Goal: Task Accomplishment & Management: Manage account settings

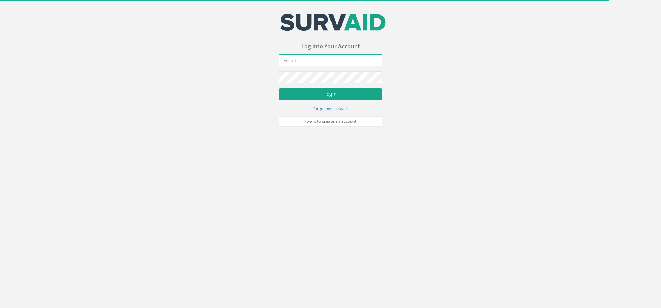
type input "[PERSON_NAME][EMAIL_ADDRESS][PERSON_NAME][DOMAIN_NAME]"
click at [317, 96] on button "Login" at bounding box center [330, 94] width 103 height 12
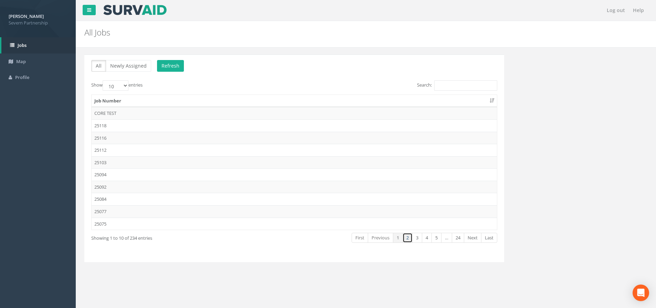
click at [411, 238] on link "2" at bounding box center [408, 237] width 10 height 10
click at [121, 170] on td "25049" at bounding box center [294, 174] width 405 height 12
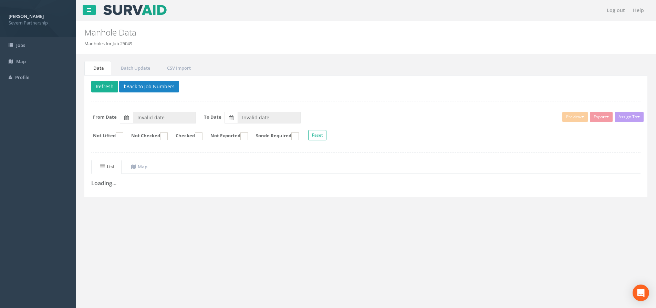
type input "[DATE]"
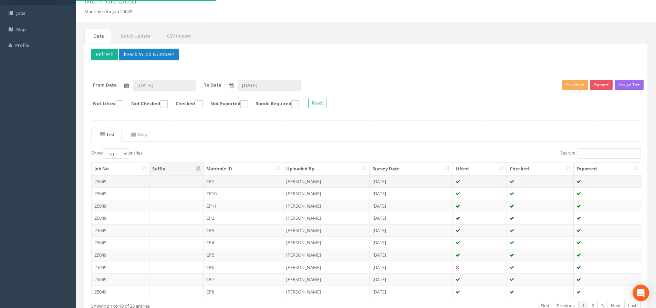
scroll to position [76, 0]
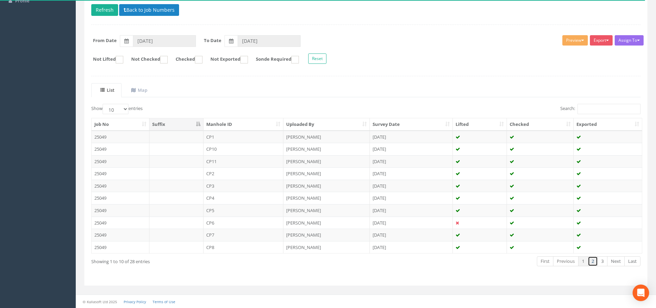
click at [590, 261] on link "2" at bounding box center [593, 261] width 10 height 10
click at [601, 262] on link "3" at bounding box center [603, 261] width 10 height 10
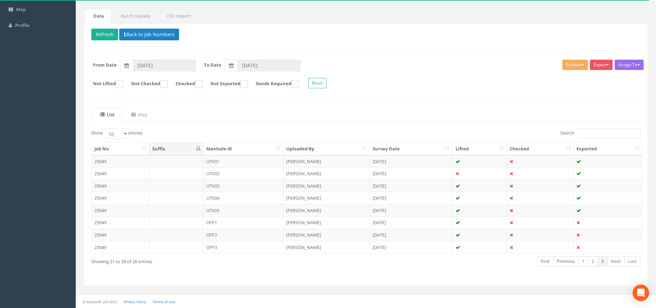
scroll to position [52, 0]
click at [585, 263] on link "1" at bounding box center [583, 261] width 10 height 10
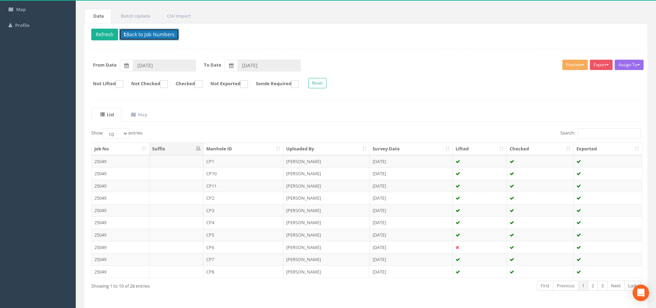
click at [130, 38] on button "Back to Job Numbers" at bounding box center [149, 35] width 60 height 12
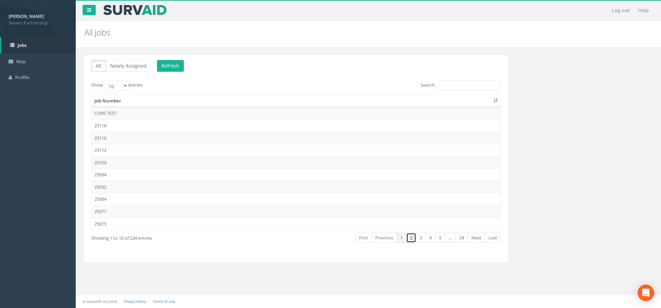
click at [408, 235] on link "2" at bounding box center [411, 237] width 10 height 10
click at [166, 175] on td "25049" at bounding box center [296, 174] width 409 height 12
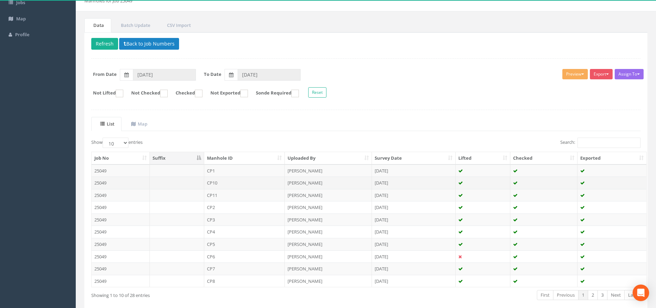
scroll to position [76, 0]
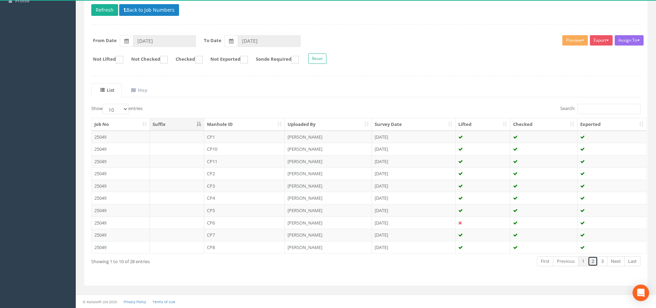
click at [591, 261] on link "2" at bounding box center [593, 261] width 10 height 10
click at [599, 261] on link "3" at bounding box center [603, 261] width 10 height 10
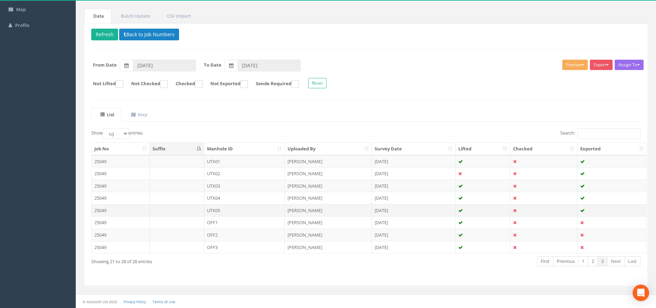
click at [230, 207] on td "UTX05" at bounding box center [244, 210] width 81 height 12
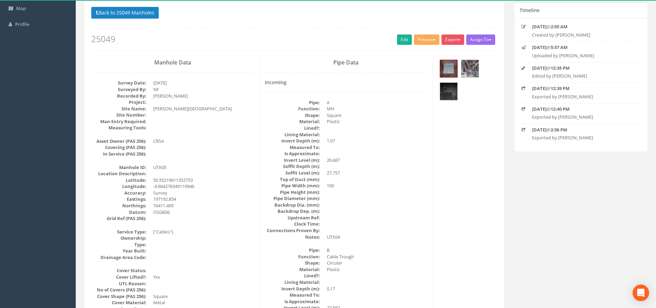
scroll to position [69, 0]
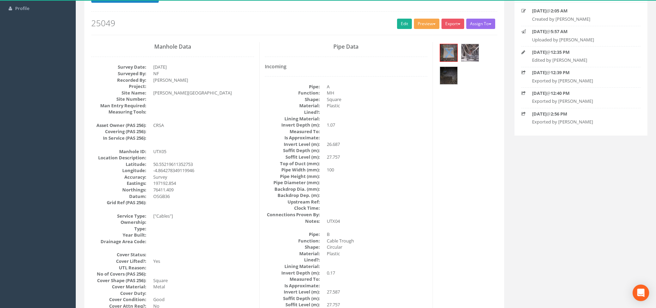
click at [416, 28] on button "Preview" at bounding box center [426, 24] width 25 height 10
click at [408, 39] on link "SP Manhole" at bounding box center [414, 38] width 52 height 11
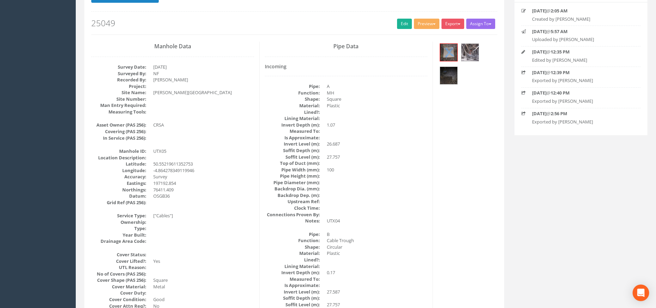
scroll to position [0, 0]
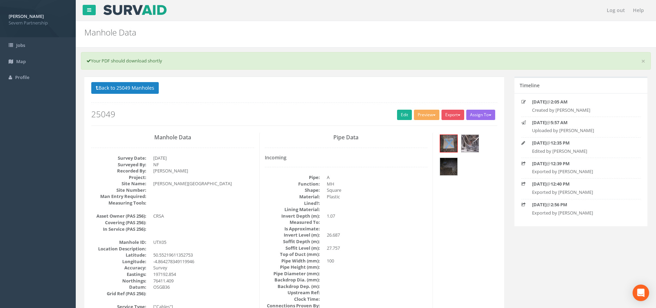
click at [140, 85] on button "Back to 25049 Manholes" at bounding box center [125, 88] width 68 height 12
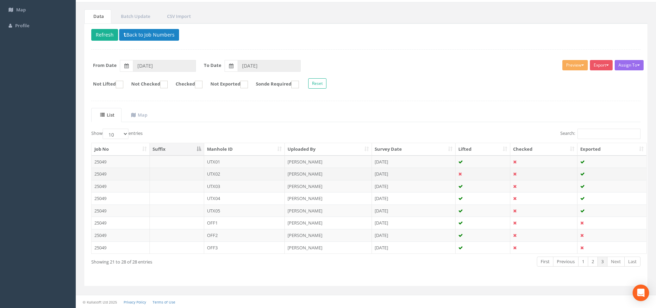
scroll to position [52, 0]
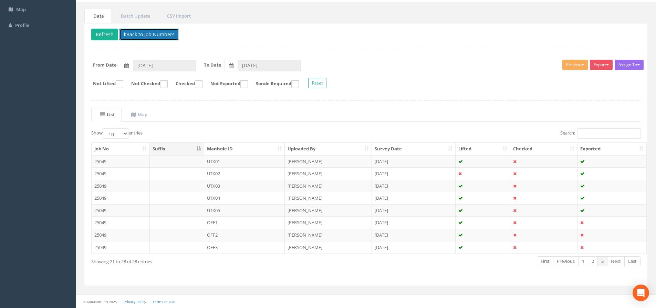
click at [156, 36] on button "Back to Job Numbers" at bounding box center [149, 35] width 60 height 12
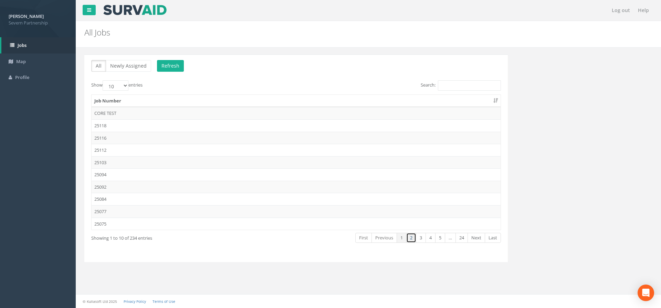
click at [415, 237] on link "2" at bounding box center [411, 237] width 10 height 10
click at [421, 238] on link "3" at bounding box center [421, 237] width 10 height 10
click at [434, 240] on link "4" at bounding box center [431, 237] width 10 height 10
click at [423, 239] on link "3" at bounding box center [421, 237] width 10 height 10
click at [410, 238] on link "2" at bounding box center [411, 237] width 10 height 10
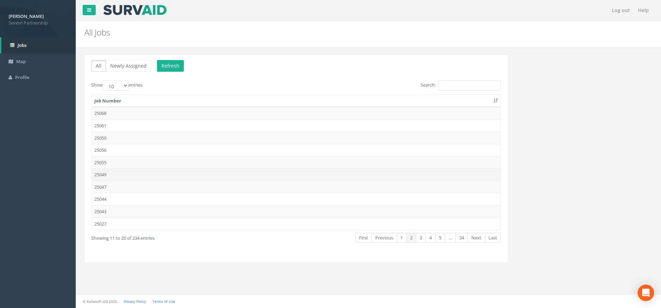
click at [124, 175] on td "25049" at bounding box center [296, 174] width 409 height 12
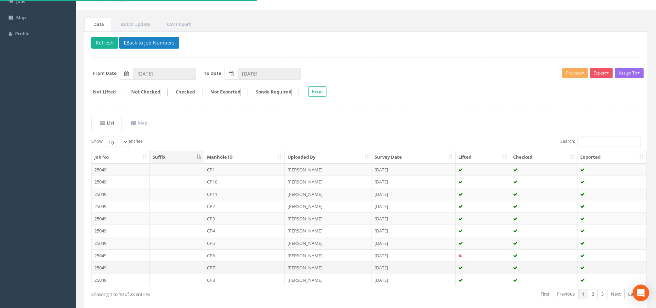
scroll to position [76, 0]
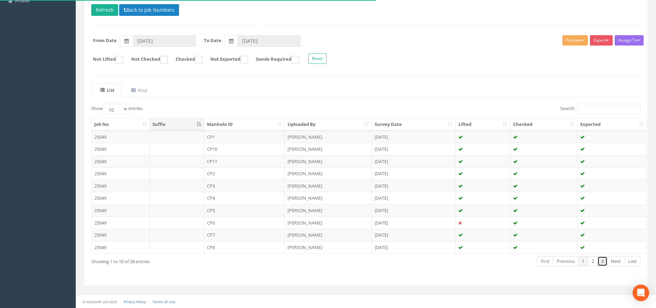
click at [605, 263] on link "3" at bounding box center [603, 261] width 10 height 10
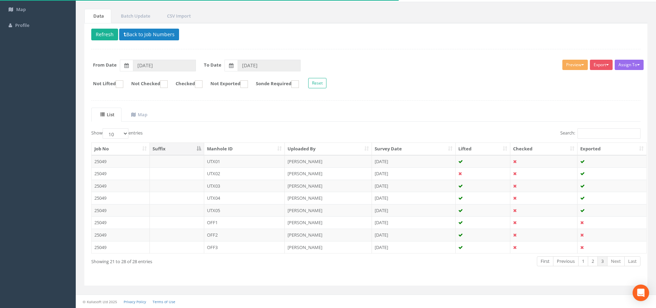
scroll to position [52, 0]
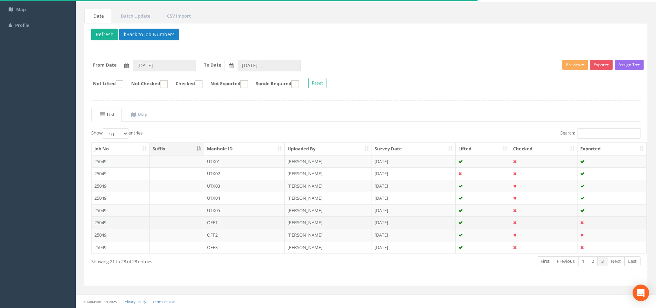
click at [227, 220] on td "OFF1" at bounding box center [244, 222] width 81 height 12
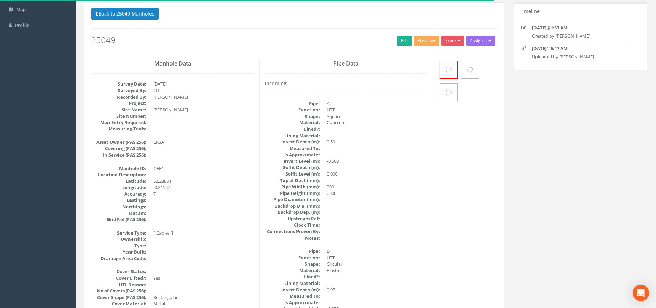
scroll to position [0, 0]
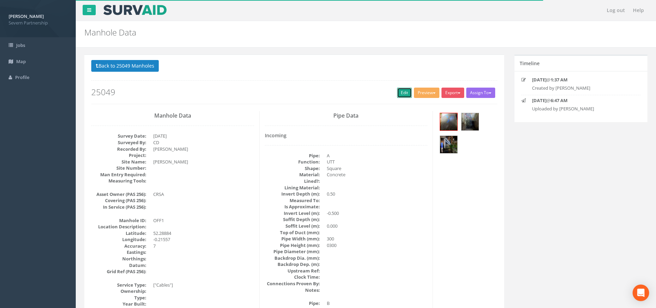
click at [403, 93] on link "Edit" at bounding box center [404, 92] width 15 height 10
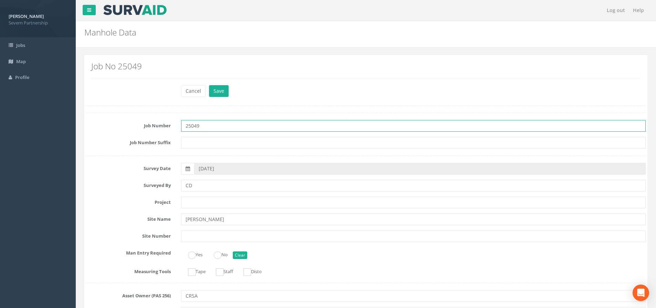
click at [217, 126] on input "25049" at bounding box center [413, 126] width 465 height 12
type input "25049 - [PERSON_NAME] Level Crossing"
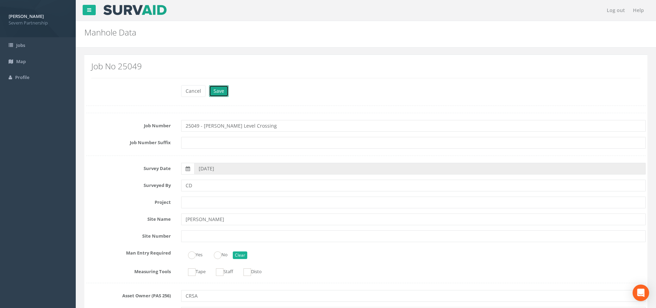
click at [222, 92] on button "Save" at bounding box center [219, 91] width 20 height 12
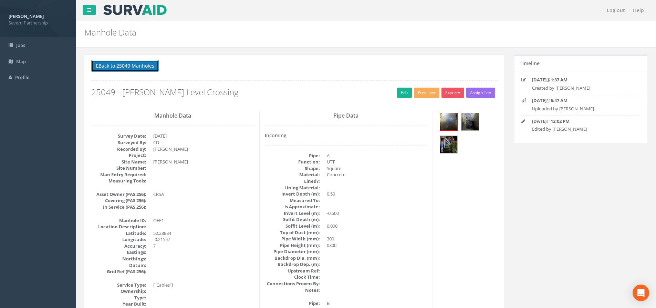
click at [115, 65] on button "Back to 25049 Manholes" at bounding box center [125, 66] width 68 height 12
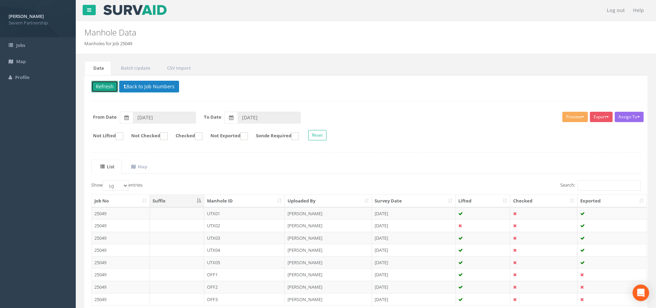
drag, startPoint x: 104, startPoint y: 87, endPoint x: 125, endPoint y: 105, distance: 27.4
click at [104, 87] on button "Refresh" at bounding box center [104, 87] width 27 height 12
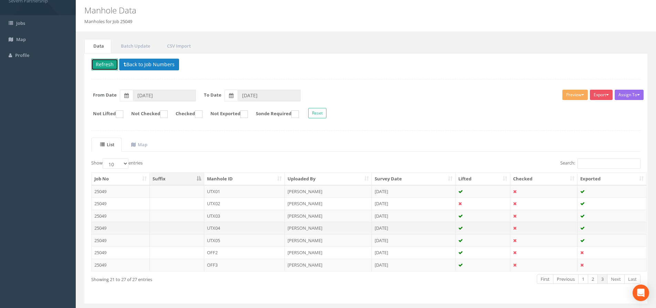
scroll to position [40, 0]
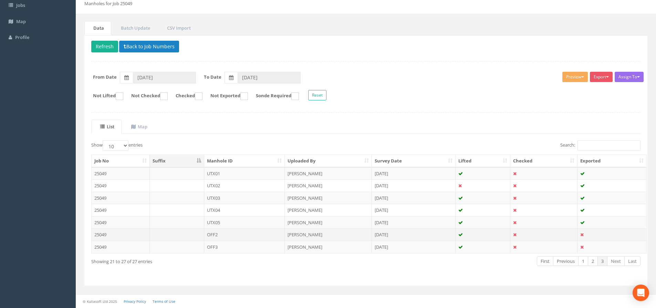
click at [225, 231] on td "OFF2" at bounding box center [244, 234] width 81 height 12
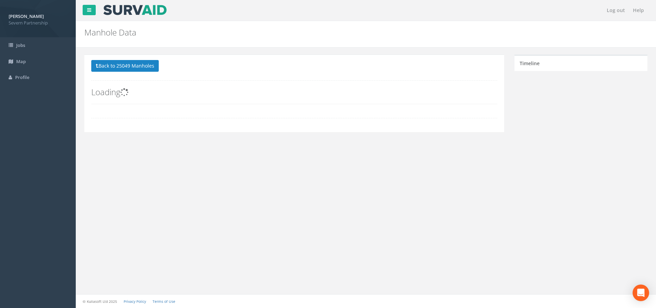
scroll to position [0, 0]
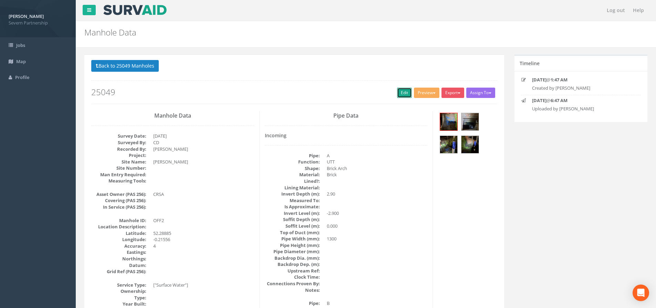
click at [402, 93] on link "Edit" at bounding box center [404, 92] width 15 height 10
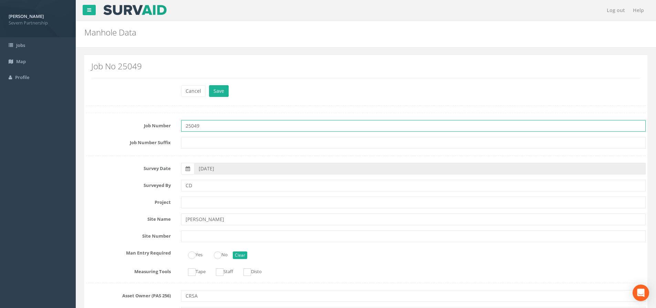
click at [227, 122] on input "25049" at bounding box center [413, 126] width 465 height 12
type input "25049 - [PERSON_NAME] Level Crossing"
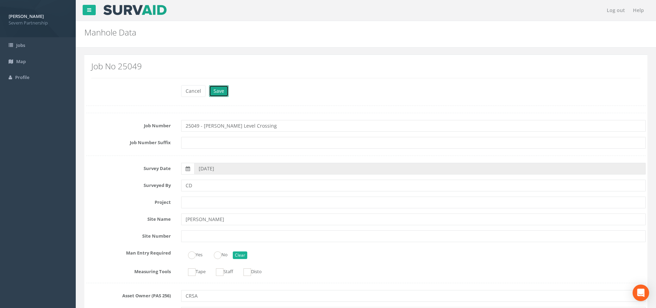
click at [216, 91] on button "Save" at bounding box center [219, 91] width 20 height 12
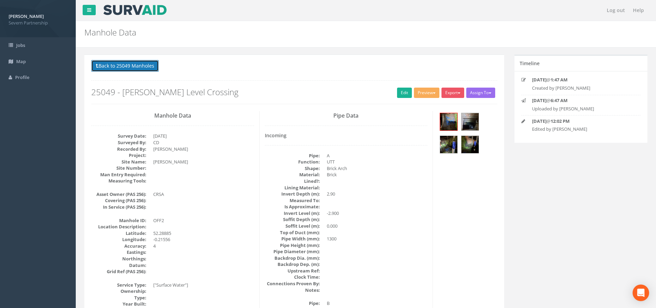
click at [143, 62] on button "Back to 25049 Manholes" at bounding box center [125, 66] width 68 height 12
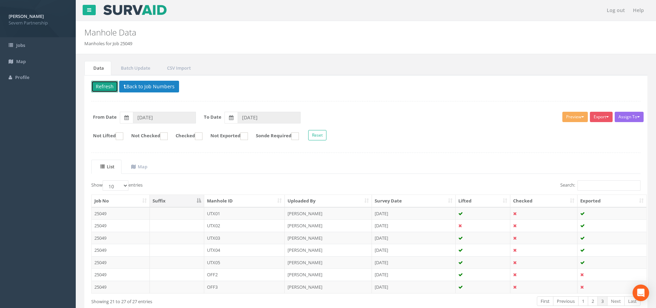
click at [110, 87] on button "Refresh" at bounding box center [104, 87] width 27 height 12
click at [248, 274] on td "OFF3" at bounding box center [244, 274] width 81 height 12
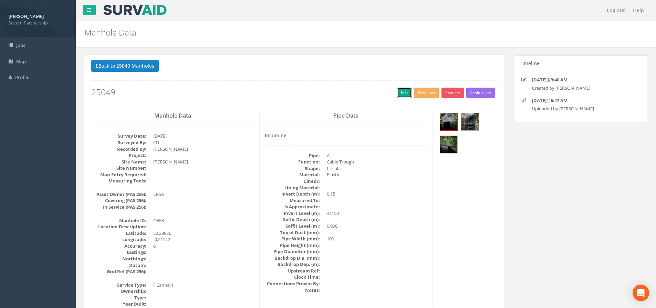
click at [403, 92] on link "Edit" at bounding box center [404, 92] width 15 height 10
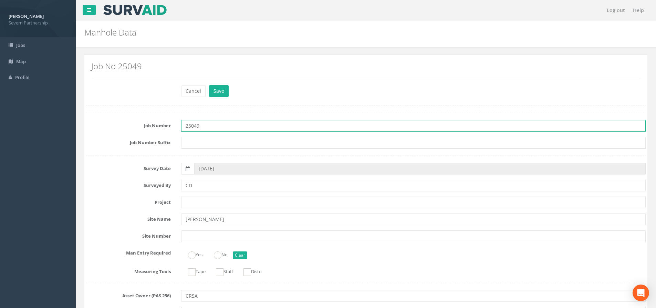
click at [210, 123] on input "25049" at bounding box center [413, 126] width 465 height 12
type input "25049 - [PERSON_NAME] Level Crossing"
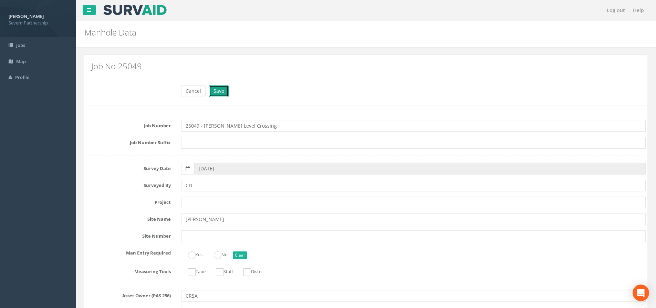
click at [220, 93] on button "Save" at bounding box center [219, 91] width 20 height 12
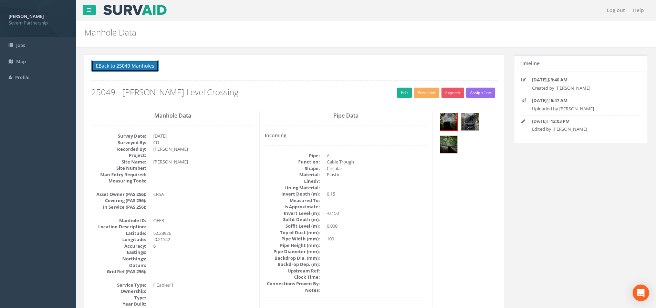
click at [149, 68] on button "Back to 25049 Manholes" at bounding box center [125, 66] width 68 height 12
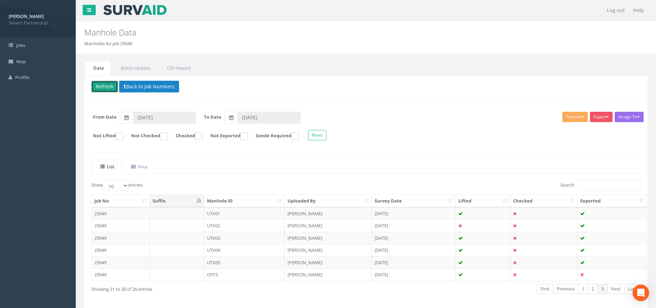
click at [105, 85] on button "Refresh" at bounding box center [104, 87] width 27 height 12
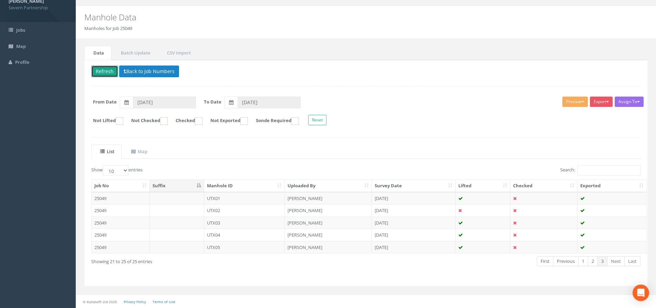
scroll to position [15, 0]
click at [593, 261] on link "2" at bounding box center [593, 261] width 10 height 10
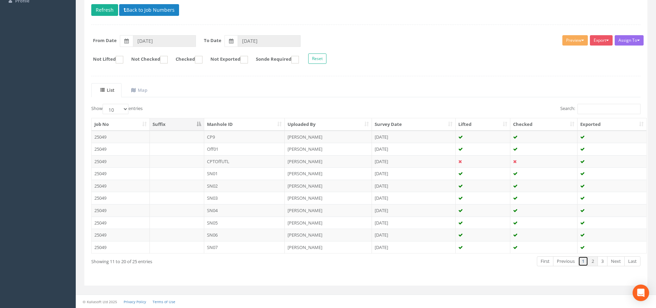
click at [584, 261] on link "1" at bounding box center [583, 261] width 10 height 10
click at [144, 14] on button "Back to Job Numbers" at bounding box center [149, 10] width 60 height 12
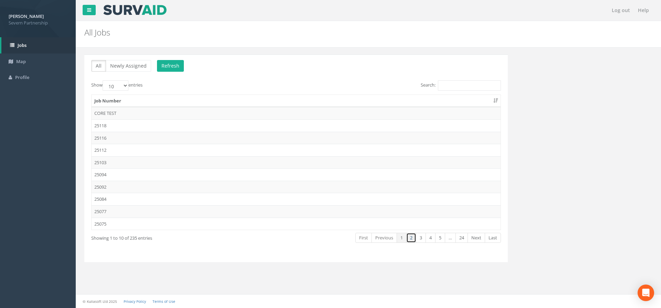
click at [411, 238] on link "2" at bounding box center [411, 237] width 10 height 10
click at [162, 175] on td "25049 - [PERSON_NAME] Level Crossing" at bounding box center [296, 174] width 409 height 12
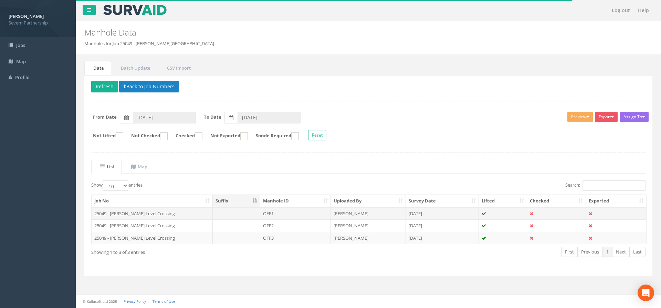
click at [184, 211] on td "25049 - [PERSON_NAME] Level Crossing" at bounding box center [152, 213] width 121 height 12
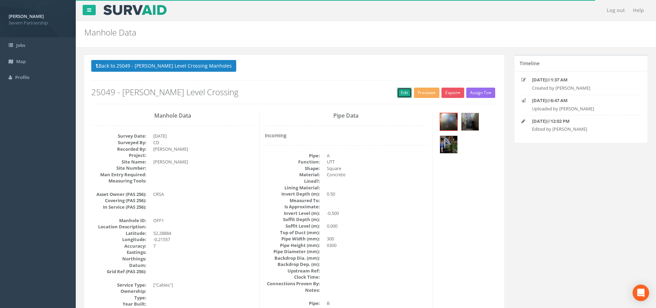
click at [399, 94] on link "Edit" at bounding box center [404, 92] width 15 height 10
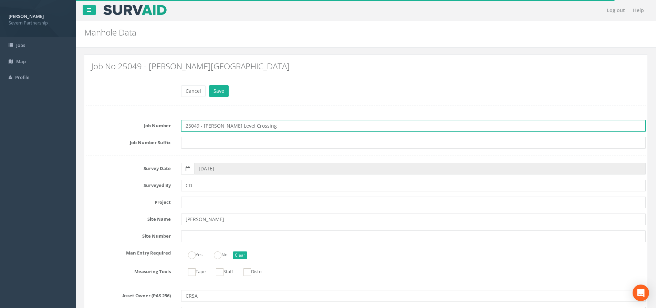
click at [279, 126] on input "25049 - [PERSON_NAME] Level Crossing" at bounding box center [413, 126] width 465 height 12
type input "25049 - [PERSON_NAME] Level Crossing UP SLOW"
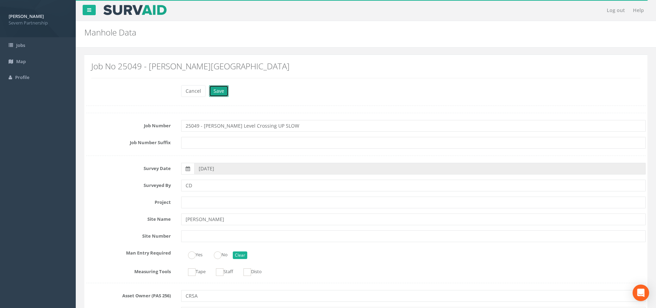
click at [219, 89] on button "Save" at bounding box center [219, 91] width 20 height 12
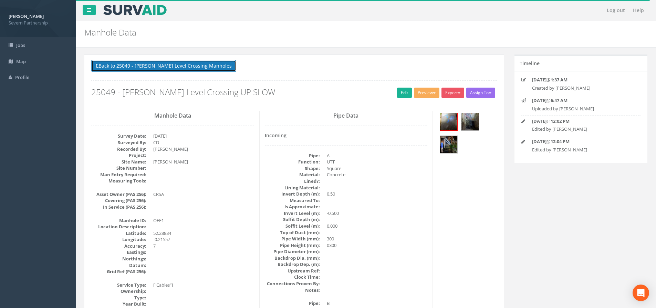
click at [178, 66] on button "Back to 25049 - [PERSON_NAME] Level Crossing Manholes" at bounding box center [163, 66] width 145 height 12
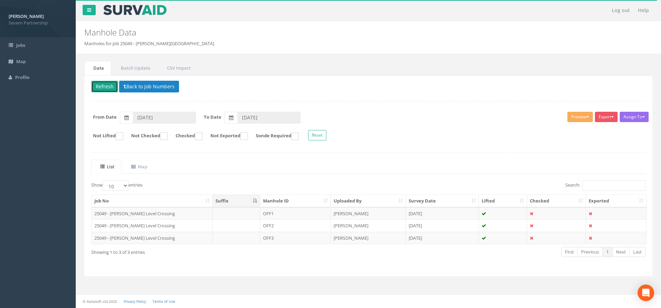
click at [112, 88] on button "Refresh" at bounding box center [104, 87] width 27 height 12
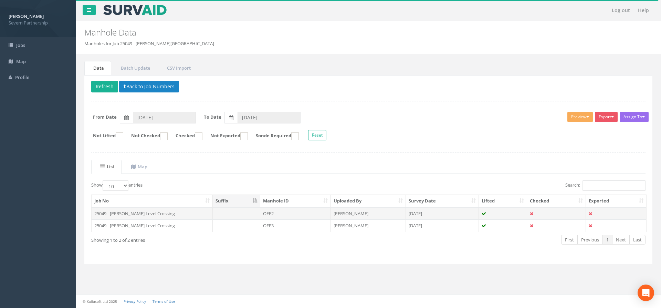
click at [232, 214] on td at bounding box center [237, 213] width 48 height 12
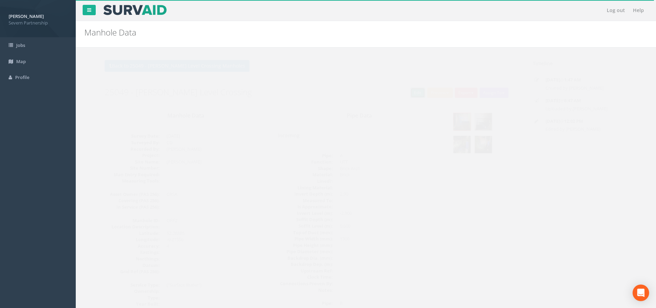
click at [404, 92] on link "Edit" at bounding box center [404, 92] width 15 height 10
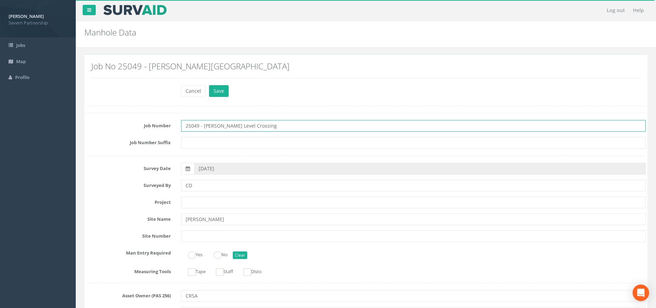
click at [265, 125] on input "25049 - [PERSON_NAME] Level Crossing" at bounding box center [413, 126] width 465 height 12
type input "25049 - [PERSON_NAME] Level Crossing UP SLOW"
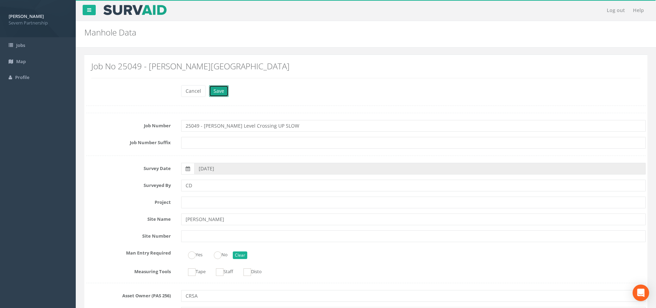
click at [224, 93] on button "Save" at bounding box center [219, 91] width 20 height 12
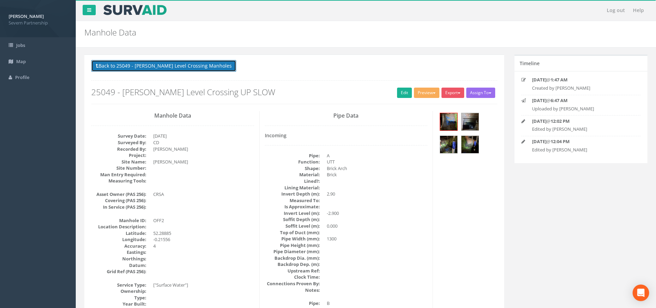
click at [152, 68] on button "Back to 25049 - [PERSON_NAME] Level Crossing Manholes" at bounding box center [163, 66] width 145 height 12
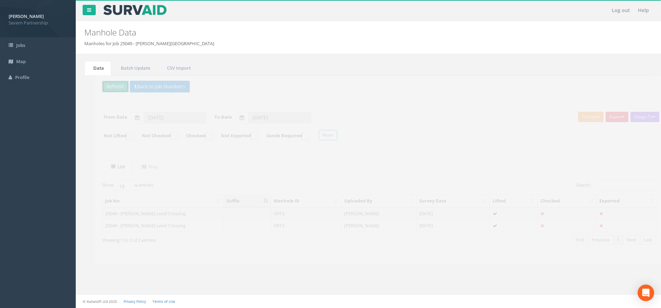
click at [103, 90] on button "Refresh" at bounding box center [104, 87] width 27 height 12
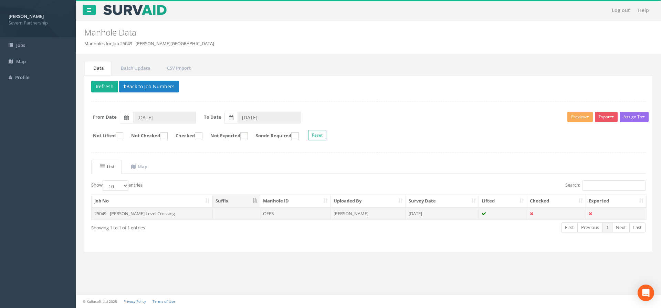
click at [166, 211] on td "25049 - [PERSON_NAME] Level Crossing" at bounding box center [152, 213] width 121 height 12
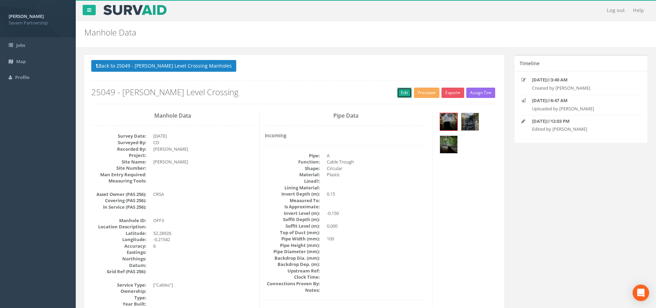
click at [398, 96] on link "Edit" at bounding box center [404, 92] width 15 height 10
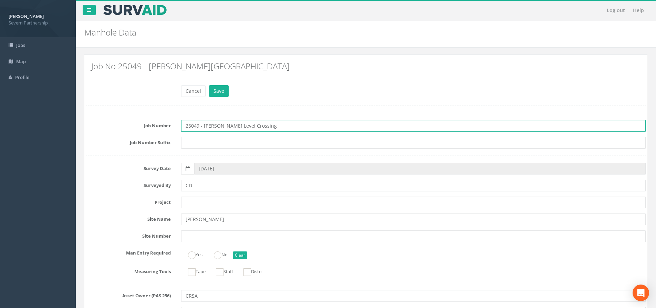
click at [276, 131] on input "25049 - [PERSON_NAME] Level Crossing" at bounding box center [413, 126] width 465 height 12
type input "25049 - [PERSON_NAME] Level Crossing UP SLOW"
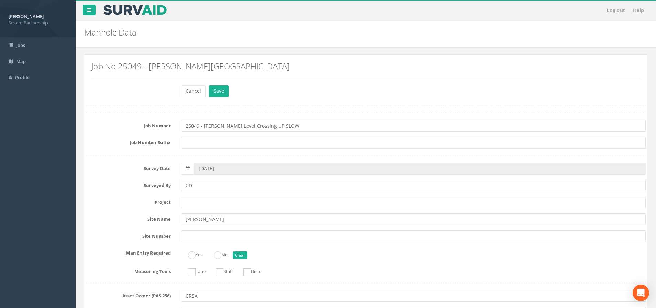
drag, startPoint x: 228, startPoint y: 85, endPoint x: 224, endPoint y: 88, distance: 5.9
click at [228, 85] on div "Cancel Save Delete" at bounding box center [413, 91] width 475 height 13
click at [222, 92] on button "Save" at bounding box center [219, 91] width 20 height 12
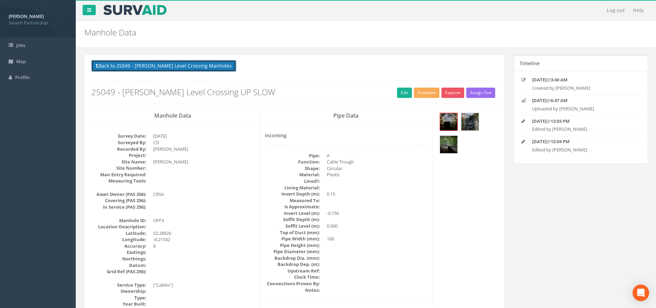
click at [185, 64] on button "Back to 25049 - [PERSON_NAME] Level Crossing Manholes" at bounding box center [163, 66] width 145 height 12
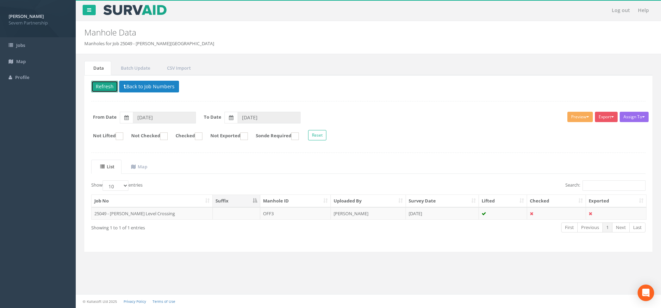
click at [109, 87] on button "Refresh" at bounding box center [104, 87] width 27 height 12
click at [145, 91] on button "Back to Job Numbers" at bounding box center [149, 87] width 60 height 12
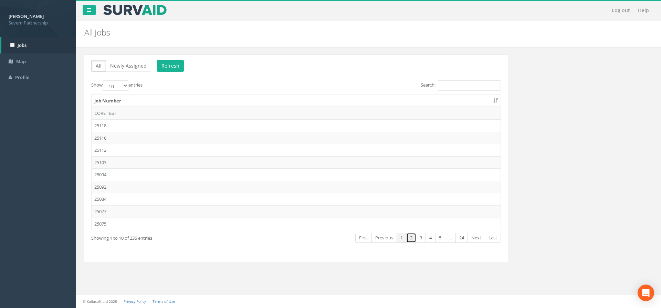
click at [413, 239] on link "2" at bounding box center [411, 237] width 10 height 10
click at [181, 174] on td "25049 - [PERSON_NAME] Level Crossing UP SLOW" at bounding box center [296, 174] width 409 height 12
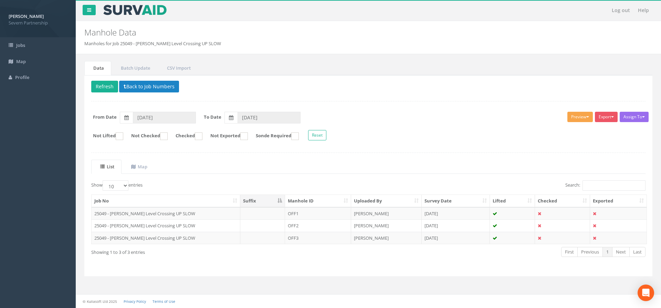
click at [573, 117] on button "Preview" at bounding box center [580, 117] width 25 height 10
click at [551, 133] on link "SP Manhole" at bounding box center [567, 131] width 52 height 11
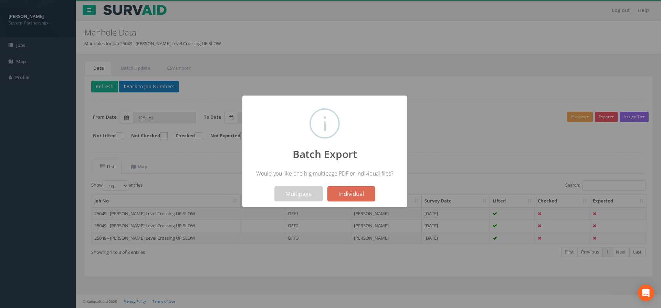
click at [460, 92] on div at bounding box center [330, 154] width 661 height 308
click at [233, 210] on div at bounding box center [330, 154] width 661 height 308
click at [220, 211] on div at bounding box center [330, 154] width 661 height 308
click at [308, 198] on button "Multipage" at bounding box center [299, 193] width 49 height 15
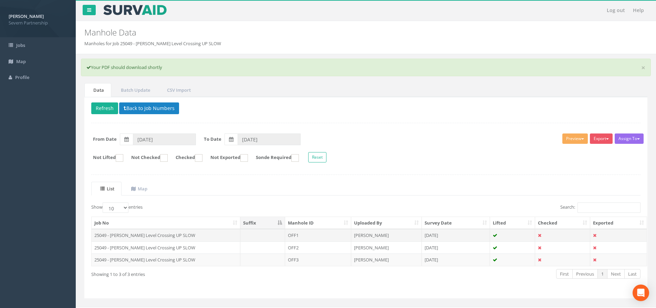
click at [183, 232] on td "25049 - [PERSON_NAME] Level Crossing UP SLOW" at bounding box center [166, 235] width 149 height 12
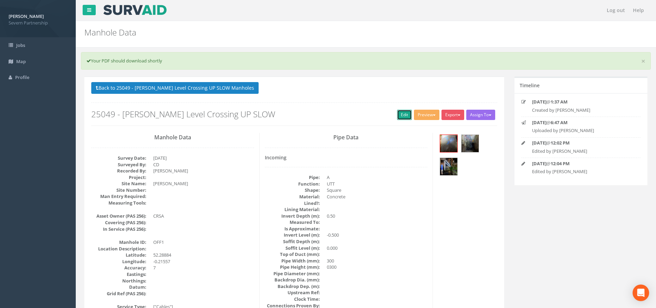
click at [401, 110] on link "Edit" at bounding box center [404, 115] width 15 height 10
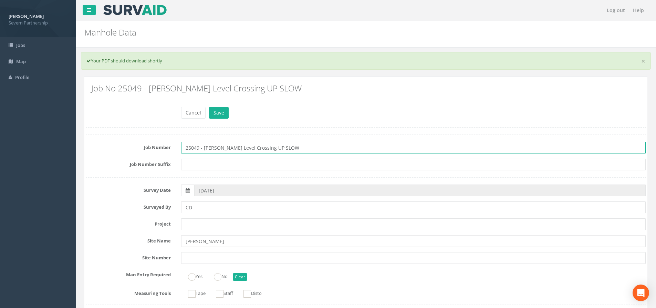
click at [252, 152] on input "25049 - [PERSON_NAME] Level Crossing UP SLOW" at bounding box center [413, 148] width 465 height 12
type input "25049 - [PERSON_NAME] Level Crossing - UP SLOW"
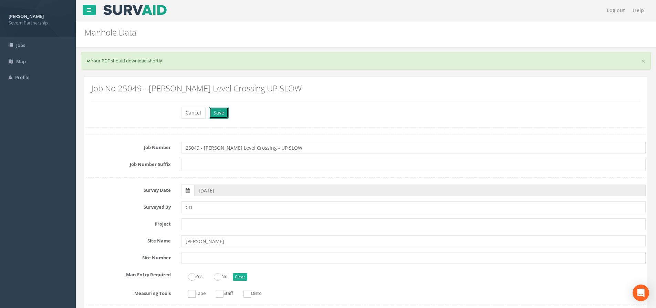
click at [221, 115] on button "Save" at bounding box center [219, 113] width 20 height 12
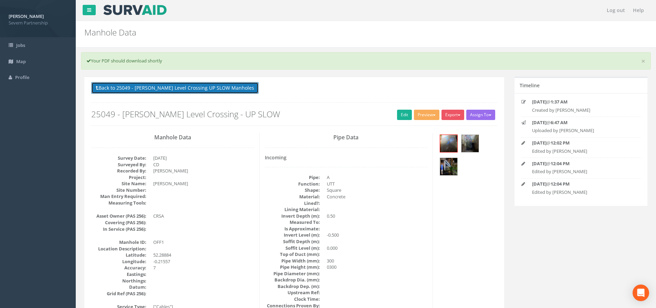
click at [186, 92] on button "Back to 25049 - [PERSON_NAME] Level Crossing UP SLOW Manholes" at bounding box center [174, 88] width 167 height 12
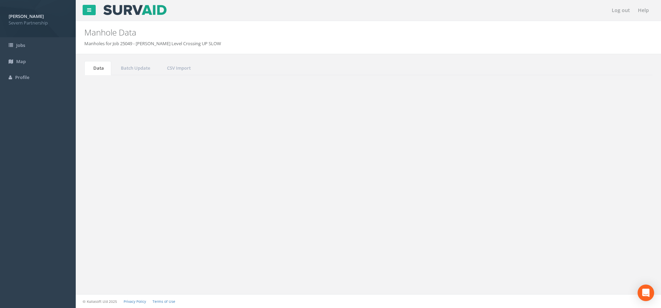
click at [104, 89] on button "Refresh" at bounding box center [104, 87] width 27 height 12
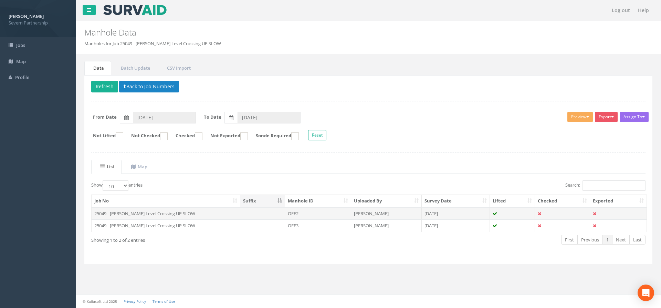
click at [169, 214] on td "25049 - [PERSON_NAME] Level Crossing UP SLOW" at bounding box center [166, 213] width 149 height 12
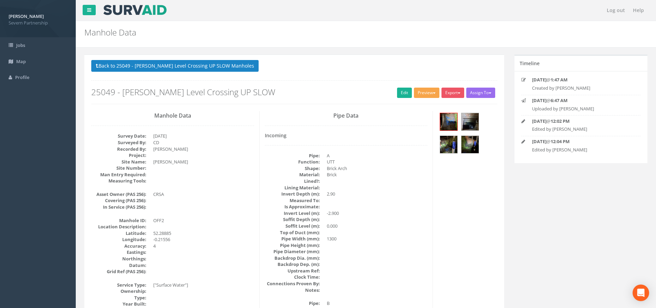
click at [414, 92] on button "Preview" at bounding box center [426, 92] width 25 height 10
click at [401, 88] on link "Edit" at bounding box center [404, 92] width 15 height 10
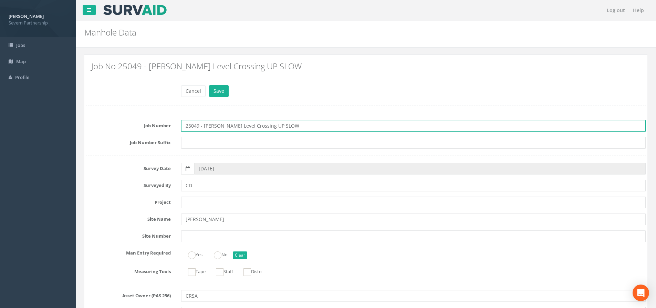
click at [251, 126] on input "25049 - [PERSON_NAME] Level Crossing UP SLOW" at bounding box center [413, 126] width 465 height 12
type input "25049 - [PERSON_NAME] Level Crossing - UP SLOW"
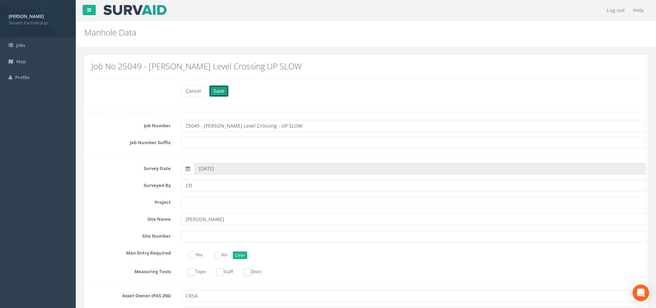
click at [218, 92] on button "Save" at bounding box center [219, 91] width 20 height 12
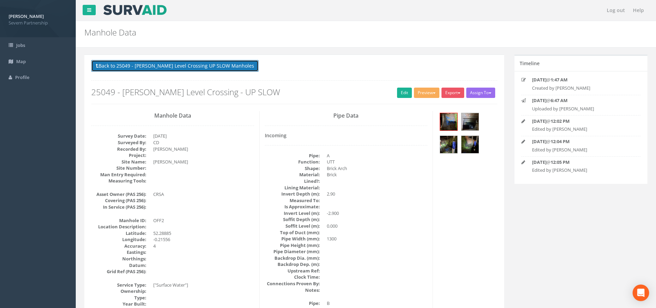
click at [160, 63] on button "Back to 25049 - [PERSON_NAME] Level Crossing UP SLOW Manholes" at bounding box center [174, 66] width 167 height 12
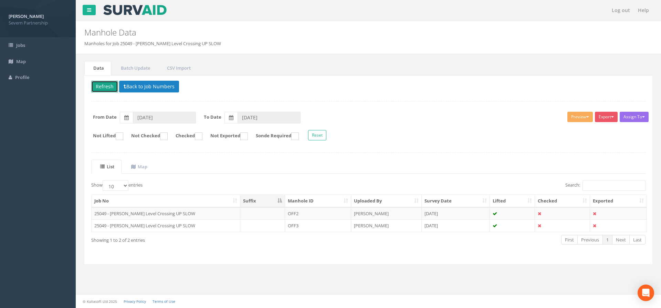
click at [107, 90] on button "Refresh" at bounding box center [104, 87] width 27 height 12
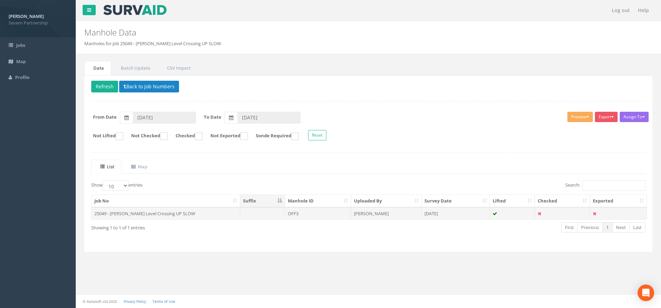
click at [173, 215] on td "25049 - [PERSON_NAME] Level Crossing UP SLOW" at bounding box center [166, 213] width 149 height 12
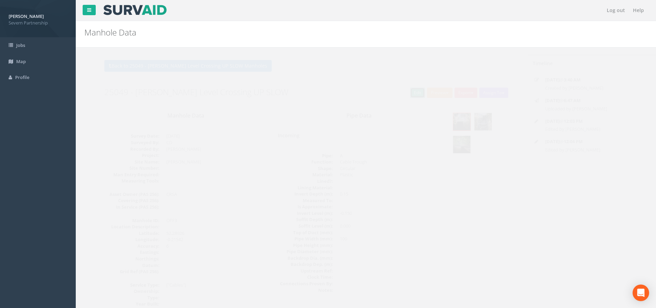
click at [408, 89] on link "Edit" at bounding box center [404, 92] width 15 height 10
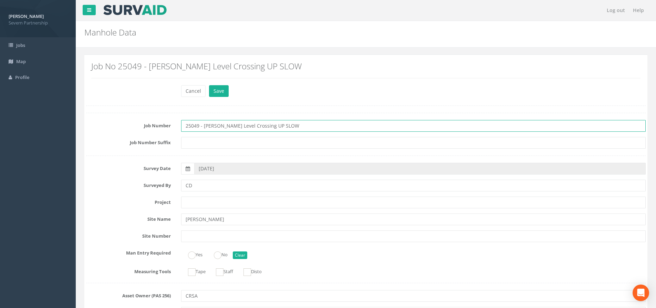
click at [251, 126] on input "25049 - [PERSON_NAME] Level Crossing UP SLOW" at bounding box center [413, 126] width 465 height 12
type input "25049 - [PERSON_NAME] Level Crossing - UP SLOW"
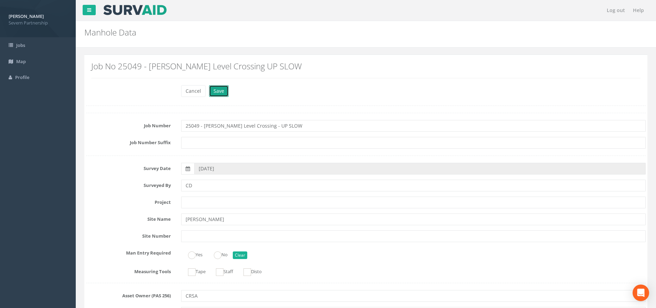
click at [219, 85] on button "Save" at bounding box center [219, 91] width 20 height 12
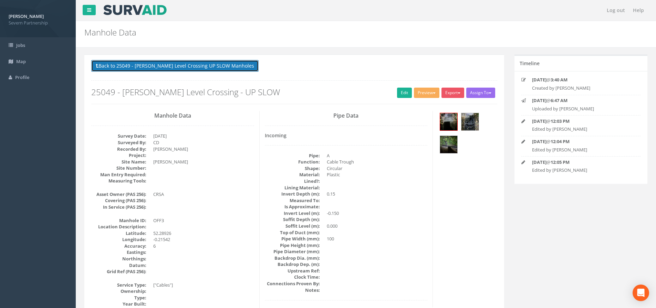
click at [150, 67] on button "Back to 25049 - [PERSON_NAME] Level Crossing UP SLOW Manholes" at bounding box center [174, 66] width 167 height 12
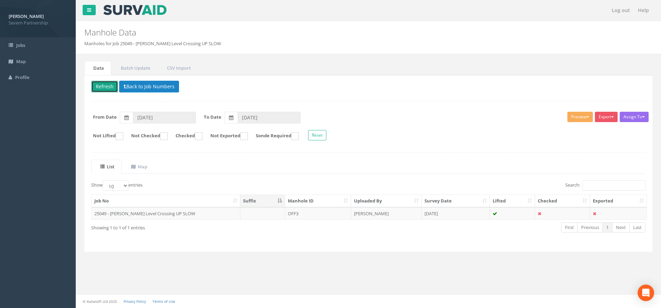
click at [107, 87] on button "Refresh" at bounding box center [104, 87] width 27 height 12
click at [145, 85] on button "Back to Job Numbers" at bounding box center [149, 87] width 60 height 12
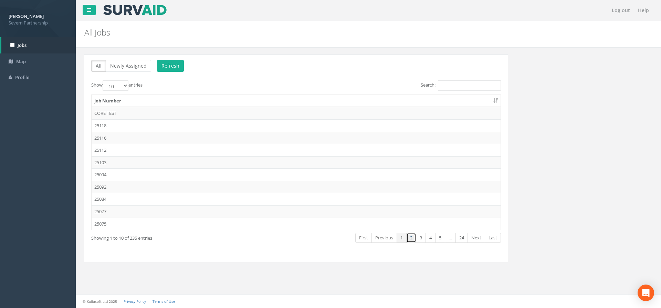
click at [414, 238] on link "2" at bounding box center [411, 237] width 10 height 10
click at [403, 237] on link "1" at bounding box center [402, 237] width 10 height 10
click at [162, 128] on td "25118" at bounding box center [296, 125] width 409 height 12
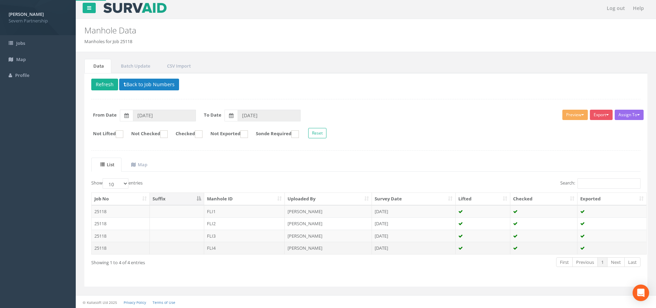
scroll to position [3, 0]
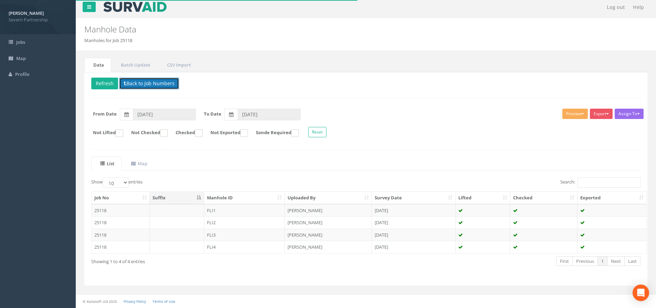
click at [141, 81] on button "Back to Job Numbers" at bounding box center [149, 83] width 60 height 12
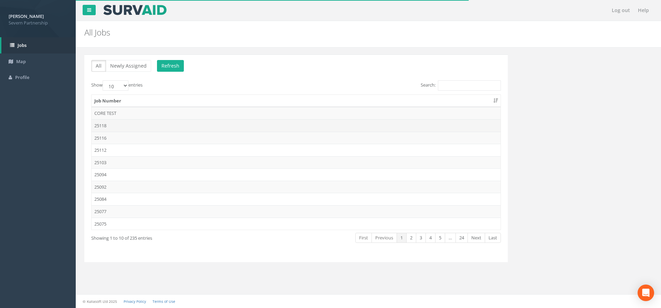
click at [117, 127] on td "25118" at bounding box center [296, 125] width 409 height 12
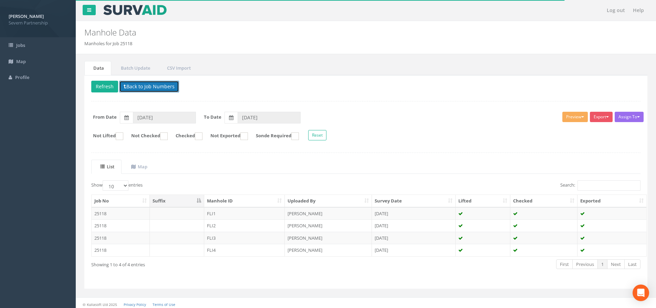
click at [132, 85] on button "Back to Job Numbers" at bounding box center [149, 87] width 60 height 12
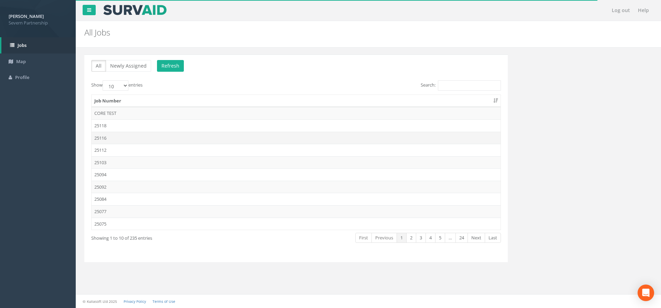
click at [122, 134] on td "25116" at bounding box center [296, 138] width 409 height 12
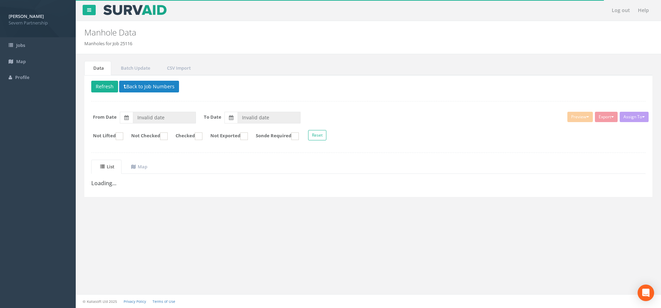
type input "[DATE]"
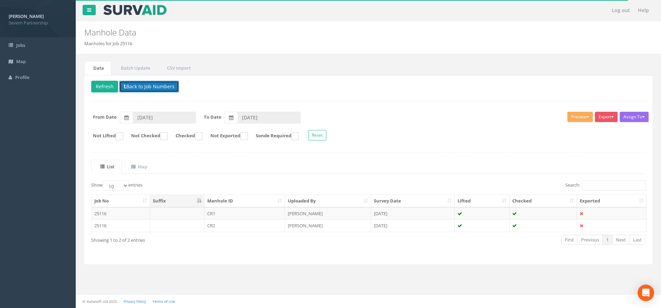
click at [150, 91] on button "Back to Job Numbers" at bounding box center [149, 87] width 60 height 12
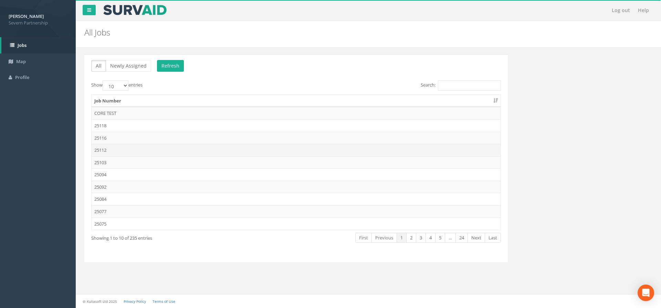
click at [123, 147] on td "25112" at bounding box center [296, 150] width 409 height 12
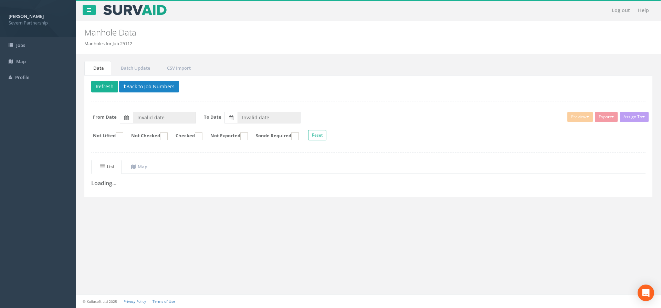
type input "[DATE]"
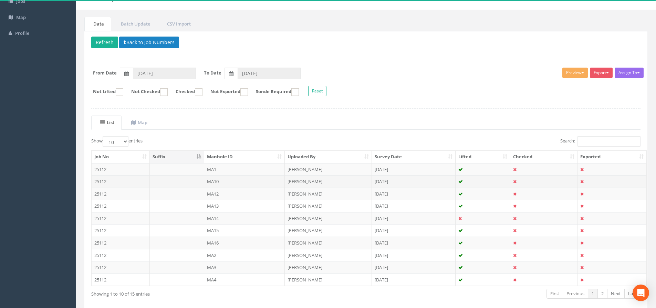
scroll to position [76, 0]
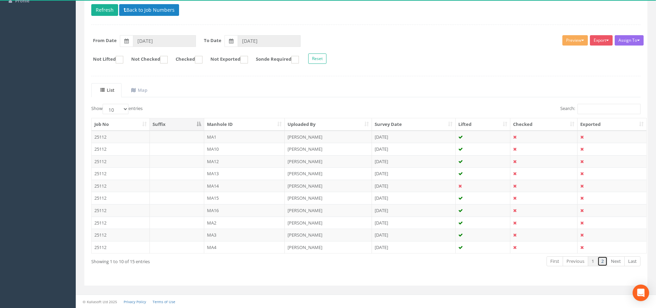
click at [600, 265] on link "2" at bounding box center [603, 261] width 10 height 10
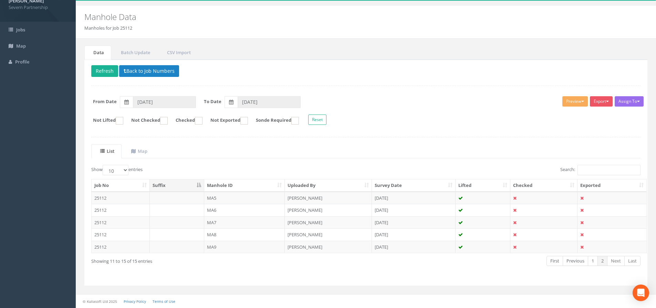
scroll to position [15, 0]
click at [141, 71] on button "Back to Job Numbers" at bounding box center [149, 71] width 60 height 12
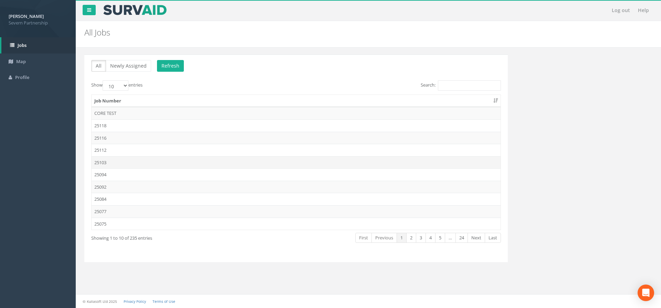
click at [122, 159] on td "25103" at bounding box center [296, 162] width 409 height 12
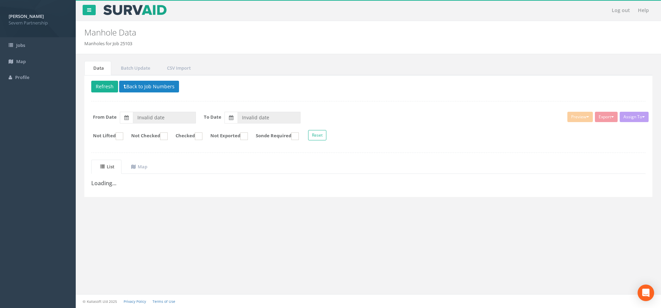
type input "[DATE]"
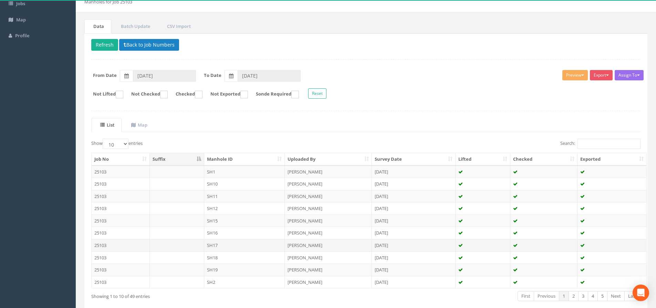
scroll to position [76, 0]
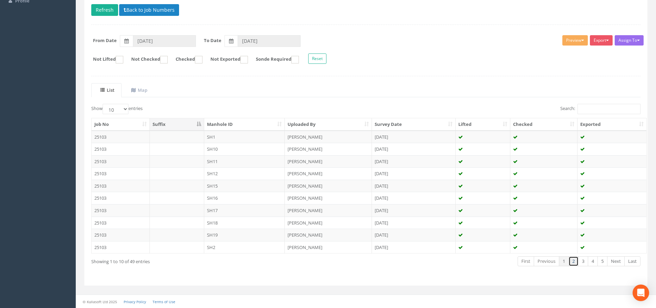
click at [572, 257] on link "2" at bounding box center [574, 261] width 10 height 10
click at [584, 260] on link "3" at bounding box center [583, 261] width 10 height 10
click at [592, 260] on link "4" at bounding box center [593, 261] width 10 height 10
click at [598, 260] on link "4" at bounding box center [593, 261] width 10 height 10
click at [615, 259] on link "Next" at bounding box center [616, 261] width 18 height 10
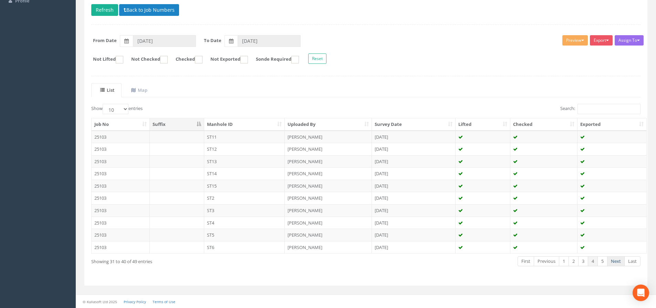
scroll to position [64, 0]
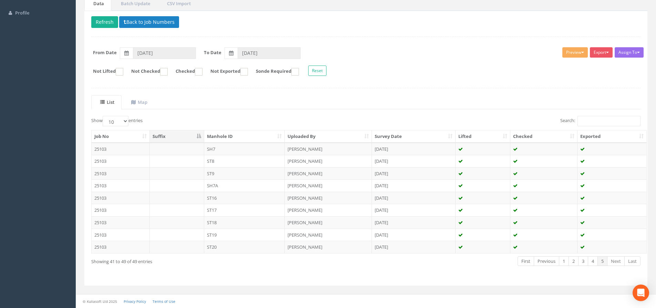
click at [615, 259] on link "Next" at bounding box center [616, 261] width 18 height 10
click at [246, 194] on td "ST16" at bounding box center [244, 197] width 81 height 12
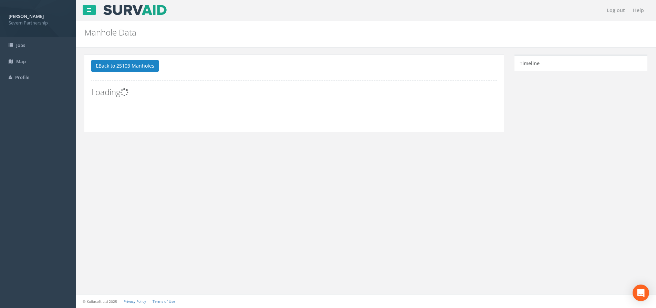
scroll to position [0, 0]
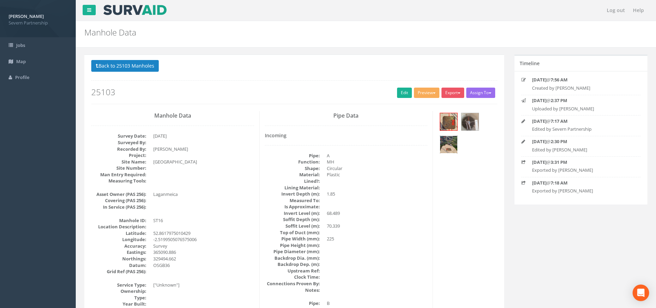
click at [443, 147] on img at bounding box center [448, 144] width 17 height 17
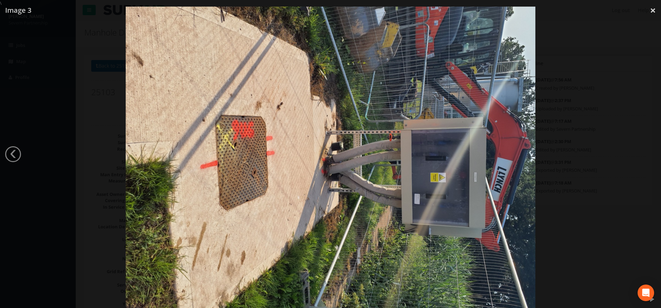
click at [580, 203] on div at bounding box center [330, 161] width 661 height 308
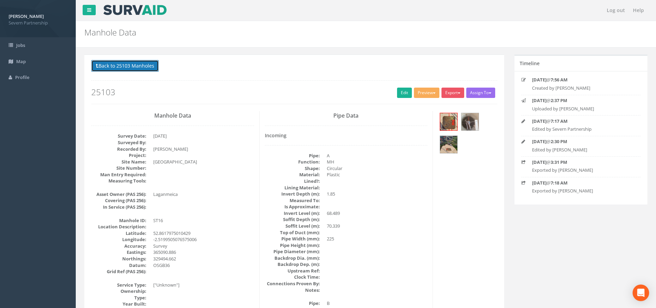
click at [130, 64] on button "Back to 25103 Manholes" at bounding box center [125, 66] width 68 height 12
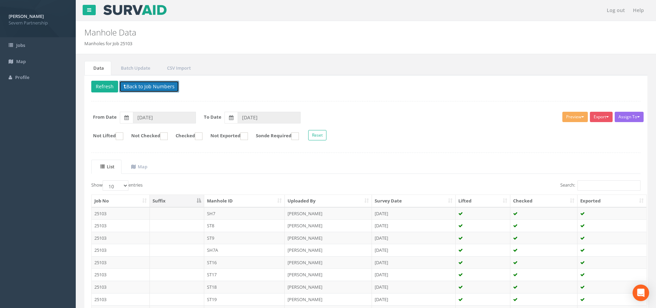
click at [136, 86] on button "Back to Job Numbers" at bounding box center [149, 87] width 60 height 12
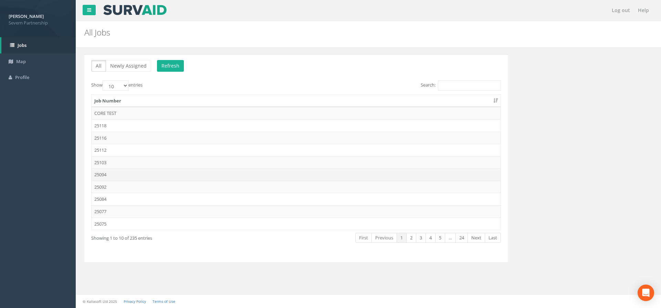
click at [118, 174] on td "25094" at bounding box center [296, 174] width 409 height 12
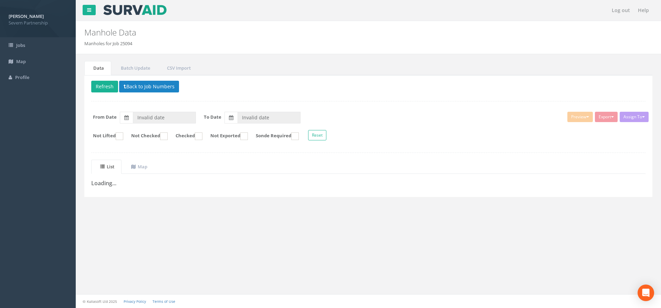
type input "[DATE]"
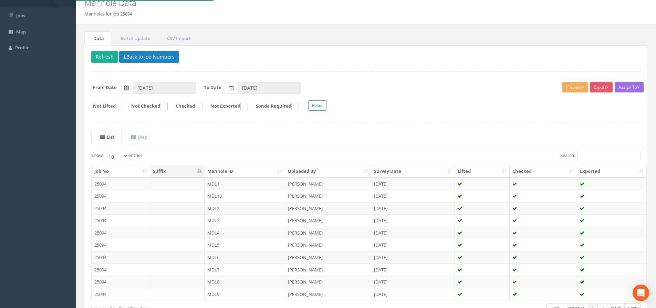
scroll to position [76, 0]
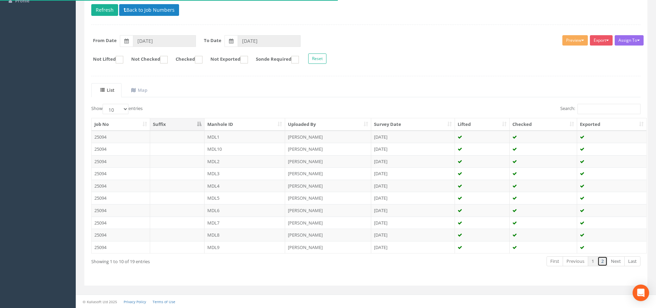
click at [607, 260] on link "2" at bounding box center [603, 261] width 10 height 10
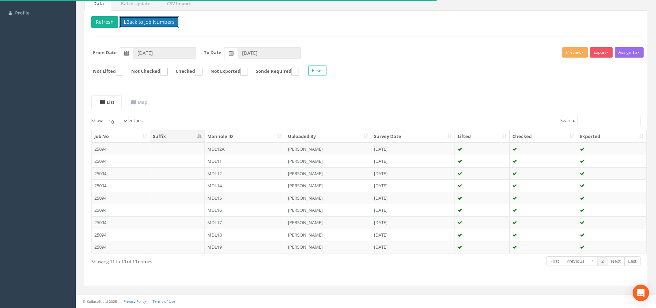
click at [148, 25] on button "Back to Job Numbers" at bounding box center [149, 22] width 60 height 12
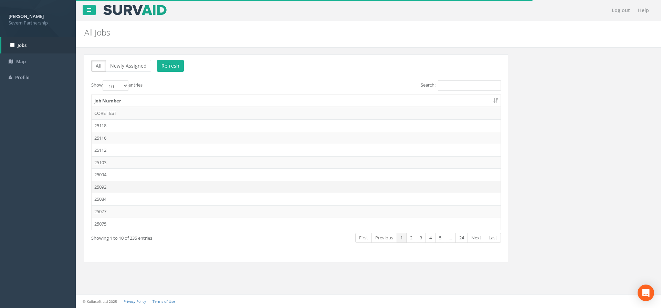
click at [131, 186] on td "25092" at bounding box center [296, 186] width 409 height 12
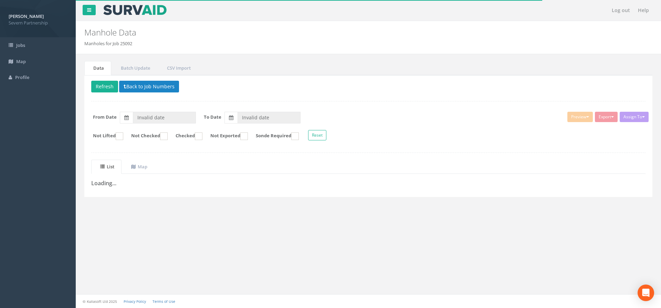
type input "[DATE]"
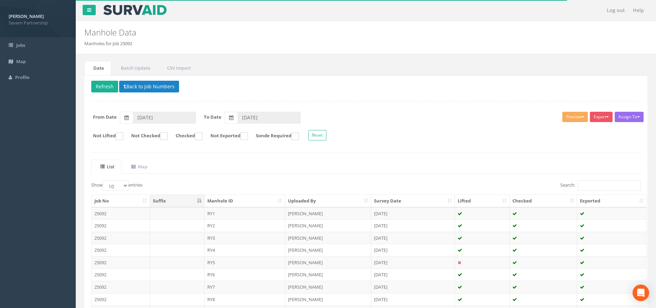
scroll to position [76, 0]
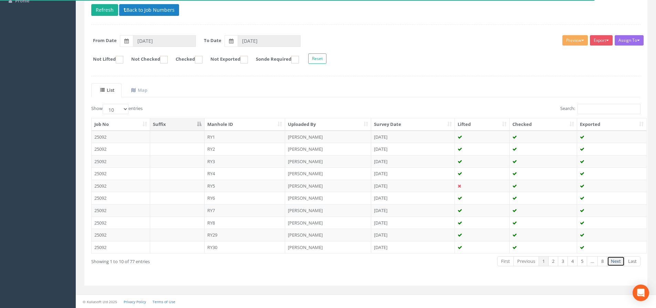
click at [620, 261] on link "Next" at bounding box center [616, 261] width 18 height 10
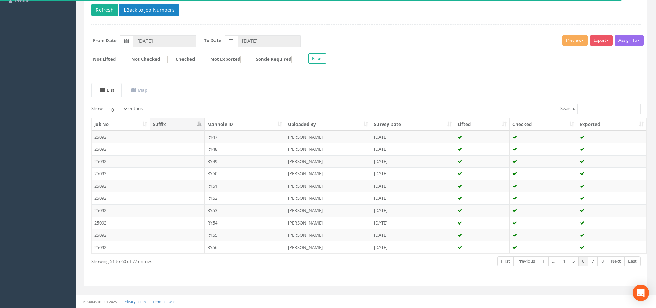
click at [620, 261] on link "Next" at bounding box center [616, 261] width 18 height 10
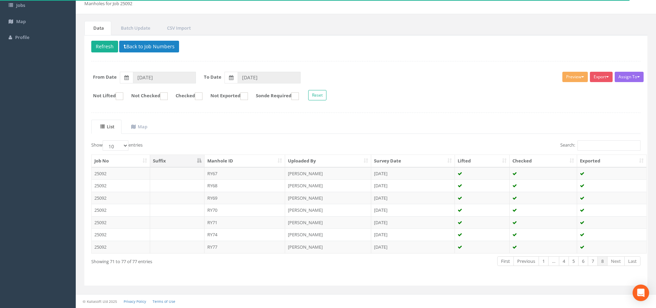
click at [620, 261] on link "Next" at bounding box center [616, 261] width 18 height 10
click at [164, 46] on button "Back to Job Numbers" at bounding box center [149, 47] width 60 height 12
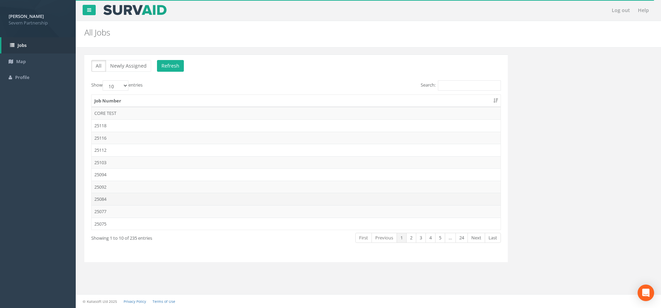
click at [114, 196] on td "25084" at bounding box center [296, 199] width 409 height 12
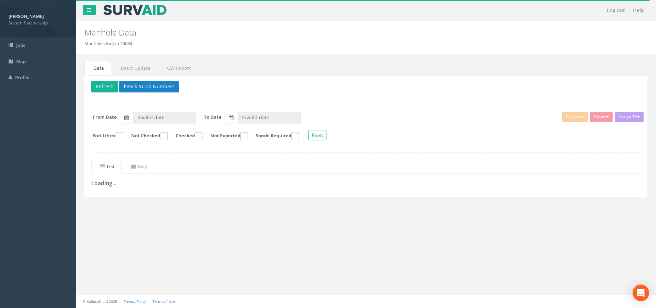
type input "[DATE]"
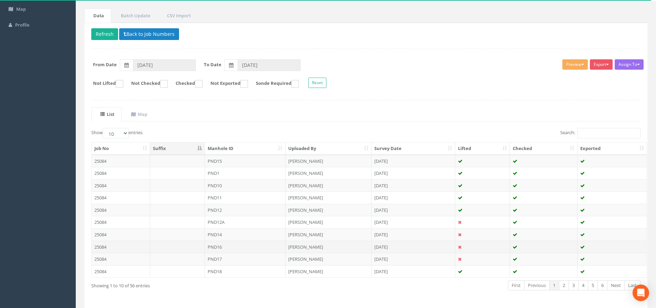
scroll to position [76, 0]
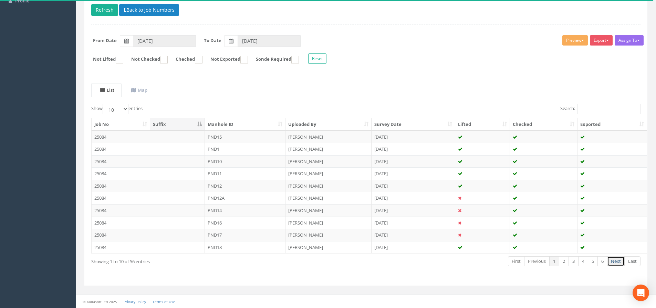
click at [613, 258] on link "Next" at bounding box center [616, 261] width 18 height 10
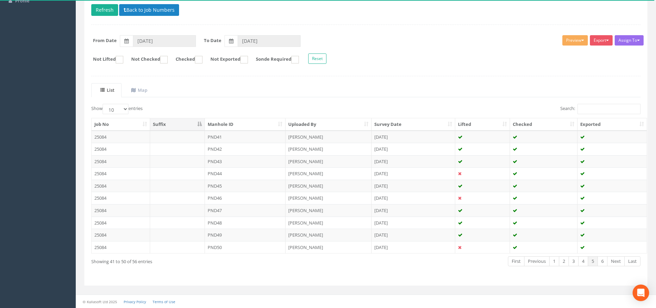
scroll to position [28, 0]
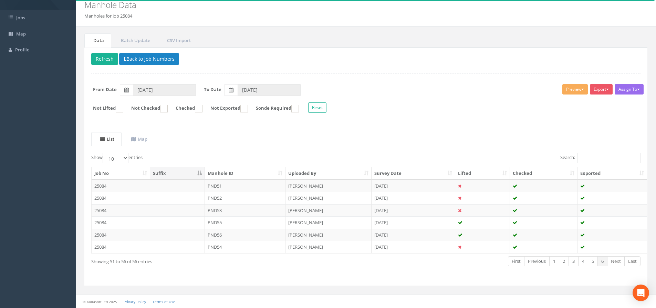
click at [613, 258] on link "Next" at bounding box center [616, 261] width 18 height 10
click at [614, 264] on link "Next" at bounding box center [616, 261] width 18 height 10
click at [137, 57] on button "Back to Job Numbers" at bounding box center [149, 59] width 60 height 12
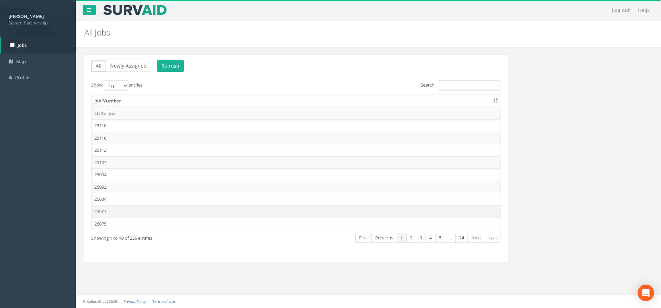
click at [134, 213] on td "25077" at bounding box center [296, 211] width 409 height 12
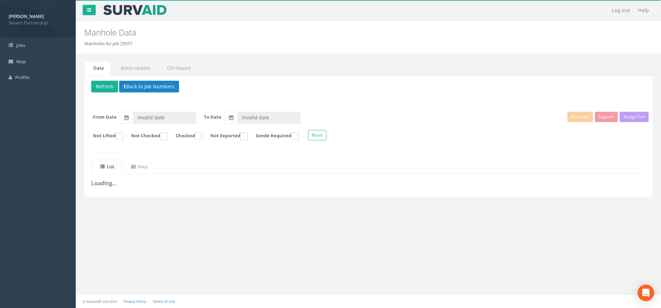
type input "[DATE]"
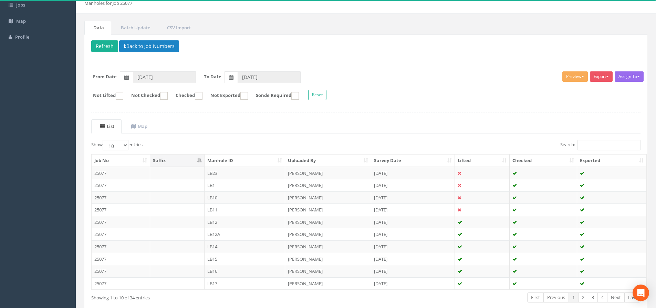
scroll to position [76, 0]
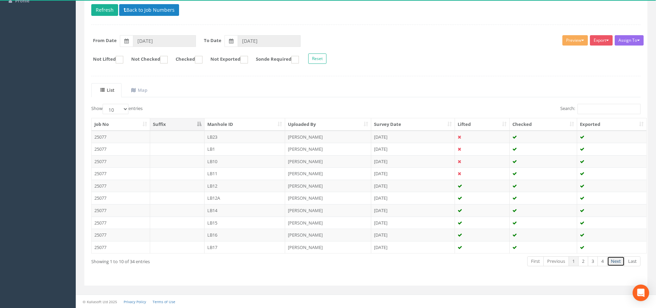
click at [615, 261] on link "Next" at bounding box center [616, 261] width 18 height 10
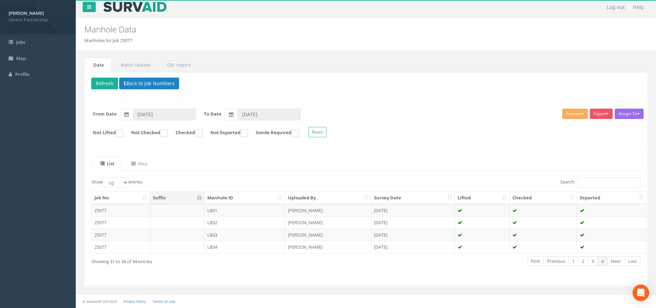
scroll to position [3, 0]
click at [615, 261] on link "Next" at bounding box center [616, 261] width 18 height 10
click at [156, 86] on button "Back to Job Numbers" at bounding box center [149, 83] width 60 height 12
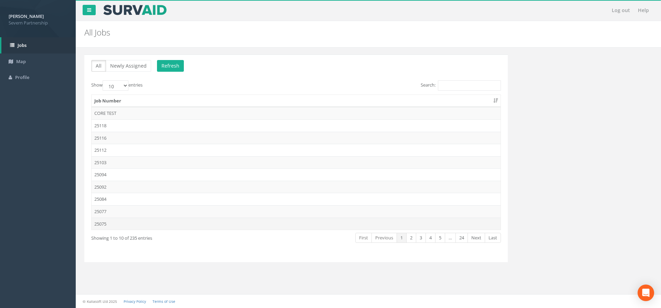
click at [125, 224] on td "25075" at bounding box center [296, 223] width 409 height 12
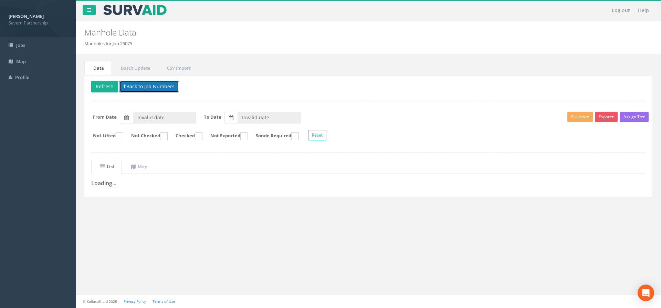
click at [136, 82] on button "Back to Job Numbers" at bounding box center [149, 87] width 60 height 12
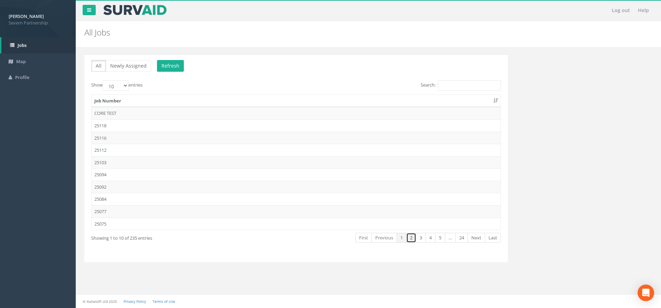
click at [412, 236] on link "2" at bounding box center [411, 237] width 10 height 10
click at [151, 111] on td "25068" at bounding box center [296, 113] width 409 height 12
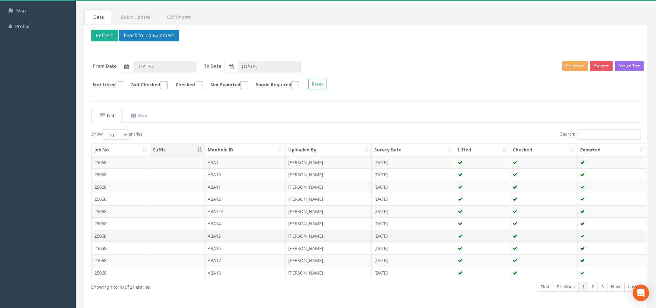
scroll to position [76, 0]
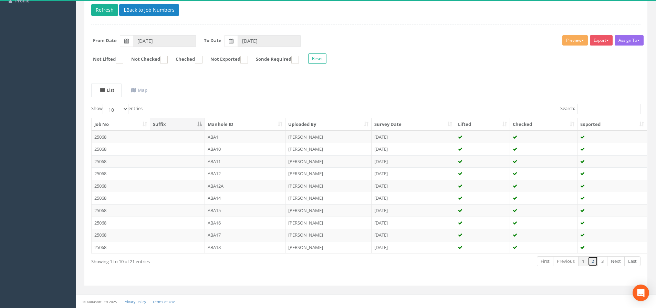
click at [595, 263] on link "2" at bounding box center [593, 261] width 10 height 10
click at [601, 262] on link "3" at bounding box center [603, 261] width 10 height 10
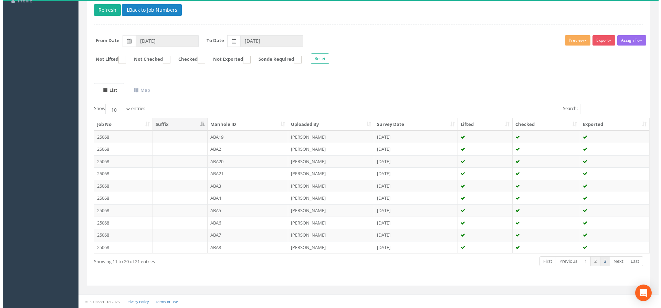
scroll to position [0, 0]
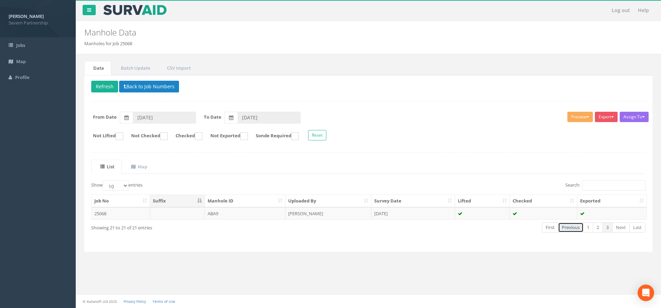
click at [575, 226] on link "Previous" at bounding box center [570, 227] width 25 height 10
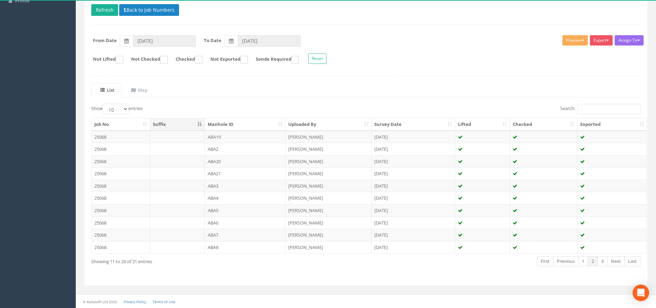
click at [575, 226] on td at bounding box center [544, 222] width 68 height 12
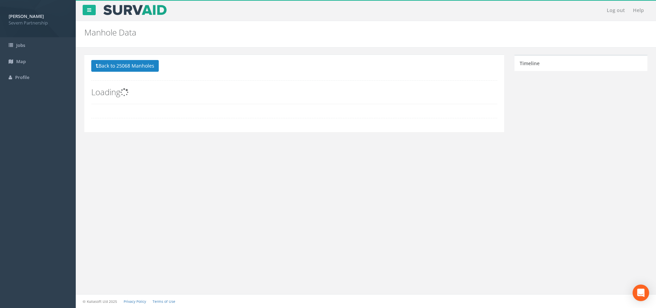
scroll to position [0, 0]
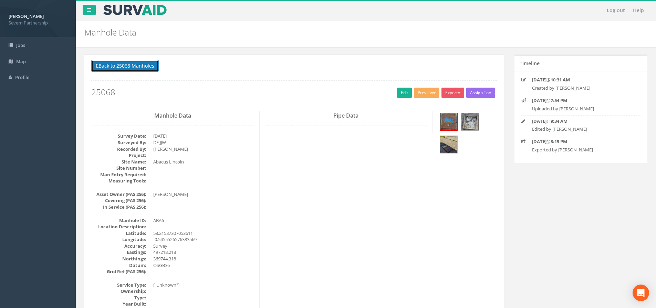
click at [125, 67] on button "Back to 25068 Manholes" at bounding box center [125, 66] width 68 height 12
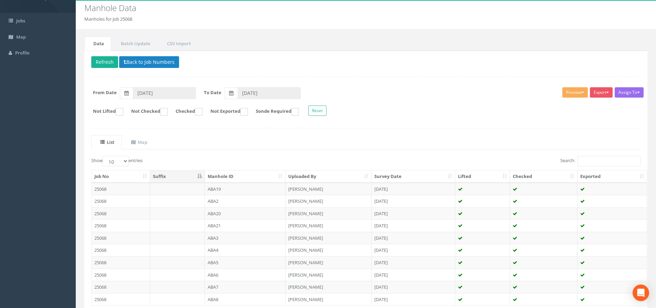
scroll to position [8, 0]
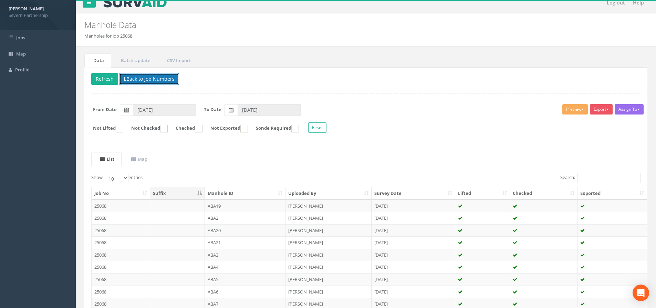
click at [153, 75] on button "Back to Job Numbers" at bounding box center [149, 79] width 60 height 12
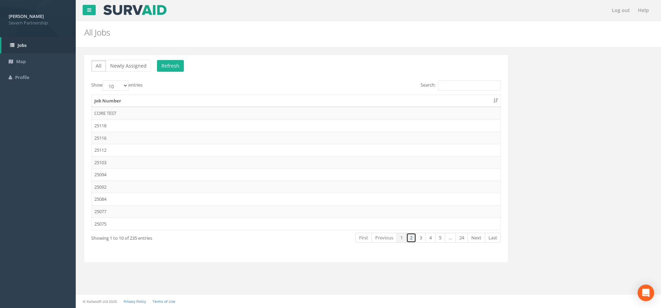
click at [407, 238] on link "2" at bounding box center [411, 237] width 10 height 10
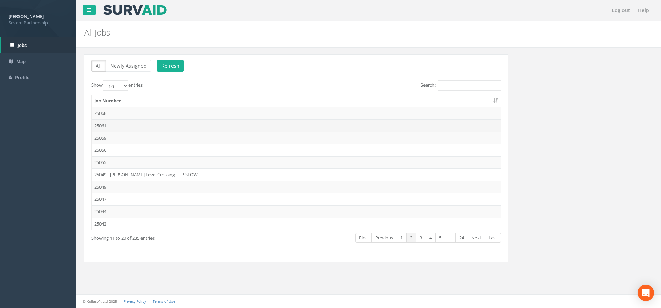
click at [126, 126] on td "25061" at bounding box center [296, 125] width 409 height 12
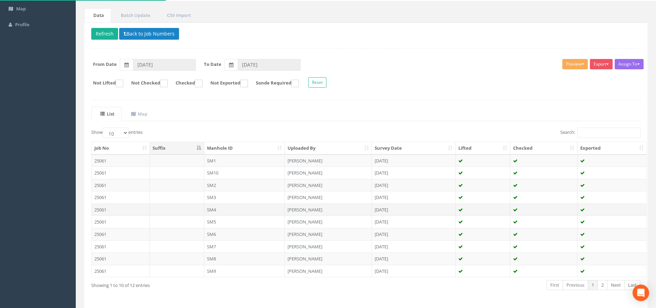
scroll to position [76, 0]
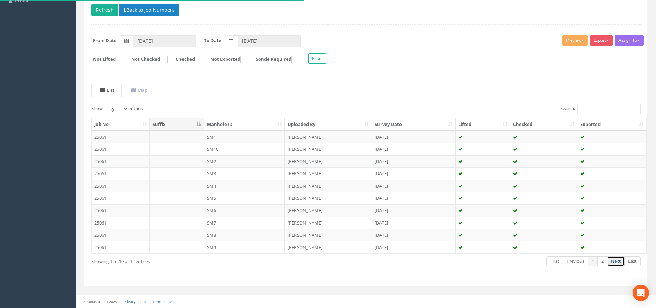
click at [614, 263] on link "Next" at bounding box center [616, 261] width 18 height 10
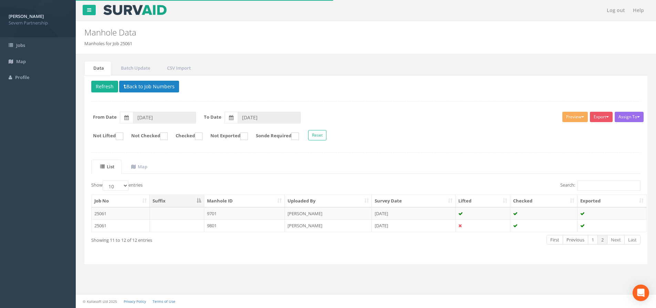
scroll to position [0, 0]
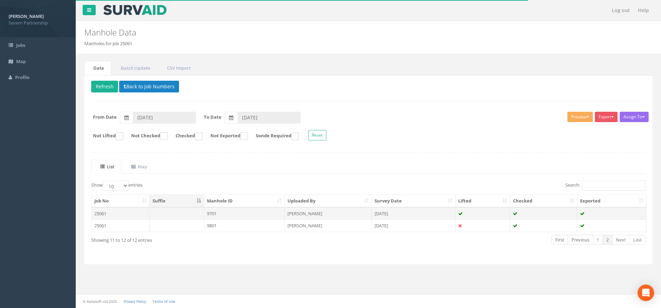
click at [242, 218] on td "9701" at bounding box center [244, 213] width 81 height 12
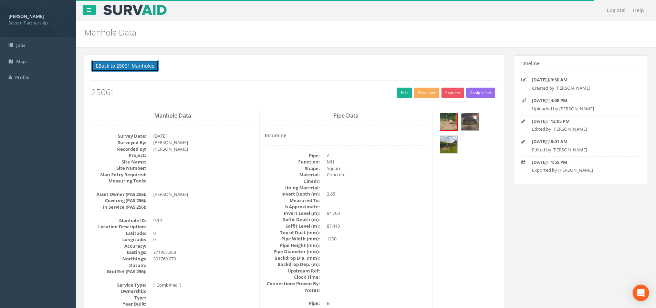
click at [108, 71] on button "Back to 25061 Manholes" at bounding box center [125, 66] width 68 height 12
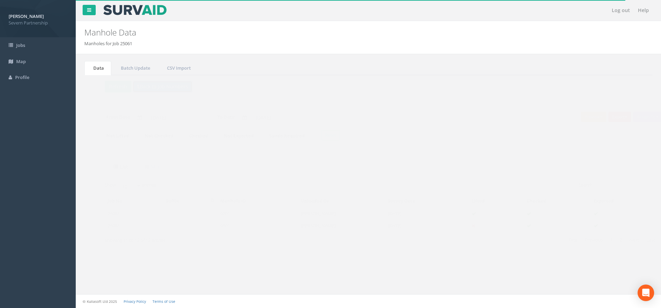
click at [130, 82] on button "Back to Job Numbers" at bounding box center [149, 87] width 60 height 12
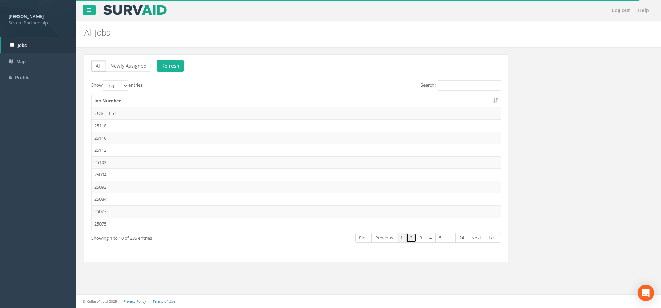
click at [409, 240] on link "2" at bounding box center [411, 237] width 10 height 10
click at [148, 138] on td "25059" at bounding box center [296, 138] width 409 height 12
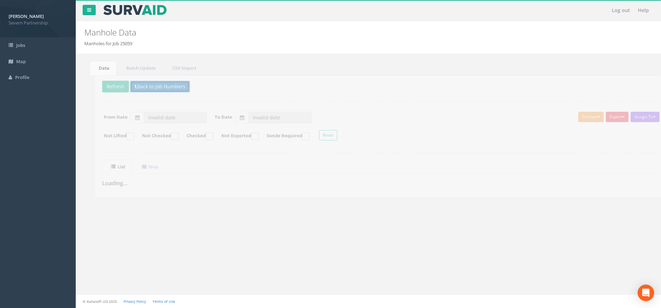
click at [146, 90] on button "Back to Job Numbers" at bounding box center [149, 87] width 60 height 12
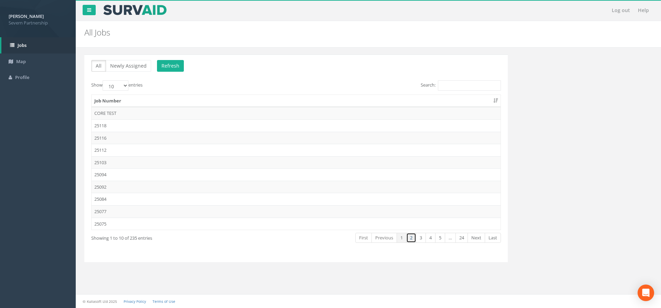
click at [415, 240] on link "2" at bounding box center [411, 237] width 10 height 10
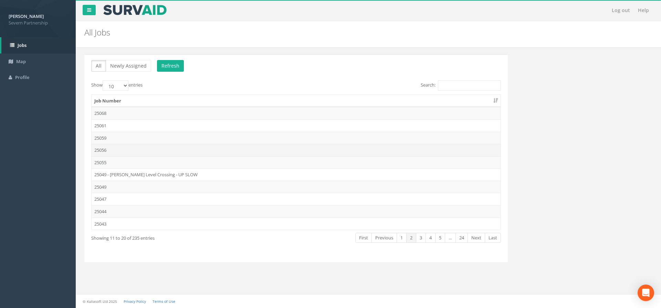
click at [158, 149] on td "25056" at bounding box center [296, 150] width 409 height 12
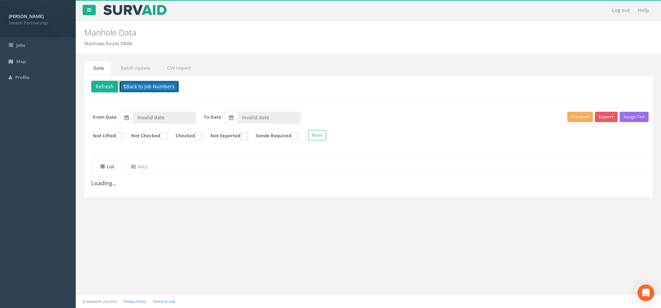
click at [163, 88] on button "Back to Job Numbers" at bounding box center [149, 87] width 60 height 12
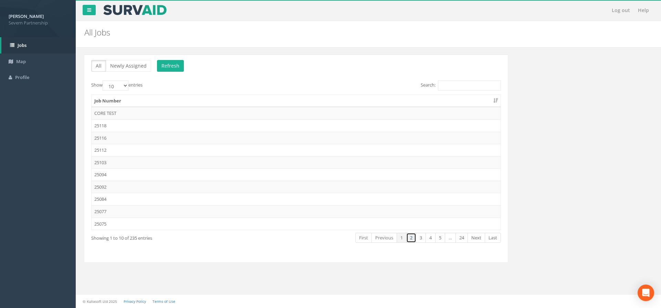
click at [408, 238] on link "2" at bounding box center [411, 237] width 10 height 10
click at [126, 163] on td "25055" at bounding box center [296, 162] width 409 height 12
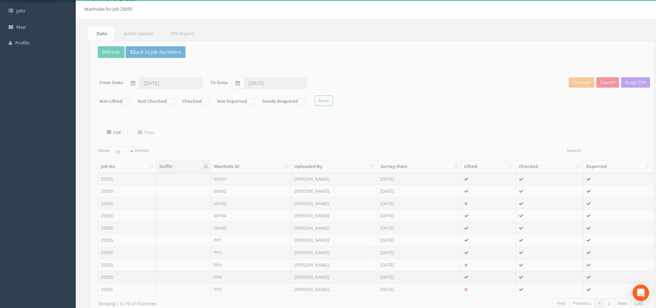
scroll to position [76, 0]
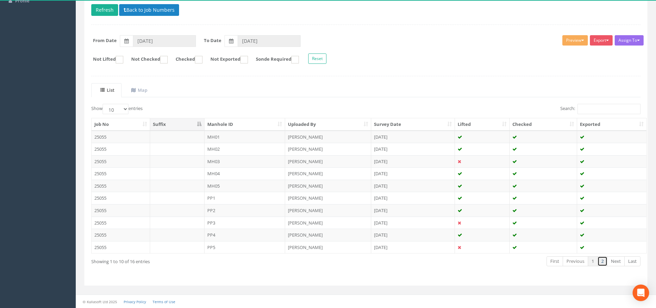
click at [599, 262] on link "2" at bounding box center [603, 261] width 10 height 10
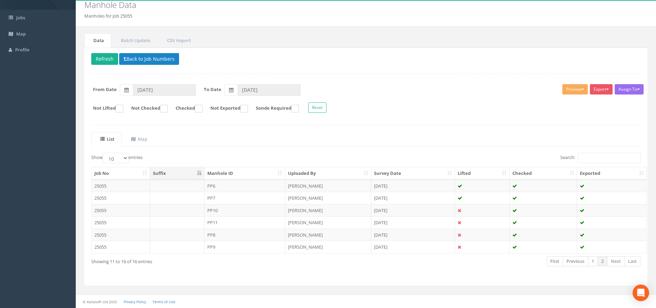
scroll to position [28, 0]
click at [594, 261] on link "1" at bounding box center [593, 261] width 10 height 10
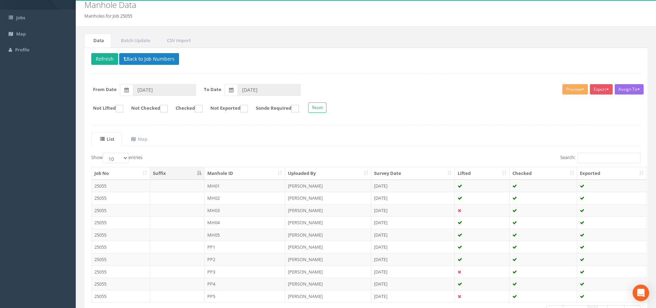
scroll to position [35, 0]
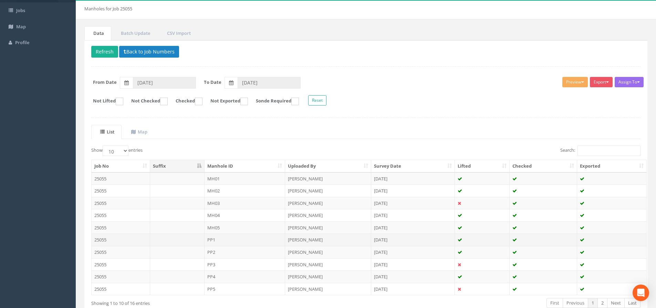
click at [231, 237] on td "PP1" at bounding box center [245, 239] width 81 height 12
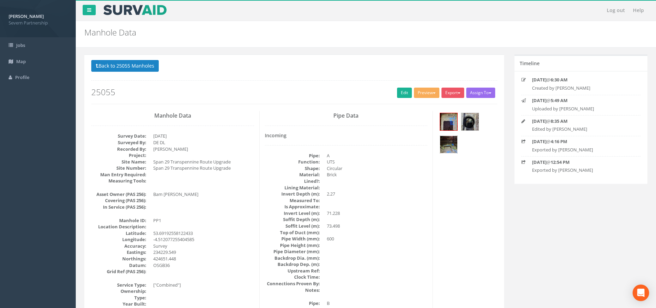
click at [449, 136] on img at bounding box center [448, 144] width 17 height 17
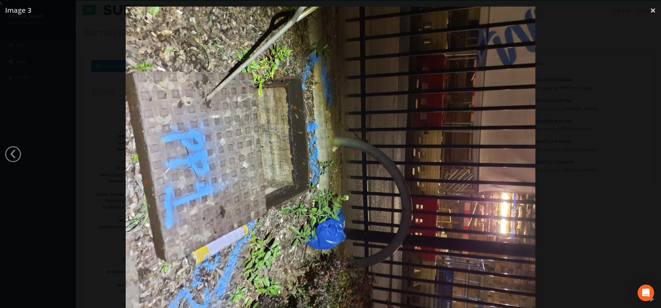
click at [637, 197] on div at bounding box center [330, 161] width 661 height 308
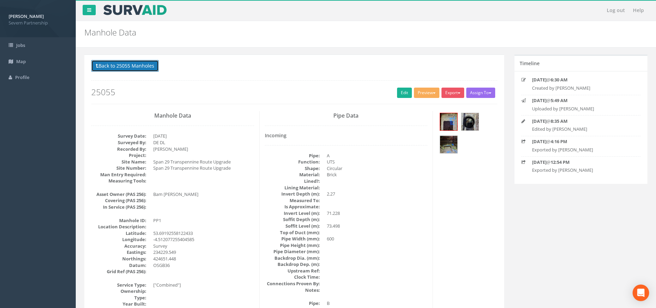
click at [127, 68] on button "Back to 25055 Manholes" at bounding box center [125, 66] width 68 height 12
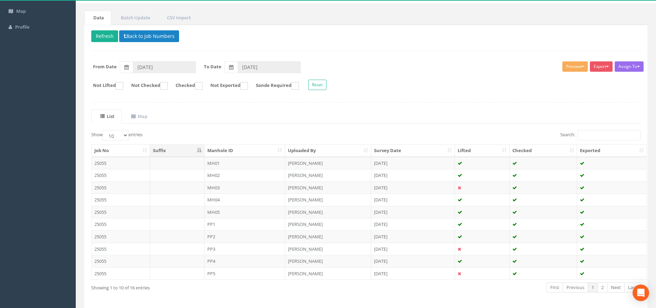
scroll to position [76, 0]
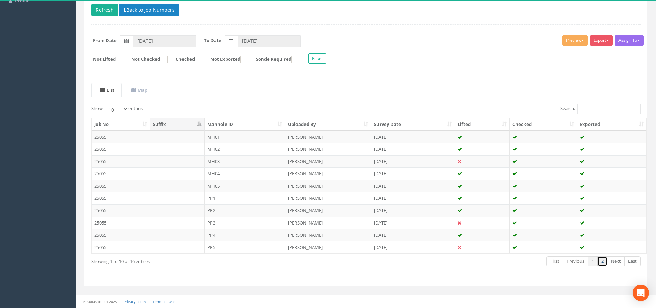
click at [605, 262] on link "2" at bounding box center [603, 261] width 10 height 10
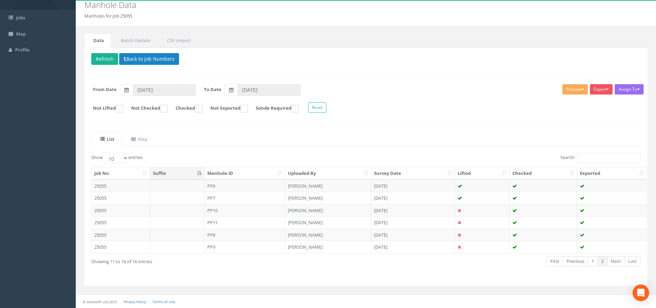
click at [268, 246] on td "PP9" at bounding box center [245, 246] width 81 height 12
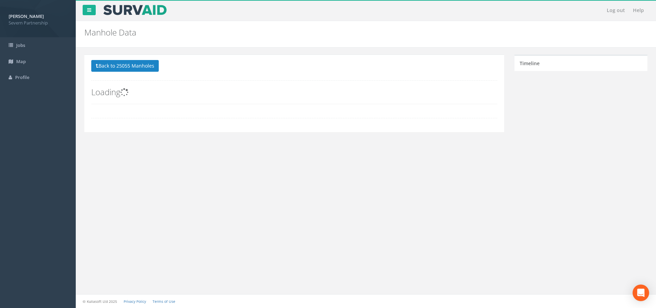
scroll to position [0, 0]
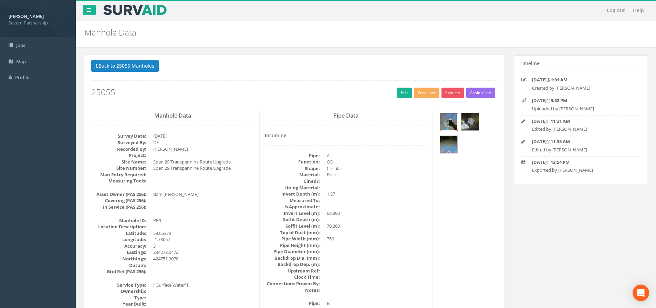
click at [448, 117] on img at bounding box center [448, 121] width 17 height 17
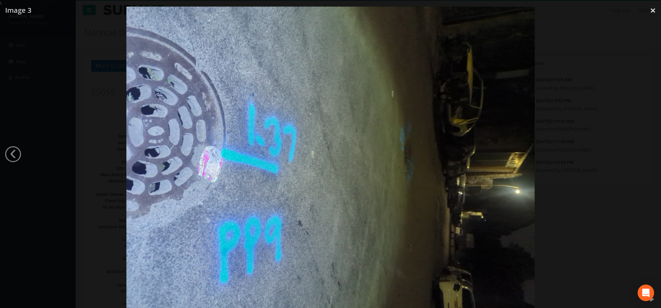
click at [590, 185] on div at bounding box center [330, 161] width 661 height 308
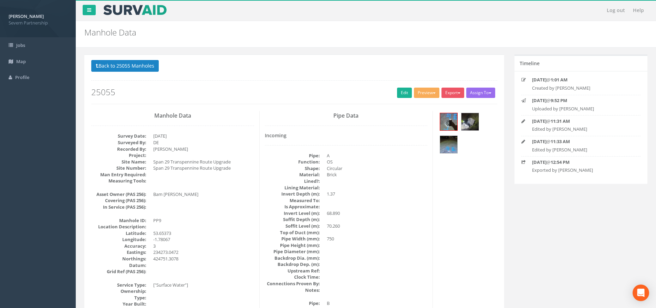
click at [125, 74] on div "Back to 25055 Manholes Back to Map Assign To No Companies Added Export SP Manho…" at bounding box center [294, 82] width 406 height 44
click at [123, 70] on button "Back to 25055 Manholes" at bounding box center [125, 66] width 68 height 12
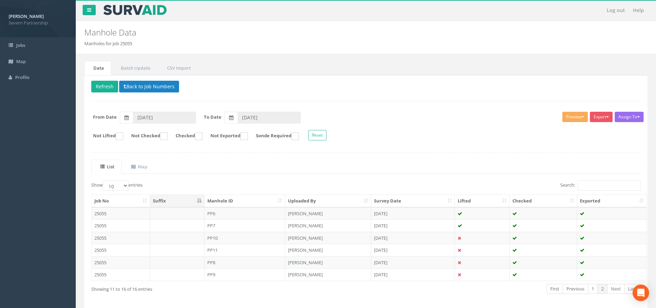
click at [139, 93] on p "Delete Refresh Back to Job Numbers" at bounding box center [365, 87] width 549 height 13
click at [146, 91] on button "Back to Job Numbers" at bounding box center [149, 87] width 60 height 12
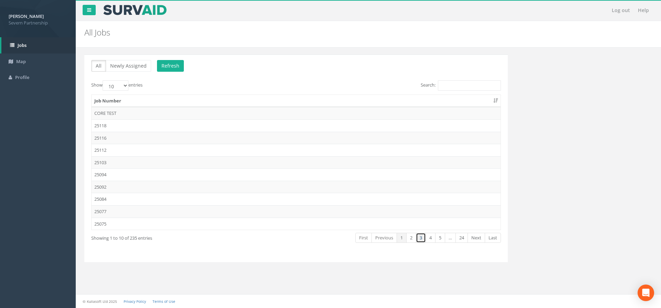
click at [416, 239] on link "3" at bounding box center [421, 237] width 10 height 10
click at [413, 238] on link "2" at bounding box center [411, 237] width 10 height 10
click at [137, 161] on td "25055" at bounding box center [296, 162] width 409 height 12
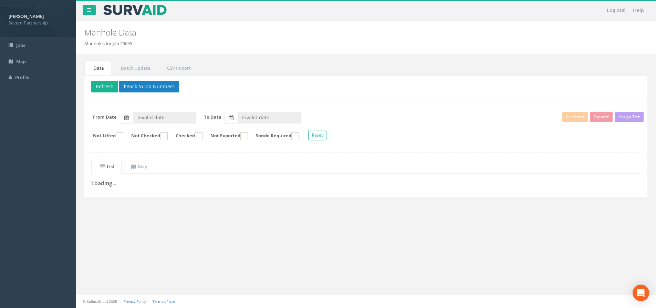
type input "[DATE]"
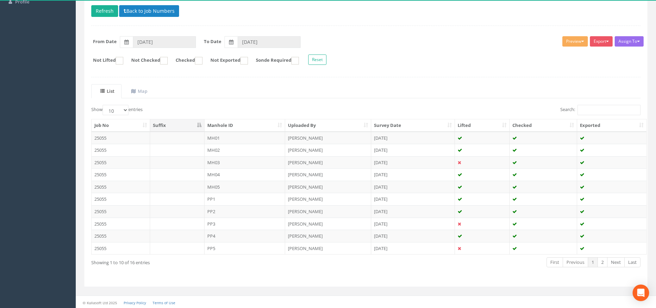
scroll to position [76, 0]
click at [208, 141] on td "MH01" at bounding box center [245, 137] width 81 height 12
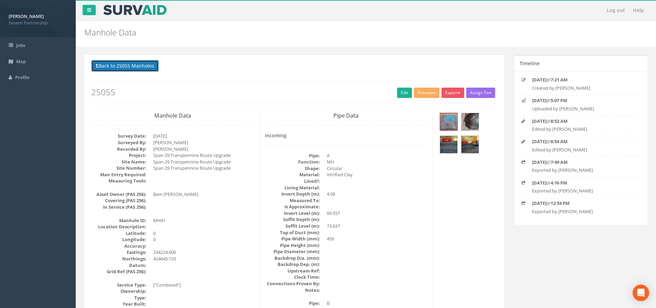
click at [143, 67] on button "Back to 25055 Manholes" at bounding box center [125, 66] width 68 height 12
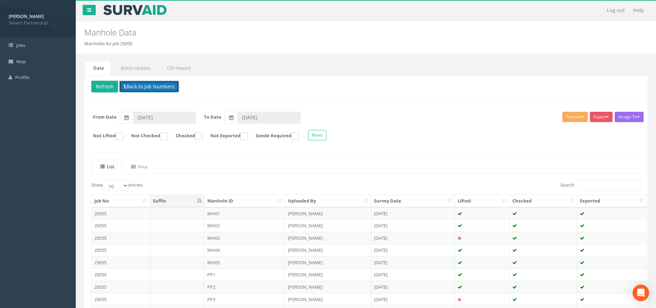
click at [136, 87] on button "Back to Job Numbers" at bounding box center [149, 87] width 60 height 12
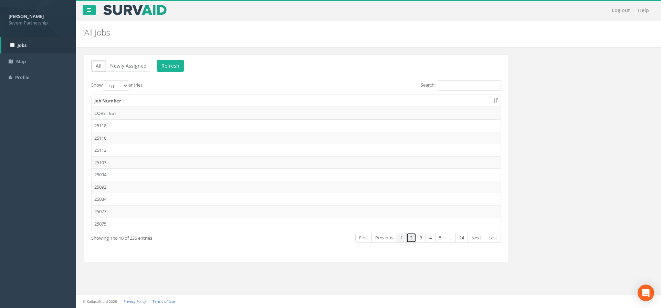
click at [408, 240] on link "2" at bounding box center [411, 237] width 10 height 10
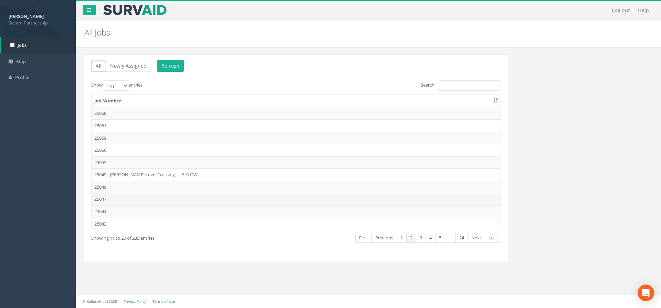
click at [152, 199] on td "25047" at bounding box center [296, 199] width 409 height 12
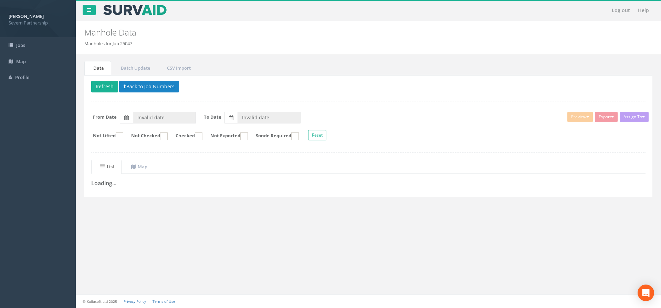
type input "[DATE]"
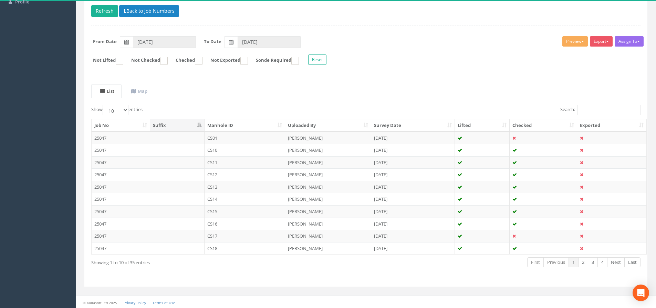
scroll to position [76, 0]
click at [586, 265] on link "2" at bounding box center [583, 261] width 10 height 10
click at [593, 263] on link "3" at bounding box center [593, 261] width 10 height 10
click at [602, 263] on link "4" at bounding box center [603, 261] width 10 height 10
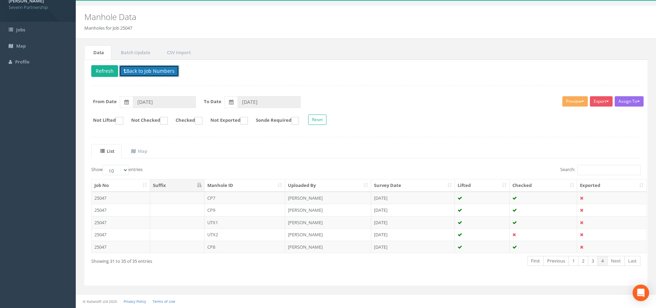
click at [164, 73] on button "Back to Job Numbers" at bounding box center [149, 71] width 60 height 12
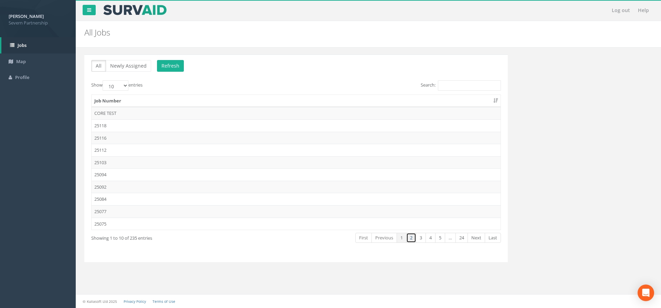
click at [411, 240] on link "2" at bounding box center [411, 237] width 10 height 10
click at [144, 213] on td "25044" at bounding box center [296, 211] width 409 height 12
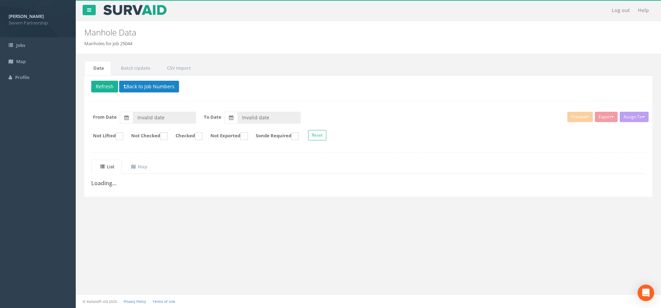
type input "[DATE]"
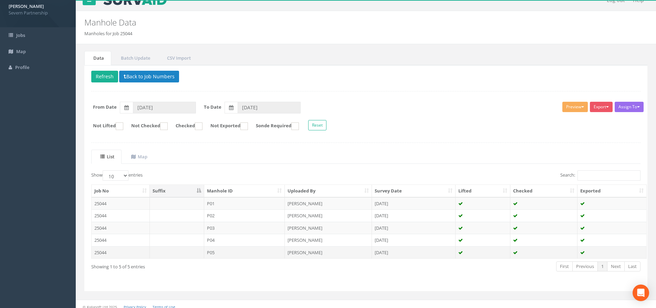
scroll to position [15, 0]
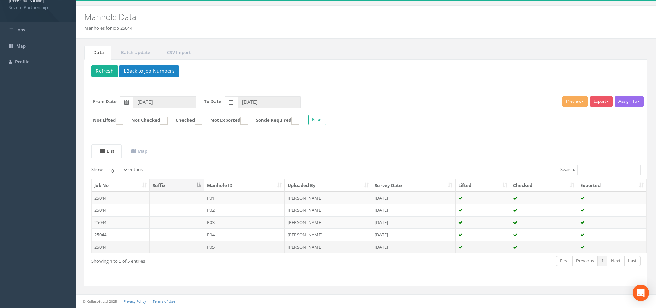
click at [337, 249] on td "[PERSON_NAME]" at bounding box center [328, 246] width 87 height 12
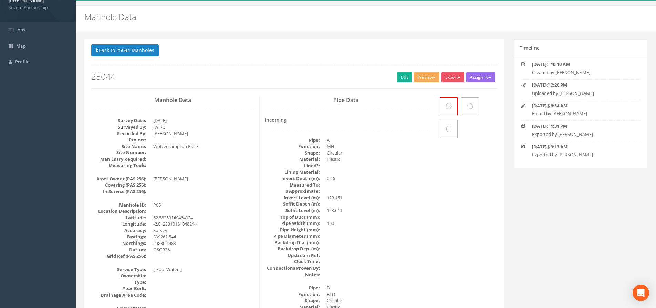
scroll to position [0, 0]
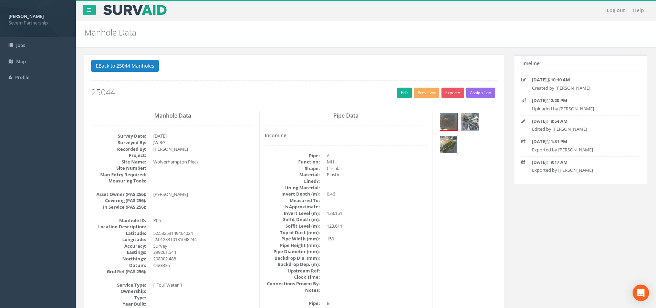
click at [453, 143] on img at bounding box center [448, 144] width 17 height 17
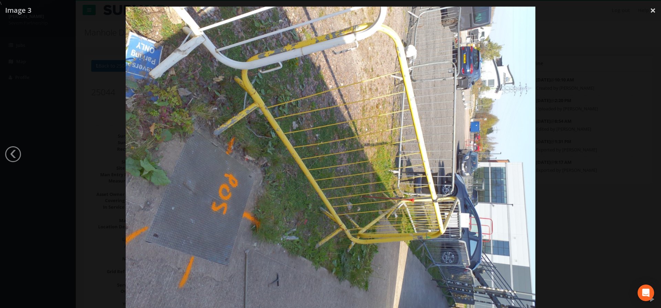
click at [566, 237] on div at bounding box center [330, 161] width 661 height 308
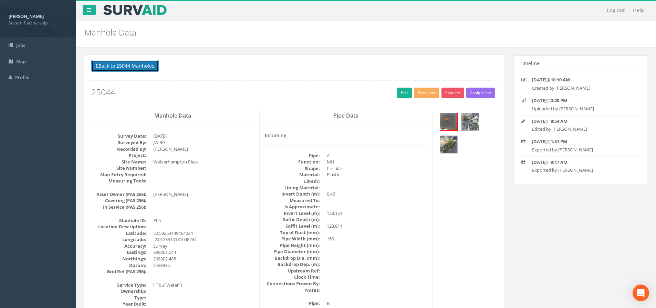
drag, startPoint x: 113, startPoint y: 63, endPoint x: 120, endPoint y: 80, distance: 18.0
click at [113, 63] on button "Back to 25044 Manholes" at bounding box center [125, 66] width 68 height 12
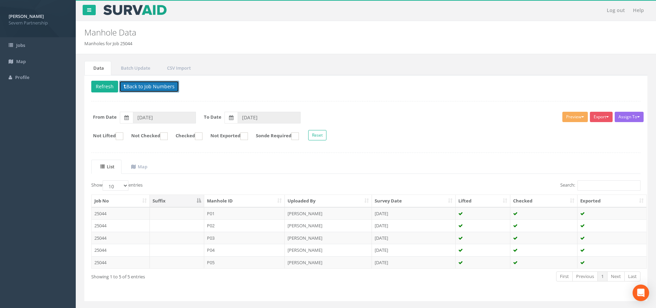
click at [135, 87] on button "Back to Job Numbers" at bounding box center [149, 87] width 60 height 12
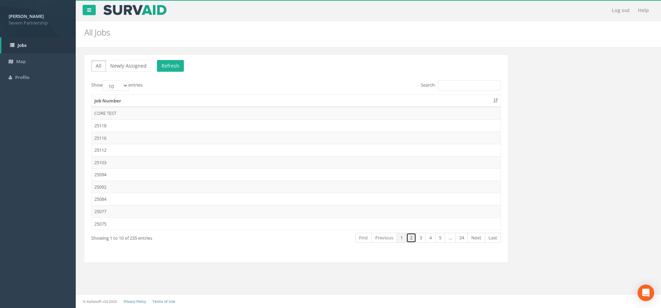
click at [413, 237] on link "2" at bounding box center [411, 237] width 10 height 10
click at [417, 239] on link "3" at bounding box center [421, 237] width 10 height 10
click at [411, 238] on link "2" at bounding box center [411, 237] width 10 height 10
click at [157, 201] on td "25047" at bounding box center [296, 199] width 409 height 12
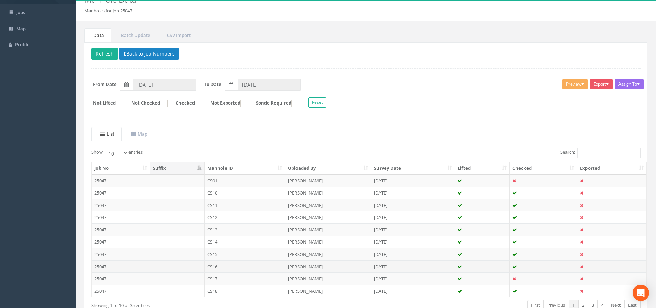
scroll to position [76, 0]
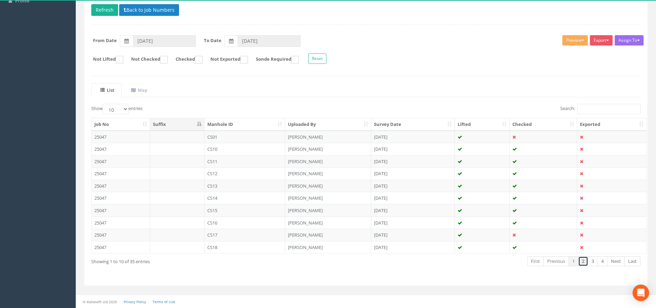
click at [584, 262] on link "2" at bounding box center [583, 261] width 10 height 10
click at [591, 262] on link "3" at bounding box center [593, 261] width 10 height 10
click at [599, 263] on link "4" at bounding box center [603, 261] width 10 height 10
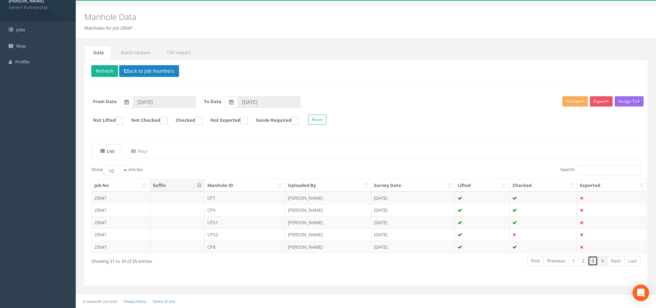
click at [591, 258] on link "3" at bounding box center [593, 261] width 10 height 10
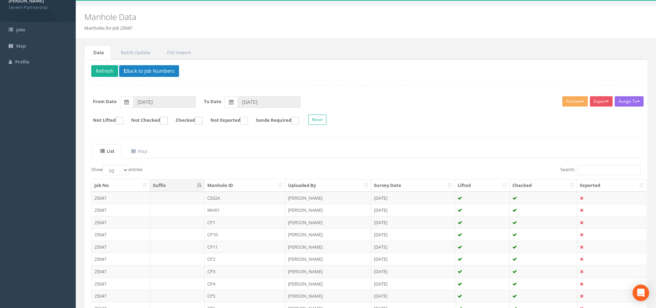
scroll to position [76, 0]
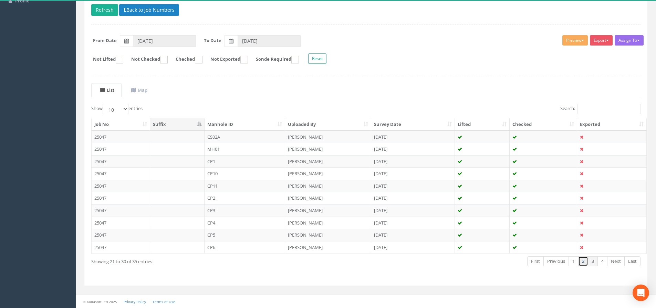
click at [585, 262] on link "2" at bounding box center [583, 261] width 10 height 10
click at [574, 260] on link "1" at bounding box center [574, 261] width 10 height 10
click at [583, 262] on link "2" at bounding box center [583, 261] width 10 height 10
click at [590, 261] on link "3" at bounding box center [593, 261] width 10 height 10
click at [601, 262] on link "4" at bounding box center [603, 261] width 10 height 10
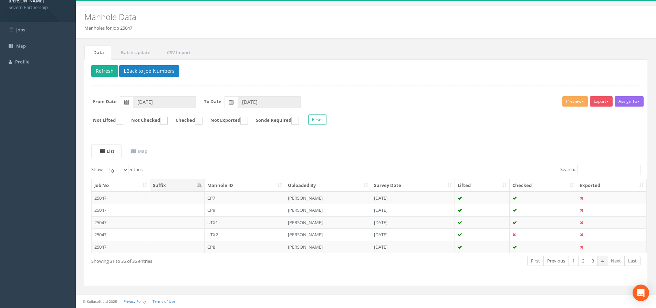
scroll to position [15, 0]
click at [573, 264] on link "1" at bounding box center [574, 261] width 10 height 10
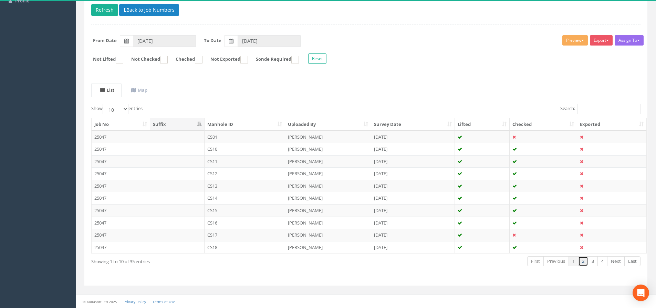
click at [580, 262] on link "2" at bounding box center [583, 261] width 10 height 10
click at [588, 263] on link "2" at bounding box center [583, 261] width 10 height 10
click at [591, 263] on link "3" at bounding box center [593, 261] width 10 height 10
click at [601, 264] on link "4" at bounding box center [603, 261] width 10 height 10
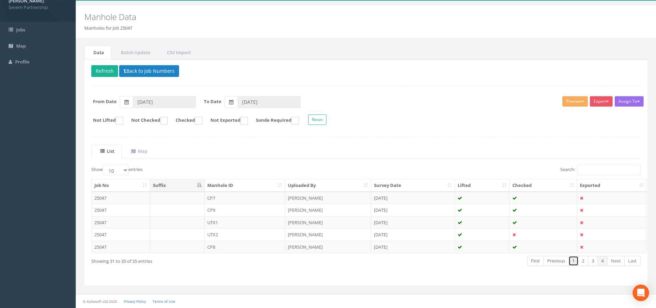
click at [576, 261] on link "1" at bounding box center [574, 261] width 10 height 10
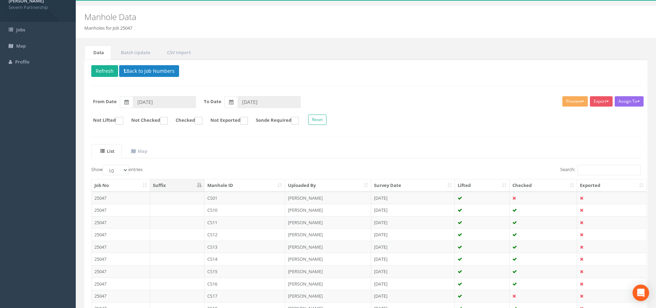
scroll to position [76, 0]
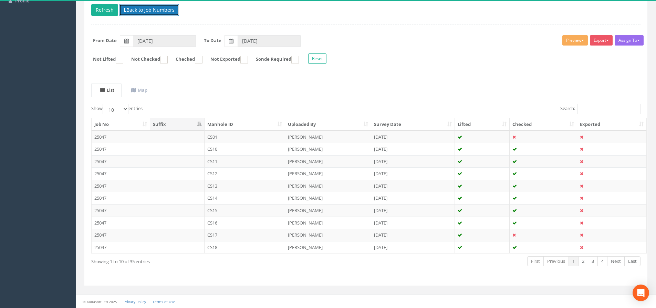
drag, startPoint x: 136, startPoint y: 10, endPoint x: 138, endPoint y: 14, distance: 4.2
click at [136, 10] on button "Back to Job Numbers" at bounding box center [149, 10] width 60 height 12
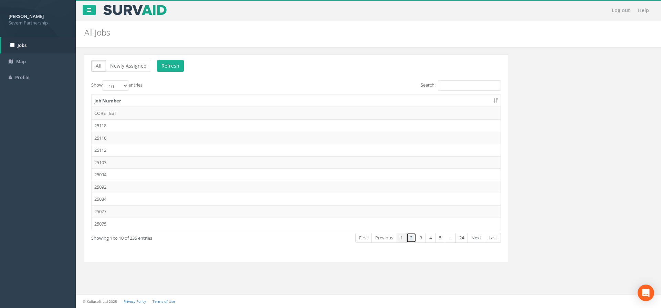
click at [409, 239] on link "2" at bounding box center [411, 237] width 10 height 10
click at [116, 189] on td "25049" at bounding box center [296, 186] width 409 height 12
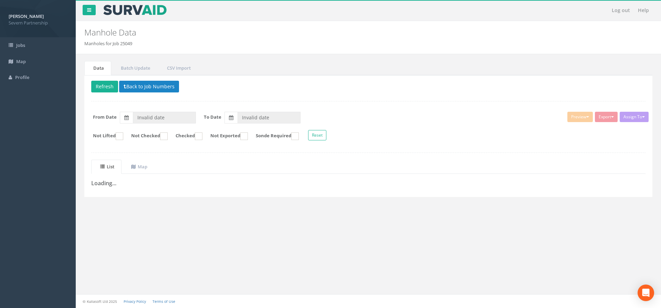
type input "[DATE]"
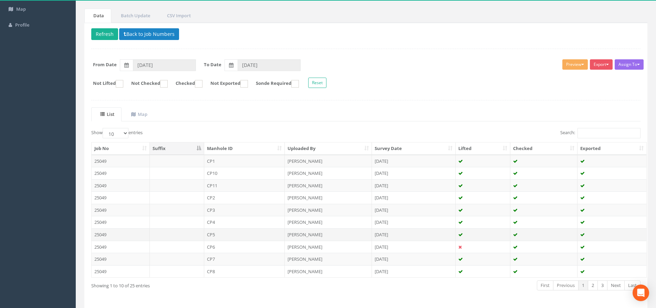
scroll to position [76, 0]
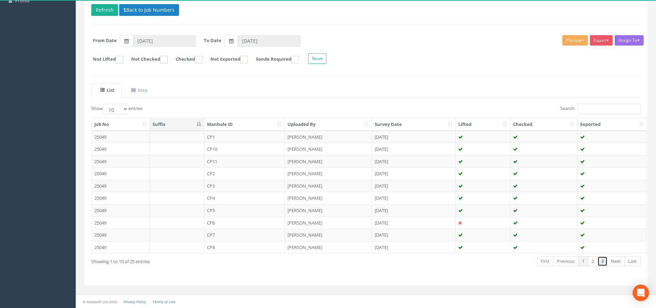
click at [605, 259] on link "3" at bounding box center [603, 261] width 10 height 10
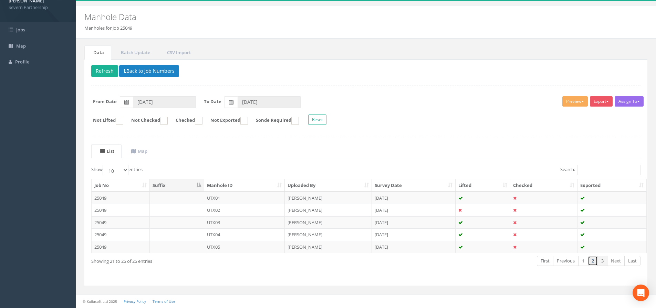
click at [590, 261] on link "2" at bounding box center [593, 261] width 10 height 10
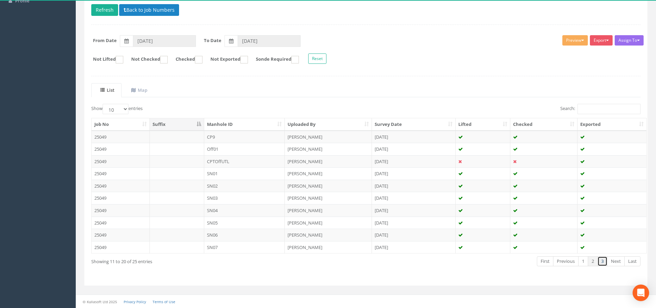
click at [600, 261] on link "3" at bounding box center [603, 261] width 10 height 10
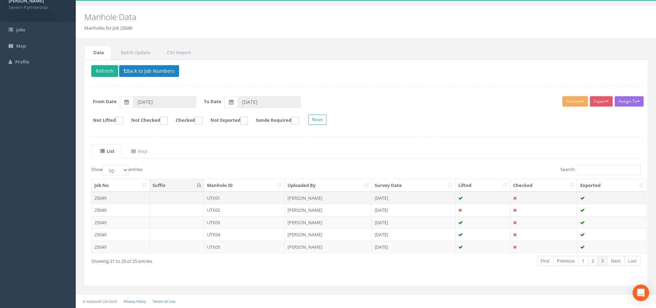
click at [246, 198] on td "UTX01" at bounding box center [244, 197] width 81 height 12
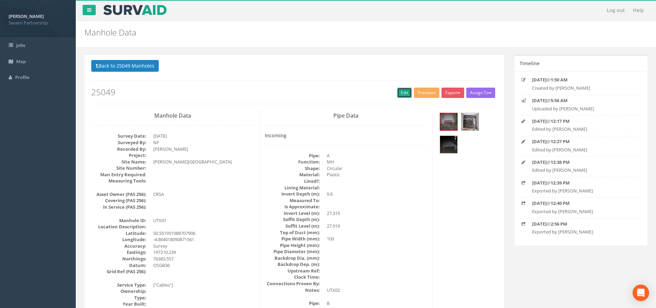
click at [399, 92] on link "Edit" at bounding box center [404, 92] width 15 height 10
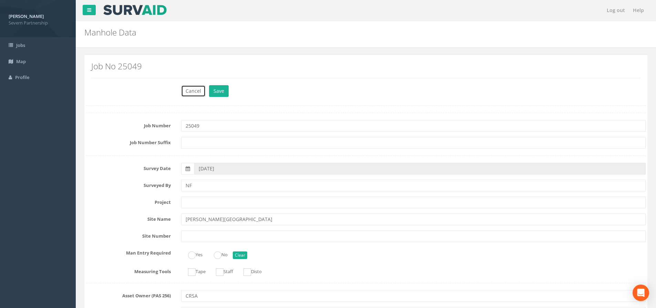
click at [195, 91] on button "Cancel" at bounding box center [193, 91] width 24 height 12
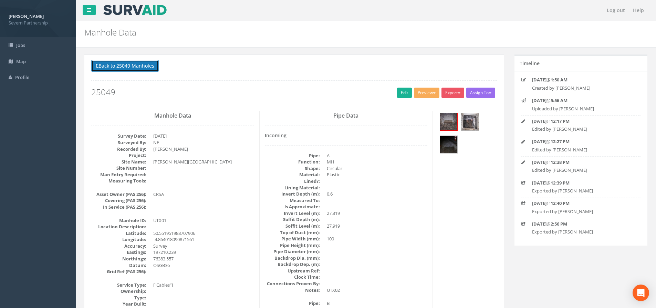
click at [138, 66] on button "Back to 25049 Manholes" at bounding box center [125, 66] width 68 height 12
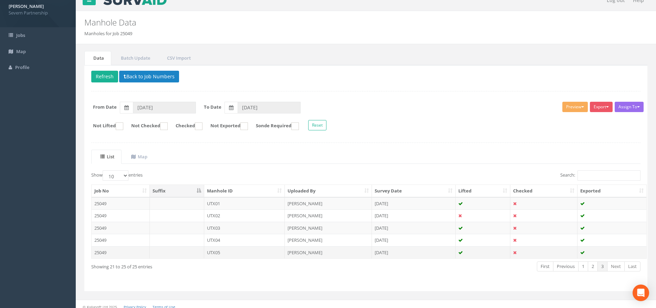
scroll to position [15, 0]
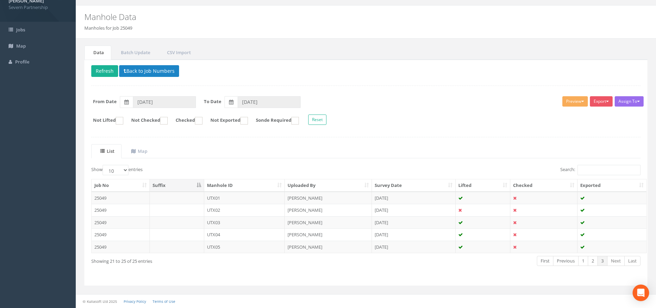
click at [224, 195] on td "UTX01" at bounding box center [244, 197] width 81 height 12
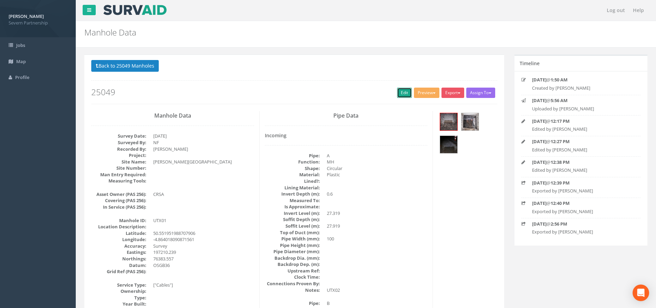
click at [402, 93] on link "Edit" at bounding box center [404, 92] width 15 height 10
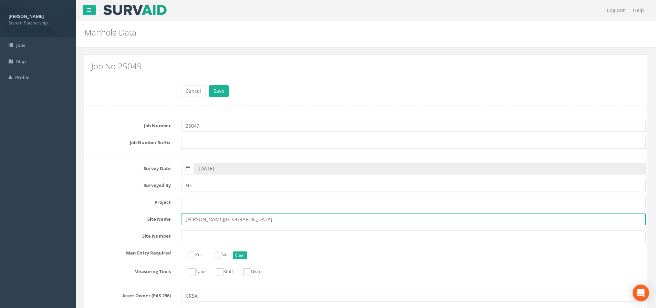
click at [253, 220] on input "[PERSON_NAME][GEOGRAPHIC_DATA]" at bounding box center [413, 219] width 465 height 12
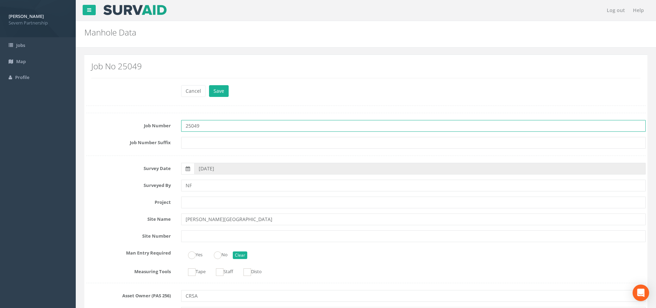
click at [184, 124] on input "25049" at bounding box center [413, 126] width 465 height 12
click at [211, 125] on input "25049" at bounding box center [413, 126] width 465 height 12
type input "25049 - [PERSON_NAME][GEOGRAPHIC_DATA] South - DOWN SLOW"
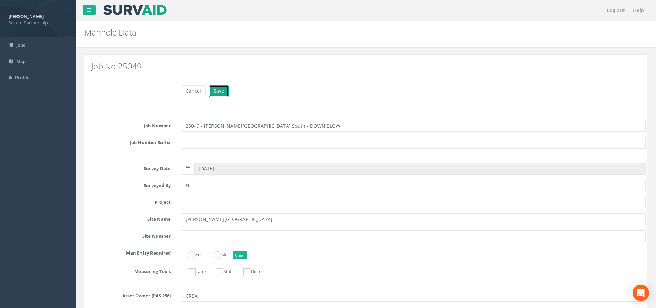
click at [221, 90] on button "Save" at bounding box center [219, 91] width 20 height 12
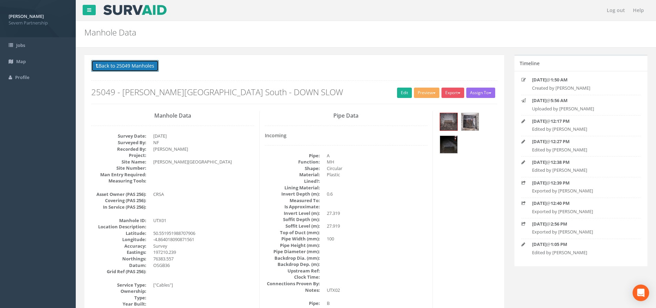
click at [155, 65] on button "Back to 25049 Manholes" at bounding box center [125, 66] width 68 height 12
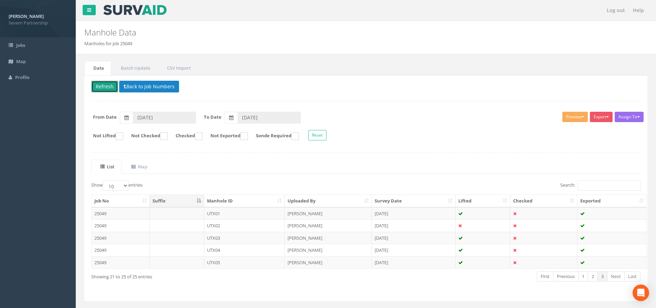
click at [102, 90] on button "Refresh" at bounding box center [104, 87] width 27 height 12
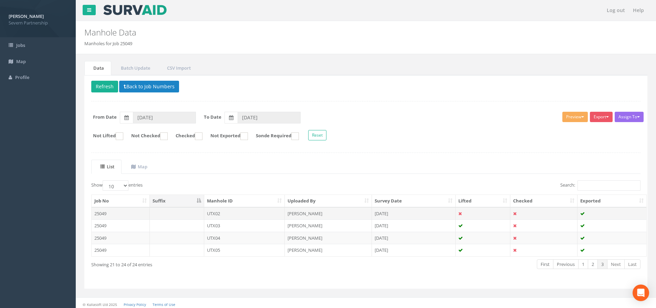
click at [219, 212] on td "UTX02" at bounding box center [244, 213] width 81 height 12
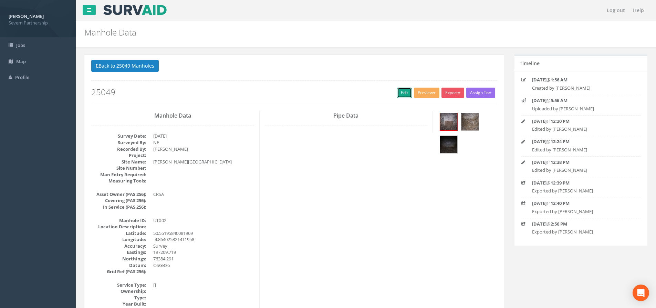
click at [404, 93] on link "Edit" at bounding box center [404, 92] width 15 height 10
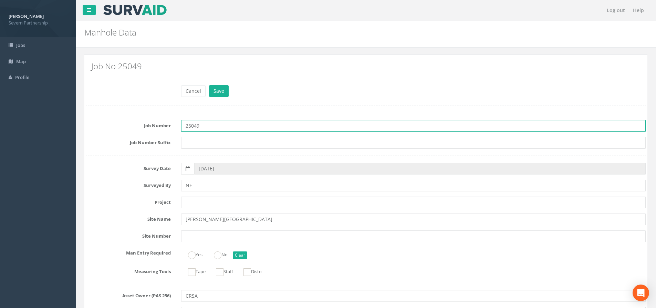
click at [219, 127] on input "25049" at bounding box center [413, 126] width 465 height 12
click at [214, 126] on input "25049 - [GEOGRAPHIC_DATA] South - DOWN SLOW" at bounding box center [413, 126] width 465 height 12
click at [298, 129] on input "25049 - [PERSON_NAME][GEOGRAPHIC_DATA] South - DOWN SLOW" at bounding box center [413, 126] width 465 height 12
type input "25049 - [PERSON_NAME][GEOGRAPHIC_DATA] South - DOWN SLOW"
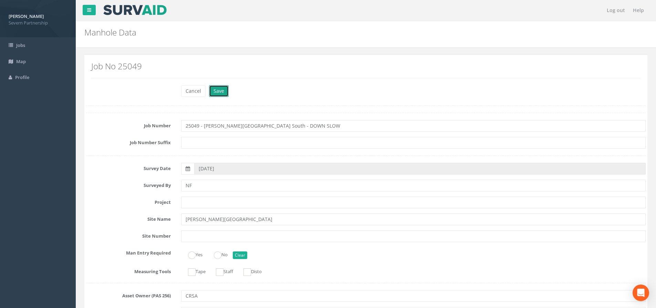
click at [225, 92] on button "Save" at bounding box center [219, 91] width 20 height 12
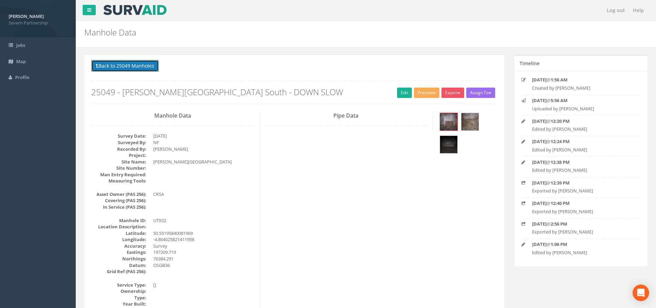
click at [144, 62] on button "Back to 25049 Manholes" at bounding box center [125, 66] width 68 height 12
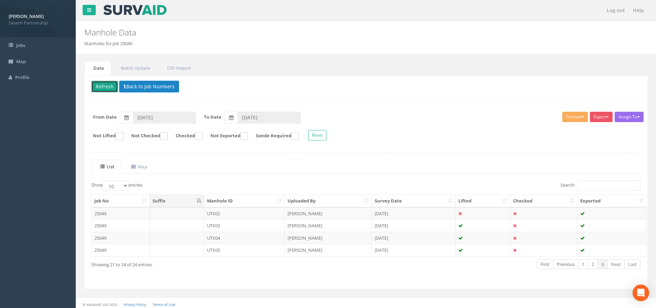
click at [104, 89] on button "Refresh" at bounding box center [104, 87] width 27 height 12
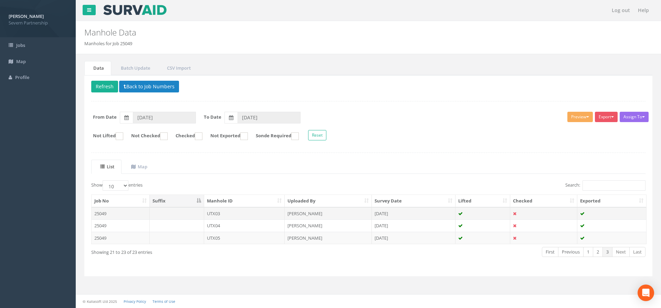
click at [226, 212] on td "UTX03" at bounding box center [244, 213] width 81 height 12
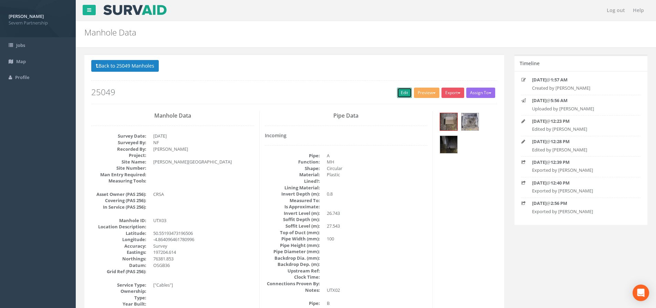
click at [407, 90] on link "Edit" at bounding box center [404, 92] width 15 height 10
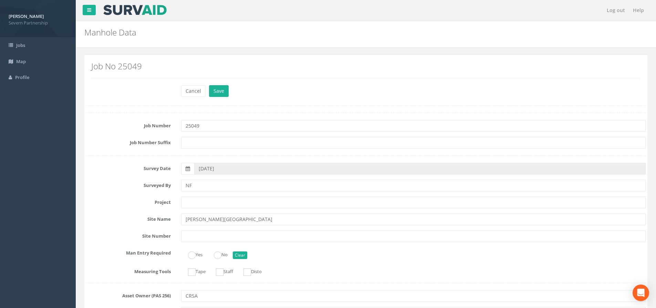
click at [230, 126] on input "25049" at bounding box center [413, 126] width 465 height 12
type input "25049 - [PERSON_NAME][GEOGRAPHIC_DATA] South - DOWN SLOW"
click at [225, 93] on button "Save" at bounding box center [219, 91] width 20 height 12
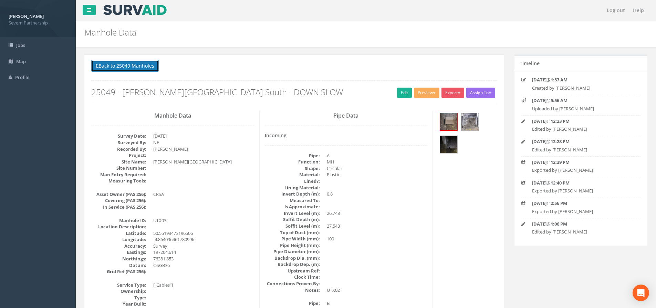
click at [129, 66] on button "Back to 25049 Manholes" at bounding box center [125, 66] width 68 height 12
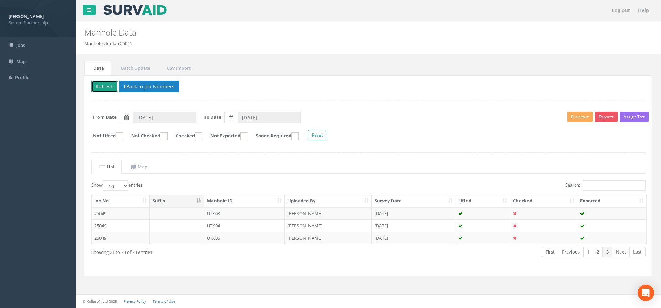
click at [107, 87] on button "Refresh" at bounding box center [104, 87] width 27 height 12
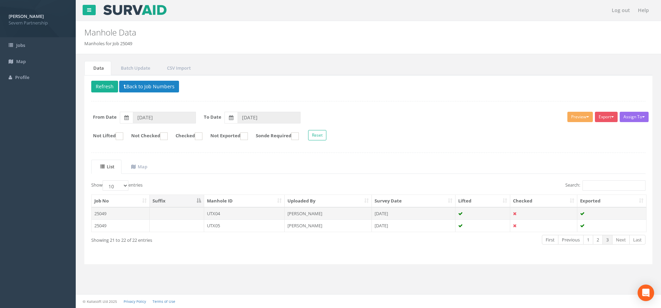
click at [224, 215] on td "UTX04" at bounding box center [244, 213] width 81 height 12
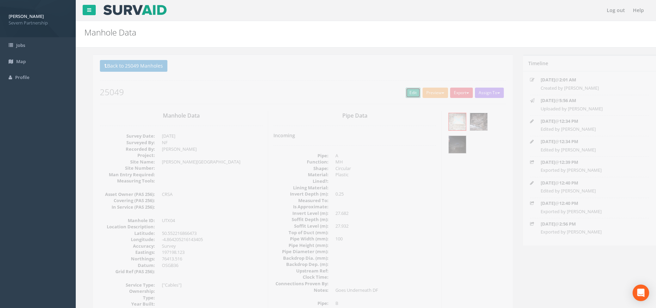
click at [402, 94] on link "Edit" at bounding box center [404, 92] width 15 height 10
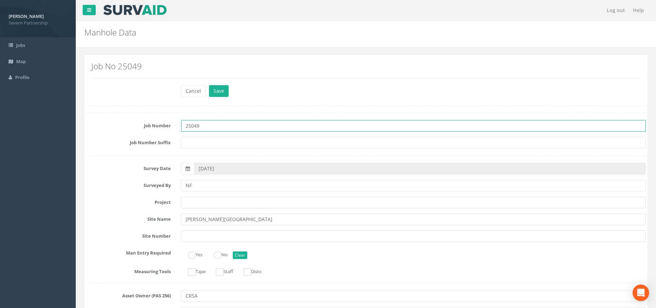
click at [242, 126] on input "25049" at bounding box center [413, 126] width 465 height 12
type input "25049 - [PERSON_NAME][GEOGRAPHIC_DATA] South - DOWN SLOW"
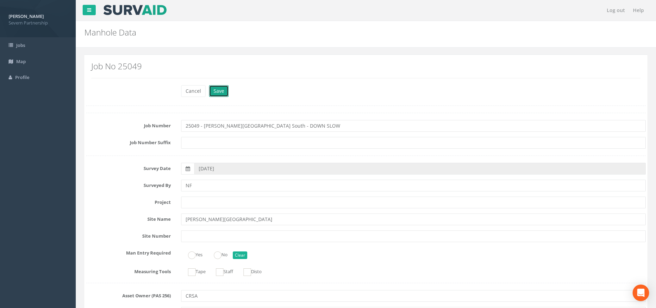
click at [214, 92] on button "Save" at bounding box center [219, 91] width 20 height 12
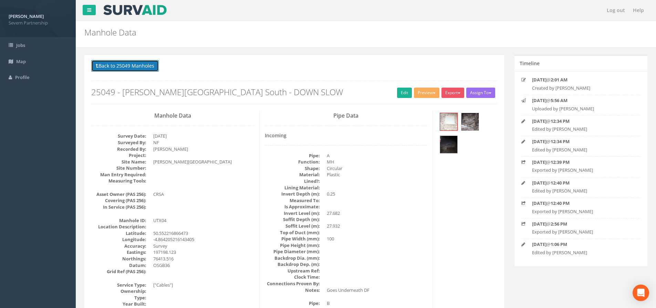
click at [148, 64] on button "Back to 25049 Manholes" at bounding box center [125, 66] width 68 height 12
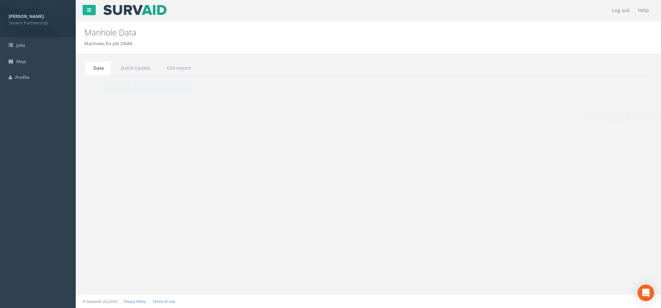
click at [107, 86] on button "Refresh" at bounding box center [104, 87] width 27 height 12
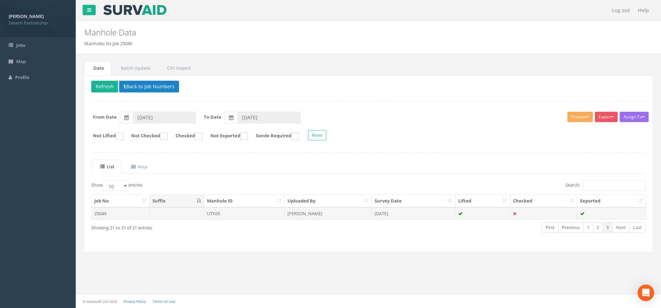
click at [237, 214] on td "UTX05" at bounding box center [244, 213] width 81 height 12
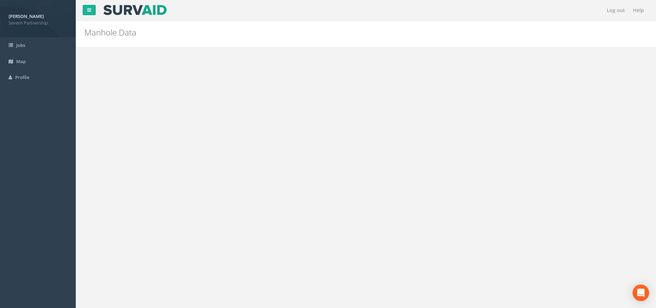
click at [407, 90] on link "Edit" at bounding box center [404, 92] width 15 height 10
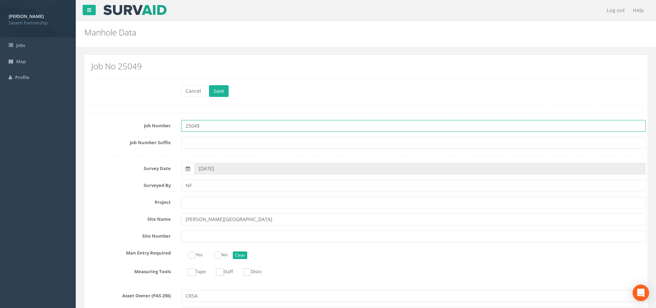
click at [225, 128] on input "25049" at bounding box center [413, 126] width 465 height 12
type input "25049 - [PERSON_NAME][GEOGRAPHIC_DATA] South - DOWN SLOW"
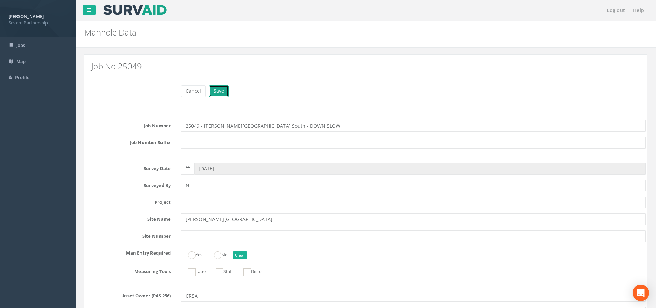
click at [225, 89] on button "Save" at bounding box center [219, 91] width 20 height 12
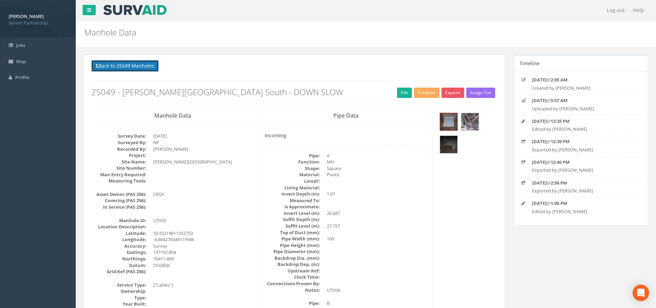
click at [125, 64] on button "Back to 25049 Manholes" at bounding box center [125, 66] width 68 height 12
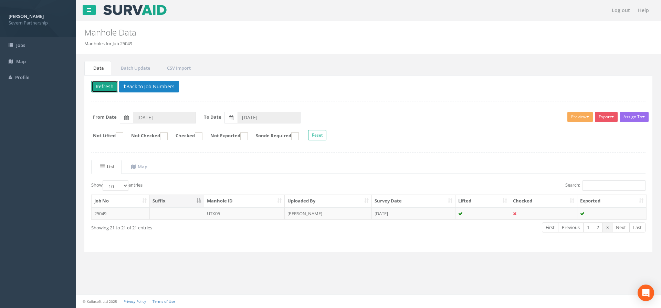
click at [104, 87] on button "Refresh" at bounding box center [104, 87] width 27 height 12
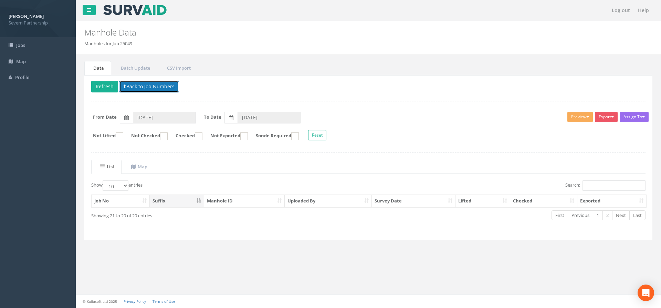
click at [139, 88] on button "Back to Job Numbers" at bounding box center [149, 87] width 60 height 12
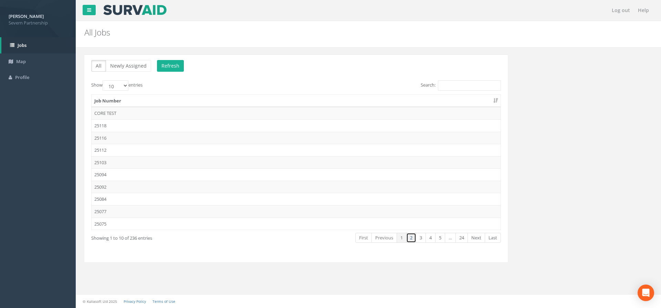
click at [414, 237] on link "2" at bounding box center [411, 237] width 10 height 10
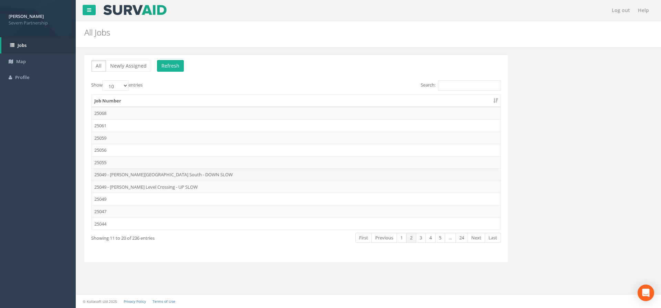
click at [190, 176] on td "25049 - [PERSON_NAME][GEOGRAPHIC_DATA] South - DOWN SLOW" at bounding box center [296, 174] width 409 height 12
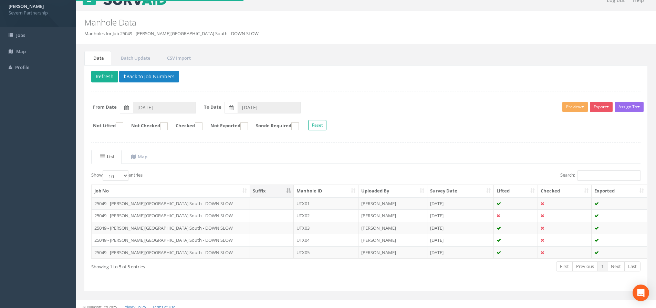
scroll to position [15, 0]
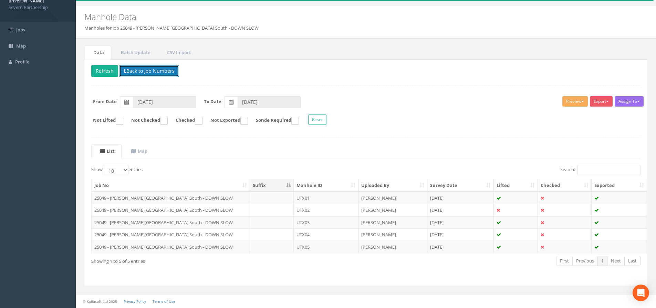
click at [145, 68] on button "Back to Job Numbers" at bounding box center [149, 71] width 60 height 12
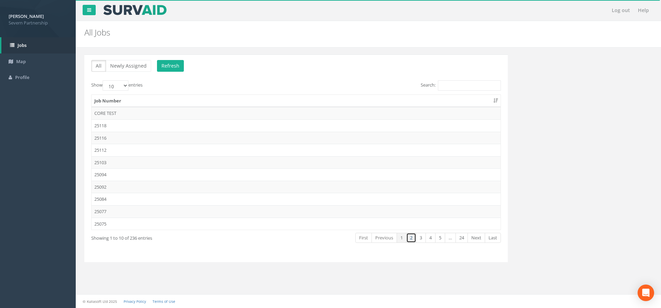
click at [408, 239] on link "2" at bounding box center [411, 237] width 10 height 10
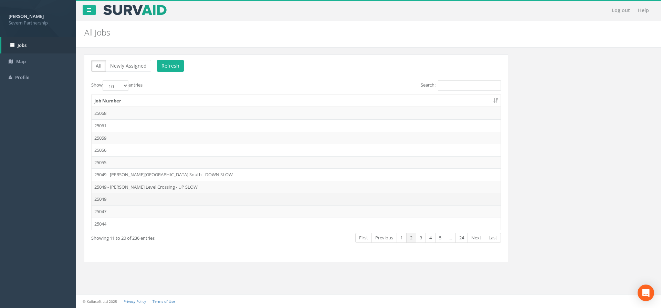
click at [114, 198] on td "25049" at bounding box center [296, 199] width 409 height 12
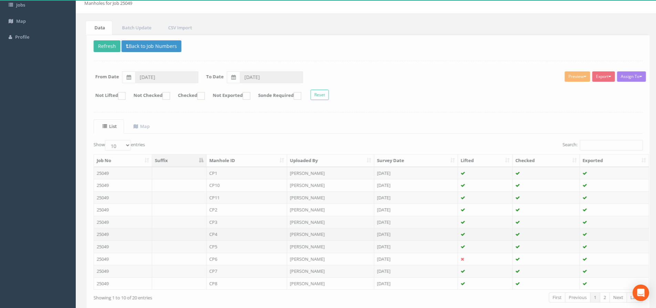
scroll to position [76, 0]
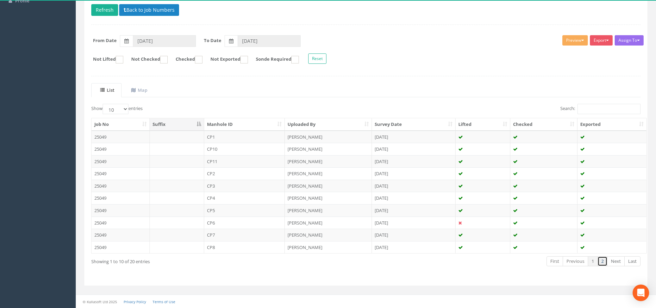
click at [602, 262] on link "2" at bounding box center [603, 261] width 10 height 10
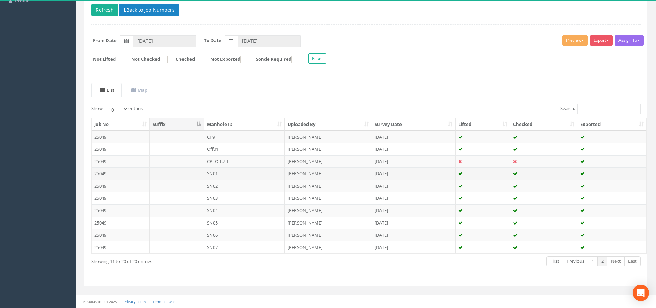
click at [226, 172] on td "SN01" at bounding box center [244, 173] width 81 height 12
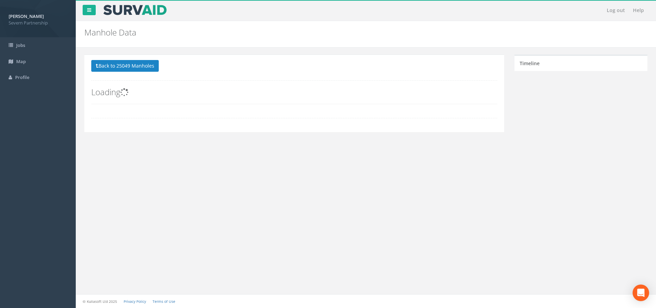
scroll to position [0, 0]
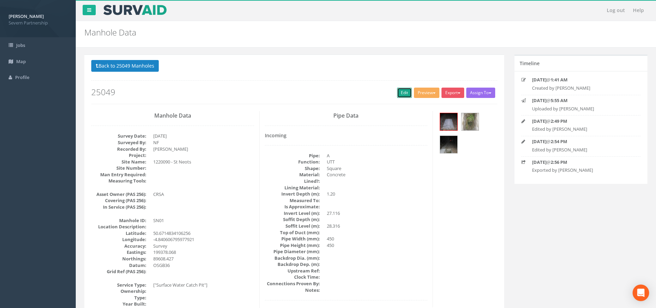
click at [397, 94] on link "Edit" at bounding box center [404, 92] width 15 height 10
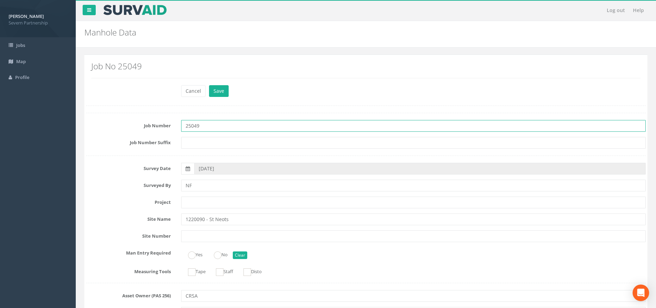
click at [215, 127] on input "25049" at bounding box center [413, 126] width 465 height 12
type input "25049 - St. Neots - UP FAST"
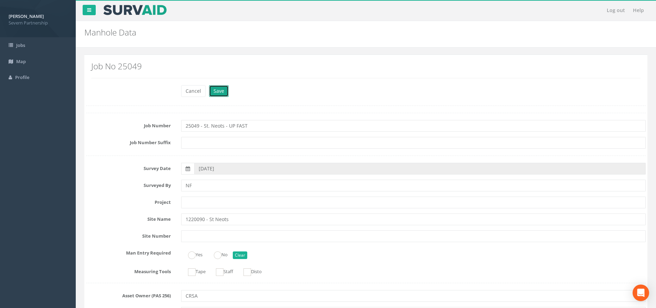
click at [220, 91] on button "Save" at bounding box center [219, 91] width 20 height 12
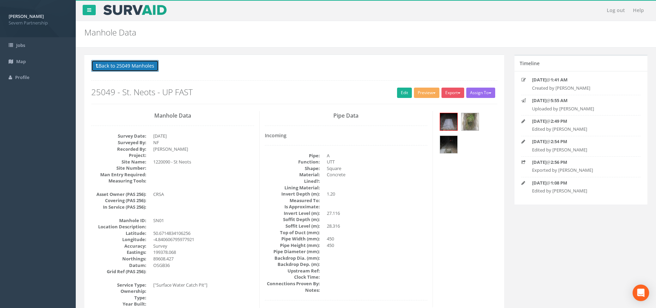
click at [129, 66] on button "Back to 25049 Manholes" at bounding box center [125, 66] width 68 height 12
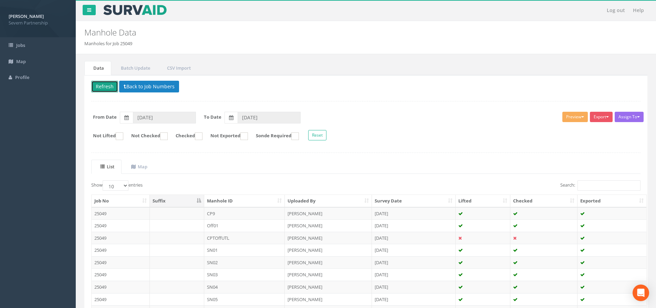
click at [110, 84] on button "Refresh" at bounding box center [104, 87] width 27 height 12
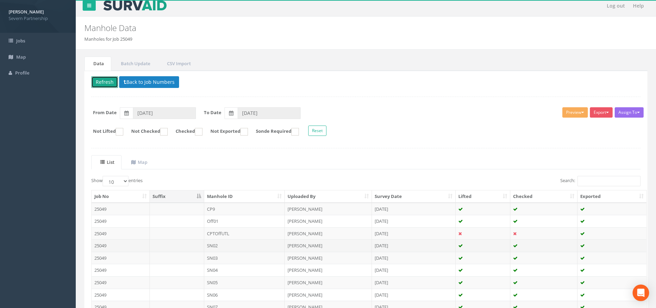
scroll to position [64, 0]
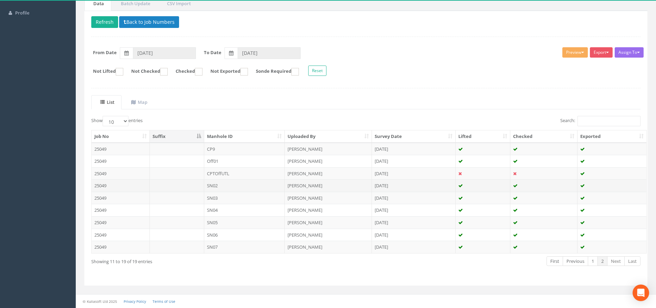
click at [232, 186] on td "SN02" at bounding box center [244, 185] width 81 height 12
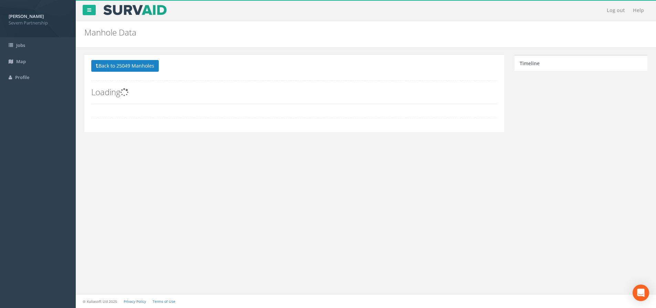
scroll to position [0, 0]
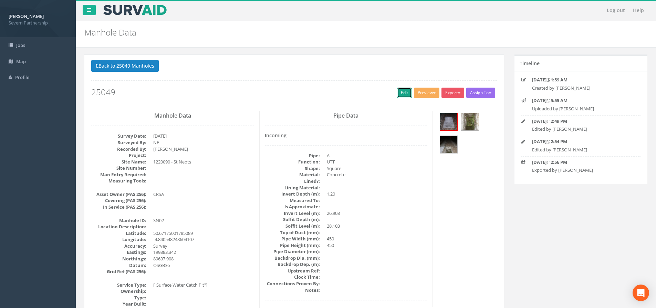
click at [398, 95] on link "Edit" at bounding box center [404, 92] width 15 height 10
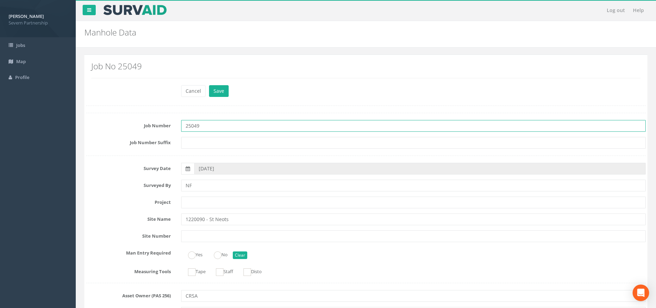
click at [219, 127] on input "25049" at bounding box center [413, 126] width 465 height 12
type input "25049 - St. Neots - UP FAST"
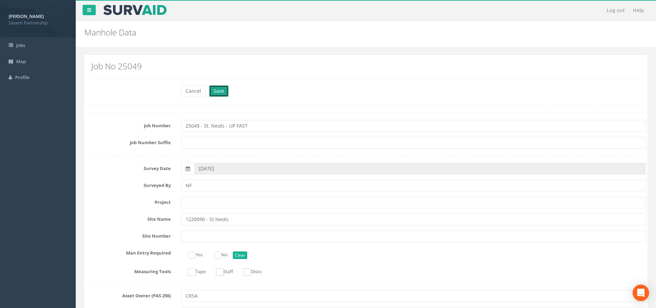
click at [218, 86] on button "Save" at bounding box center [219, 91] width 20 height 12
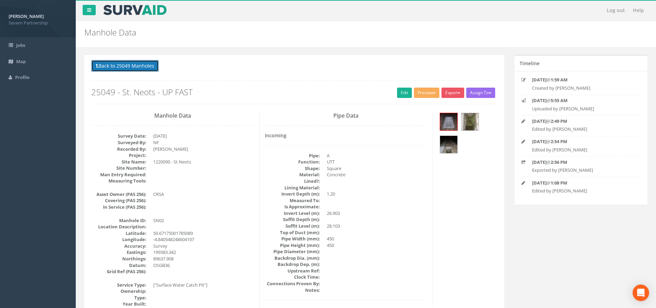
click at [148, 66] on button "Back to 25049 Manholes" at bounding box center [125, 66] width 68 height 12
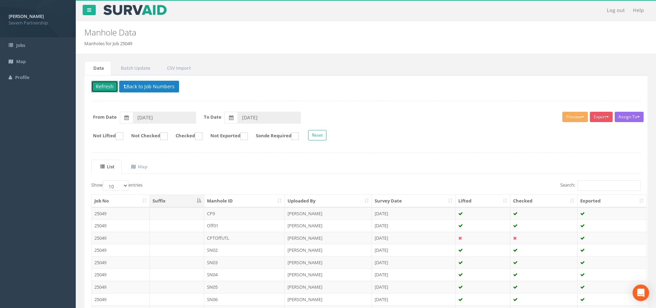
click at [101, 86] on button "Refresh" at bounding box center [104, 87] width 27 height 12
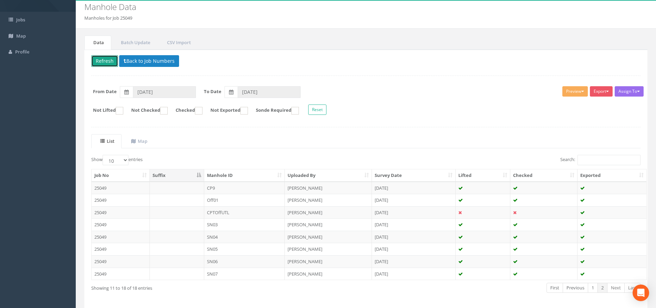
scroll to position [52, 0]
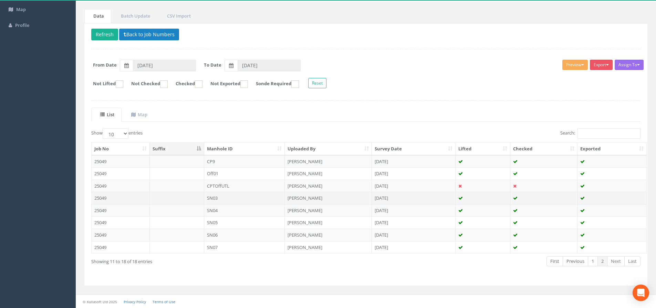
click at [248, 198] on td "SN03" at bounding box center [244, 197] width 81 height 12
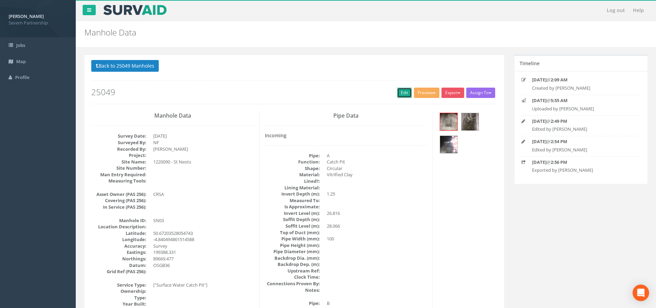
click at [399, 93] on link "Edit" at bounding box center [404, 92] width 15 height 10
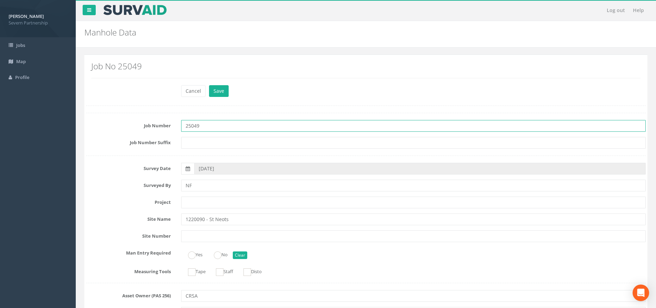
click at [225, 123] on input "25049" at bounding box center [413, 126] width 465 height 12
type input "25049 - St. Neots - UP FAST"
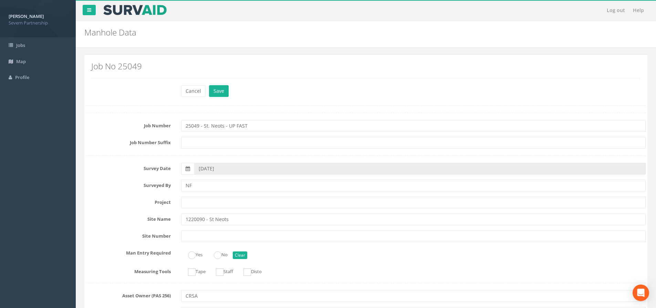
click at [225, 97] on div "Cancel Save Delete" at bounding box center [413, 91] width 475 height 13
click at [223, 94] on button "Save" at bounding box center [219, 91] width 20 height 12
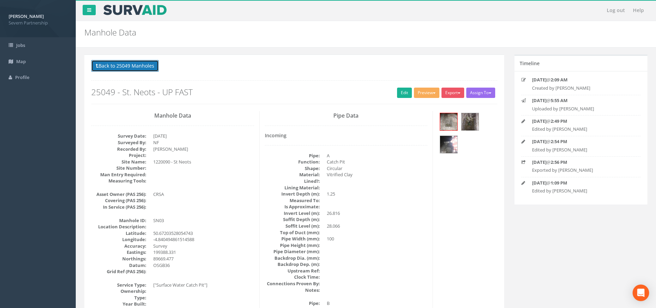
click at [129, 69] on button "Back to 25049 Manholes" at bounding box center [125, 66] width 68 height 12
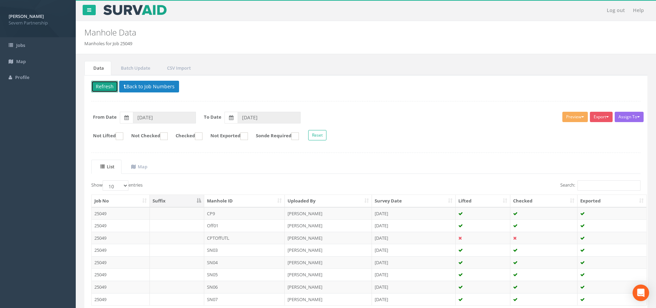
click at [108, 90] on button "Refresh" at bounding box center [104, 87] width 27 height 12
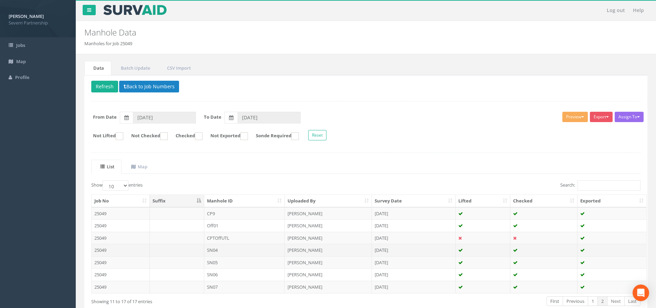
click at [232, 250] on td "SN04" at bounding box center [244, 250] width 81 height 12
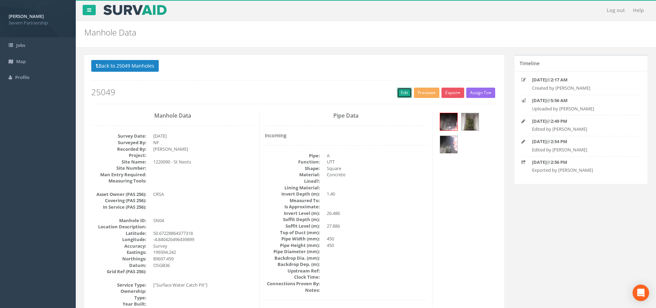
click at [408, 94] on link "Edit" at bounding box center [404, 92] width 15 height 10
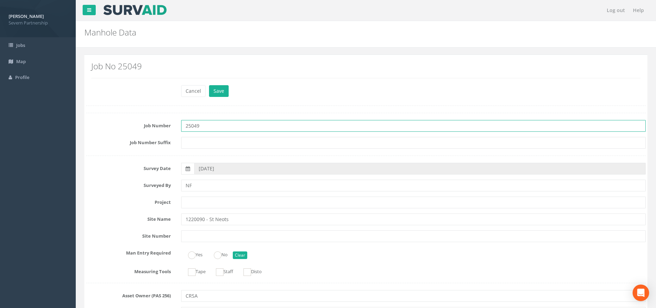
click at [222, 126] on input "25049" at bounding box center [413, 126] width 465 height 12
type input "25049 - St. Neots - UP FAST"
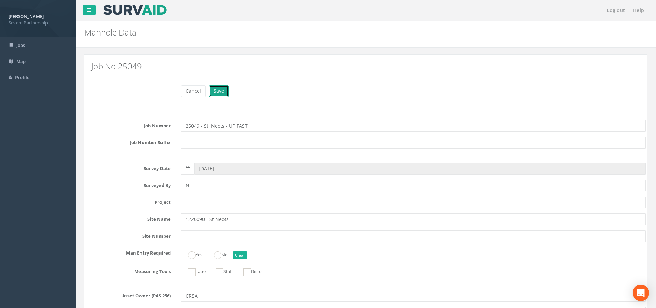
click at [222, 91] on button "Save" at bounding box center [219, 91] width 20 height 12
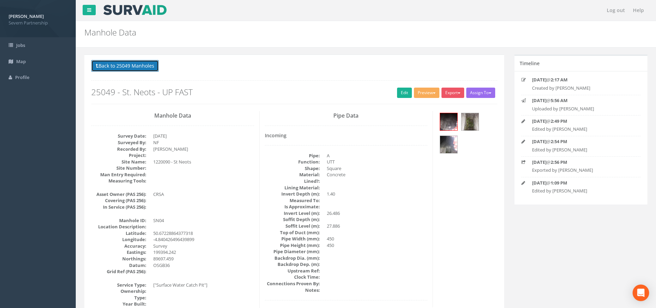
click at [122, 67] on button "Back to 25049 Manholes" at bounding box center [125, 66] width 68 height 12
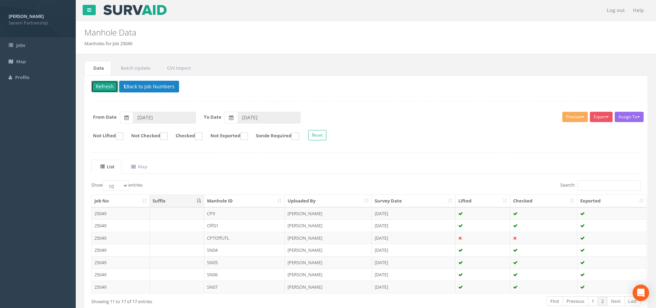
click at [102, 86] on button "Refresh" at bounding box center [104, 87] width 27 height 12
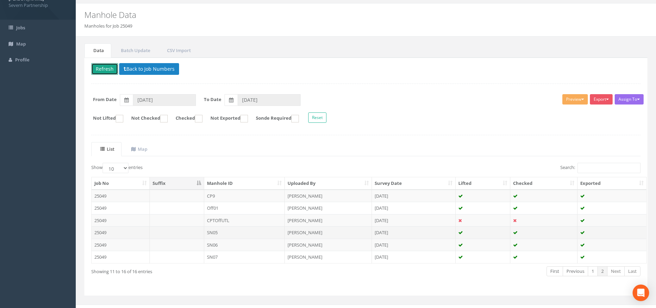
scroll to position [28, 0]
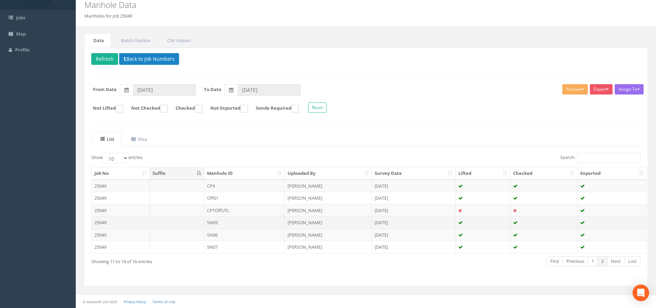
click at [238, 223] on td "SN05" at bounding box center [244, 222] width 81 height 12
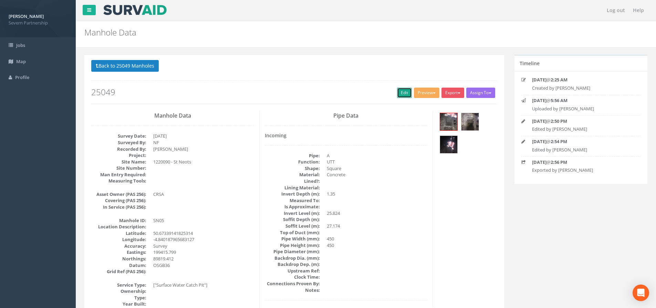
click at [402, 93] on link "Edit" at bounding box center [404, 92] width 15 height 10
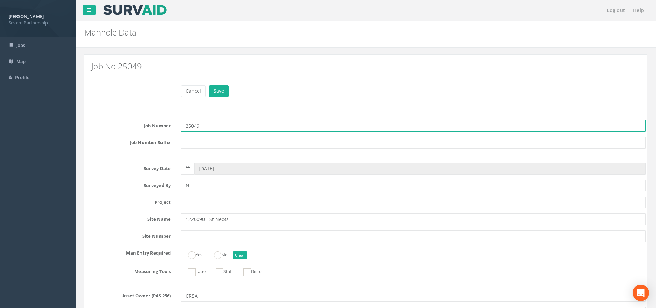
click at [242, 120] on input "25049" at bounding box center [413, 126] width 465 height 12
type input "25049 - St. Neots - UP FAST"
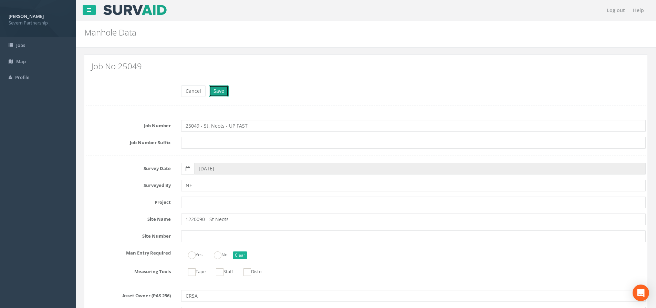
click at [225, 90] on button "Save" at bounding box center [219, 91] width 20 height 12
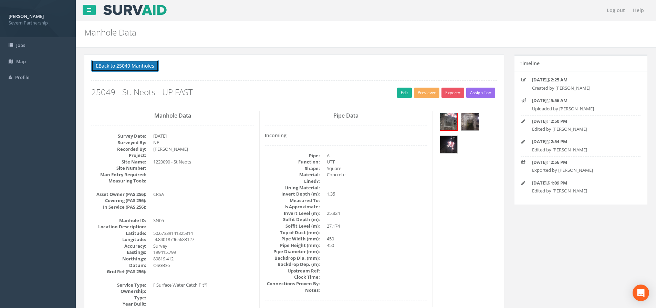
click at [145, 64] on button "Back to 25049 Manholes" at bounding box center [125, 66] width 68 height 12
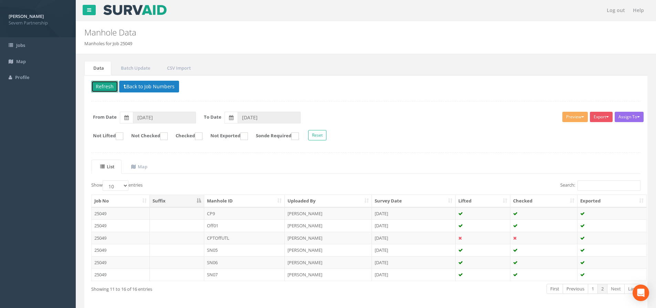
click at [97, 86] on button "Refresh" at bounding box center [104, 87] width 27 height 12
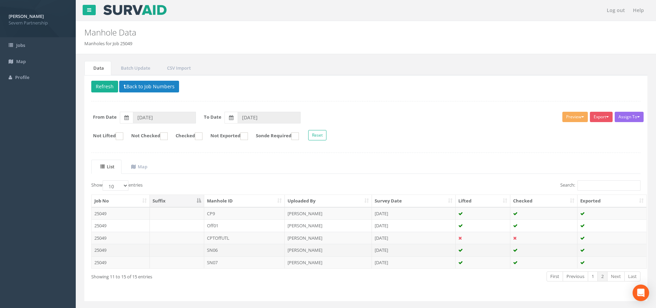
click at [245, 251] on td "SN06" at bounding box center [244, 250] width 81 height 12
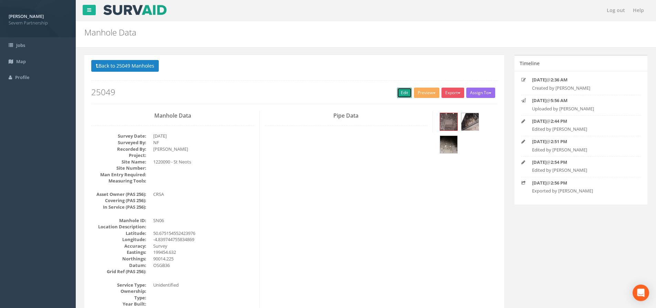
click at [400, 95] on link "Edit" at bounding box center [404, 92] width 15 height 10
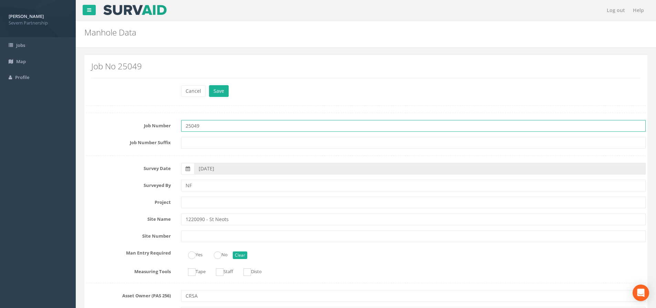
click at [231, 128] on input "25049" at bounding box center [413, 126] width 465 height 12
type input "25049 - St. Neots - UP FAST"
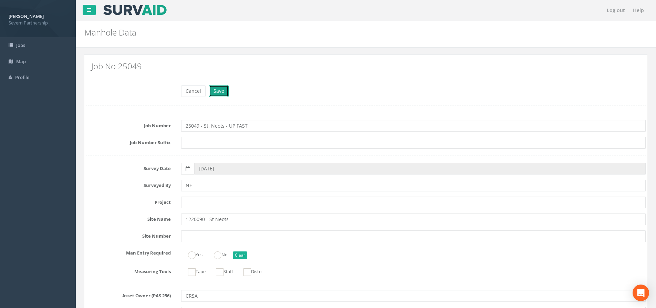
click at [211, 95] on button "Save" at bounding box center [219, 91] width 20 height 12
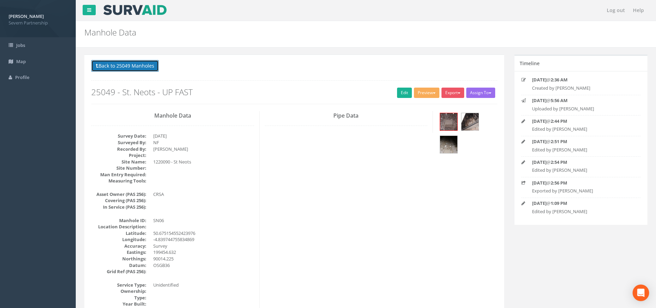
click at [144, 69] on button "Back to 25049 Manholes" at bounding box center [125, 66] width 68 height 12
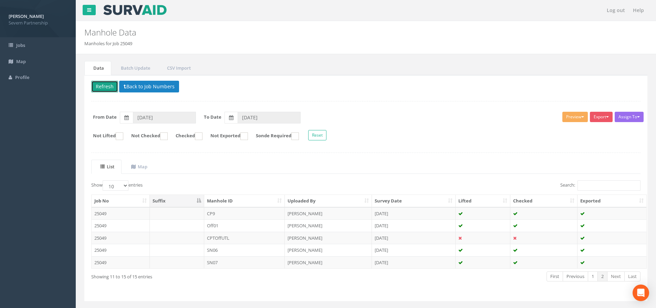
click at [109, 87] on button "Refresh" at bounding box center [104, 87] width 27 height 12
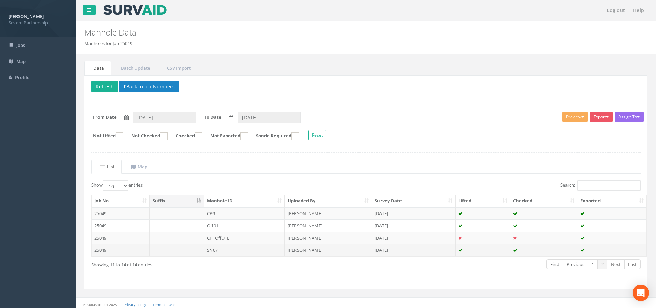
click at [241, 252] on td "SN07" at bounding box center [244, 250] width 81 height 12
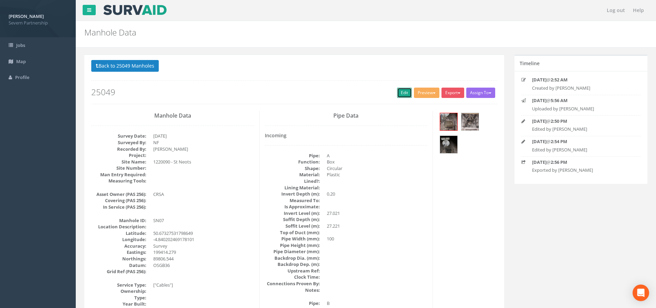
click at [401, 91] on link "Edit" at bounding box center [404, 92] width 15 height 10
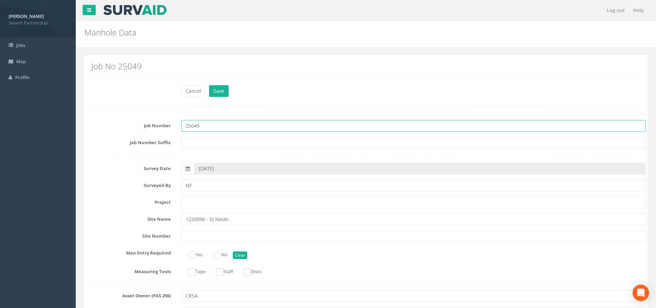
click at [214, 125] on input "25049" at bounding box center [413, 126] width 465 height 12
type input "25049 - St. Neots - UP FAST"
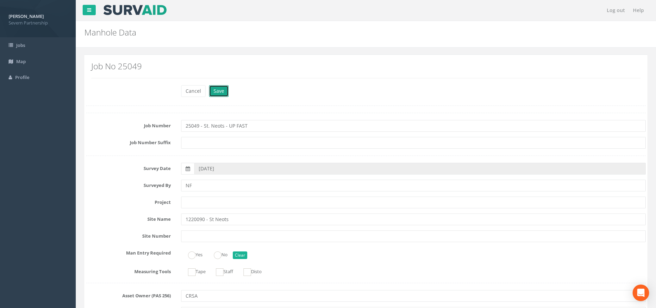
click at [222, 92] on button "Save" at bounding box center [219, 91] width 20 height 12
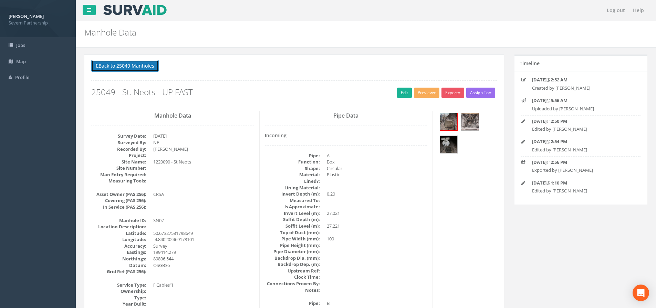
click at [134, 66] on button "Back to 25049 Manholes" at bounding box center [125, 66] width 68 height 12
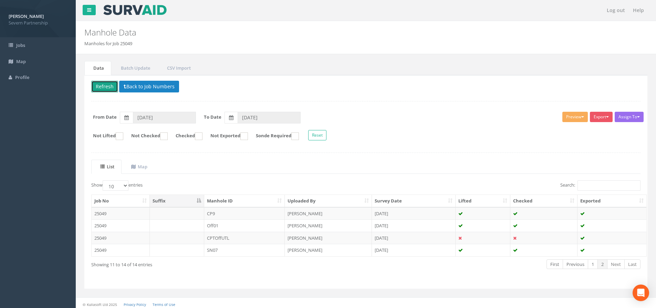
click at [112, 87] on button "Refresh" at bounding box center [104, 87] width 27 height 12
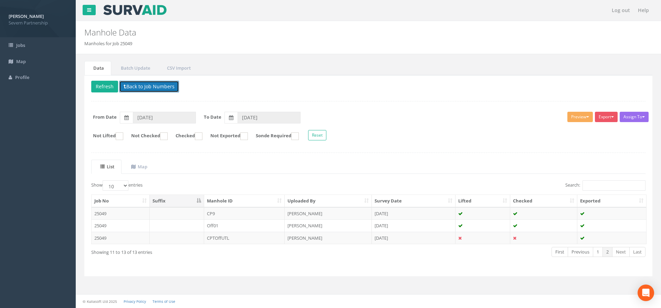
click at [147, 83] on button "Back to Job Numbers" at bounding box center [149, 87] width 60 height 12
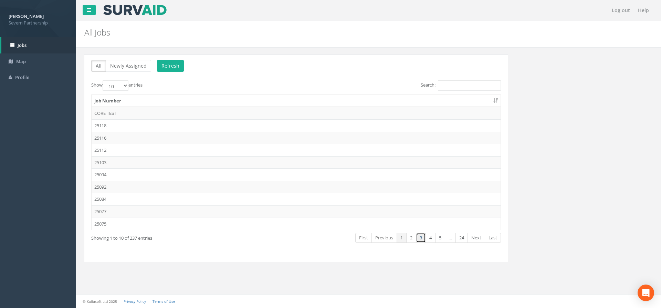
click at [420, 239] on link "3" at bounding box center [421, 237] width 10 height 10
click at [412, 237] on link "2" at bounding box center [411, 237] width 10 height 10
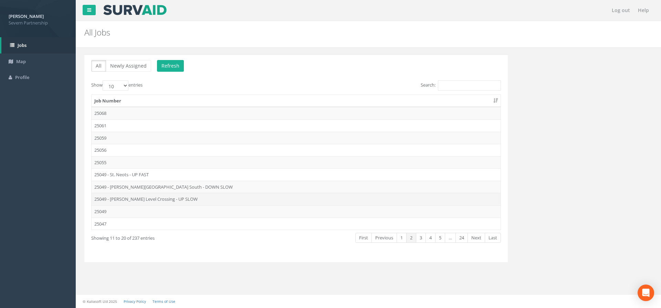
click at [144, 201] on td "25049 - [PERSON_NAME] Level Crossing - UP SLOW" at bounding box center [296, 199] width 409 height 12
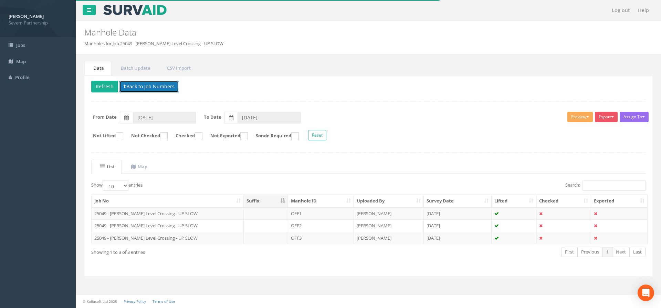
click at [158, 85] on button "Back to Job Numbers" at bounding box center [149, 87] width 60 height 12
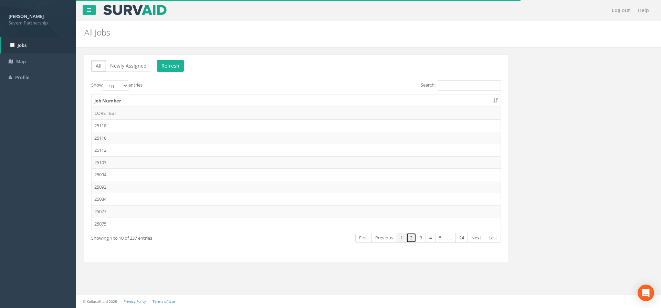
click at [409, 239] on link "2" at bounding box center [411, 237] width 10 height 10
click at [147, 210] on td "25049" at bounding box center [296, 211] width 409 height 12
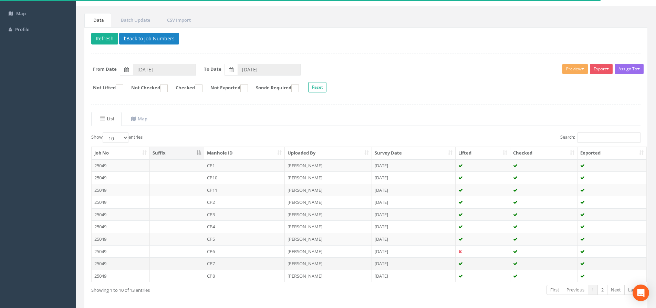
scroll to position [76, 0]
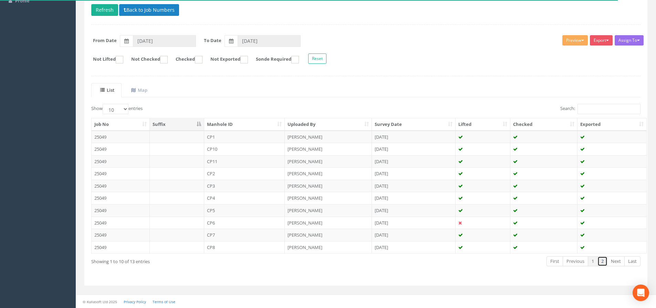
click at [602, 263] on link "2" at bounding box center [603, 261] width 10 height 10
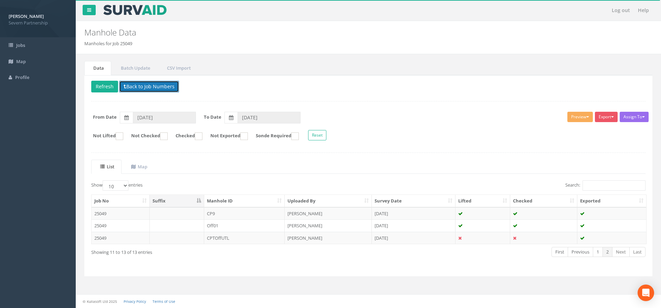
click at [162, 83] on button "Back to Job Numbers" at bounding box center [149, 87] width 60 height 12
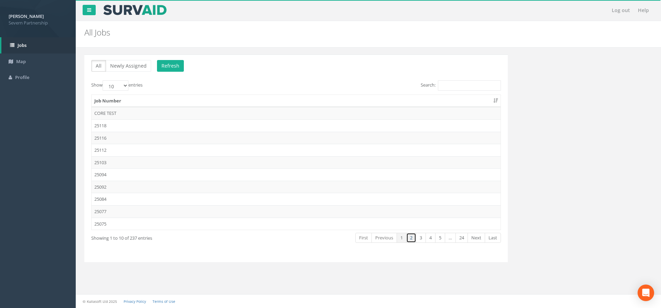
click at [411, 239] on link "2" at bounding box center [411, 237] width 10 height 10
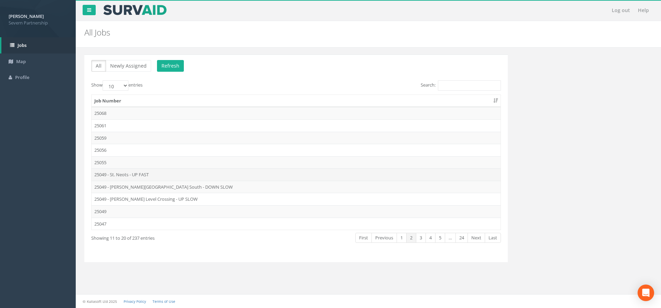
click at [116, 175] on td "25049 - St. Neots - UP FAST" at bounding box center [296, 174] width 409 height 12
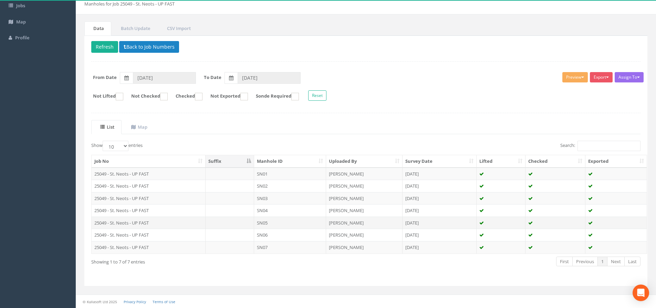
scroll to position [40, 0]
click at [163, 45] on button "Back to Job Numbers" at bounding box center [149, 47] width 60 height 12
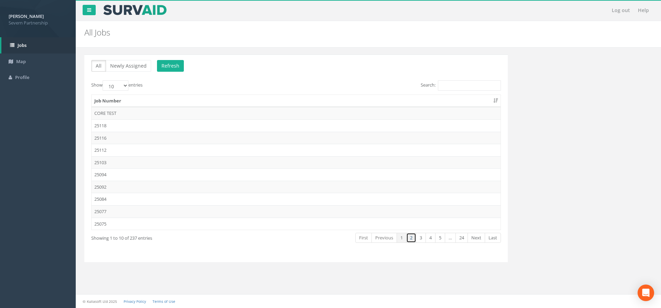
click at [409, 240] on link "2" at bounding box center [411, 237] width 10 height 10
drag, startPoint x: 149, startPoint y: 224, endPoint x: 181, endPoint y: 222, distance: 31.7
click at [149, 224] on td "25047" at bounding box center [296, 223] width 409 height 12
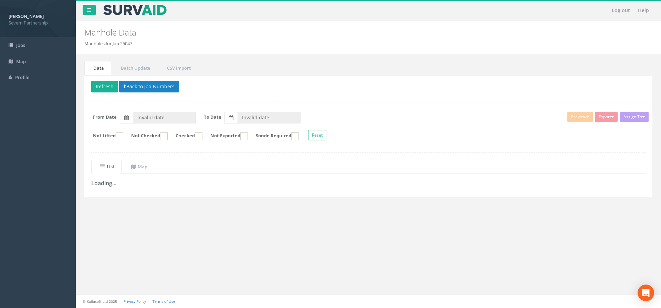
type input "[DATE]"
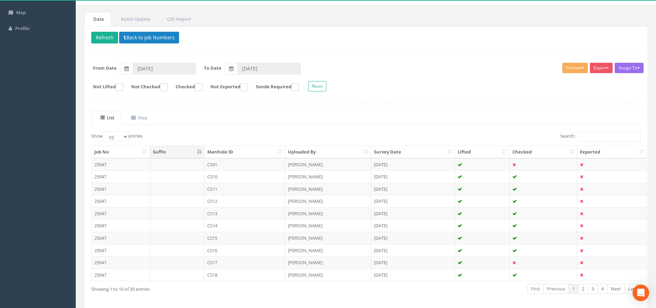
scroll to position [76, 0]
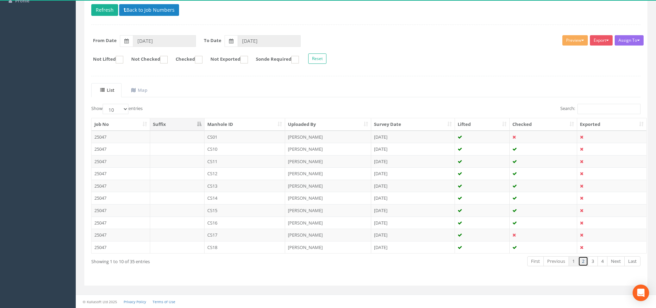
click at [584, 260] on link "2" at bounding box center [583, 261] width 10 height 10
click at [592, 261] on link "3" at bounding box center [593, 261] width 10 height 10
click at [599, 263] on link "4" at bounding box center [603, 261] width 10 height 10
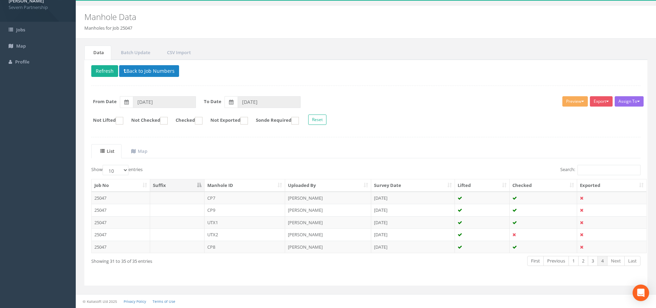
scroll to position [15, 0]
click at [592, 260] on link "3" at bounding box center [593, 261] width 10 height 10
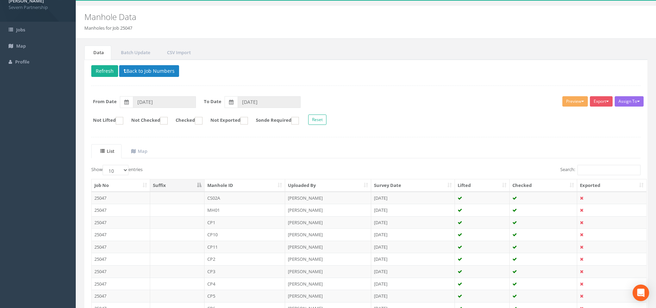
scroll to position [76, 0]
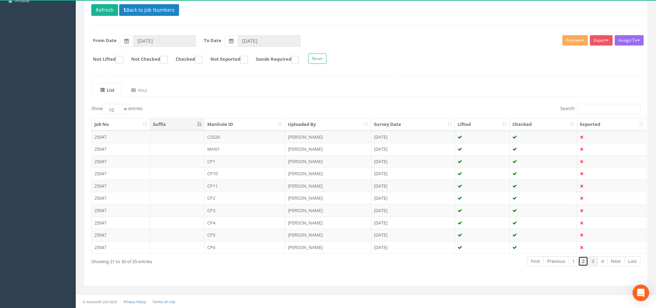
click at [584, 262] on link "2" at bounding box center [583, 261] width 10 height 10
click at [575, 263] on link "1" at bounding box center [574, 261] width 10 height 10
click at [606, 261] on link "4" at bounding box center [603, 261] width 10 height 10
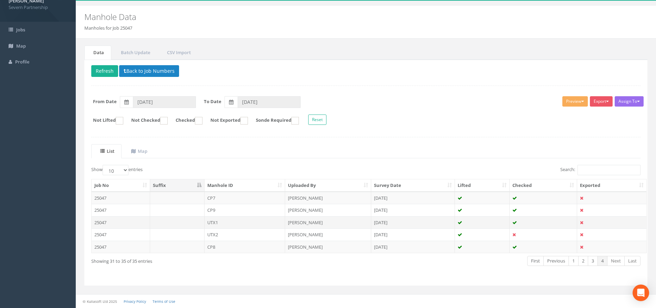
click at [262, 223] on td "UTX1" at bounding box center [245, 222] width 81 height 12
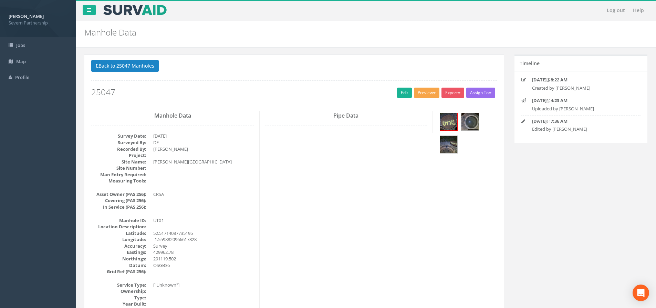
click at [414, 93] on button "Preview" at bounding box center [426, 92] width 25 height 10
click at [408, 106] on link "SP Manhole" at bounding box center [414, 107] width 52 height 11
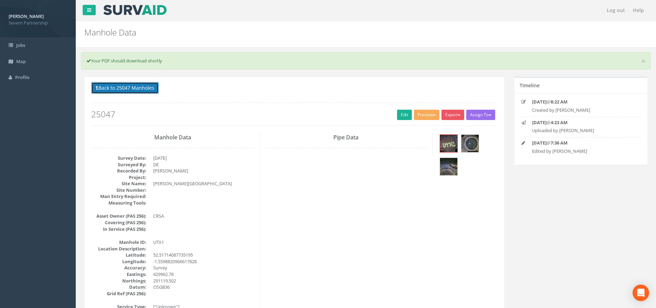
click at [121, 90] on button "Back to 25047 Manholes" at bounding box center [125, 88] width 68 height 12
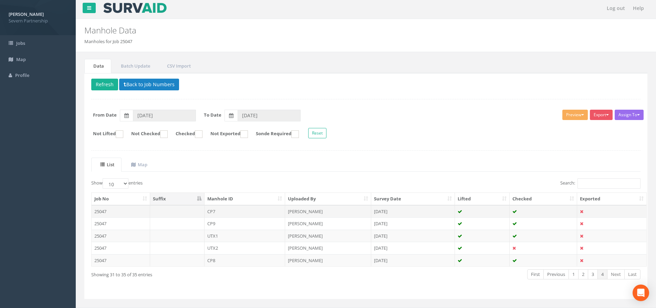
scroll to position [15, 0]
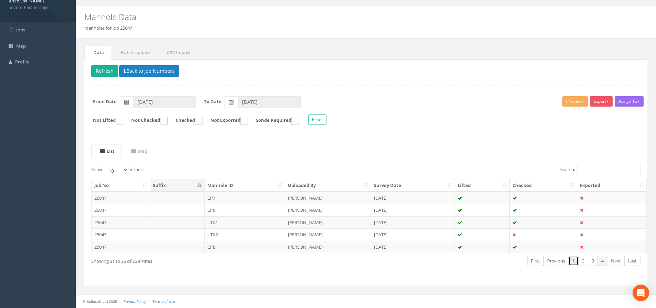
click at [576, 262] on link "1" at bounding box center [574, 261] width 10 height 10
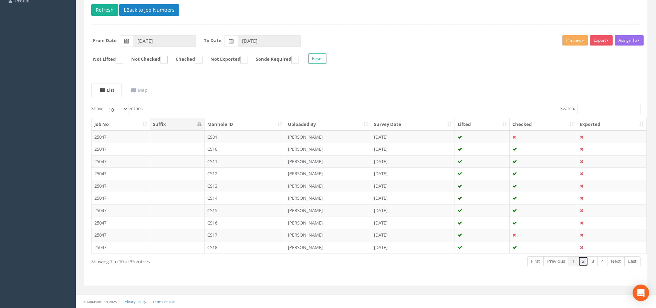
click at [583, 261] on link "2" at bounding box center [583, 261] width 10 height 10
click at [590, 261] on link "3" at bounding box center [593, 261] width 10 height 10
click at [600, 262] on link "4" at bounding box center [603, 261] width 10 height 10
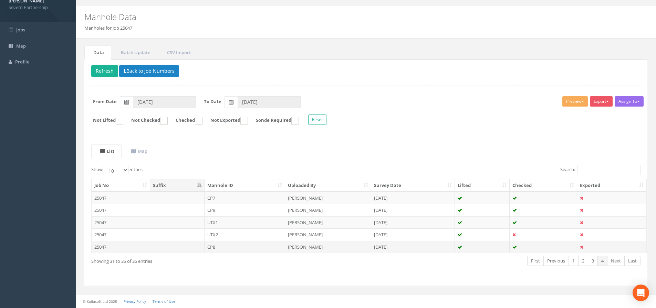
scroll to position [15, 0]
click at [568, 101] on button "Preview" at bounding box center [574, 101] width 25 height 10
click at [557, 116] on link "SP Manhole" at bounding box center [562, 115] width 52 height 11
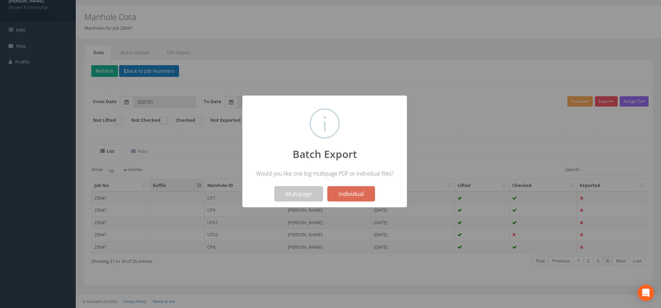
click at [309, 193] on button "Multipage" at bounding box center [299, 193] width 49 height 15
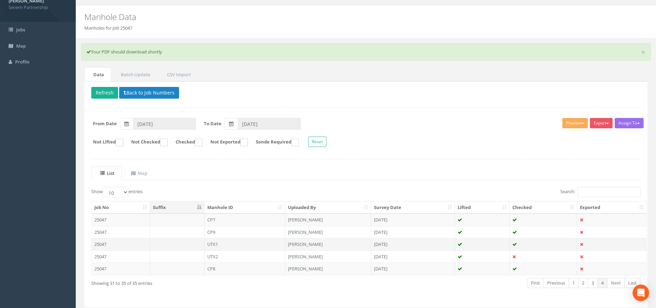
click at [226, 245] on td "UTX1" at bounding box center [245, 244] width 81 height 12
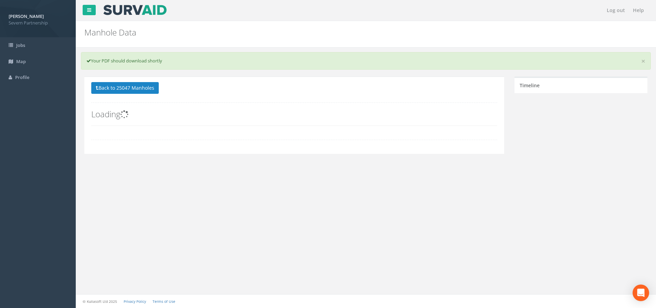
scroll to position [0, 0]
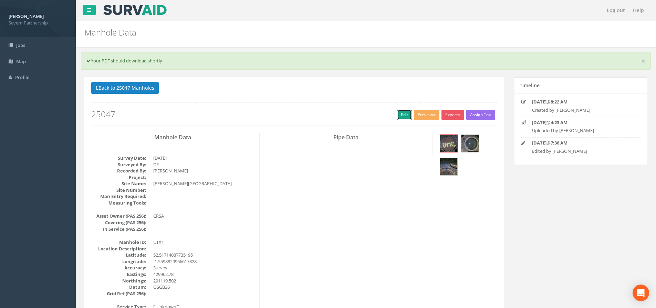
click at [398, 117] on link "Edit" at bounding box center [404, 115] width 15 height 10
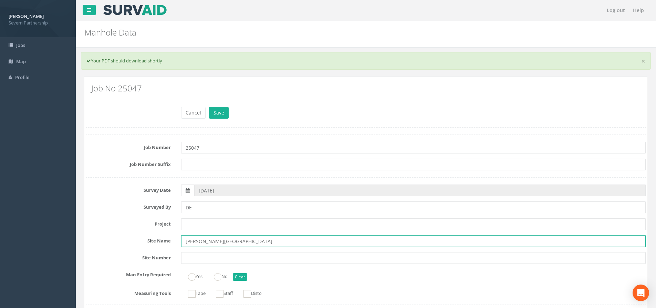
click at [237, 237] on input "[PERSON_NAME][GEOGRAPHIC_DATA]" at bounding box center [413, 241] width 465 height 12
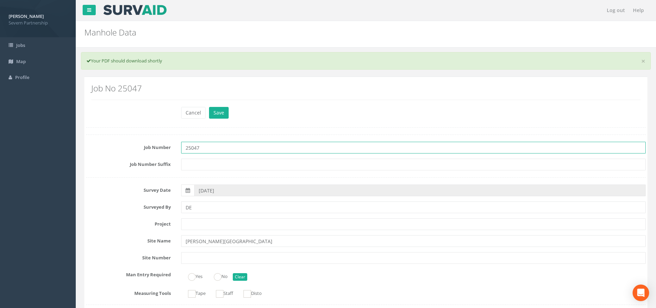
click at [219, 148] on input "25047" at bounding box center [413, 148] width 465 height 12
click at [274, 150] on input "25047 - [PERSON_NAME][GEOGRAPHIC_DATA]" at bounding box center [413, 148] width 465 height 12
type input "25047 - [PERSON_NAME][GEOGRAPHIC_DATA] West Approach - UP"
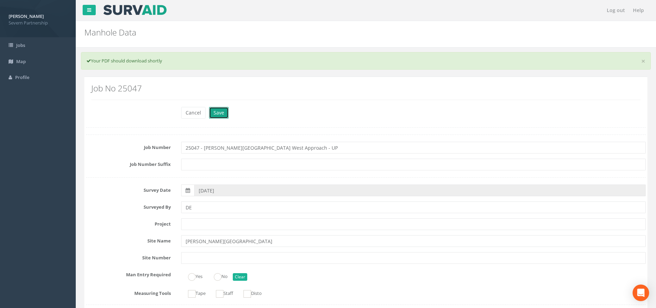
click at [227, 114] on button "Save" at bounding box center [219, 113] width 20 height 12
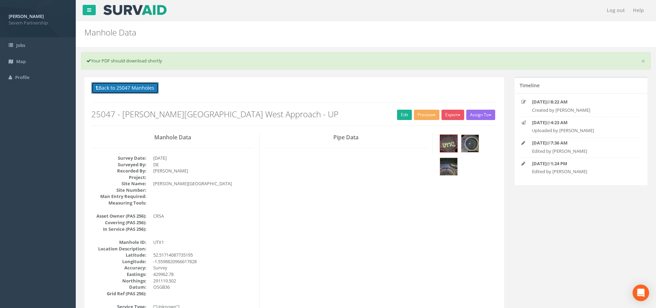
click at [109, 87] on button "Back to 25047 Manholes" at bounding box center [125, 88] width 68 height 12
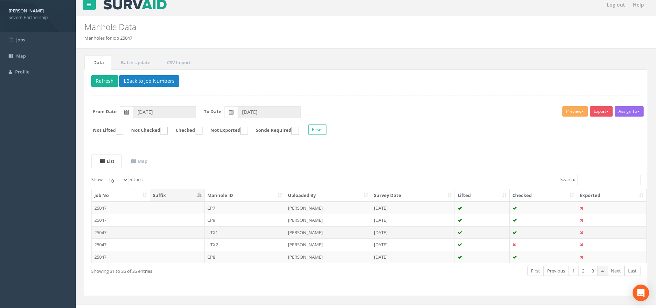
scroll to position [15, 0]
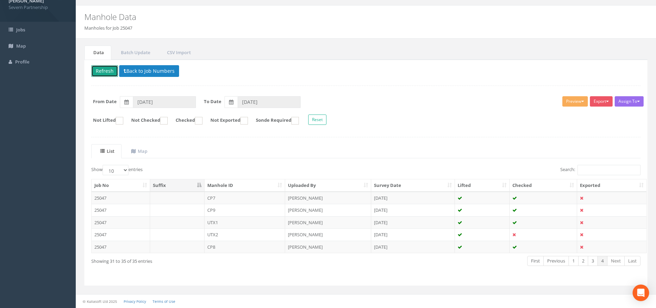
click at [105, 74] on button "Refresh" at bounding box center [104, 71] width 27 height 12
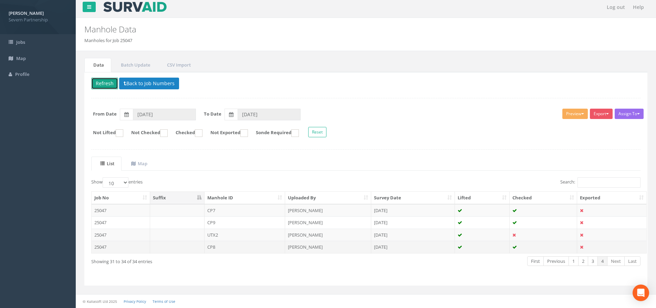
scroll to position [3, 0]
click at [226, 231] on td "UTX2" at bounding box center [245, 234] width 81 height 12
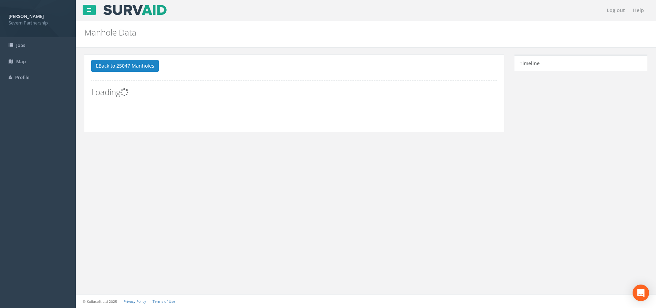
scroll to position [0, 0]
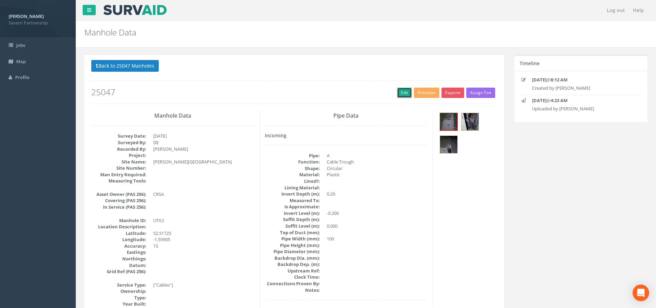
click at [405, 93] on link "Edit" at bounding box center [404, 92] width 15 height 10
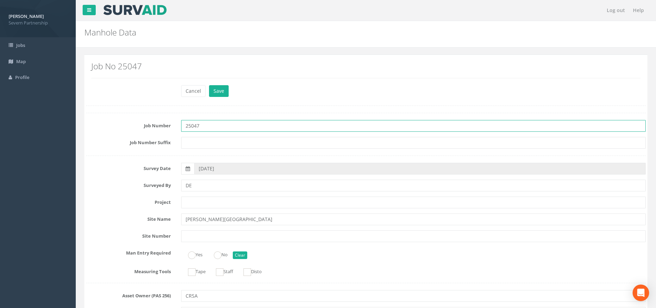
click at [223, 125] on input "25047" at bounding box center [413, 126] width 465 height 12
type input "25047 - [PERSON_NAME][GEOGRAPHIC_DATA] West Approach - UP"
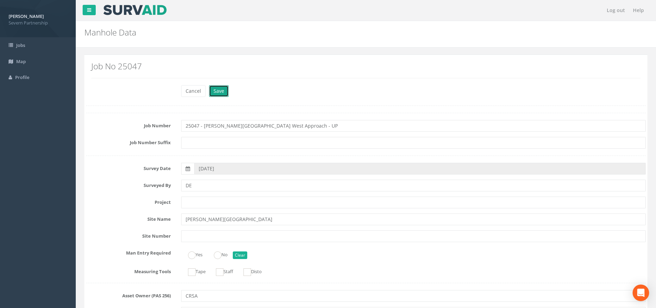
click at [213, 94] on button "Save" at bounding box center [219, 91] width 20 height 12
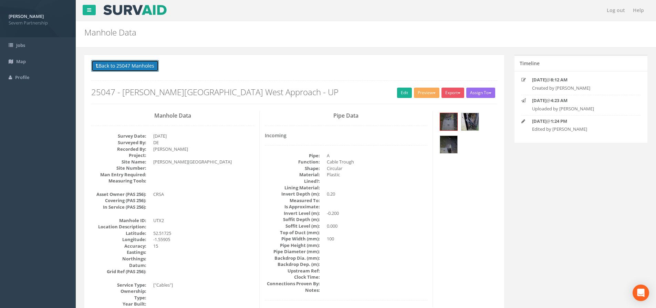
click at [145, 64] on button "Back to 25047 Manholes" at bounding box center [125, 66] width 68 height 12
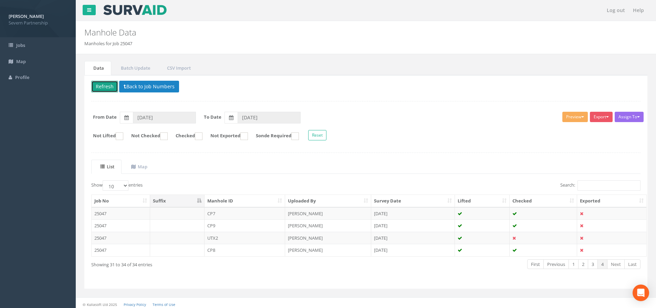
click at [100, 84] on button "Refresh" at bounding box center [104, 87] width 27 height 12
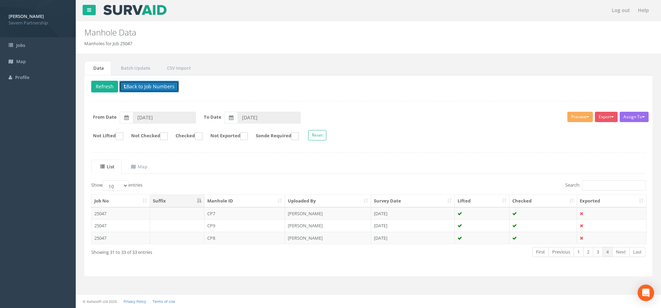
click at [134, 91] on button "Back to Job Numbers" at bounding box center [149, 87] width 60 height 12
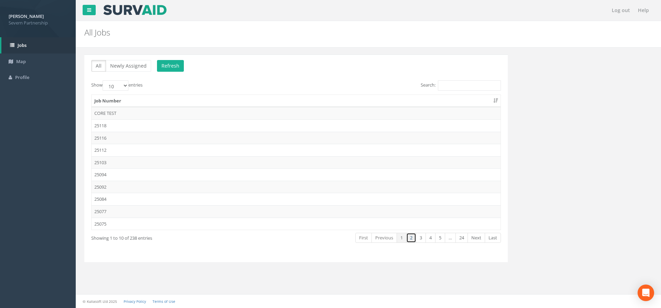
click at [411, 237] on link "2" at bounding box center [411, 237] width 10 height 10
click at [423, 238] on link "3" at bounding box center [421, 237] width 10 height 10
click at [409, 238] on link "2" at bounding box center [411, 237] width 10 height 10
click at [209, 207] on td "25049" at bounding box center [296, 211] width 409 height 12
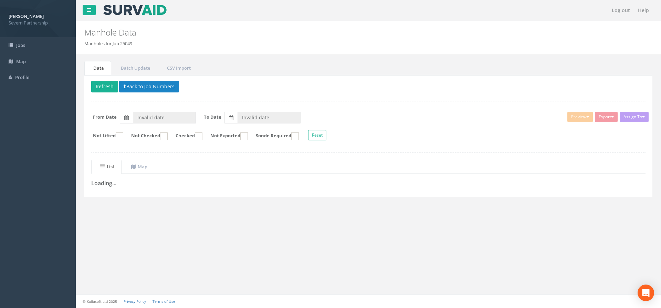
type input "[DATE]"
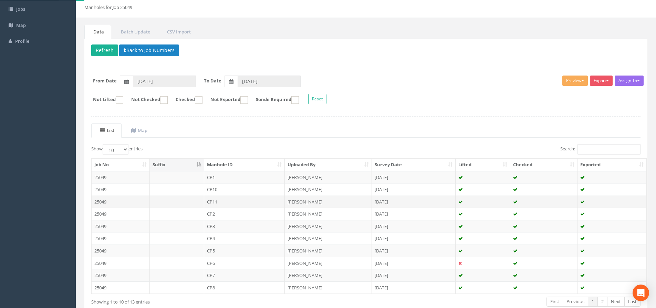
scroll to position [76, 0]
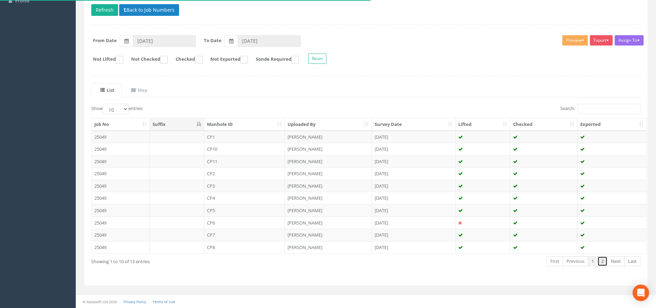
click at [600, 260] on link "2" at bounding box center [603, 261] width 10 height 10
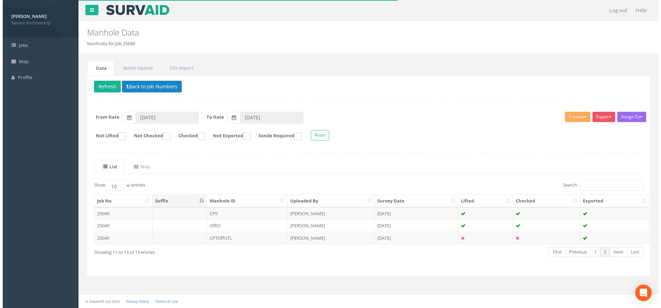
scroll to position [0, 0]
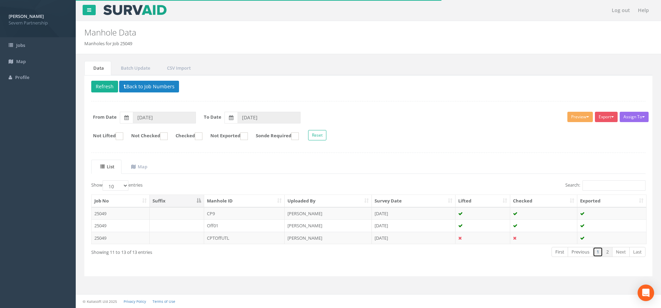
click at [597, 256] on link "1" at bounding box center [598, 252] width 10 height 10
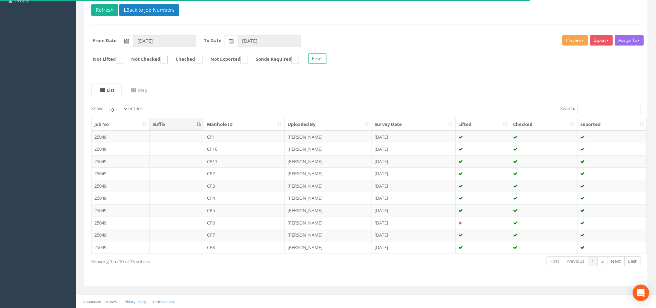
click at [567, 39] on button "Preview" at bounding box center [574, 40] width 25 height 10
click at [550, 53] on link "SP Manhole" at bounding box center [562, 54] width 52 height 11
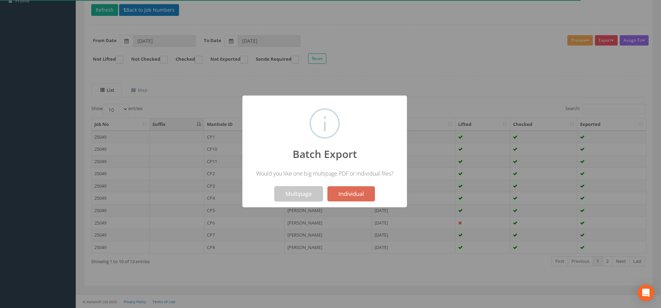
click at [306, 190] on button "Multipage" at bounding box center [299, 193] width 49 height 15
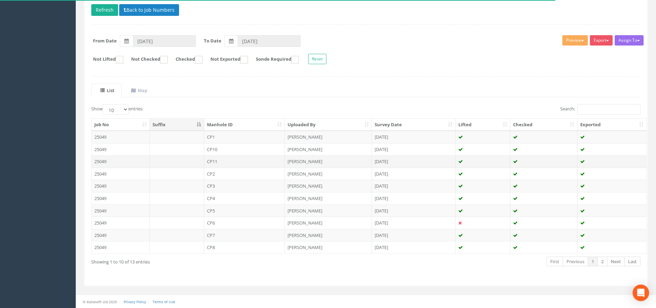
scroll to position [99, 0]
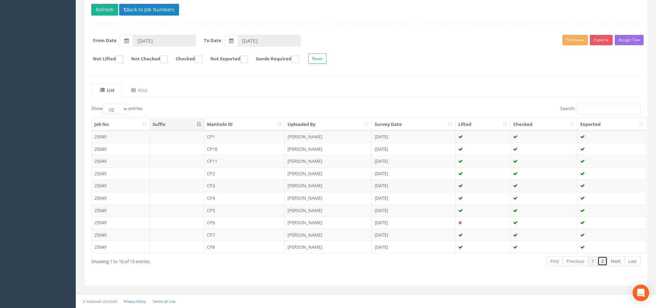
click at [603, 257] on link "2" at bounding box center [603, 261] width 10 height 10
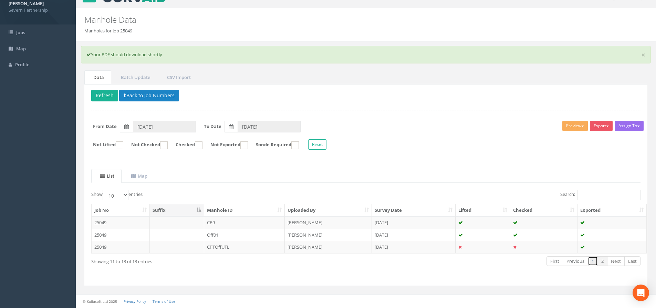
click at [595, 261] on link "1" at bounding box center [593, 261] width 10 height 10
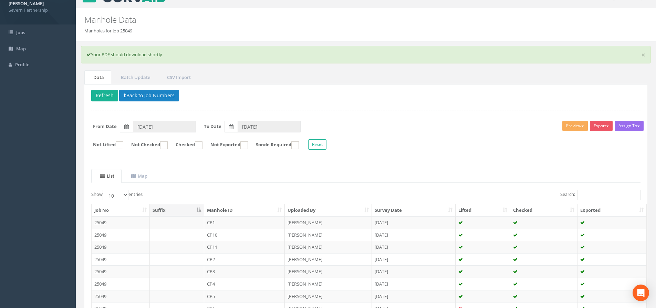
scroll to position [99, 0]
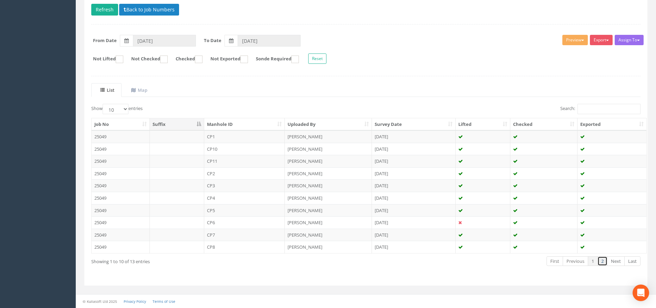
click at [605, 260] on link "2" at bounding box center [603, 261] width 10 height 10
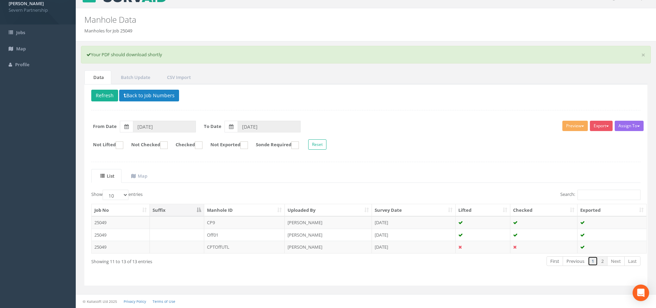
click at [595, 262] on link "1" at bounding box center [593, 261] width 10 height 10
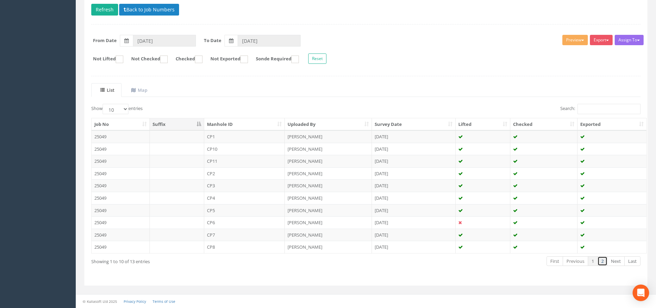
click at [603, 260] on link "2" at bounding box center [603, 261] width 10 height 10
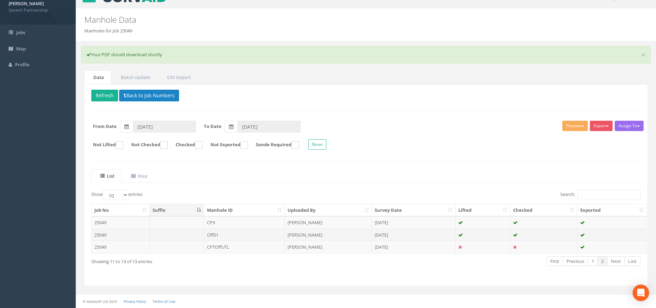
click at [255, 232] on td "Off01" at bounding box center [244, 234] width 81 height 12
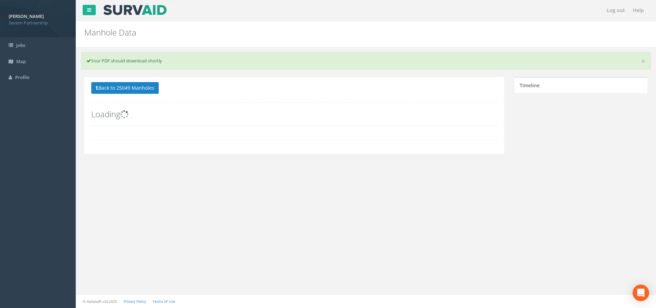
scroll to position [0, 0]
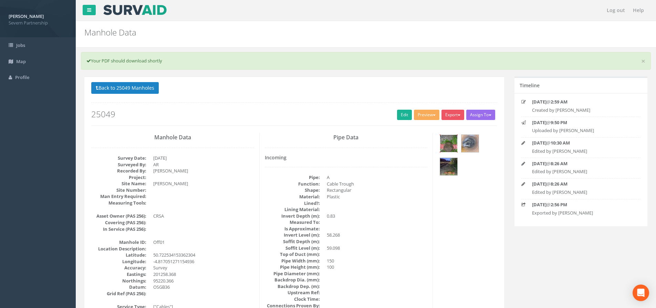
click at [447, 142] on img at bounding box center [448, 143] width 17 height 17
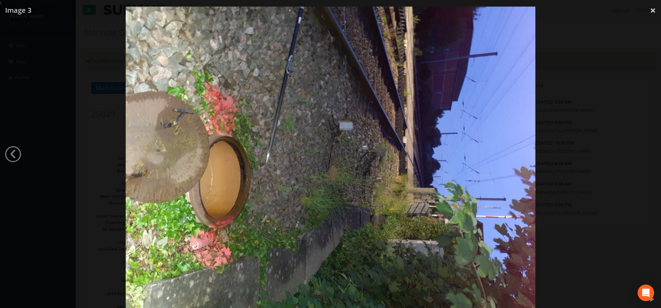
click at [605, 170] on div at bounding box center [330, 161] width 661 height 308
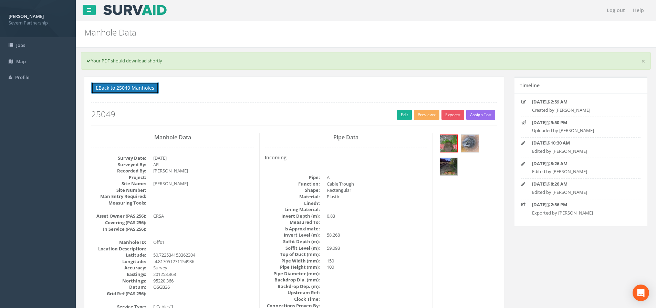
drag, startPoint x: 109, startPoint y: 85, endPoint x: 113, endPoint y: 82, distance: 5.2
click at [110, 85] on button "Back to 25049 Manholes" at bounding box center [125, 88] width 68 height 12
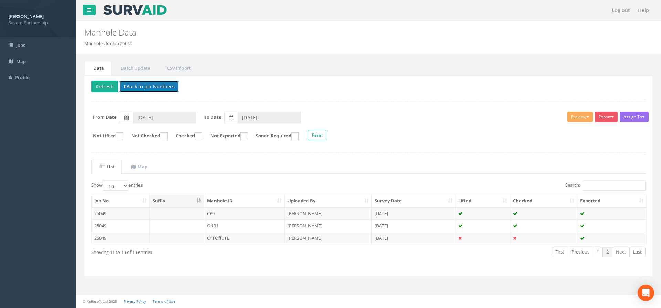
click at [141, 87] on button "Back to Job Numbers" at bounding box center [149, 87] width 60 height 12
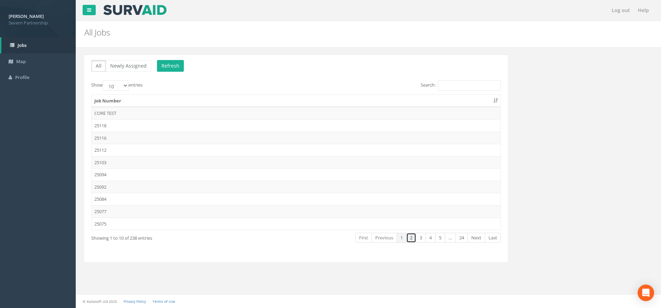
click at [412, 239] on link "2" at bounding box center [411, 237] width 10 height 10
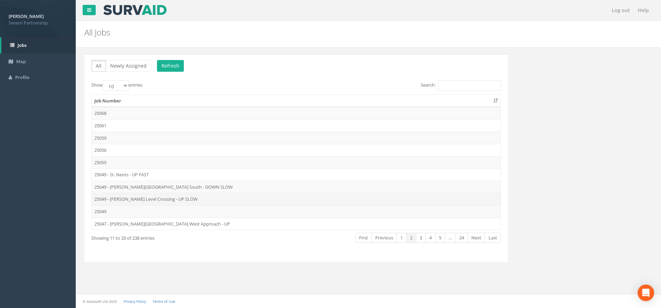
click at [181, 197] on td "25049 - [PERSON_NAME] Level Crossing - UP SLOW" at bounding box center [296, 199] width 409 height 12
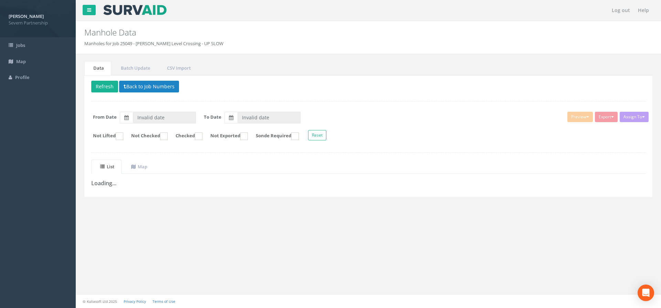
type input "[DATE]"
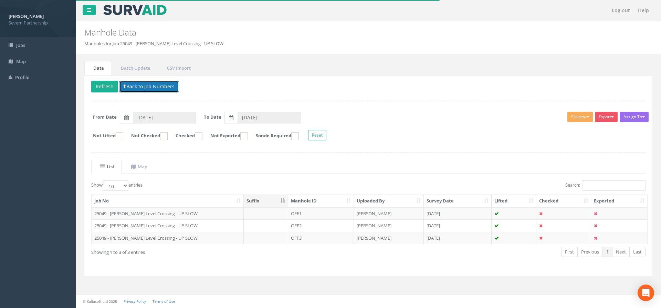
click at [151, 87] on button "Back to Job Numbers" at bounding box center [149, 87] width 60 height 12
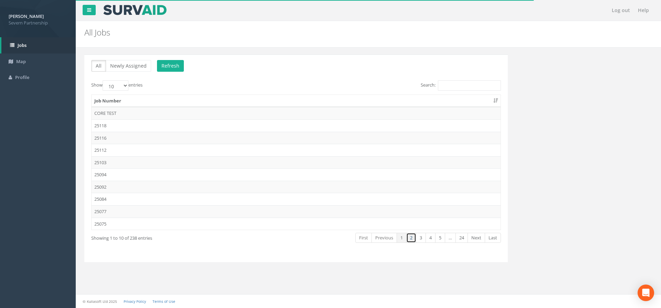
click at [410, 237] on link "2" at bounding box center [411, 237] width 10 height 10
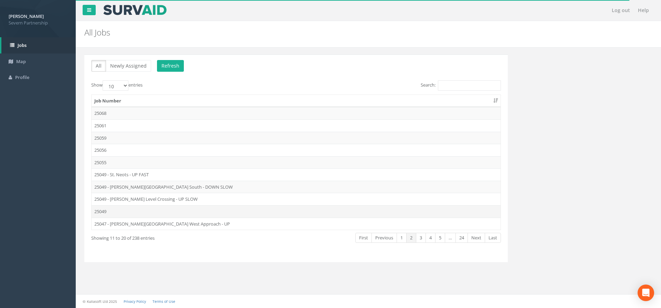
click at [155, 210] on td "25049" at bounding box center [296, 211] width 409 height 12
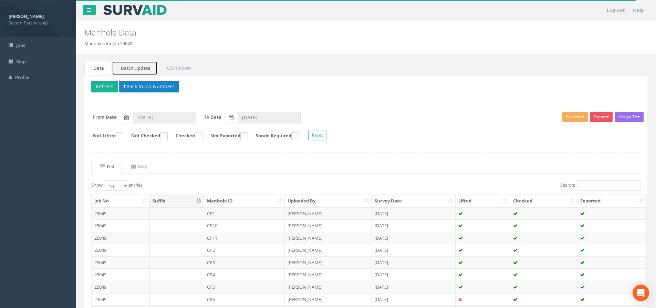
click at [132, 68] on link "Batch Update" at bounding box center [134, 68] width 45 height 14
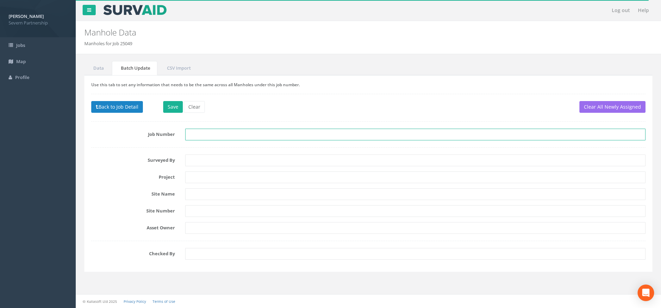
click at [210, 133] on input "text" at bounding box center [415, 134] width 460 height 12
type input "25049 - [PERSON_NAME] Level Crossing - UP SLOW"
click at [297, 133] on input "25049 - [PERSON_NAME] Level Crossing - UP SLOW" at bounding box center [415, 134] width 460 height 12
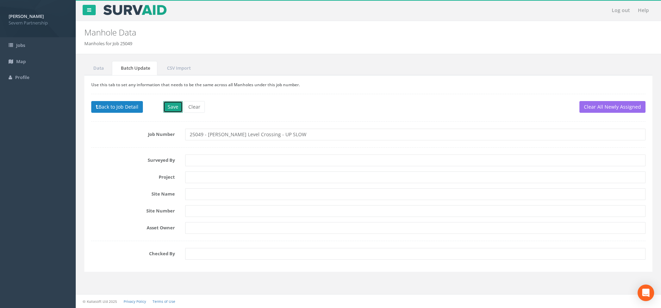
click at [178, 106] on button "Save" at bounding box center [173, 107] width 20 height 12
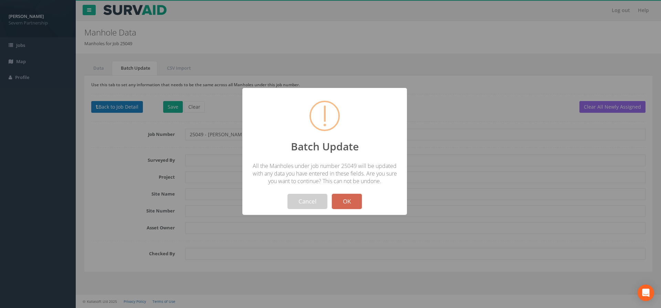
click at [334, 206] on button "OK" at bounding box center [347, 201] width 30 height 15
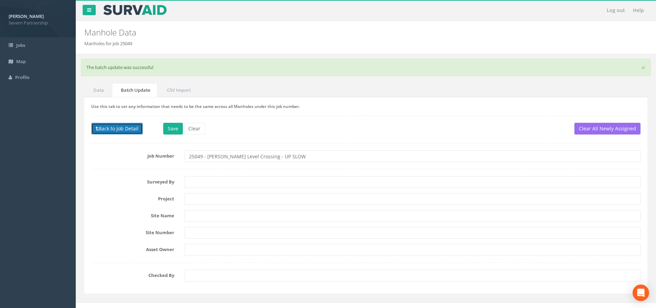
click at [133, 127] on button "Back to Job Detail" at bounding box center [117, 129] width 52 height 12
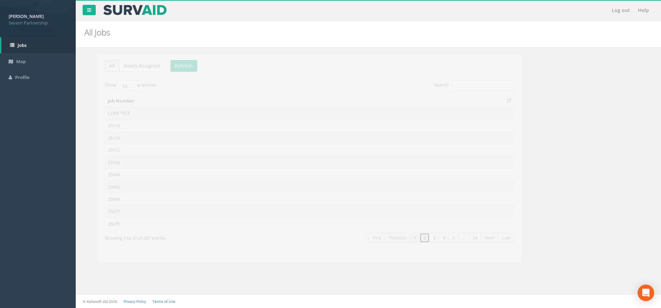
click at [413, 238] on link "2" at bounding box center [411, 237] width 10 height 10
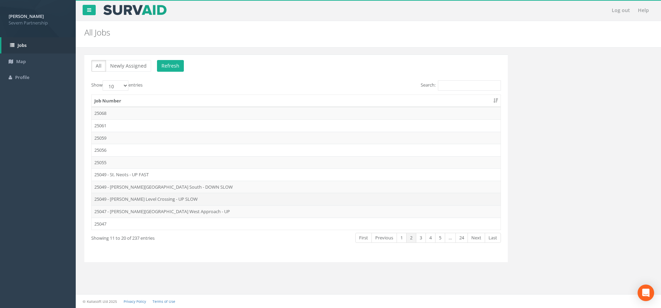
click at [140, 199] on td "25049 - [PERSON_NAME] Level Crossing - UP SLOW" at bounding box center [296, 199] width 409 height 12
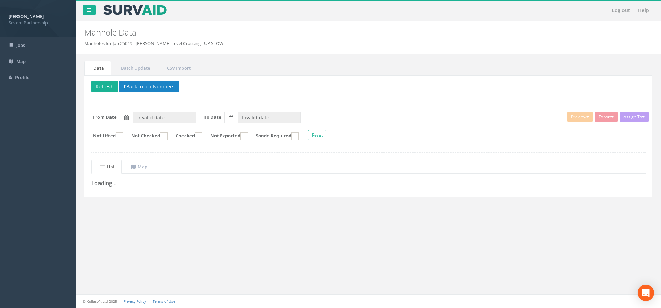
type input "[DATE]"
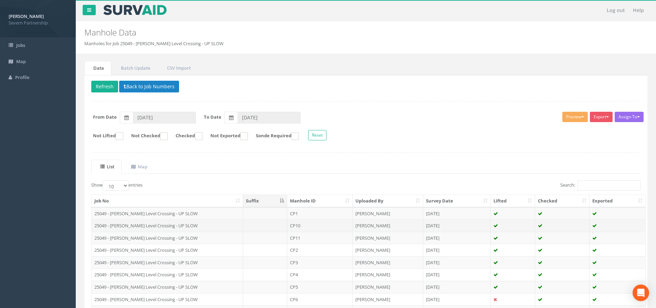
scroll to position [76, 0]
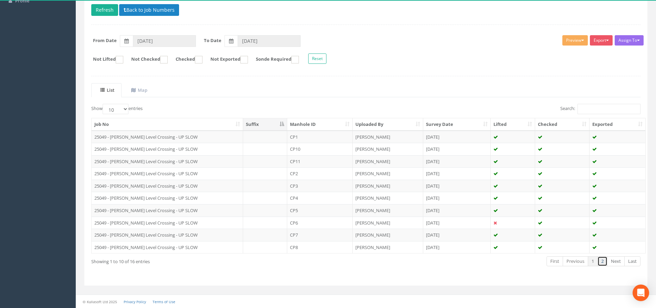
click at [603, 262] on link "2" at bounding box center [603, 261] width 10 height 10
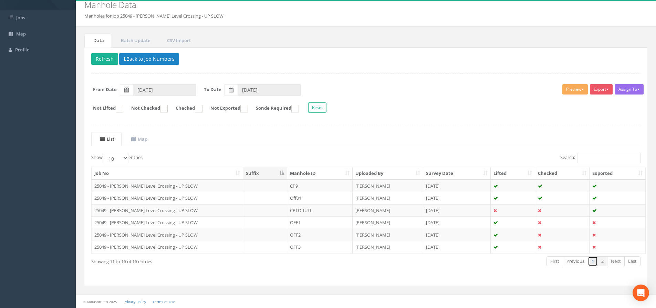
click at [594, 262] on link "1" at bounding box center [593, 261] width 10 height 10
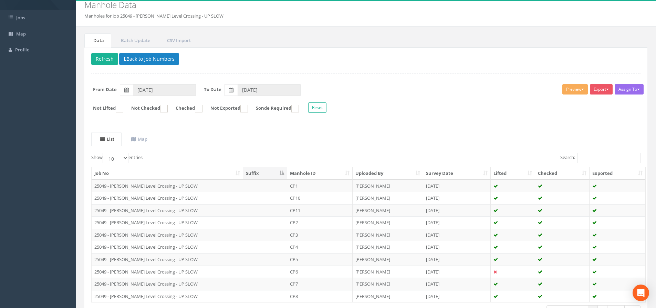
scroll to position [35, 0]
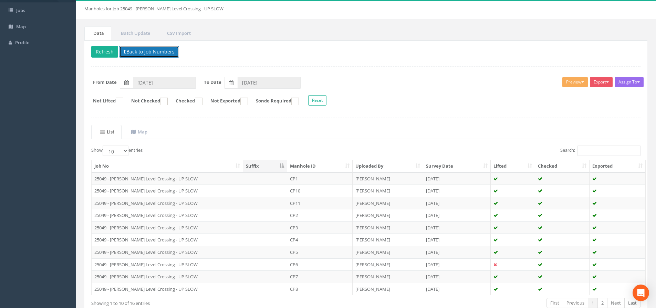
click at [160, 50] on button "Back to Job Numbers" at bounding box center [149, 52] width 60 height 12
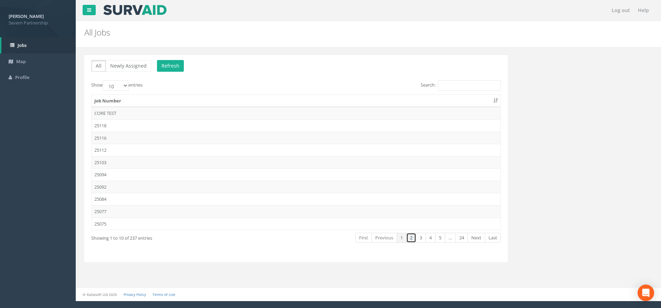
click at [411, 239] on link "2" at bounding box center [411, 237] width 10 height 10
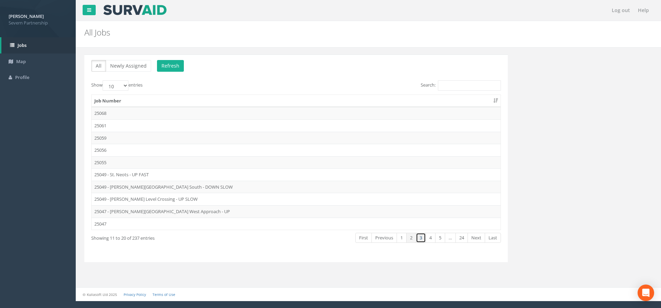
click at [421, 237] on link "3" at bounding box center [421, 237] width 10 height 10
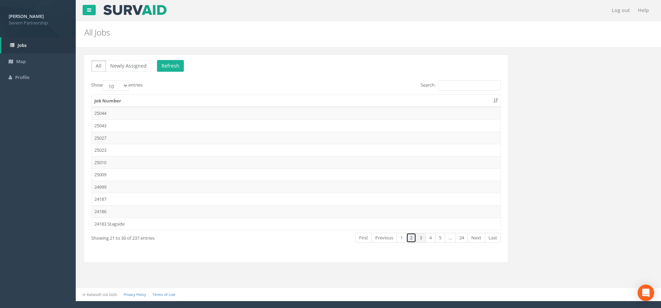
click at [410, 237] on link "2" at bounding box center [411, 237] width 10 height 10
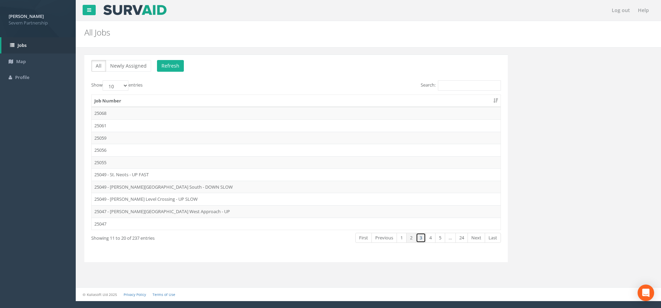
click at [421, 237] on link "3" at bounding box center [421, 237] width 10 height 10
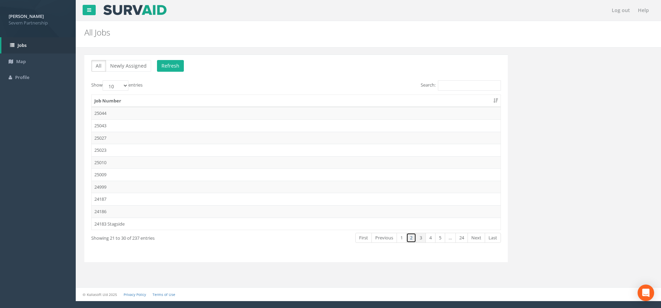
click at [412, 238] on link "2" at bounding box center [411, 237] width 10 height 10
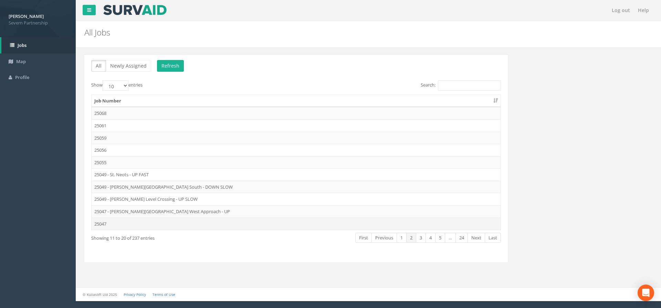
click at [121, 226] on td "25047" at bounding box center [296, 223] width 409 height 12
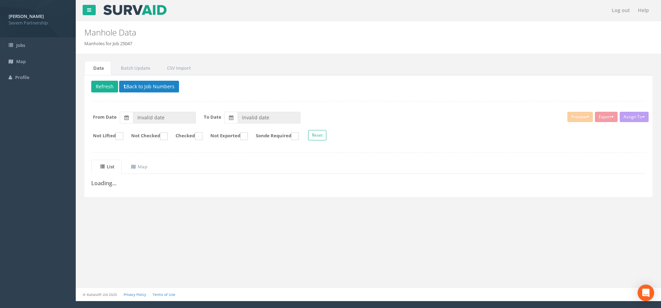
type input "[DATE]"
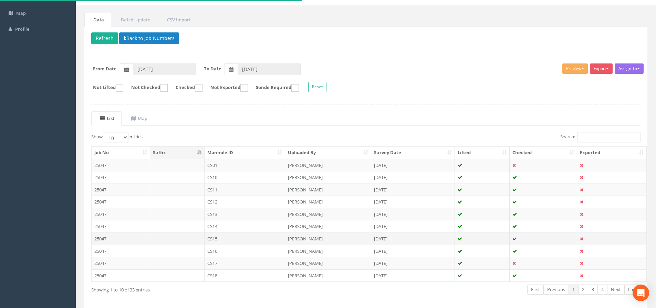
scroll to position [76, 0]
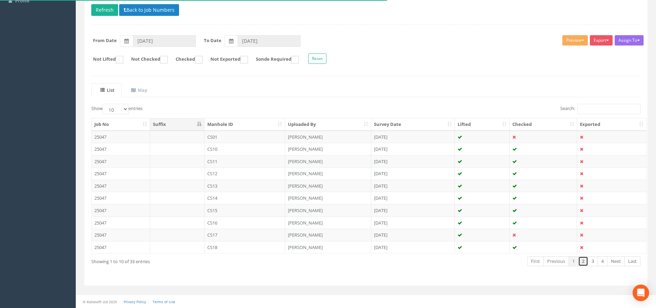
click at [581, 263] on link "2" at bounding box center [583, 261] width 10 height 10
click at [591, 261] on link "3" at bounding box center [593, 261] width 10 height 10
click at [601, 261] on link "4" at bounding box center [603, 261] width 10 height 10
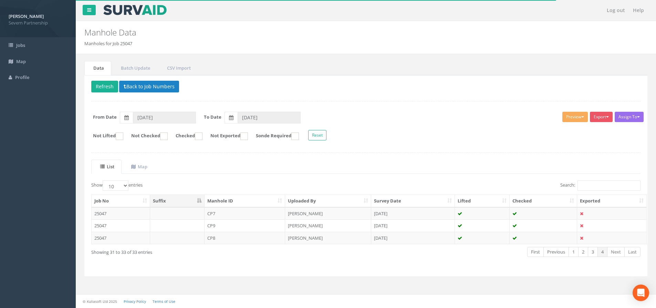
scroll to position [0, 0]
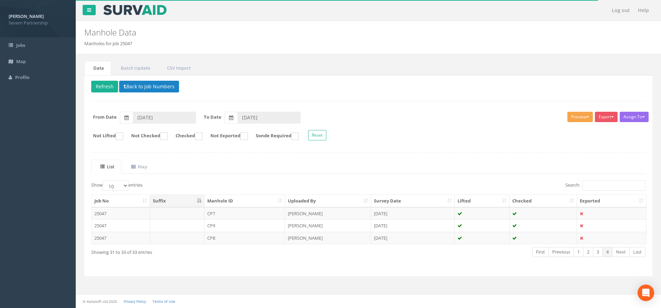
click at [576, 116] on button "Preview" at bounding box center [580, 117] width 25 height 10
click at [542, 126] on link "SP Manhole" at bounding box center [567, 131] width 52 height 11
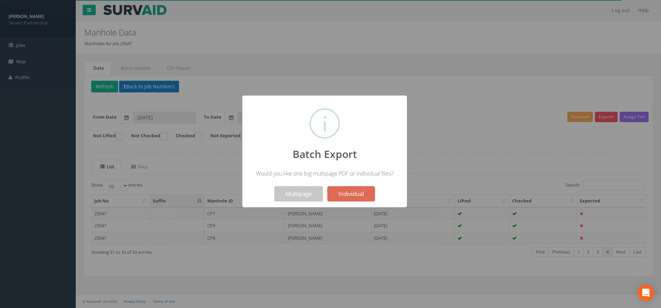
click at [298, 195] on button "Multipage" at bounding box center [299, 193] width 49 height 15
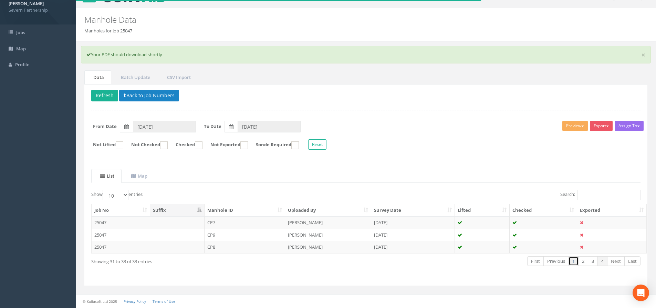
click at [573, 262] on link "1" at bounding box center [574, 261] width 10 height 10
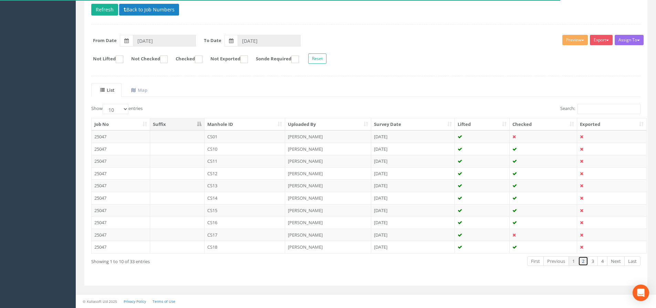
click at [582, 262] on link "2" at bounding box center [583, 261] width 10 height 10
click at [591, 262] on link "3" at bounding box center [593, 261] width 10 height 10
click at [599, 262] on link "4" at bounding box center [603, 261] width 10 height 10
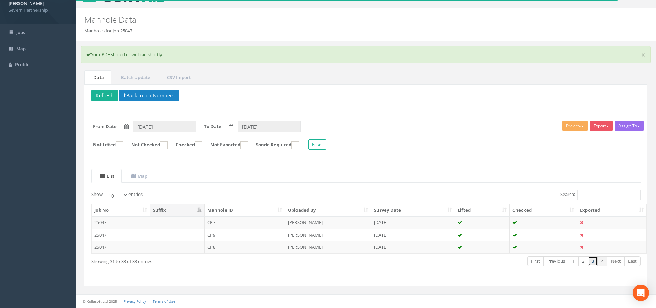
click at [592, 262] on link "3" at bounding box center [593, 261] width 10 height 10
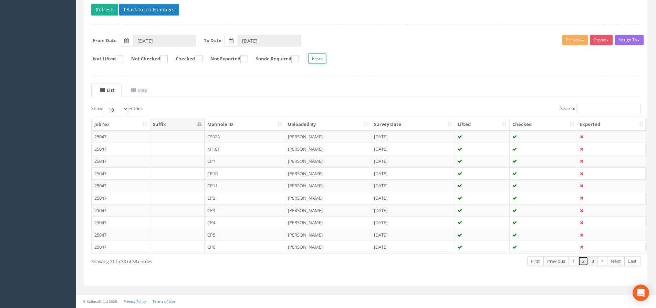
click at [585, 262] on link "2" at bounding box center [583, 261] width 10 height 10
click at [572, 263] on link "1" at bounding box center [574, 261] width 10 height 10
click at [581, 264] on link "2" at bounding box center [583, 261] width 10 height 10
click at [595, 261] on link "3" at bounding box center [593, 261] width 10 height 10
click at [584, 261] on link "2" at bounding box center [583, 261] width 10 height 10
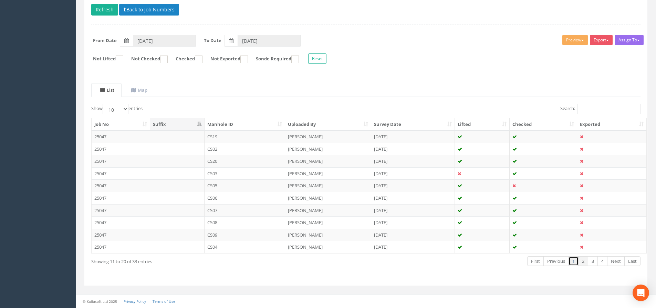
click at [572, 262] on link "1" at bounding box center [574, 261] width 10 height 10
click at [250, 136] on td "CS01" at bounding box center [245, 136] width 81 height 12
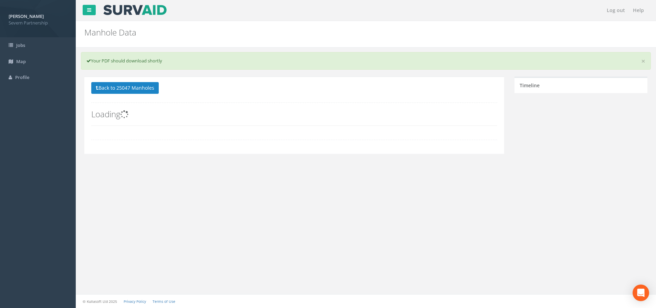
scroll to position [0, 0]
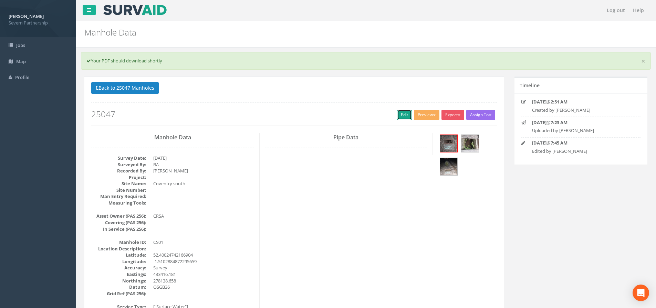
click at [402, 115] on link "Edit" at bounding box center [404, 115] width 15 height 10
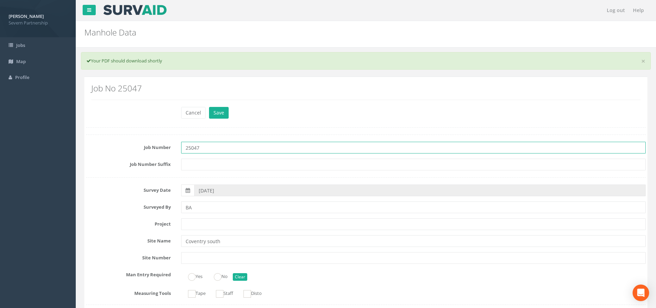
click at [222, 148] on input "25047" at bounding box center [413, 148] width 465 height 12
click at [246, 147] on input "25047 - [GEOGRAPHIC_DATA]" at bounding box center [413, 148] width 465 height 12
drag, startPoint x: 280, startPoint y: 147, endPoint x: 173, endPoint y: 148, distance: 107.5
click at [173, 148] on div "Job Number 25047 - [GEOGRAPHIC_DATA] [GEOGRAPHIC_DATA]" at bounding box center [366, 148] width 570 height 12
click at [268, 145] on input "25047 - [GEOGRAPHIC_DATA] South - DOWN" at bounding box center [413, 148] width 465 height 12
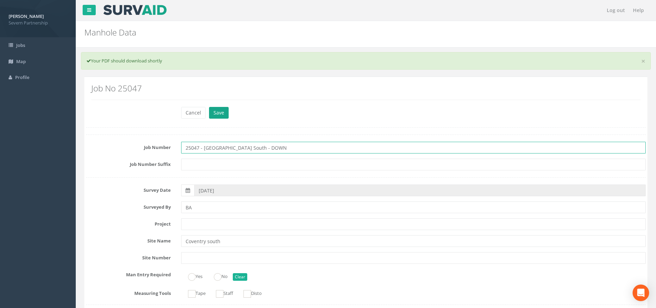
type input "25047 - [GEOGRAPHIC_DATA] South - DOWN"
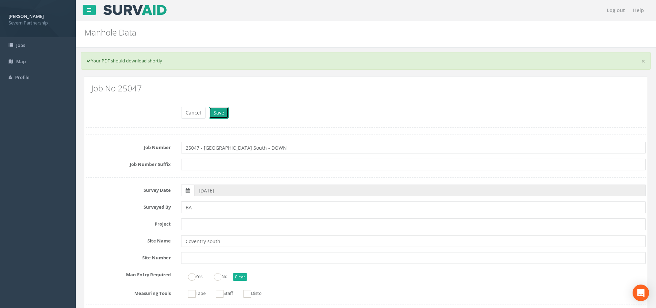
click at [214, 114] on button "Save" at bounding box center [219, 113] width 20 height 12
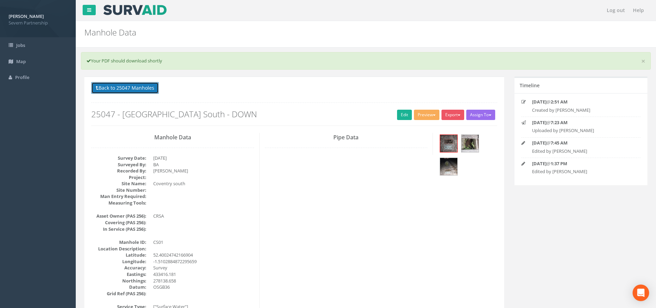
click at [130, 88] on button "Back to 25047 Manholes" at bounding box center [125, 88] width 68 height 12
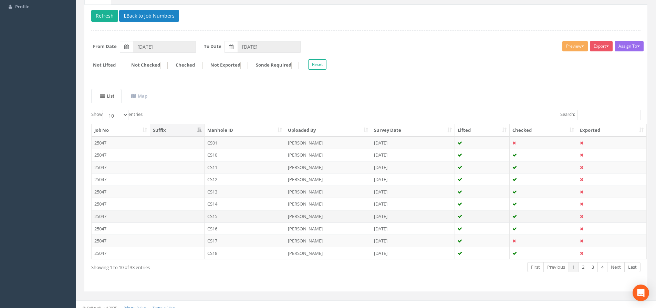
scroll to position [76, 0]
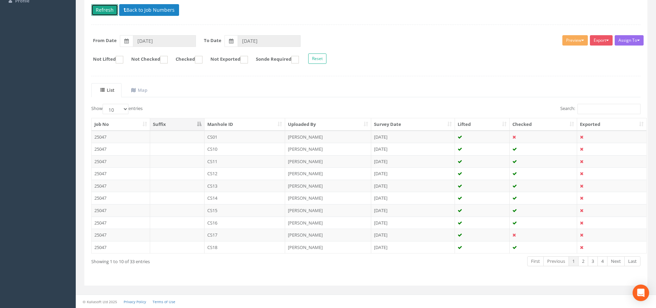
drag, startPoint x: 107, startPoint y: 12, endPoint x: 160, endPoint y: 84, distance: 89.5
click at [107, 12] on button "Refresh" at bounding box center [104, 10] width 27 height 12
click at [212, 135] on td "CS10" at bounding box center [245, 137] width 81 height 12
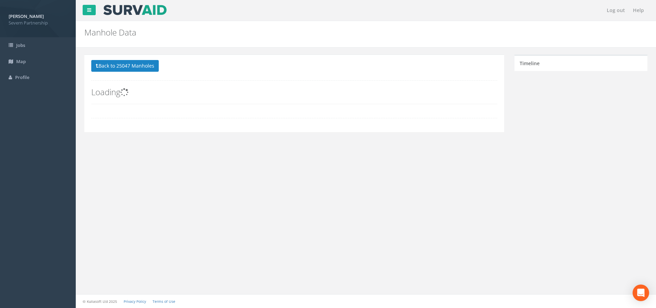
scroll to position [0, 0]
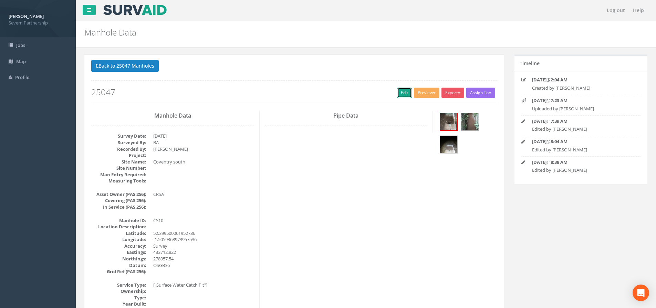
click at [397, 94] on link "Edit" at bounding box center [404, 92] width 15 height 10
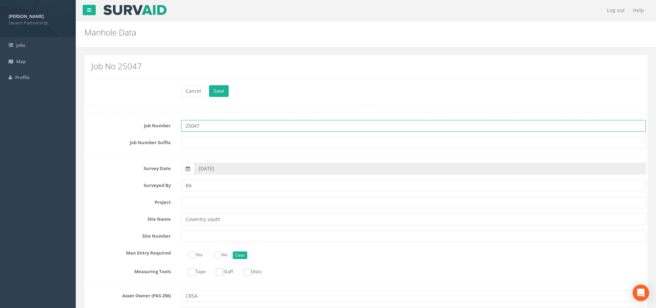
click at [220, 127] on input "25047" at bounding box center [413, 126] width 465 height 12
drag, startPoint x: 201, startPoint y: 125, endPoint x: 171, endPoint y: 123, distance: 30.4
click at [171, 123] on div "Job Number 25047" at bounding box center [366, 126] width 570 height 12
paste input "- [GEOGRAPHIC_DATA] South - DOWN"
type input "25047 - [GEOGRAPHIC_DATA] South - DOWN"
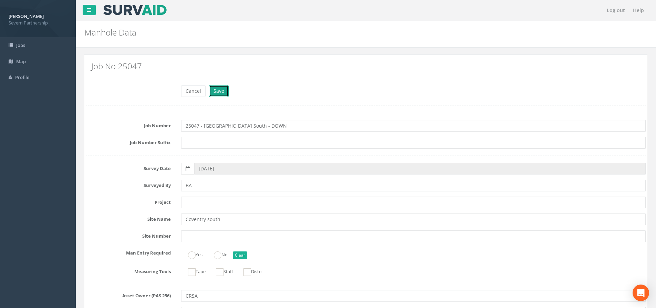
click at [226, 91] on button "Save" at bounding box center [219, 91] width 20 height 12
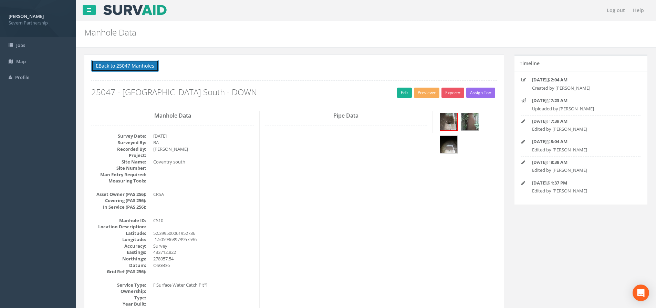
click at [138, 69] on button "Back to 25047 Manholes" at bounding box center [125, 66] width 68 height 12
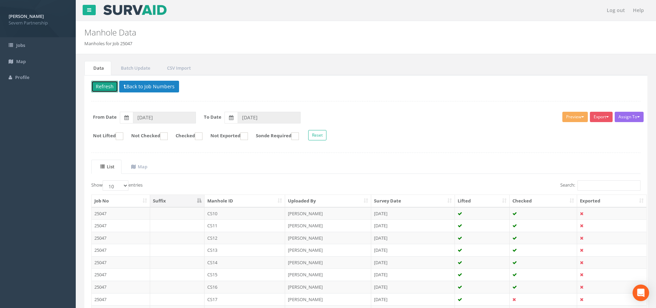
click at [106, 89] on button "Refresh" at bounding box center [104, 87] width 27 height 12
click at [236, 211] on td "CS11" at bounding box center [245, 213] width 81 height 12
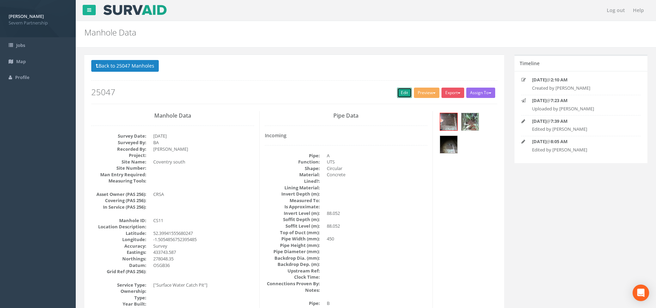
click at [399, 94] on link "Edit" at bounding box center [404, 92] width 15 height 10
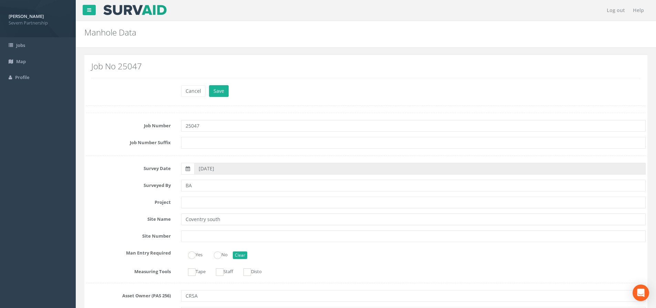
click at [162, 130] on div "Job Number 25047" at bounding box center [366, 126] width 570 height 12
type input "25047 - [GEOGRAPHIC_DATA] South - DOWN"
click at [218, 93] on button "Save" at bounding box center [219, 91] width 20 height 12
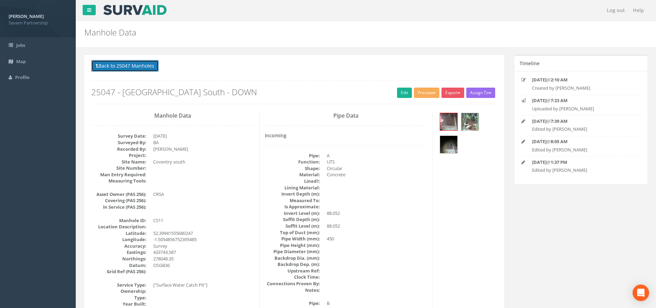
click at [140, 68] on button "Back to 25047 Manholes" at bounding box center [125, 66] width 68 height 12
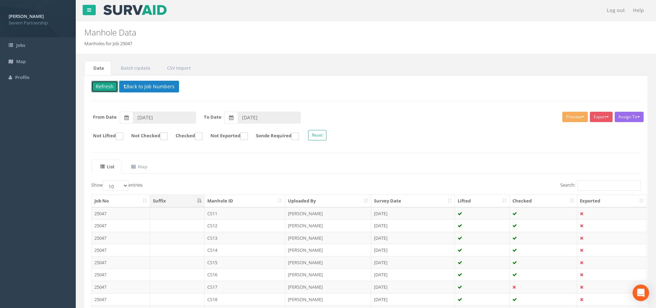
click at [108, 88] on button "Refresh" at bounding box center [104, 87] width 27 height 12
click at [221, 212] on td "CS12" at bounding box center [245, 213] width 81 height 12
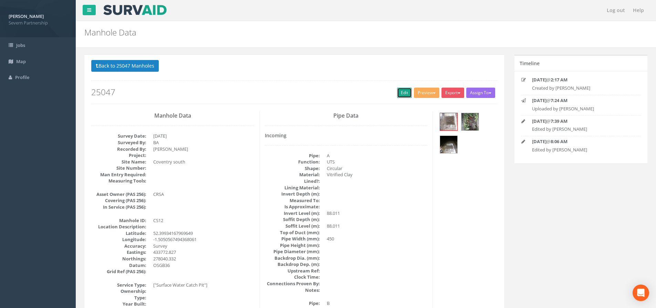
click at [408, 92] on link "Edit" at bounding box center [404, 92] width 15 height 10
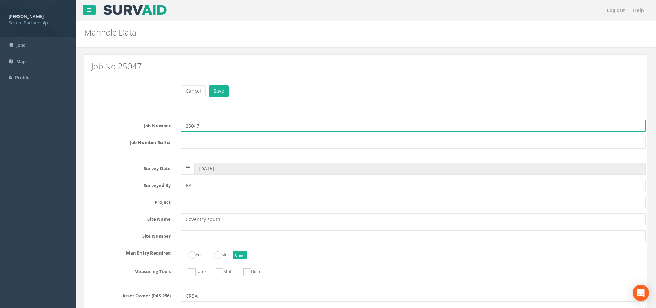
drag, startPoint x: 183, startPoint y: 125, endPoint x: 169, endPoint y: 126, distance: 14.5
click at [169, 126] on div "Job Number 25047" at bounding box center [366, 126] width 570 height 12
paste input "- [GEOGRAPHIC_DATA] South - DOWN"
type input "25047 - [GEOGRAPHIC_DATA] South - DOWN"
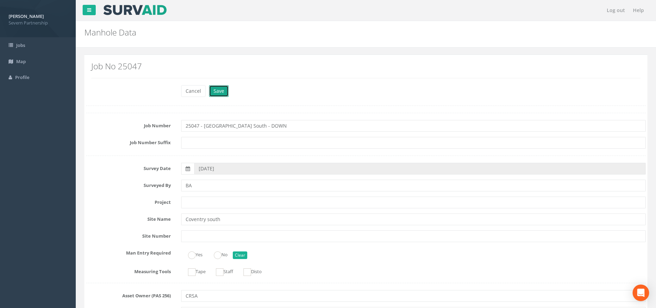
click at [226, 93] on button "Save" at bounding box center [219, 91] width 20 height 12
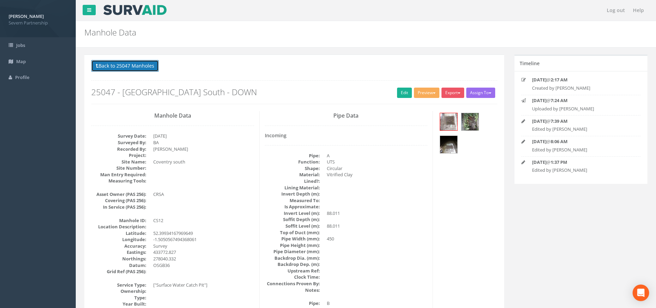
click at [143, 67] on button "Back to 25047 Manholes" at bounding box center [125, 66] width 68 height 12
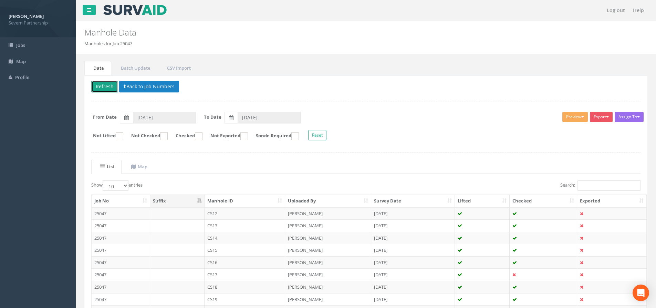
click at [104, 88] on button "Refresh" at bounding box center [104, 87] width 27 height 12
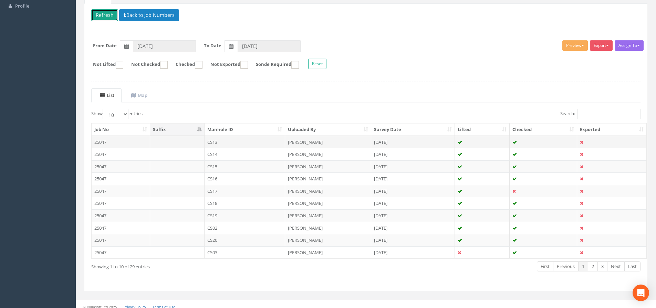
scroll to position [76, 0]
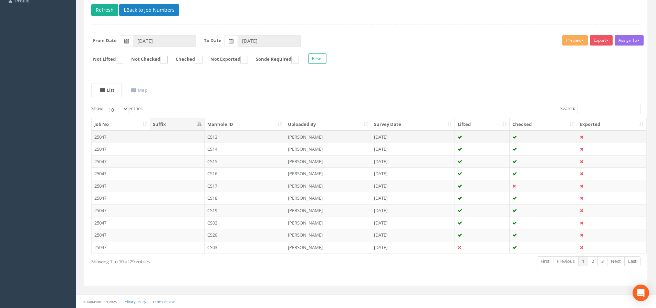
click at [228, 139] on td "CS13" at bounding box center [245, 137] width 81 height 12
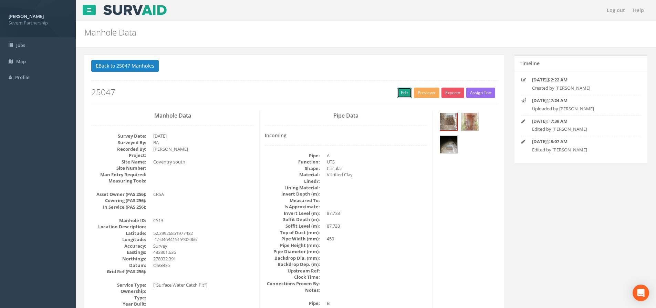
click at [397, 94] on link "Edit" at bounding box center [404, 92] width 15 height 10
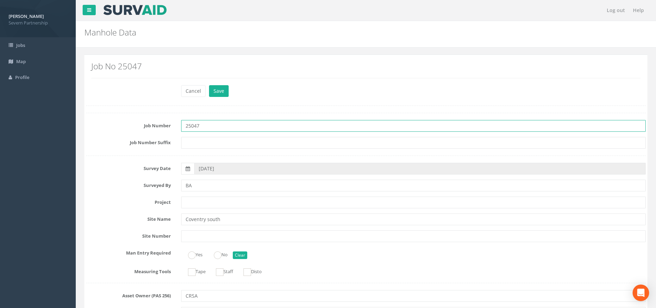
drag, startPoint x: 209, startPoint y: 127, endPoint x: 172, endPoint y: 122, distance: 37.5
click at [172, 122] on div "Job Number 25047" at bounding box center [366, 126] width 570 height 12
paste input "- [GEOGRAPHIC_DATA] South - DOWN"
type input "25047 - [GEOGRAPHIC_DATA] South - DOWN"
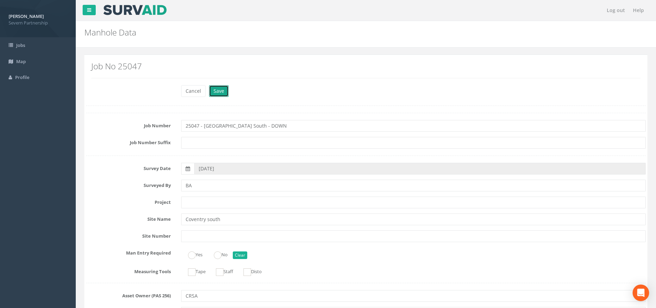
click at [223, 92] on button "Save" at bounding box center [219, 91] width 20 height 12
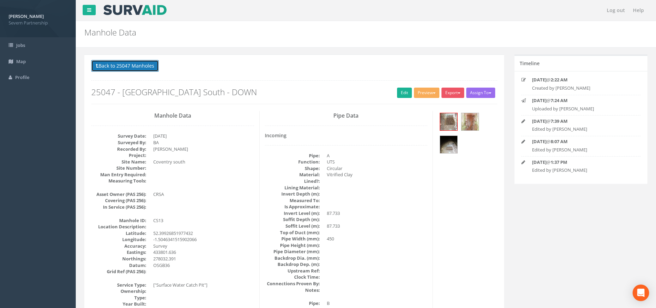
click at [145, 66] on button "Back to 25047 Manholes" at bounding box center [125, 66] width 68 height 12
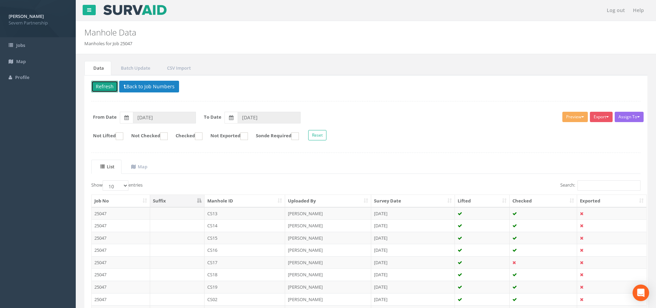
click at [109, 88] on button "Refresh" at bounding box center [104, 87] width 27 height 12
click at [228, 211] on td "CS14" at bounding box center [245, 213] width 81 height 12
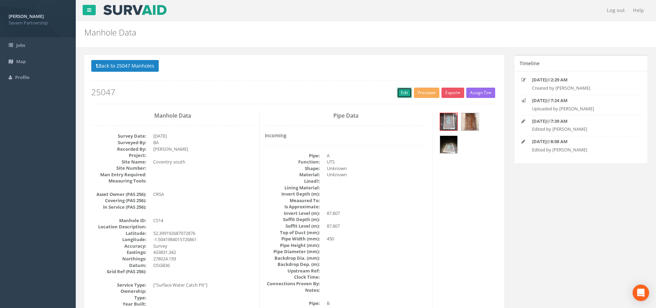
click at [402, 95] on link "Edit" at bounding box center [404, 92] width 15 height 10
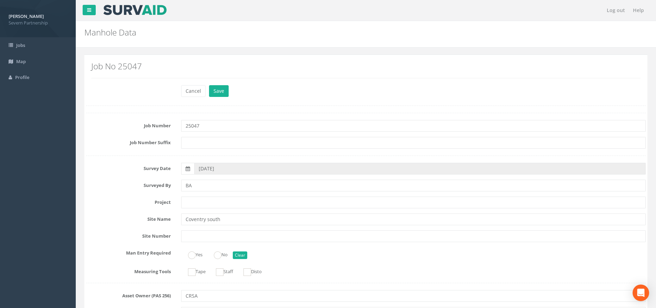
click at [163, 131] on div "Job Number 25047" at bounding box center [366, 126] width 570 height 12
type input "25047 - [GEOGRAPHIC_DATA] South - DOWN"
click at [226, 88] on button "Save" at bounding box center [219, 91] width 20 height 12
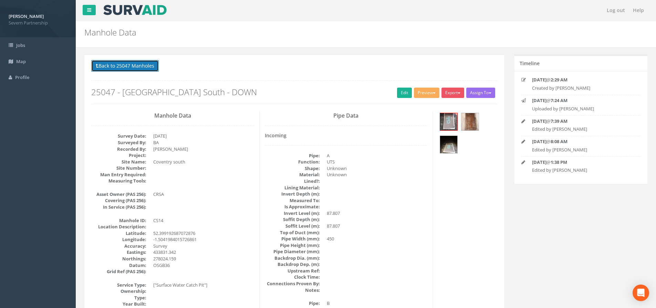
click at [136, 71] on button "Back to 25047 Manholes" at bounding box center [125, 66] width 68 height 12
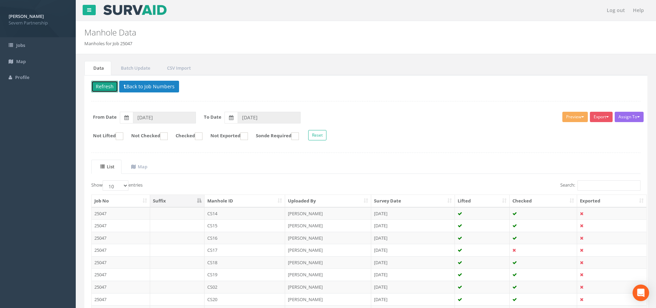
click at [105, 91] on button "Refresh" at bounding box center [104, 87] width 27 height 12
click at [226, 210] on td "CS15" at bounding box center [245, 213] width 81 height 12
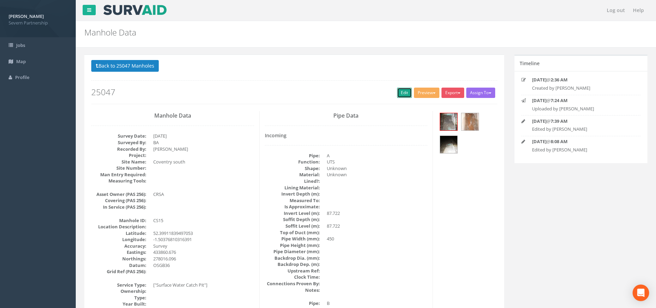
click at [407, 92] on link "Edit" at bounding box center [404, 92] width 15 height 10
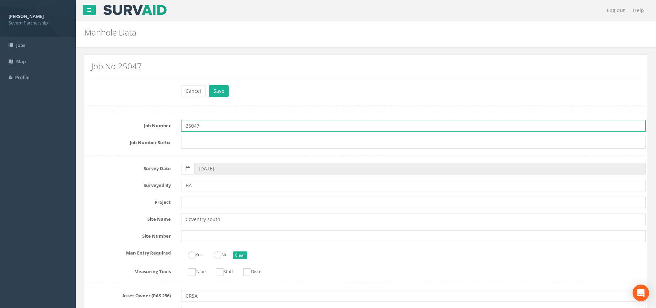
drag, startPoint x: 186, startPoint y: 127, endPoint x: 164, endPoint y: 127, distance: 22.4
click at [164, 127] on div "Job Number 25047" at bounding box center [366, 126] width 570 height 12
paste input "- [GEOGRAPHIC_DATA] South - DOWN"
type input "25047 - [GEOGRAPHIC_DATA] South - DOWN"
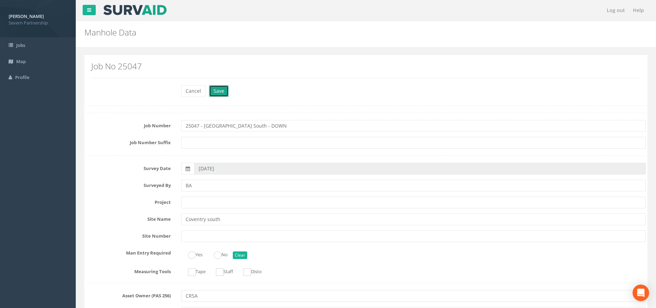
click at [219, 88] on button "Save" at bounding box center [219, 91] width 20 height 12
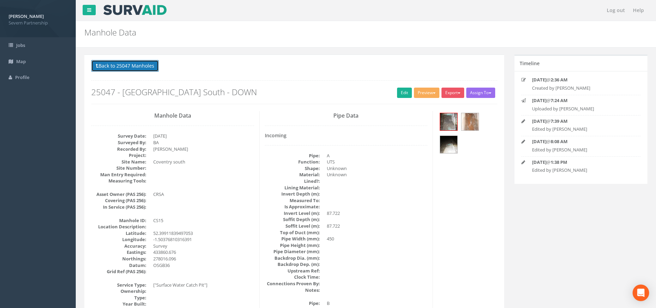
click at [150, 68] on button "Back to 25047 Manholes" at bounding box center [125, 66] width 68 height 12
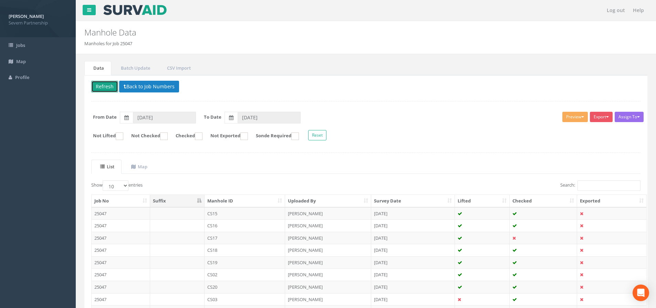
click at [103, 87] on button "Refresh" at bounding box center [104, 87] width 27 height 12
click at [242, 212] on td "CS16" at bounding box center [245, 213] width 81 height 12
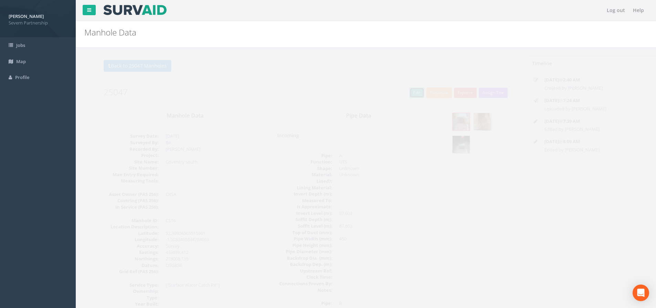
click at [399, 95] on link "Edit" at bounding box center [404, 92] width 15 height 10
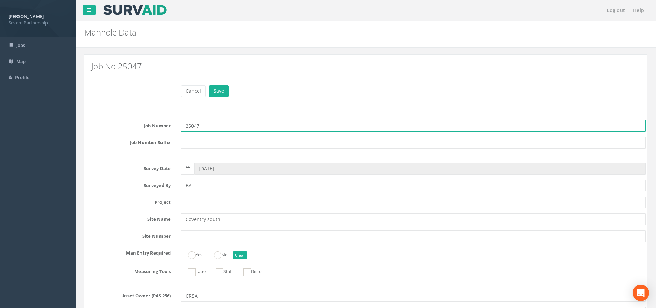
drag, startPoint x: 200, startPoint y: 127, endPoint x: 160, endPoint y: 128, distance: 39.3
click at [162, 129] on div "Job Number 25047" at bounding box center [366, 126] width 570 height 12
paste input "- [GEOGRAPHIC_DATA] South - DOWN"
type input "25047 - [GEOGRAPHIC_DATA] South - DOWN"
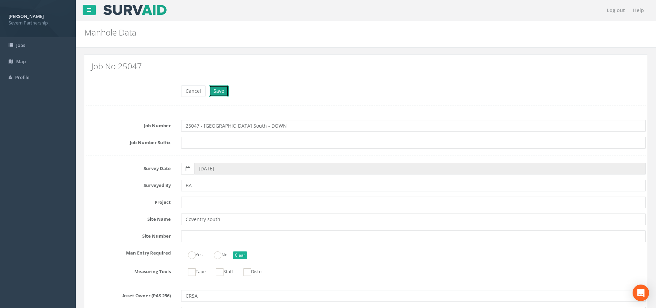
click at [221, 91] on button "Save" at bounding box center [219, 91] width 20 height 12
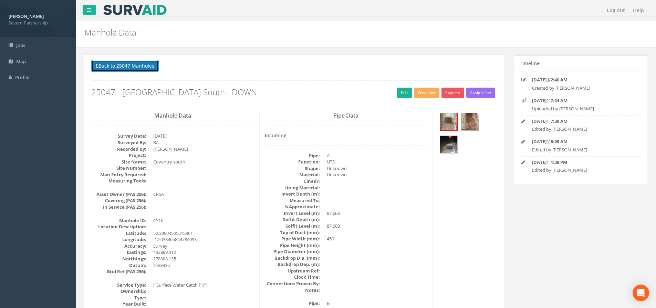
click at [134, 64] on button "Back to 25047 Manholes" at bounding box center [125, 66] width 68 height 12
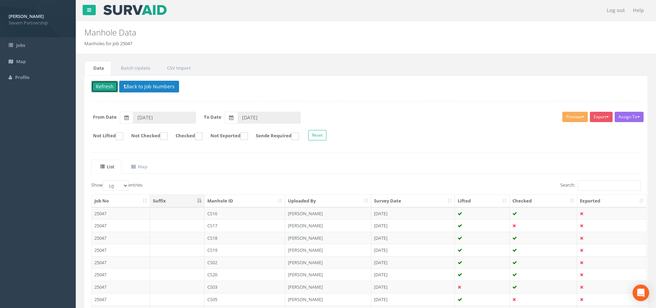
click at [113, 86] on button "Refresh" at bounding box center [104, 87] width 27 height 12
click at [225, 210] on td "CS17" at bounding box center [245, 213] width 81 height 12
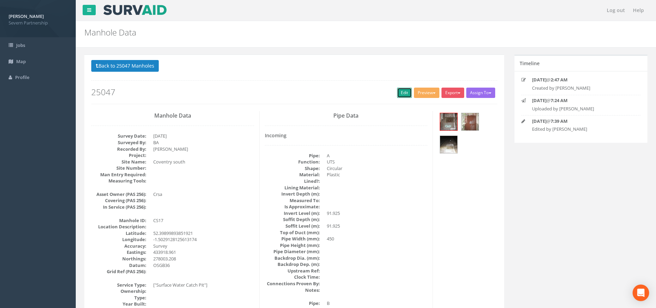
click at [403, 94] on link "Edit" at bounding box center [404, 92] width 15 height 10
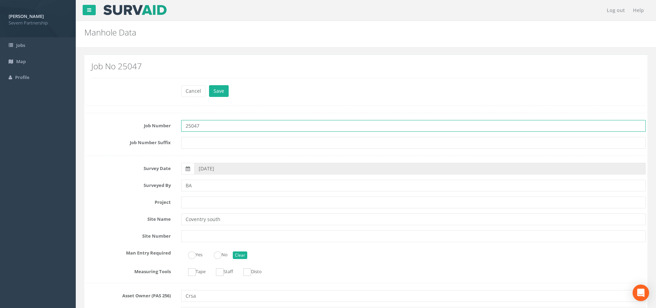
drag, startPoint x: 217, startPoint y: 128, endPoint x: 172, endPoint y: 127, distance: 44.8
click at [172, 127] on div "Job Number 25047" at bounding box center [366, 126] width 570 height 12
paste input "- [GEOGRAPHIC_DATA] South - DOWN"
type input "25047 - [GEOGRAPHIC_DATA] South - DOWN"
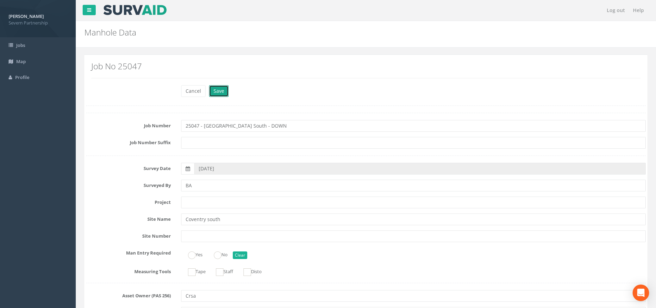
click at [222, 92] on button "Save" at bounding box center [219, 91] width 20 height 12
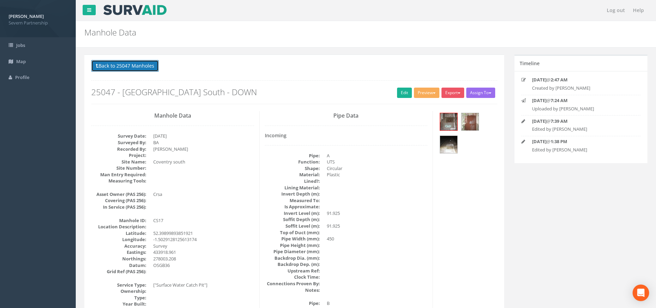
click at [143, 69] on button "Back to 25047 Manholes" at bounding box center [125, 66] width 68 height 12
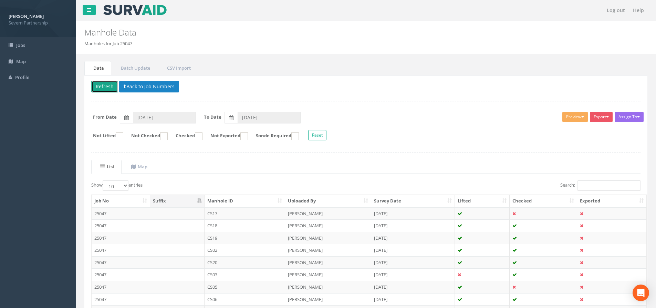
click at [94, 87] on button "Refresh" at bounding box center [104, 87] width 27 height 12
click at [242, 212] on td "CS18" at bounding box center [245, 213] width 81 height 12
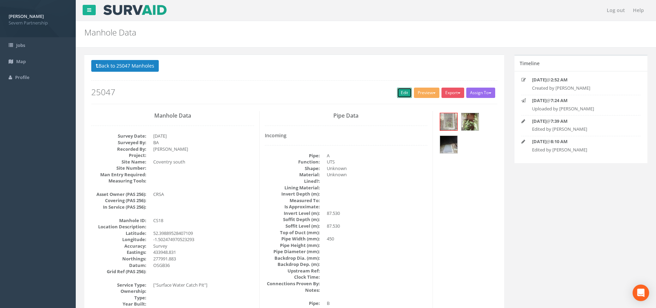
click at [406, 94] on link "Edit" at bounding box center [404, 92] width 15 height 10
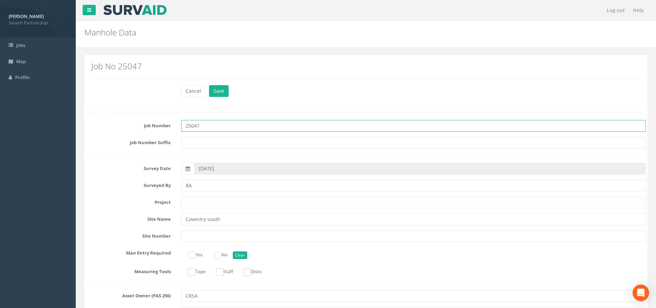
drag, startPoint x: 197, startPoint y: 125, endPoint x: 177, endPoint y: 123, distance: 20.5
click at [177, 123] on div "25047" at bounding box center [413, 126] width 475 height 12
paste input "- [GEOGRAPHIC_DATA] South - DOWN"
type input "25047 - [GEOGRAPHIC_DATA] South - DOWN"
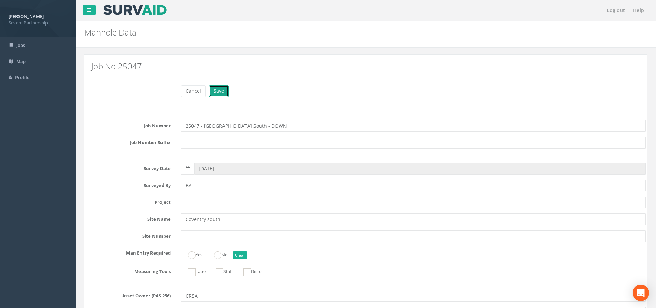
click at [226, 94] on button "Save" at bounding box center [219, 91] width 20 height 12
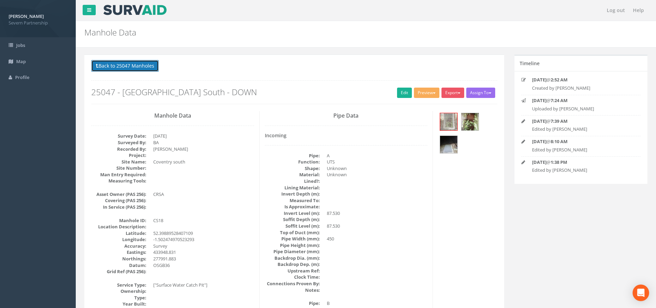
click at [126, 63] on button "Back to 25047 Manholes" at bounding box center [125, 66] width 68 height 12
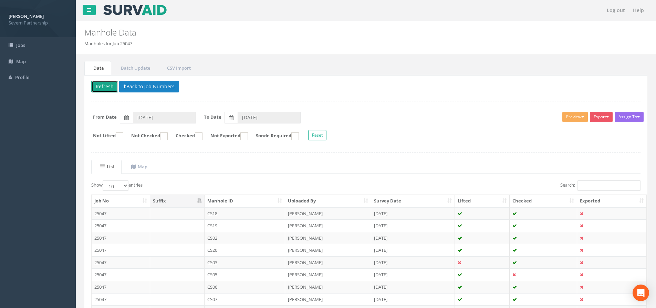
click at [112, 89] on button "Refresh" at bounding box center [104, 87] width 27 height 12
click at [229, 211] on td "CS19" at bounding box center [245, 213] width 81 height 12
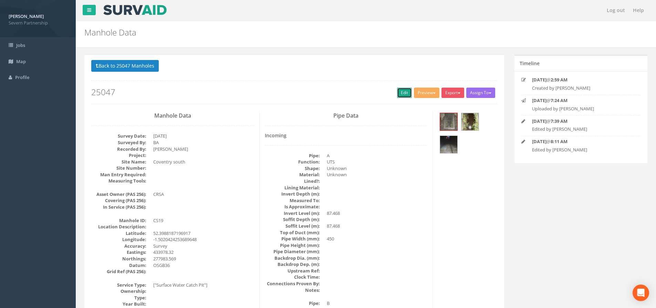
click at [403, 96] on link "Edit" at bounding box center [404, 92] width 15 height 10
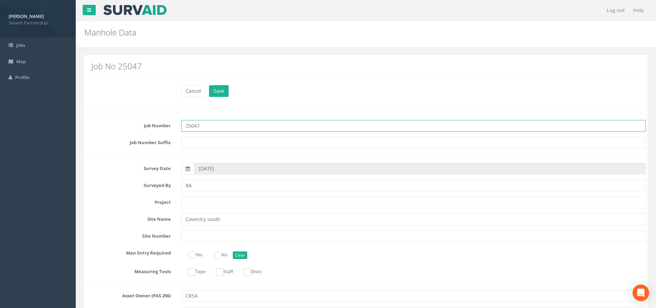
drag, startPoint x: 209, startPoint y: 124, endPoint x: 166, endPoint y: 123, distance: 43.8
click at [166, 123] on div "Job Number 25047" at bounding box center [366, 126] width 570 height 12
paste input "- [GEOGRAPHIC_DATA] South - DOWN"
type input "25047 - [GEOGRAPHIC_DATA] South - DOWN"
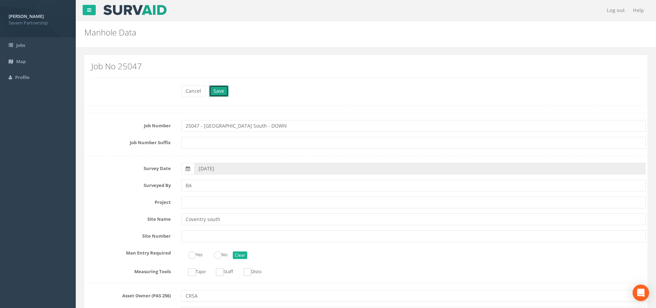
click at [217, 93] on button "Save" at bounding box center [219, 91] width 20 height 12
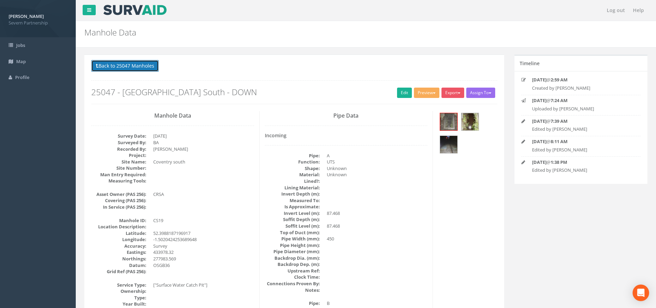
click at [145, 65] on button "Back to 25047 Manholes" at bounding box center [125, 66] width 68 height 12
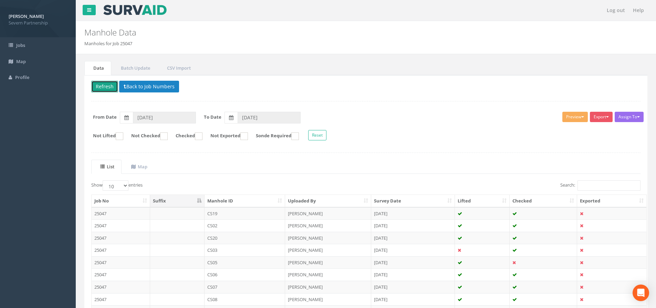
click at [108, 87] on button "Refresh" at bounding box center [104, 87] width 27 height 12
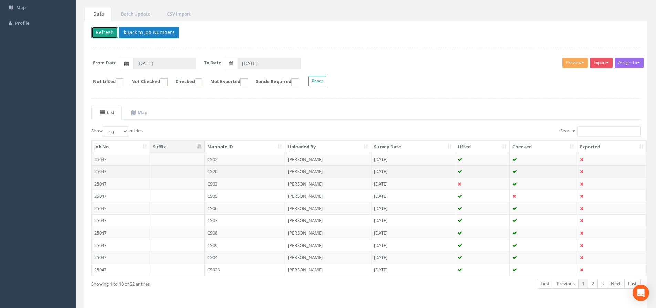
scroll to position [42, 0]
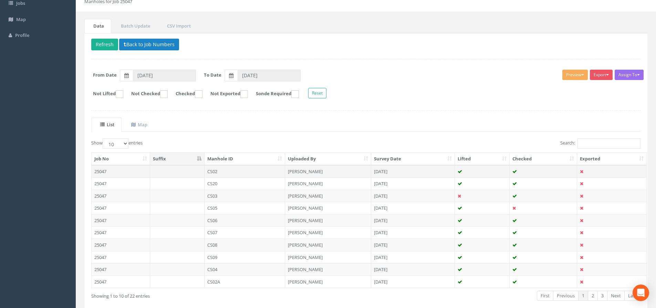
click at [225, 171] on td "CS02" at bounding box center [245, 171] width 81 height 12
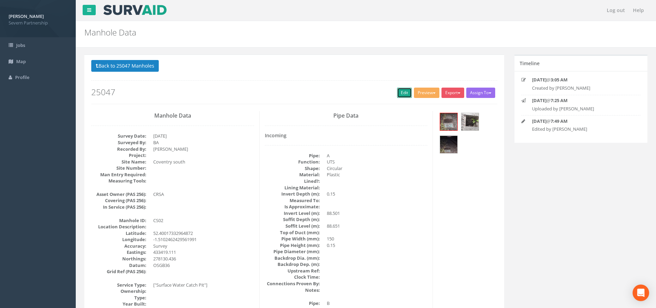
click at [398, 97] on link "Edit" at bounding box center [404, 92] width 15 height 10
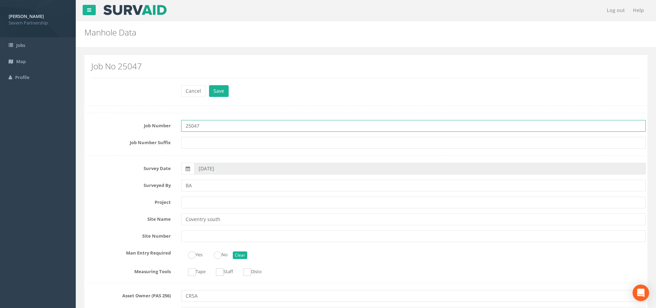
drag, startPoint x: 215, startPoint y: 123, endPoint x: 177, endPoint y: 121, distance: 37.3
click at [177, 121] on div "25047" at bounding box center [413, 126] width 475 height 12
paste input "- [GEOGRAPHIC_DATA] South - DOWN"
type input "25047 - [GEOGRAPHIC_DATA] South - DOWN"
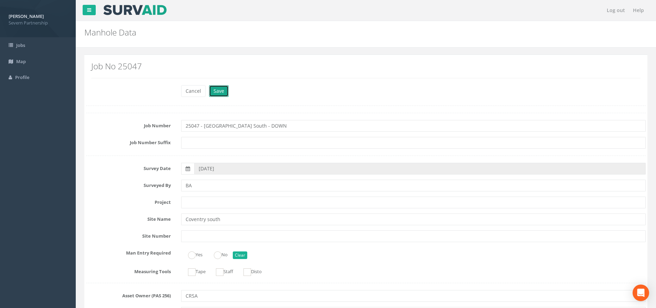
click at [223, 92] on button "Save" at bounding box center [219, 91] width 20 height 12
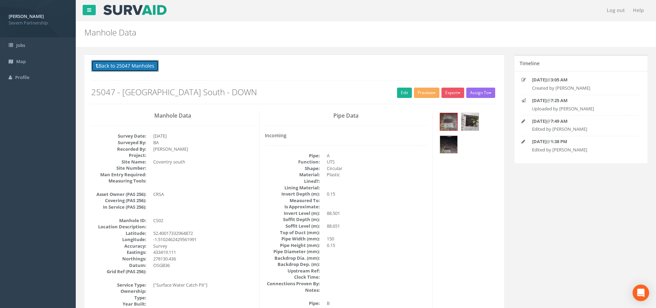
click at [135, 67] on button "Back to 25047 Manholes" at bounding box center [125, 66] width 68 height 12
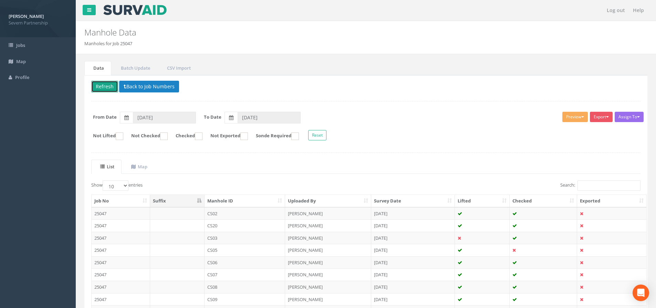
click at [108, 86] on button "Refresh" at bounding box center [104, 87] width 27 height 12
click at [247, 209] on td "CS20" at bounding box center [245, 213] width 81 height 12
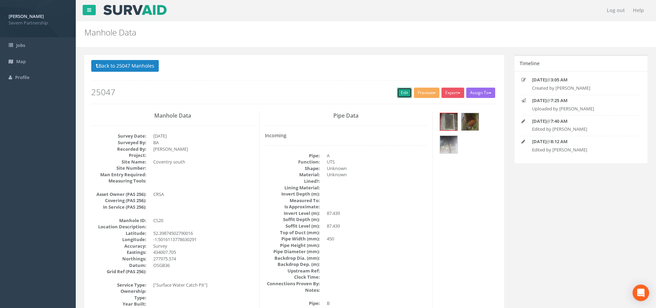
click at [398, 97] on link "Edit" at bounding box center [404, 92] width 15 height 10
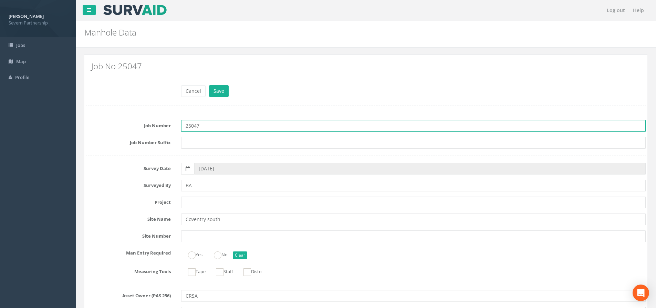
drag, startPoint x: 209, startPoint y: 129, endPoint x: 181, endPoint y: 128, distance: 27.9
click at [181, 128] on input "25047" at bounding box center [413, 126] width 465 height 12
paste input "- [GEOGRAPHIC_DATA] South - DOWN"
type input "25047 - [GEOGRAPHIC_DATA] South - DOWN"
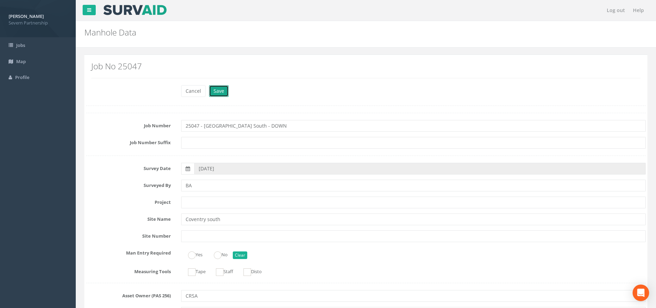
click at [224, 89] on button "Save" at bounding box center [219, 91] width 20 height 12
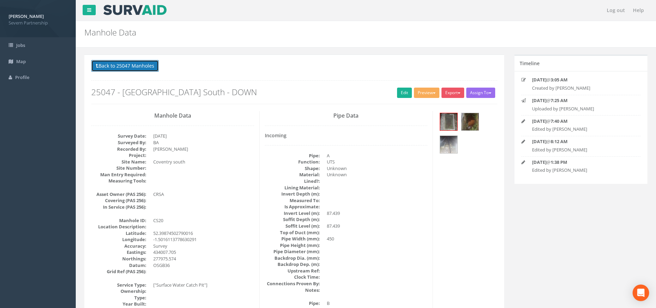
click at [134, 67] on button "Back to 25047 Manholes" at bounding box center [125, 66] width 68 height 12
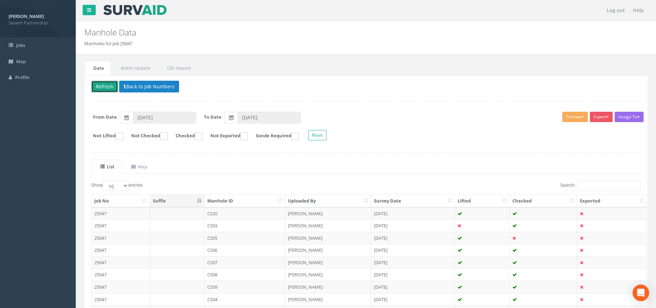
click at [106, 86] on button "Refresh" at bounding box center [104, 87] width 27 height 12
click at [233, 213] on td "CS03" at bounding box center [245, 213] width 81 height 12
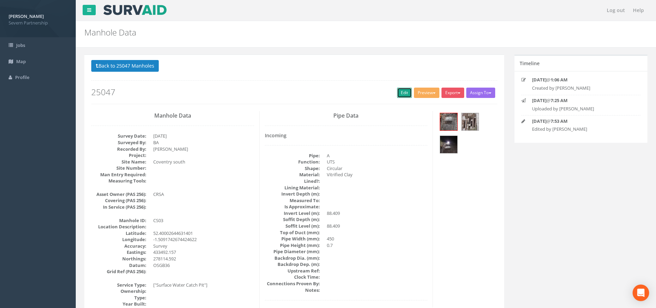
click at [405, 90] on link "Edit" at bounding box center [404, 92] width 15 height 10
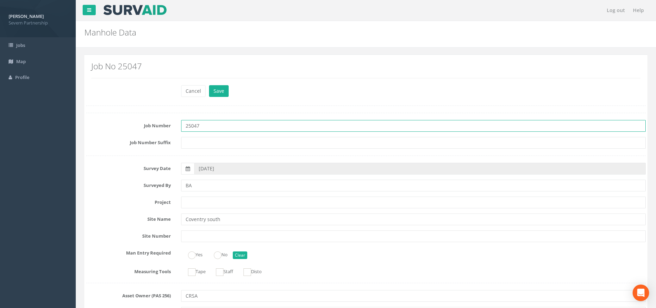
drag, startPoint x: 203, startPoint y: 126, endPoint x: 170, endPoint y: 126, distance: 32.7
click at [170, 126] on div "Job Number 25047" at bounding box center [366, 126] width 570 height 12
paste input "- [GEOGRAPHIC_DATA] South - DOWN"
type input "25047 - [GEOGRAPHIC_DATA] South - DOWN"
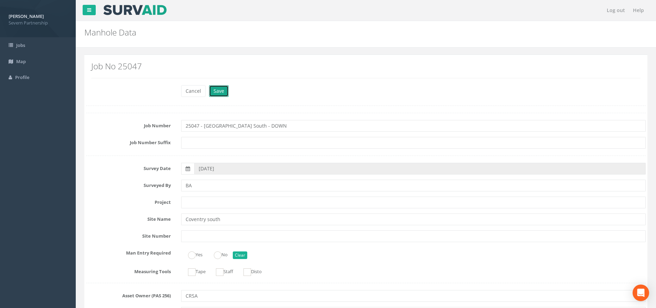
click at [225, 91] on button "Save" at bounding box center [219, 91] width 20 height 12
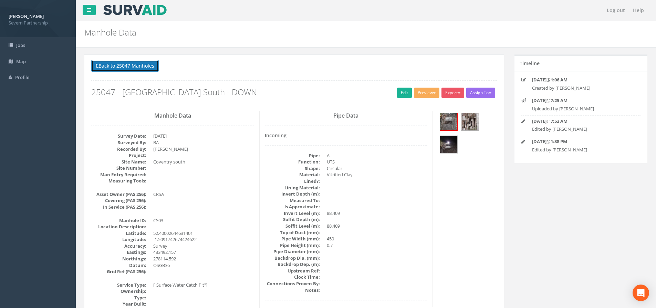
click at [123, 70] on button "Back to 25047 Manholes" at bounding box center [125, 66] width 68 height 12
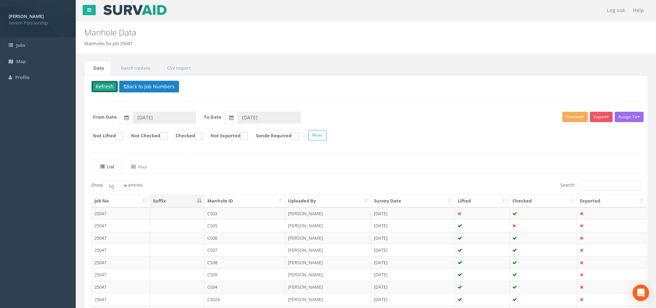
click at [107, 89] on button "Refresh" at bounding box center [104, 87] width 27 height 12
click at [239, 210] on td "CS05" at bounding box center [245, 213] width 81 height 12
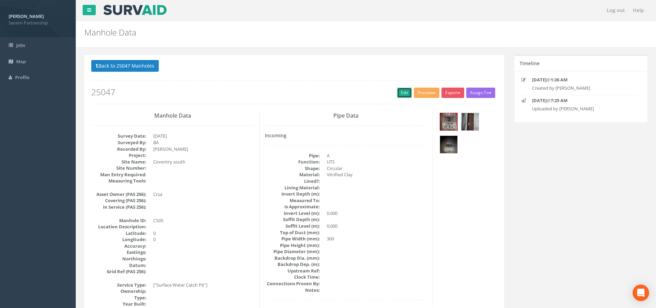
click at [406, 94] on link "Edit" at bounding box center [404, 92] width 15 height 10
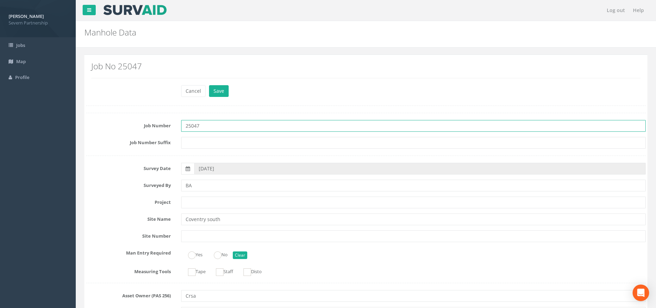
drag, startPoint x: 203, startPoint y: 126, endPoint x: 166, endPoint y: 132, distance: 37.2
paste input "- [GEOGRAPHIC_DATA] South - DOWN"
type input "25047 - [GEOGRAPHIC_DATA] South - DOWN"
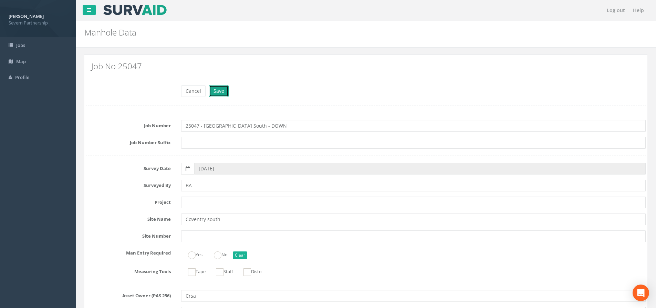
click at [225, 86] on button "Save" at bounding box center [219, 91] width 20 height 12
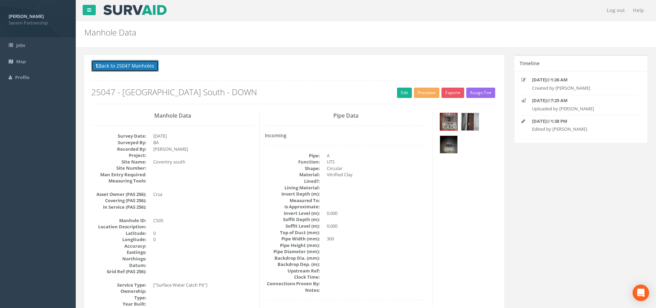
click at [143, 68] on button "Back to 25047 Manholes" at bounding box center [125, 66] width 68 height 12
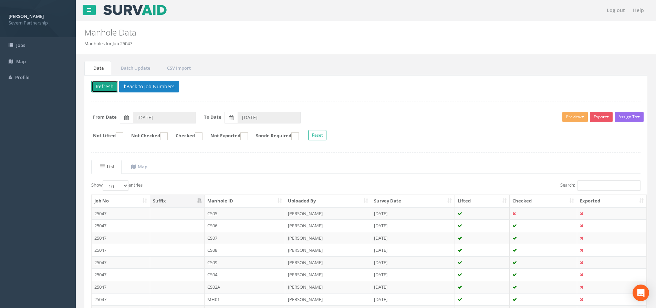
click at [111, 87] on button "Refresh" at bounding box center [104, 87] width 27 height 12
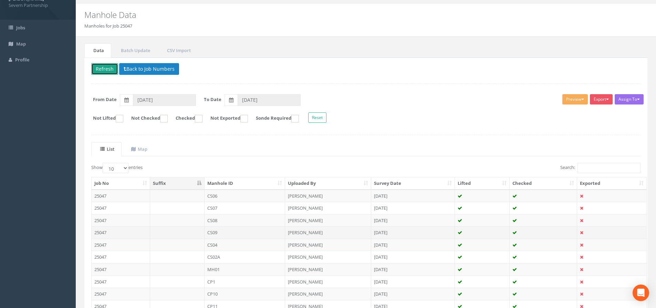
scroll to position [34, 0]
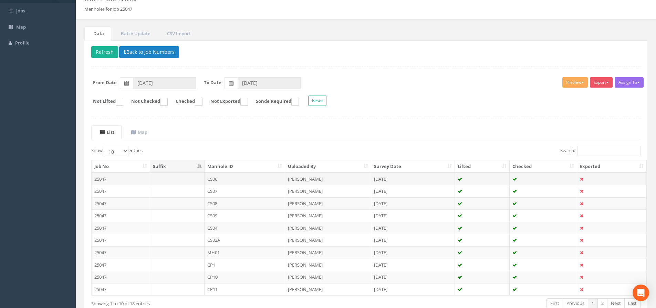
click at [237, 180] on td "CS06" at bounding box center [245, 179] width 81 height 12
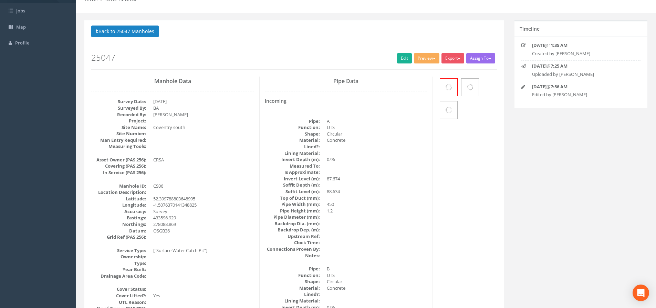
scroll to position [0, 0]
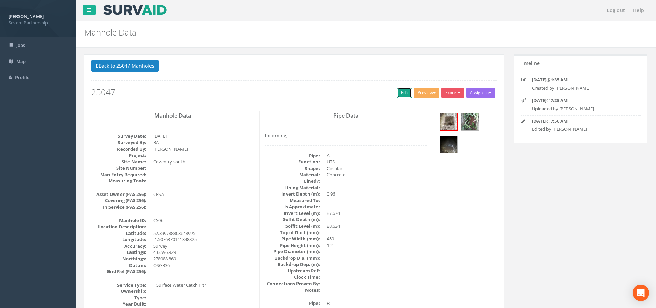
click at [405, 92] on link "Edit" at bounding box center [404, 92] width 15 height 10
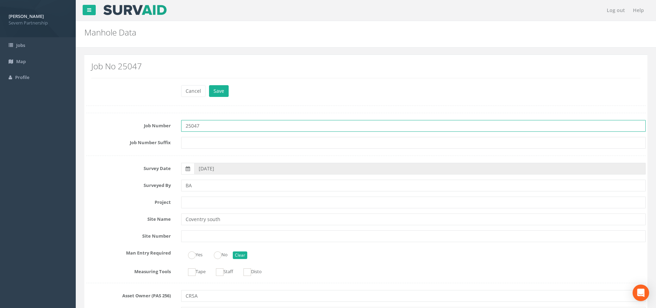
drag, startPoint x: 215, startPoint y: 126, endPoint x: 154, endPoint y: 131, distance: 61.5
click at [154, 131] on div "Job Number 25047" at bounding box center [366, 126] width 570 height 12
paste input "- [GEOGRAPHIC_DATA] South - DOWN"
type input "25047 - [GEOGRAPHIC_DATA] South - DOWN"
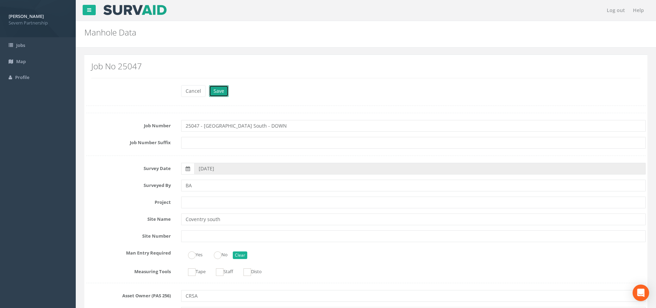
click at [220, 92] on button "Save" at bounding box center [219, 91] width 20 height 12
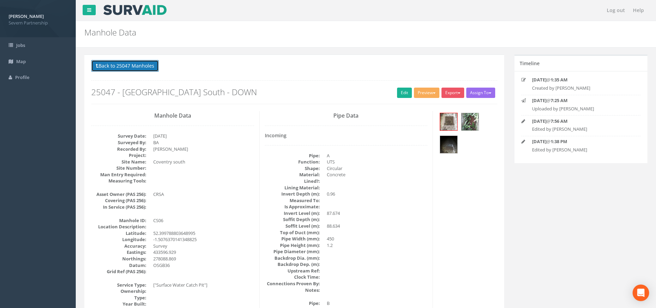
click at [153, 64] on button "Back to 25047 Manholes" at bounding box center [125, 66] width 68 height 12
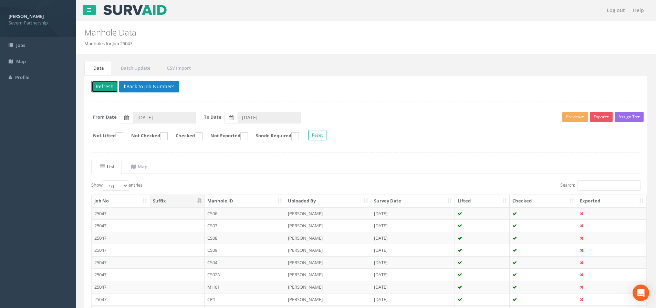
click at [104, 89] on button "Refresh" at bounding box center [104, 87] width 27 height 12
click at [237, 215] on td "CS07" at bounding box center [245, 213] width 81 height 12
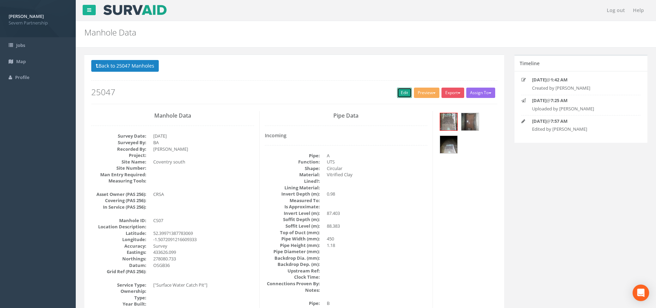
click at [403, 94] on link "Edit" at bounding box center [404, 92] width 15 height 10
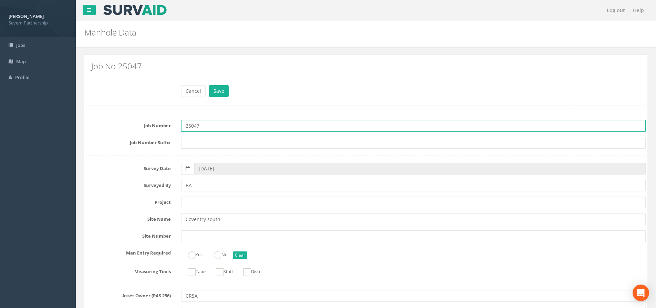
drag, startPoint x: 199, startPoint y: 129, endPoint x: 173, endPoint y: 127, distance: 26.2
click at [173, 127] on div "Job Number 25047" at bounding box center [366, 126] width 570 height 12
paste input "- [GEOGRAPHIC_DATA] South - DOWN"
type input "25047 - [GEOGRAPHIC_DATA] South - DOWN"
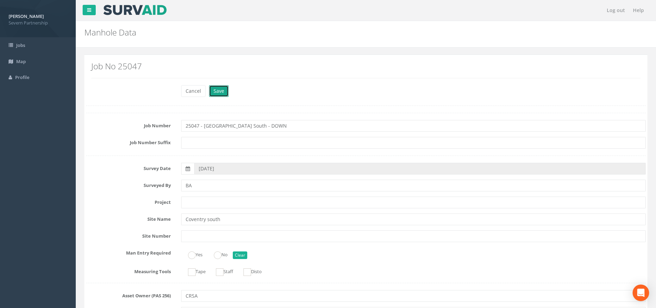
click at [221, 94] on button "Save" at bounding box center [219, 91] width 20 height 12
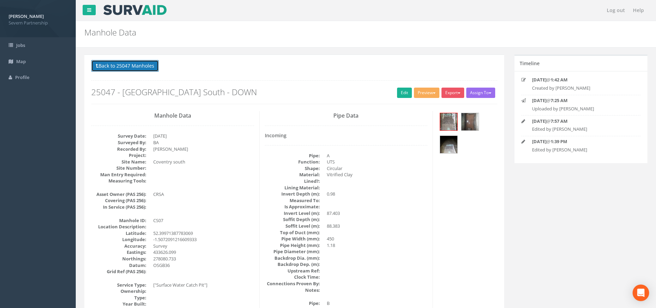
click at [132, 66] on button "Back to 25047 Manholes" at bounding box center [125, 66] width 68 height 12
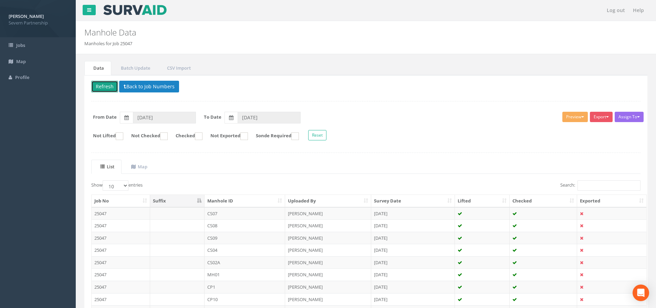
click at [106, 90] on button "Refresh" at bounding box center [104, 87] width 27 height 12
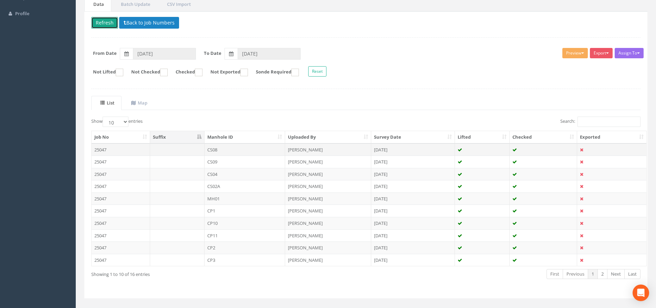
scroll to position [69, 0]
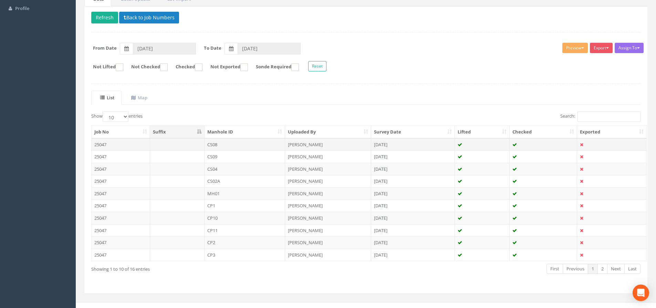
click at [227, 145] on td "CS08" at bounding box center [245, 144] width 81 height 12
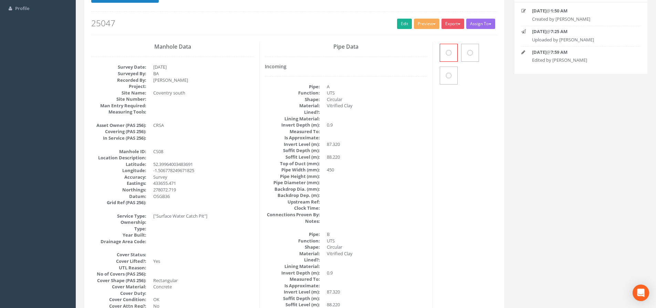
scroll to position [0, 0]
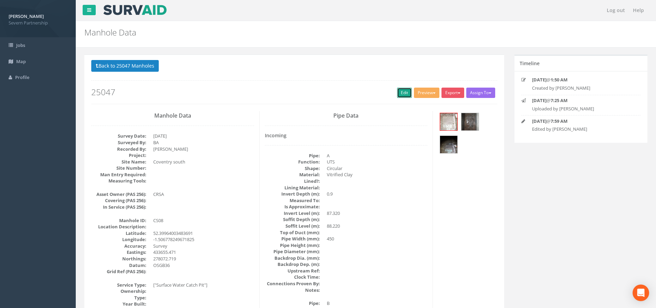
click at [402, 92] on link "Edit" at bounding box center [404, 92] width 15 height 10
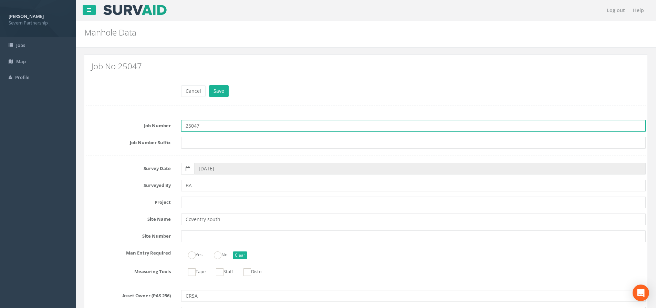
drag, startPoint x: 218, startPoint y: 126, endPoint x: 176, endPoint y: 127, distance: 41.7
click at [176, 127] on div "25047" at bounding box center [413, 126] width 475 height 12
paste input "- [GEOGRAPHIC_DATA] South - DOWN"
type input "25047 - [GEOGRAPHIC_DATA] South - DOWN"
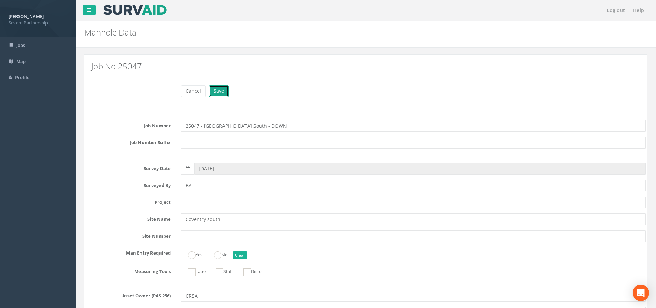
click at [225, 89] on button "Save" at bounding box center [219, 91] width 20 height 12
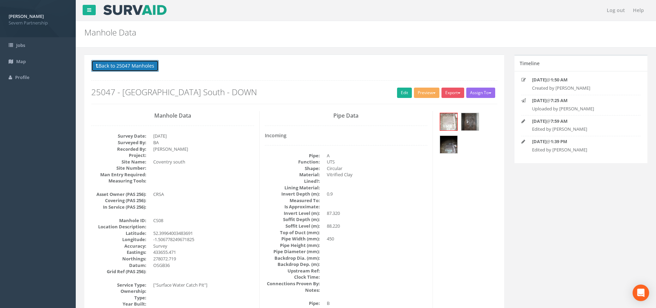
click at [146, 66] on button "Back to 25047 Manholes" at bounding box center [125, 66] width 68 height 12
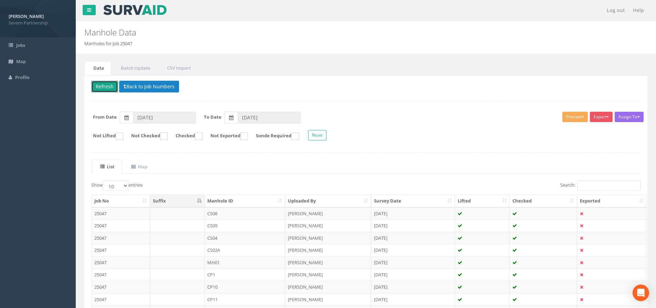
click at [108, 86] on button "Refresh" at bounding box center [104, 87] width 27 height 12
click at [245, 211] on td "CS09" at bounding box center [245, 213] width 81 height 12
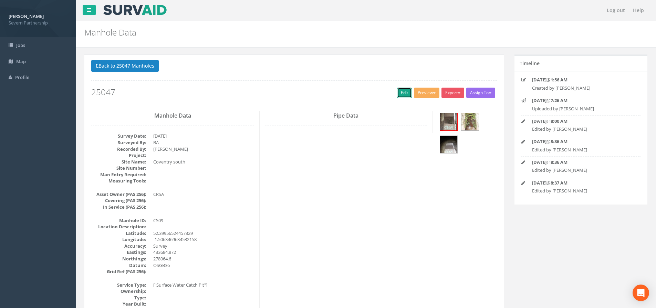
click at [403, 96] on link "Edit" at bounding box center [404, 92] width 15 height 10
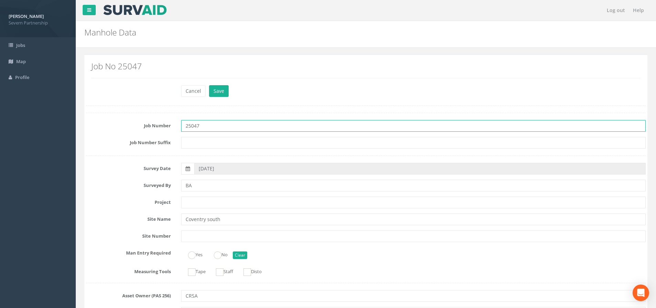
drag, startPoint x: 205, startPoint y: 128, endPoint x: 173, endPoint y: 127, distance: 31.3
click at [173, 127] on div "Job Number 25047" at bounding box center [366, 126] width 570 height 12
paste input "- [GEOGRAPHIC_DATA] South - DOWN"
type input "25047 - [GEOGRAPHIC_DATA] South - DOWN"
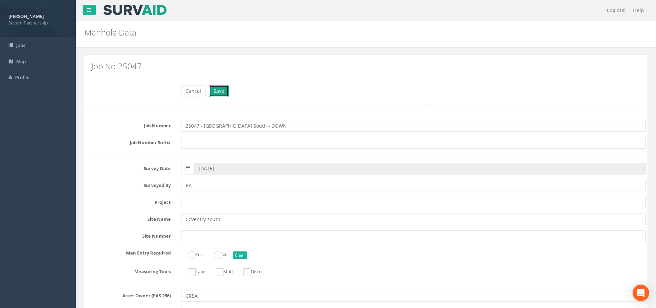
click at [217, 93] on button "Save" at bounding box center [219, 91] width 20 height 12
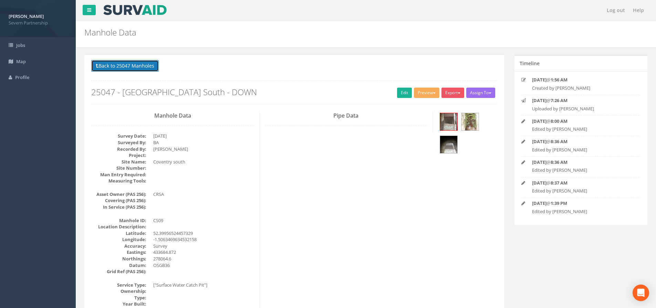
click at [126, 66] on button "Back to 25047 Manholes" at bounding box center [125, 66] width 68 height 12
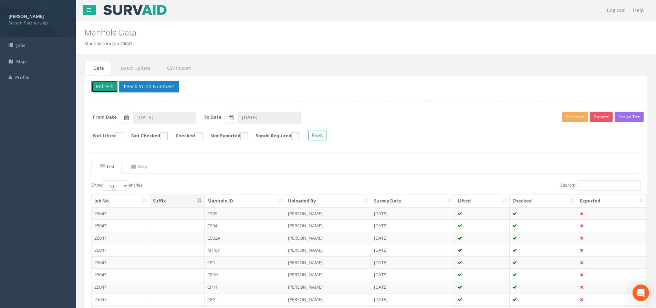
click at [105, 85] on button "Refresh" at bounding box center [104, 87] width 27 height 12
click at [252, 213] on td "CS04" at bounding box center [245, 213] width 81 height 12
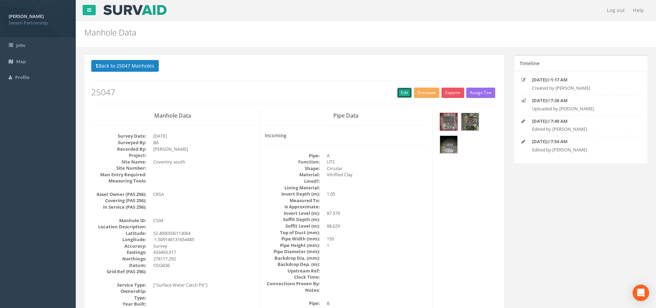
click at [403, 97] on link "Edit" at bounding box center [404, 92] width 15 height 10
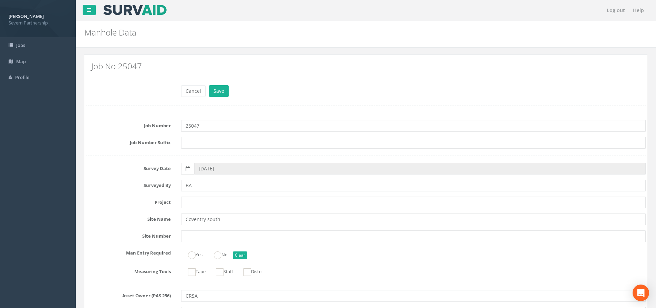
click at [175, 126] on div "Job Number 25047" at bounding box center [366, 126] width 570 height 12
type input "25047 - [GEOGRAPHIC_DATA] South - DOWN"
click at [220, 92] on button "Save" at bounding box center [219, 91] width 20 height 12
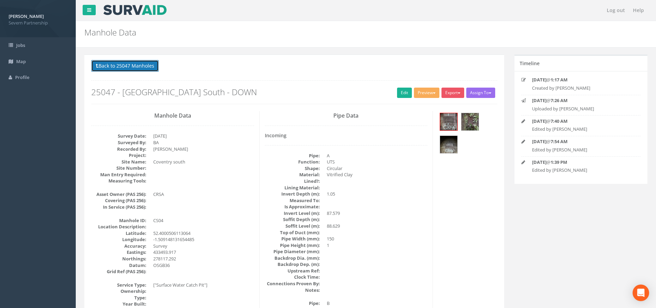
click at [132, 63] on button "Back to 25047 Manholes" at bounding box center [125, 66] width 68 height 12
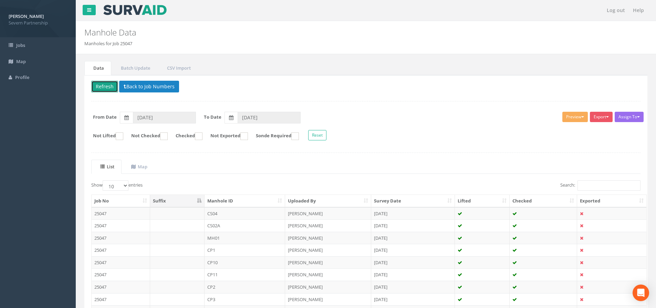
click at [108, 86] on button "Refresh" at bounding box center [104, 87] width 27 height 12
click at [228, 211] on td "CS02A" at bounding box center [245, 213] width 81 height 12
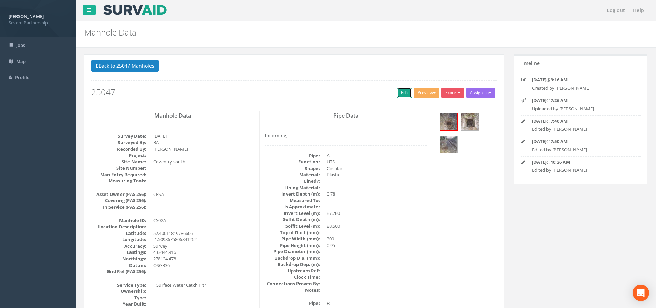
click at [401, 94] on link "Edit" at bounding box center [404, 92] width 15 height 10
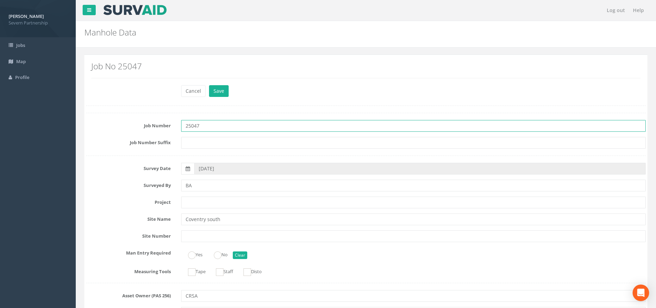
drag, startPoint x: 209, startPoint y: 126, endPoint x: 169, endPoint y: 127, distance: 39.3
click at [170, 127] on div "Job Number 25047" at bounding box center [366, 126] width 570 height 12
paste input "- [GEOGRAPHIC_DATA] South - DOWN"
type input "25047 - [GEOGRAPHIC_DATA] South - DOWN"
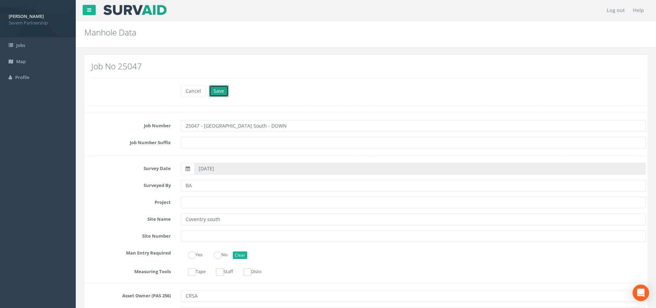
click at [215, 94] on button "Save" at bounding box center [219, 91] width 20 height 12
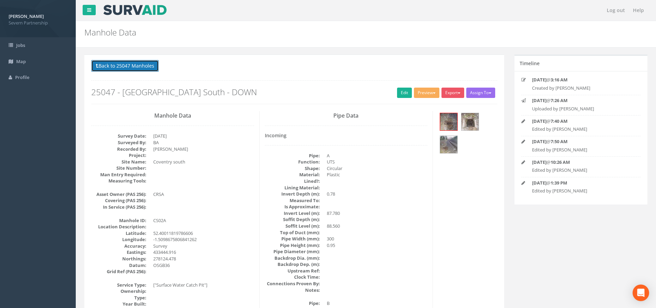
click at [118, 63] on button "Back to 25047 Manholes" at bounding box center [125, 66] width 68 height 12
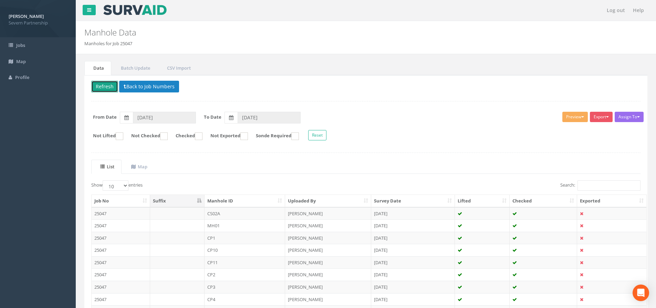
click at [106, 86] on button "Refresh" at bounding box center [104, 87] width 27 height 12
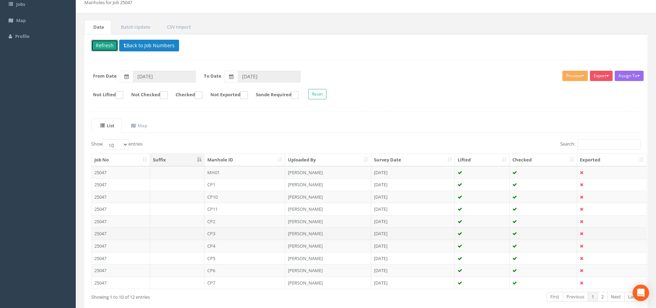
scroll to position [76, 0]
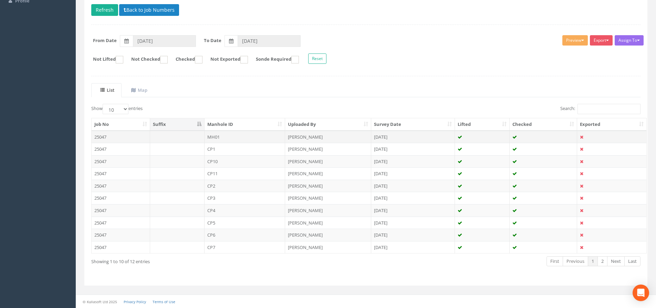
click at [252, 136] on td "MH01" at bounding box center [245, 137] width 81 height 12
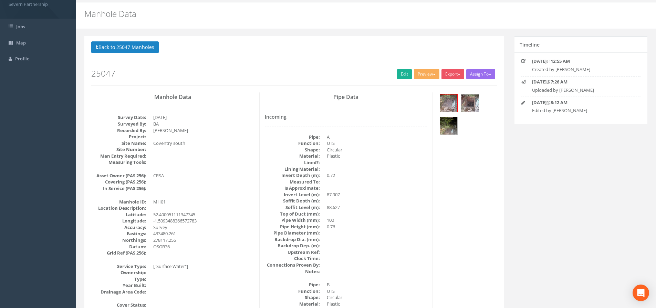
scroll to position [34, 0]
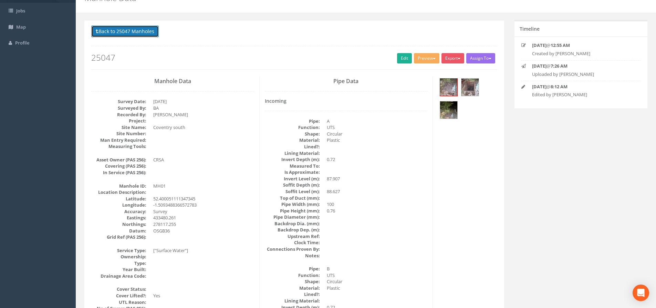
click at [123, 33] on button "Back to 25047 Manholes" at bounding box center [125, 31] width 68 height 12
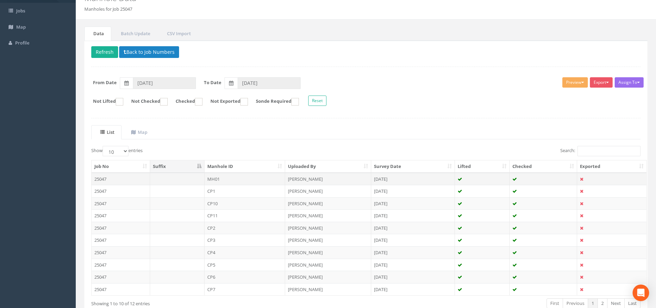
click at [220, 179] on td "MH01" at bounding box center [245, 179] width 81 height 12
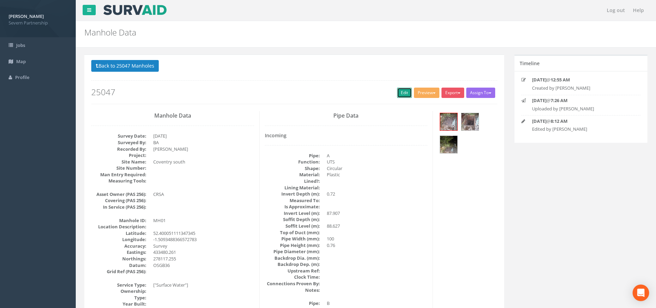
click at [406, 92] on link "Edit" at bounding box center [404, 92] width 15 height 10
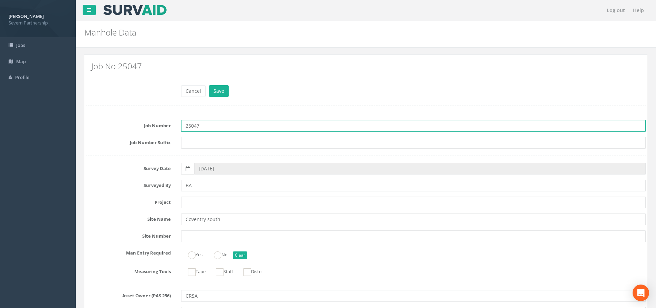
drag, startPoint x: 221, startPoint y: 125, endPoint x: 171, endPoint y: 124, distance: 49.9
click at [171, 124] on div "Job Number 25047" at bounding box center [366, 126] width 570 height 12
paste input "- [GEOGRAPHIC_DATA] South - DOWN"
type input "25047 - [GEOGRAPHIC_DATA] South - DOWN"
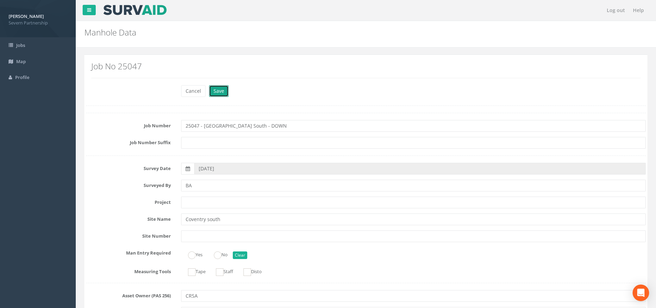
click at [215, 92] on button "Save" at bounding box center [219, 91] width 20 height 12
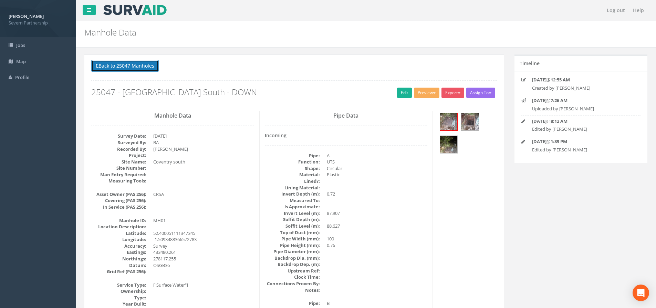
click at [146, 66] on button "Back to 25047 Manholes" at bounding box center [125, 66] width 68 height 12
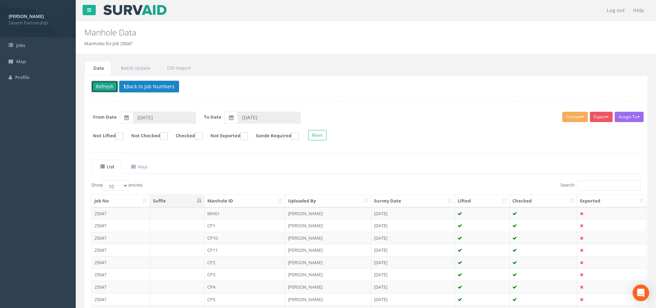
click at [105, 82] on button "Refresh" at bounding box center [104, 87] width 27 height 12
click at [134, 87] on button "Back to Job Numbers" at bounding box center [149, 87] width 60 height 12
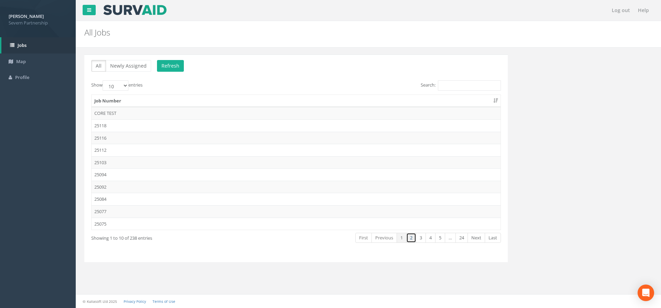
click at [412, 239] on link "2" at bounding box center [411, 237] width 10 height 10
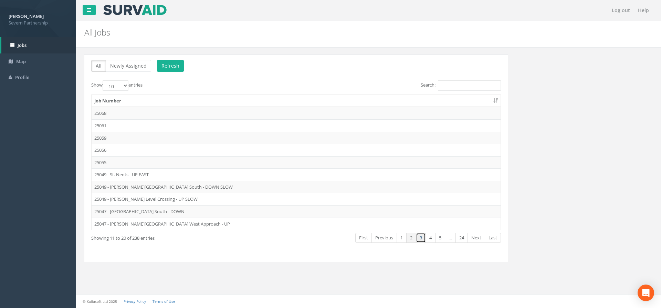
click at [420, 238] on link "3" at bounding box center [421, 237] width 10 height 10
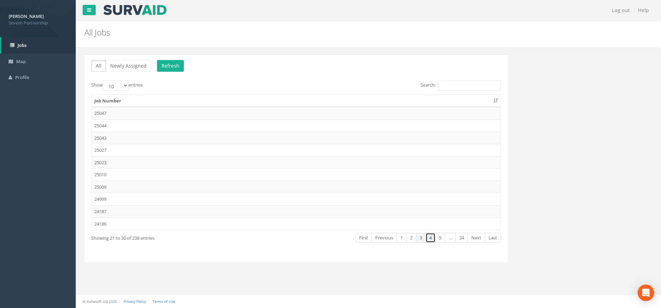
click at [428, 238] on link "4" at bounding box center [431, 237] width 10 height 10
click at [435, 239] on link "4" at bounding box center [431, 237] width 10 height 10
click at [439, 238] on link "5" at bounding box center [440, 237] width 10 height 10
click at [431, 239] on link "5" at bounding box center [431, 237] width 10 height 10
click at [400, 239] on link "1" at bounding box center [401, 237] width 10 height 10
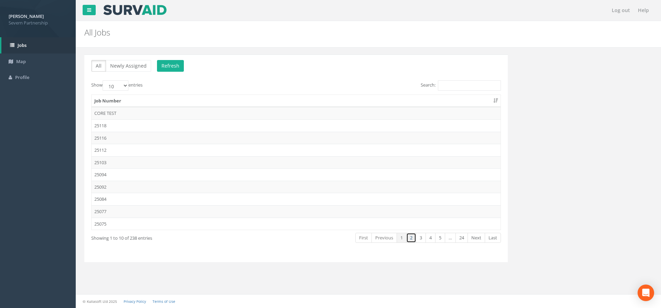
click at [408, 241] on link "2" at bounding box center [411, 237] width 10 height 10
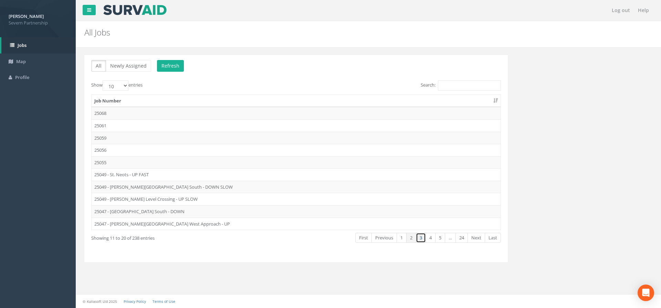
click at [421, 240] on link "3" at bounding box center [421, 237] width 10 height 10
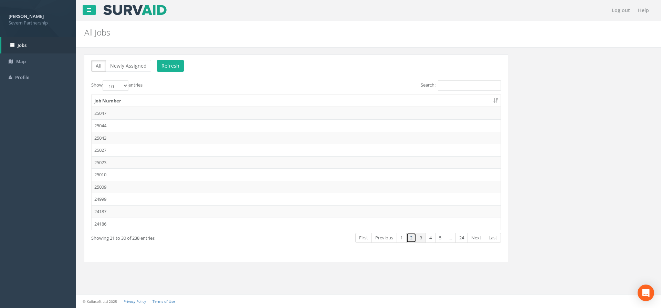
click at [409, 241] on link "2" at bounding box center [411, 237] width 10 height 10
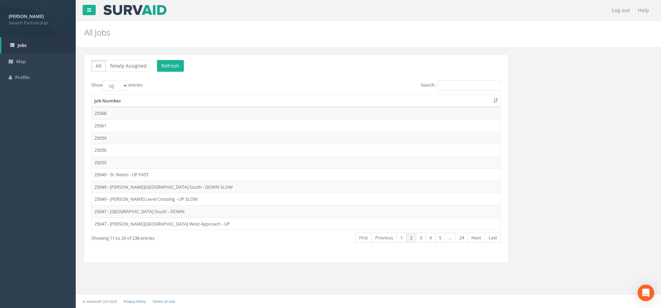
click at [155, 198] on td "25049 - [PERSON_NAME] Level Crossing - UP SLOW" at bounding box center [296, 199] width 409 height 12
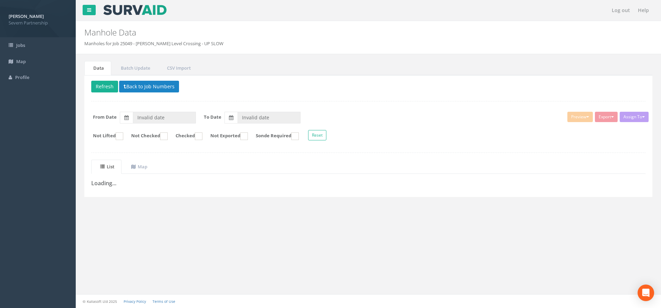
type input "[DATE]"
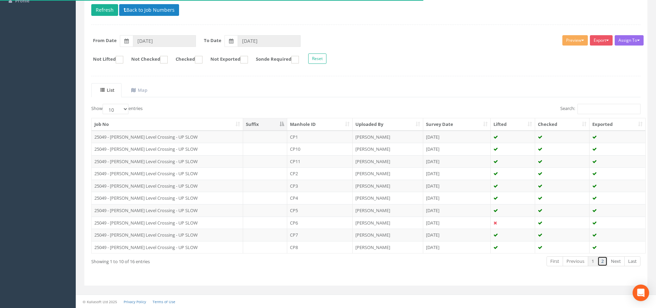
click at [602, 265] on link "2" at bounding box center [603, 261] width 10 height 10
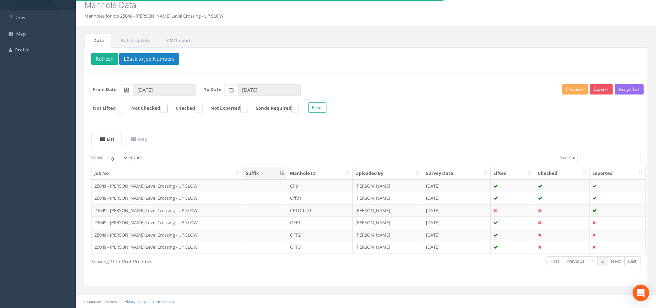
scroll to position [28, 0]
click at [146, 61] on button "Back to Job Numbers" at bounding box center [149, 59] width 60 height 12
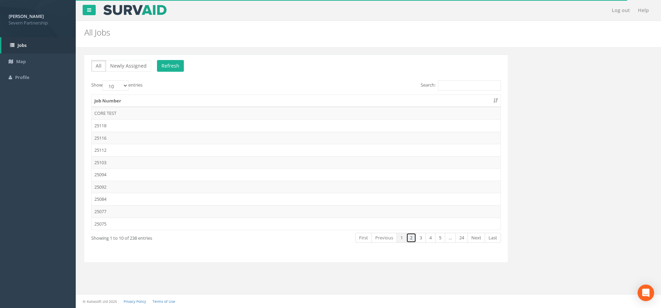
click at [408, 239] on link "2" at bounding box center [411, 237] width 10 height 10
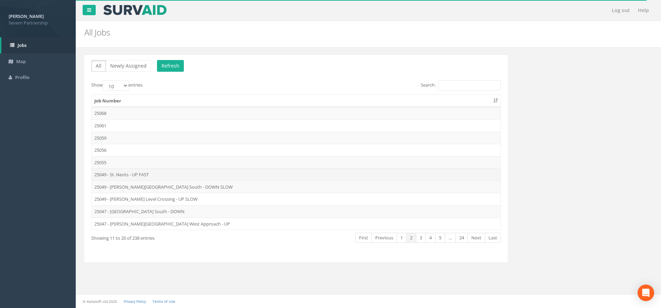
click at [168, 175] on td "25049 - St. Neots - UP FAST" at bounding box center [296, 174] width 409 height 12
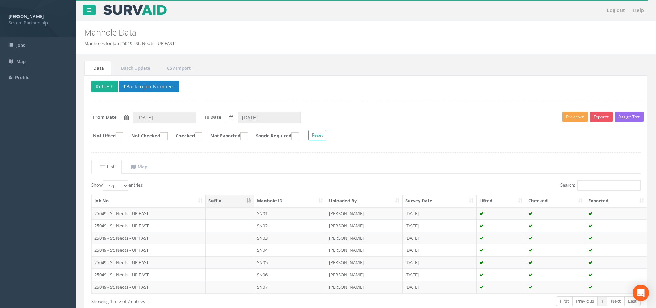
click at [572, 119] on button "Preview" at bounding box center [574, 117] width 25 height 10
click at [556, 130] on link "SP Manhole" at bounding box center [562, 131] width 52 height 11
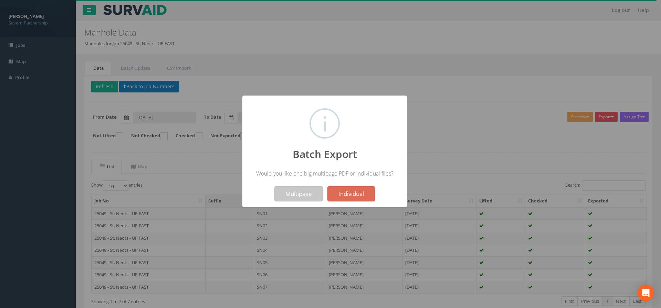
click at [287, 192] on button "Multipage" at bounding box center [299, 193] width 49 height 15
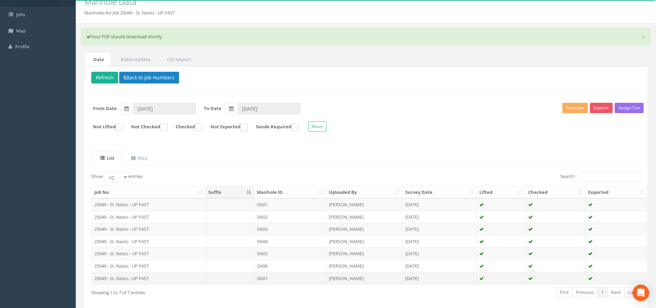
scroll to position [62, 0]
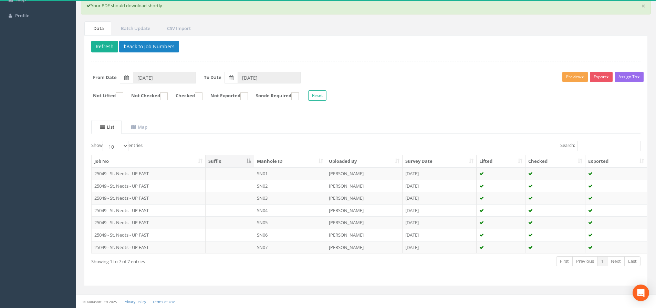
click at [566, 72] on button "Preview" at bounding box center [574, 77] width 25 height 10
click at [557, 90] on link "SP Manhole" at bounding box center [562, 91] width 52 height 11
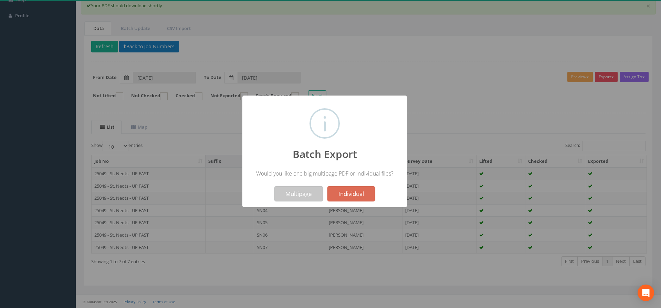
click at [291, 194] on button "Multipage" at bounding box center [299, 193] width 49 height 15
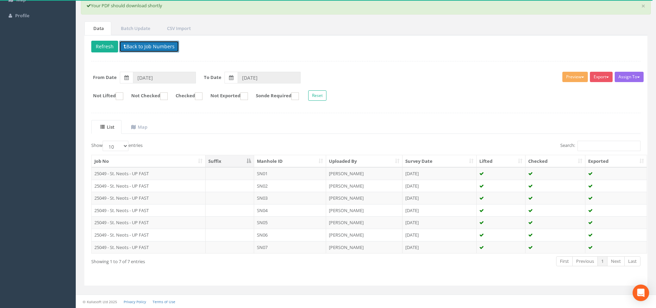
click at [144, 46] on button "Back to Job Numbers" at bounding box center [149, 47] width 60 height 12
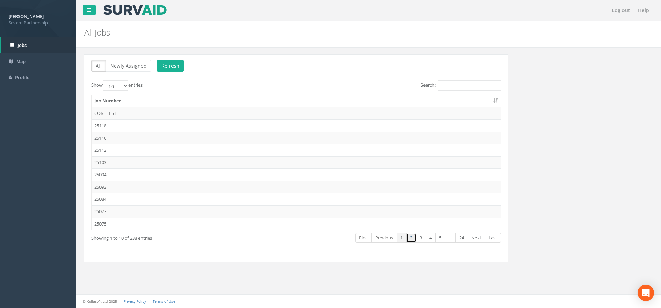
click at [412, 240] on link "2" at bounding box center [411, 237] width 10 height 10
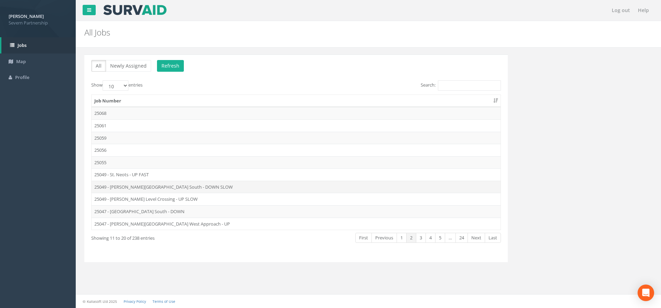
click at [136, 186] on td "25049 - [PERSON_NAME][GEOGRAPHIC_DATA] South - DOWN SLOW" at bounding box center [296, 186] width 409 height 12
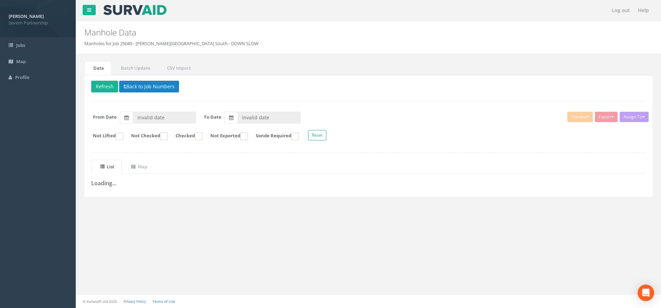
type input "[DATE]"
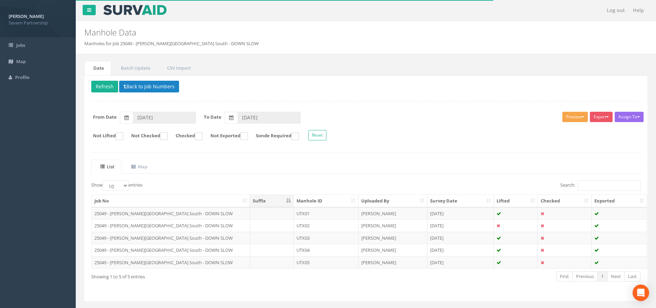
click at [572, 118] on button "Preview" at bounding box center [574, 117] width 25 height 10
click at [551, 131] on link "SP Manhole" at bounding box center [562, 131] width 52 height 11
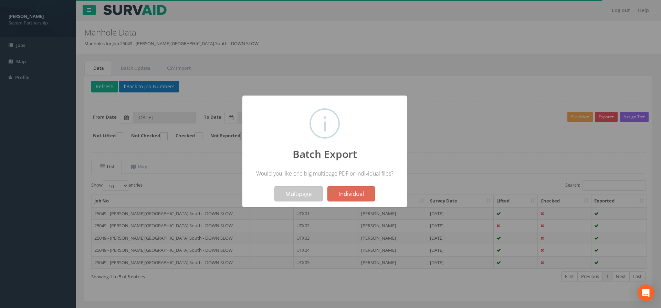
click at [301, 191] on button "Multipage" at bounding box center [299, 193] width 49 height 15
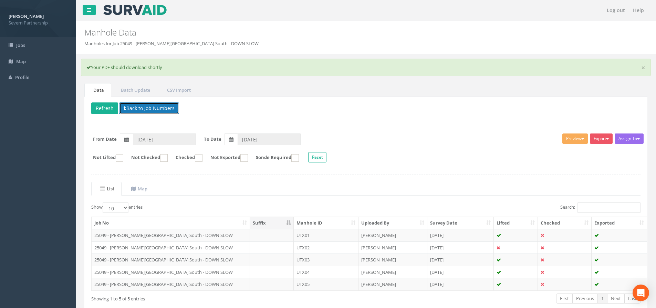
click at [154, 109] on button "Back to Job Numbers" at bounding box center [149, 108] width 60 height 12
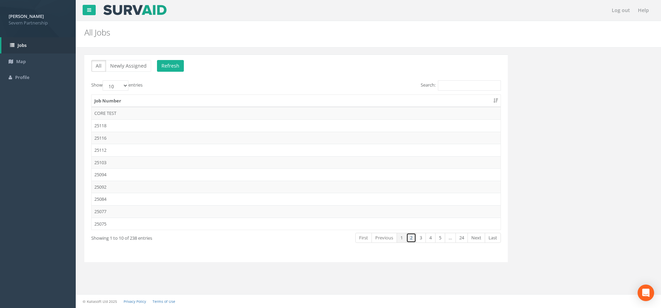
click at [411, 241] on link "2" at bounding box center [411, 237] width 10 height 10
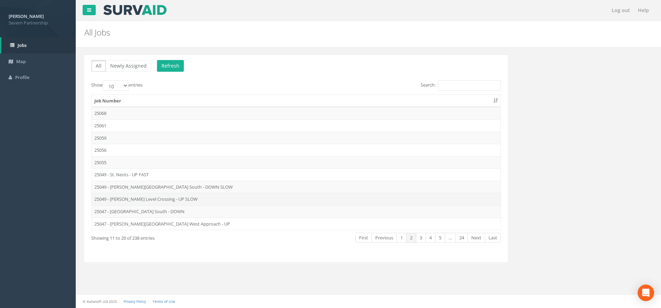
click at [135, 200] on td "25049 - [PERSON_NAME] Level Crossing - UP SLOW" at bounding box center [296, 199] width 409 height 12
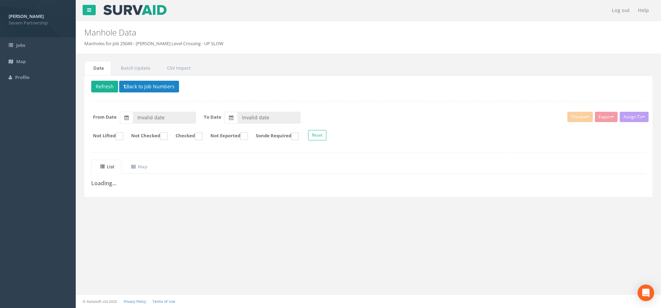
type input "[DATE]"
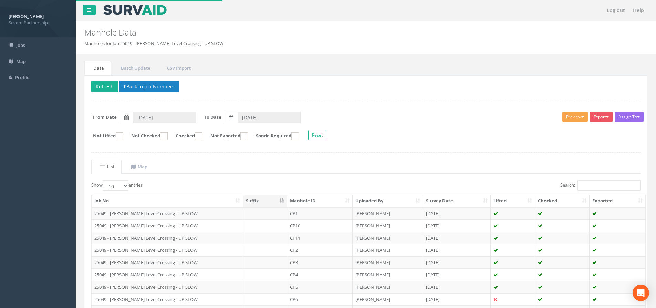
click at [571, 120] on button "Preview" at bounding box center [574, 117] width 25 height 10
click at [550, 129] on link "SP Manhole" at bounding box center [562, 131] width 52 height 11
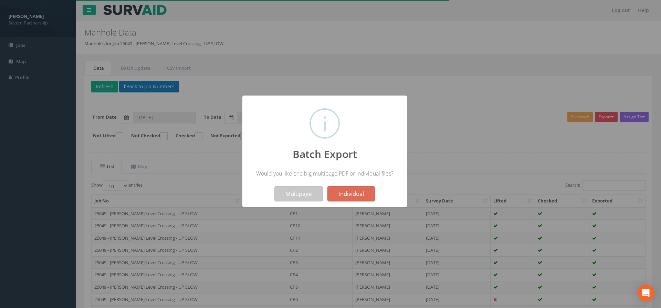
click at [286, 190] on button "Multipage" at bounding box center [299, 193] width 49 height 15
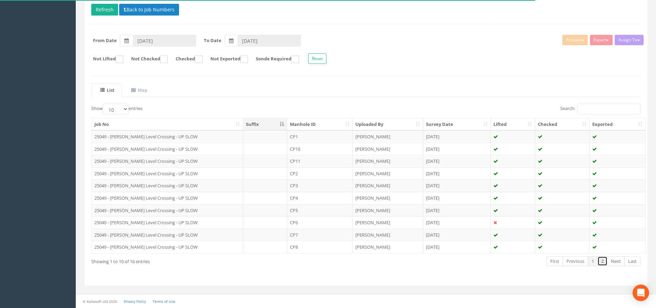
click at [605, 262] on link "2" at bounding box center [603, 261] width 10 height 10
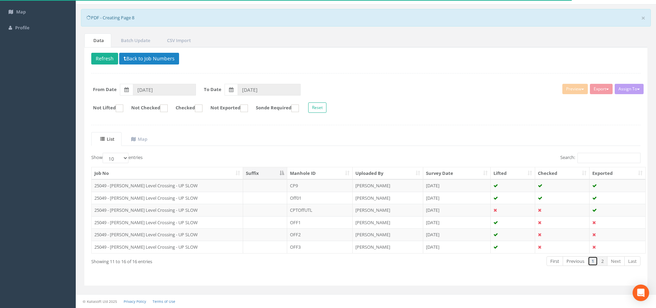
click at [593, 261] on link "1" at bounding box center [593, 261] width 10 height 10
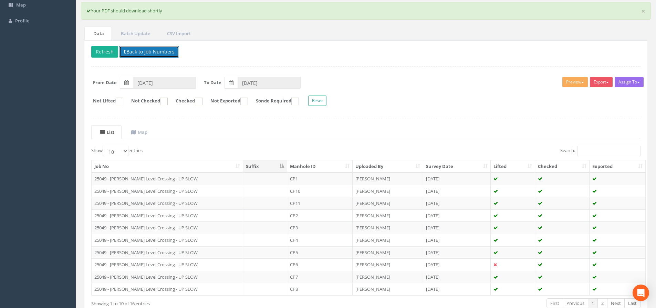
click at [127, 53] on button "Back to Job Numbers" at bounding box center [149, 52] width 60 height 12
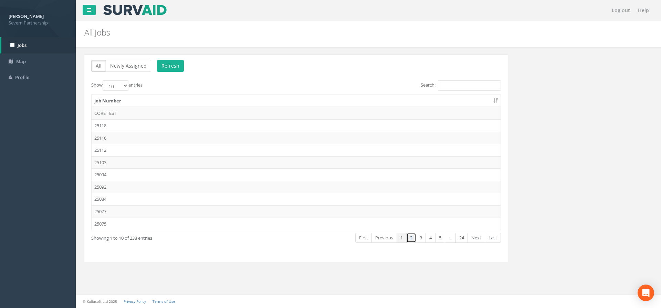
click at [410, 235] on link "2" at bounding box center [411, 237] width 10 height 10
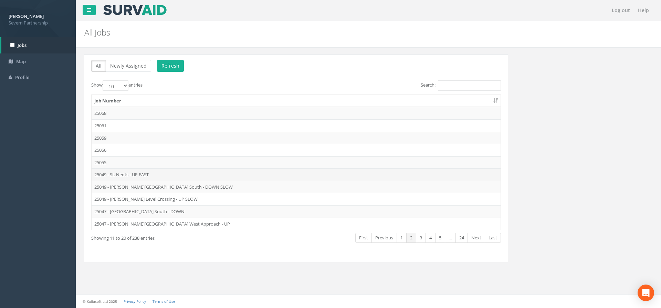
click at [132, 173] on td "25049 - St. Neots - UP FAST" at bounding box center [296, 174] width 409 height 12
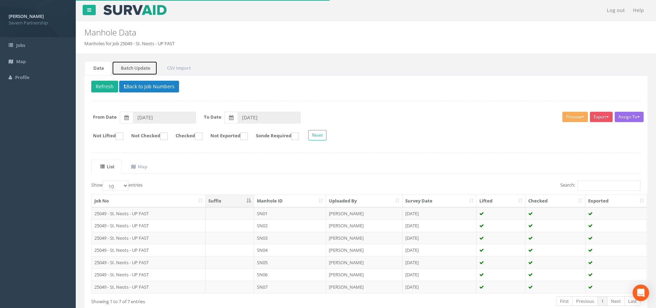
click at [141, 69] on link "Batch Update" at bounding box center [134, 68] width 45 height 14
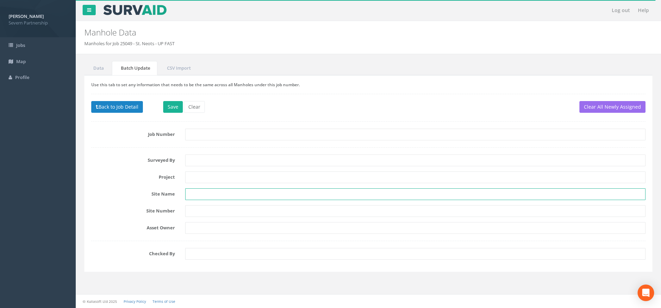
click at [200, 194] on input "text" at bounding box center [415, 194] width 460 height 12
type input "St. Neots"
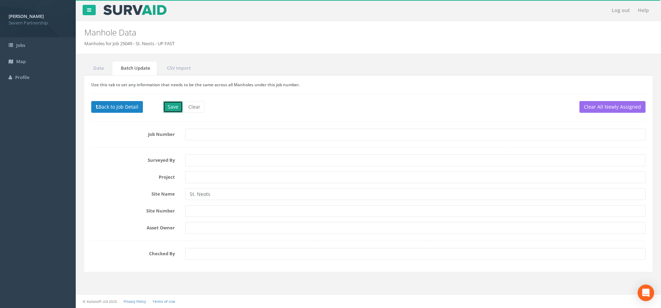
click at [172, 104] on button "Save" at bounding box center [173, 107] width 20 height 12
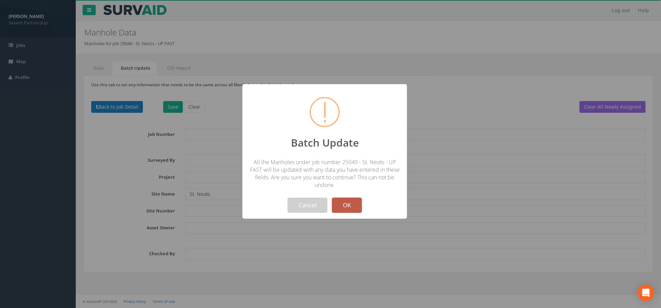
click at [346, 206] on button "OK" at bounding box center [347, 204] width 30 height 15
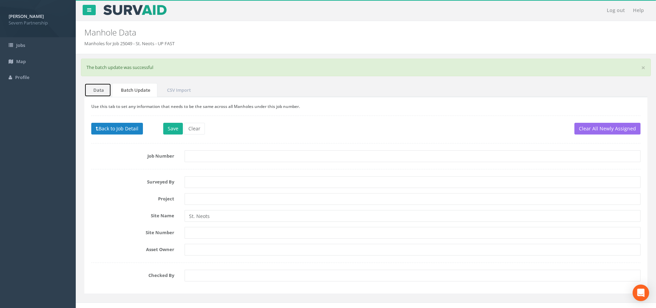
click at [97, 91] on link "Data" at bounding box center [97, 90] width 27 height 14
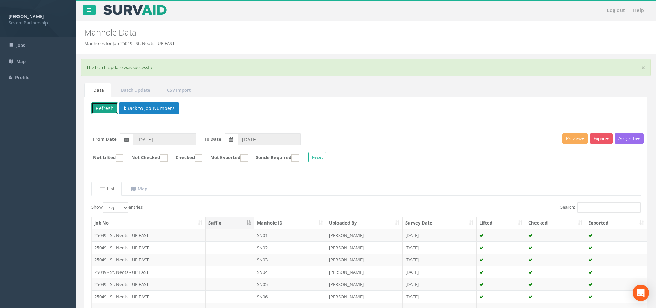
click at [102, 109] on button "Refresh" at bounding box center [104, 108] width 27 height 12
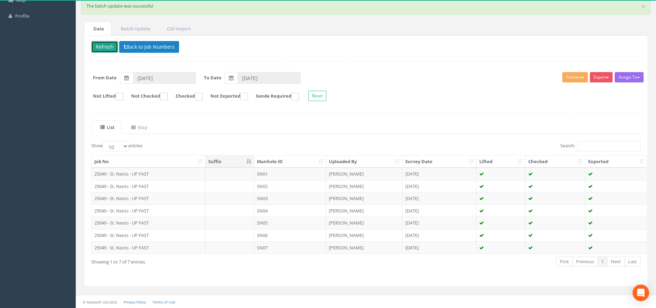
scroll to position [62, 0]
click at [572, 78] on button "Preview" at bounding box center [574, 77] width 25 height 10
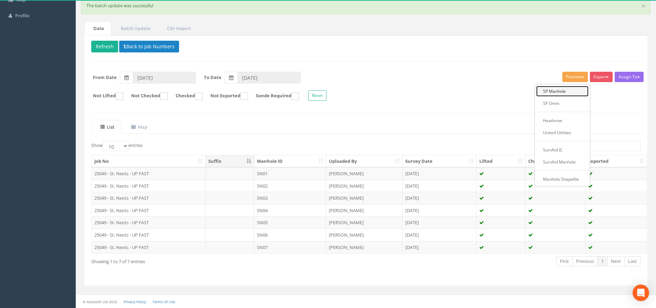
click at [565, 89] on link "SP Manhole" at bounding box center [562, 91] width 52 height 11
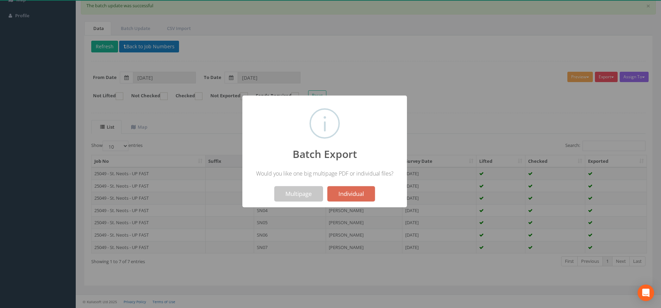
click at [292, 196] on button "Multipage" at bounding box center [299, 193] width 49 height 15
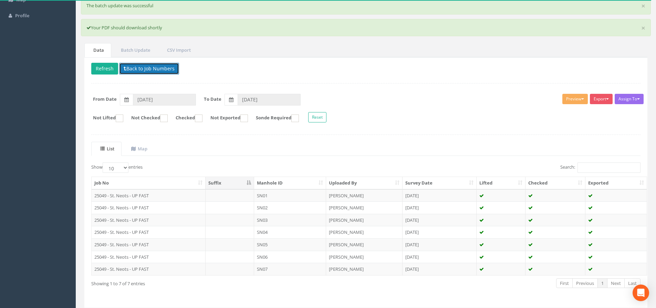
click at [138, 65] on button "Back to Job Numbers" at bounding box center [149, 69] width 60 height 12
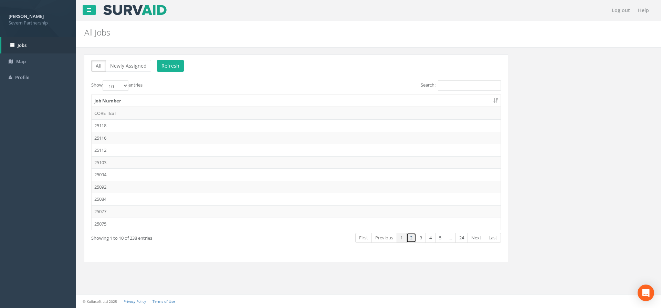
click at [412, 239] on link "2" at bounding box center [411, 237] width 10 height 10
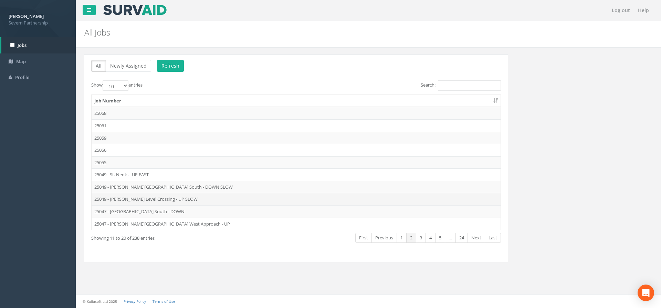
click at [160, 199] on td "25049 - [PERSON_NAME] Level Crossing - UP SLOW" at bounding box center [296, 199] width 409 height 12
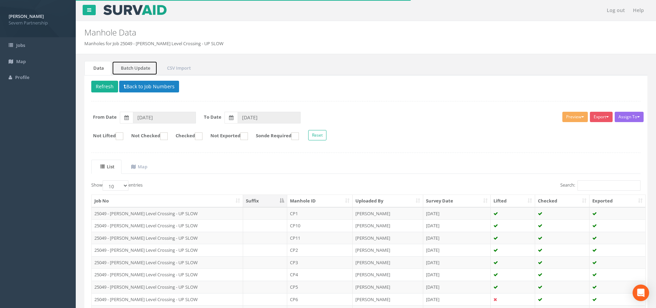
click at [138, 69] on link "Batch Update" at bounding box center [134, 68] width 45 height 14
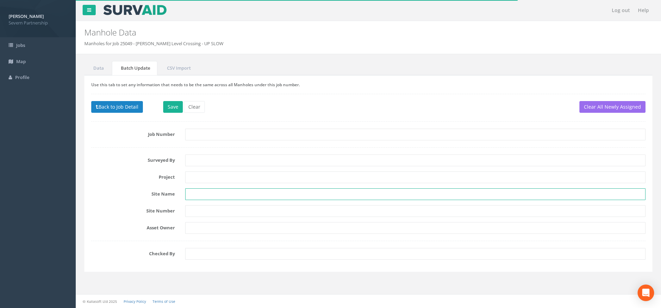
drag, startPoint x: 199, startPoint y: 193, endPoint x: 204, endPoint y: 193, distance: 4.8
click at [199, 193] on input "text" at bounding box center [415, 194] width 460 height 12
type input "[PERSON_NAME] Level Crossing"
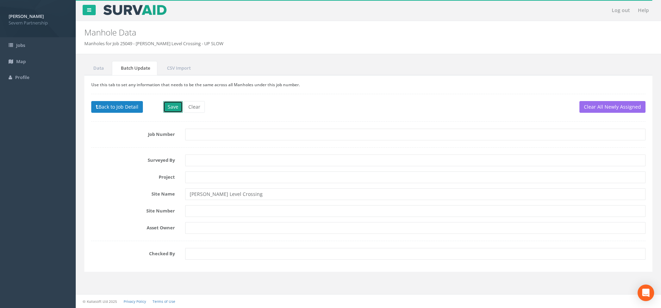
click at [177, 103] on button "Save" at bounding box center [173, 107] width 20 height 12
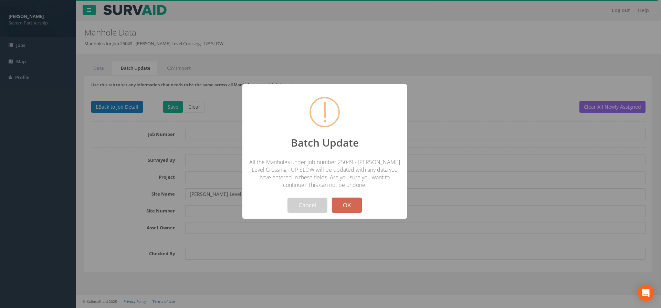
click at [352, 203] on button "OK" at bounding box center [347, 204] width 30 height 15
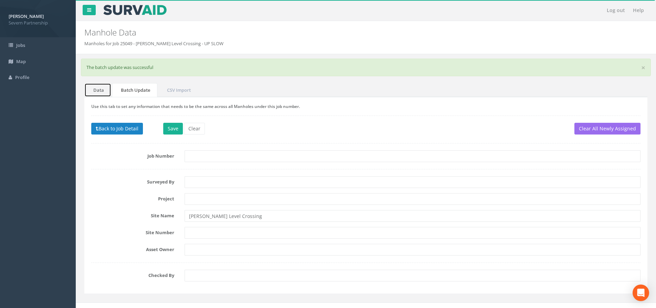
click at [99, 92] on link "Data" at bounding box center [97, 90] width 27 height 14
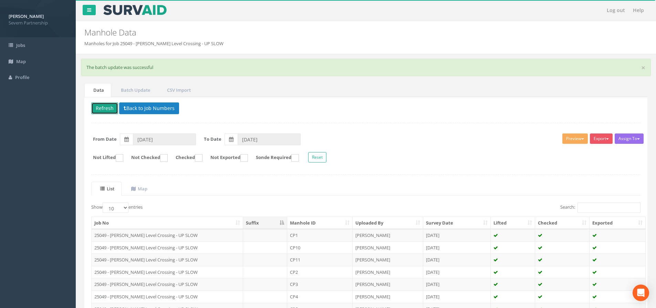
click at [104, 109] on button "Refresh" at bounding box center [104, 108] width 27 height 12
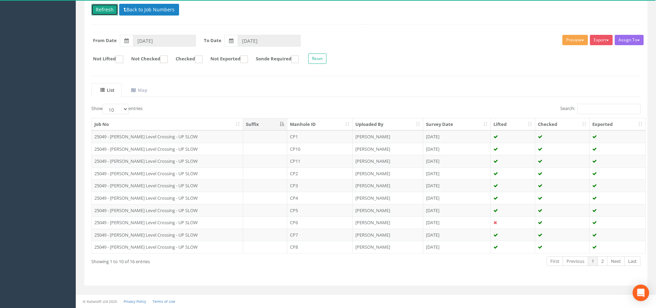
scroll to position [30, 0]
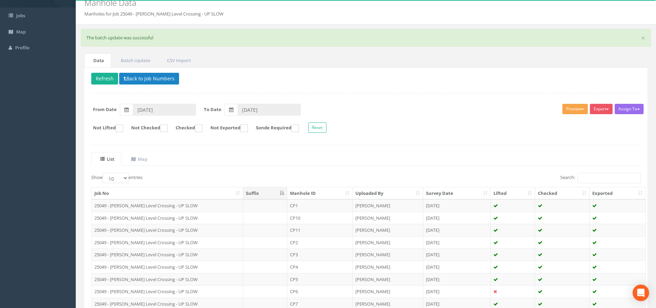
click at [573, 112] on button "Preview" at bounding box center [574, 109] width 25 height 10
click at [553, 123] on link "SP Manhole" at bounding box center [562, 123] width 52 height 11
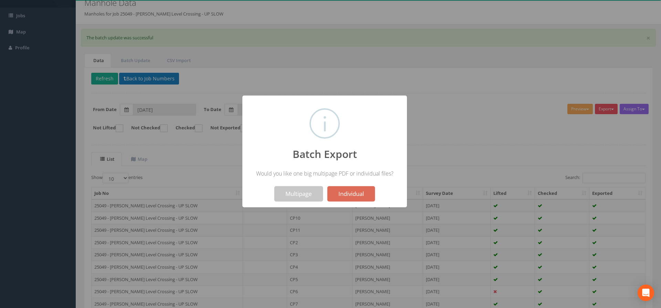
click at [308, 195] on button "Multipage" at bounding box center [299, 193] width 49 height 15
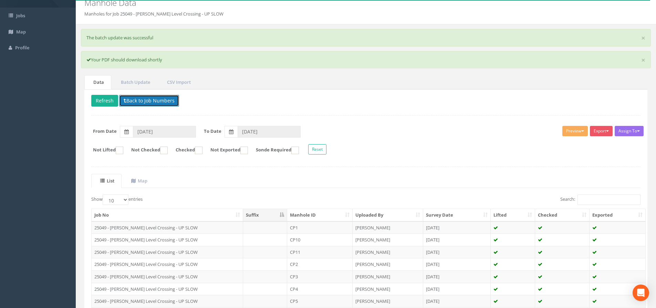
click at [150, 99] on button "Back to Job Numbers" at bounding box center [149, 101] width 60 height 12
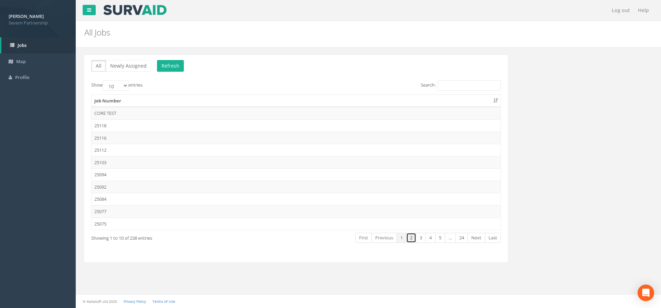
click at [411, 241] on link "2" at bounding box center [411, 237] width 10 height 10
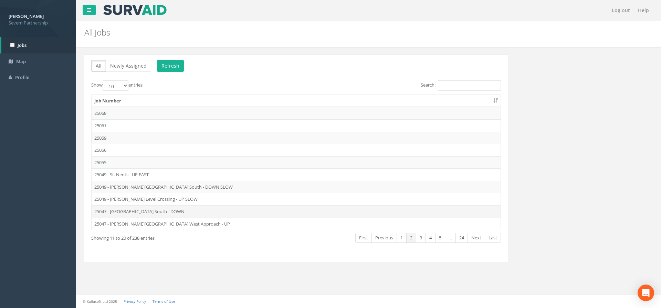
click at [143, 211] on td "25047 - [GEOGRAPHIC_DATA] South - DOWN" at bounding box center [296, 211] width 409 height 12
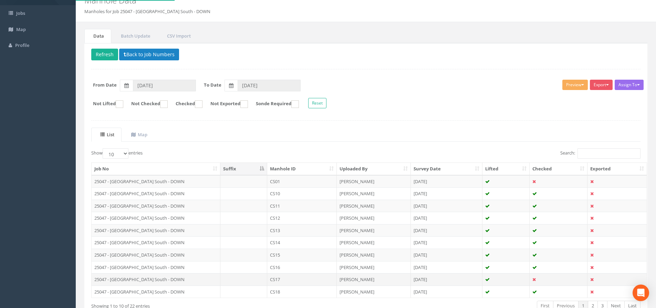
scroll to position [76, 0]
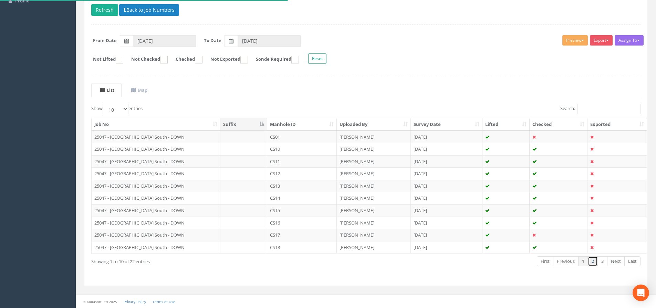
click at [593, 260] on link "2" at bounding box center [593, 261] width 10 height 10
click at [602, 261] on link "3" at bounding box center [603, 261] width 10 height 10
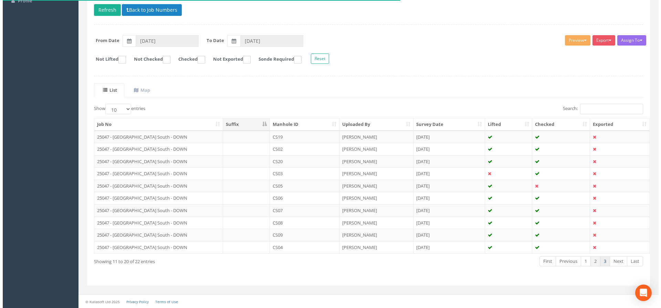
scroll to position [0, 0]
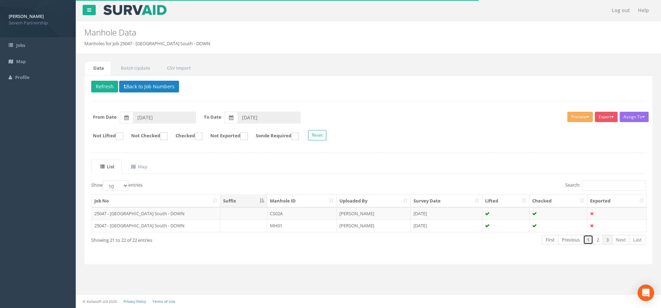
click at [588, 241] on link "1" at bounding box center [588, 240] width 10 height 10
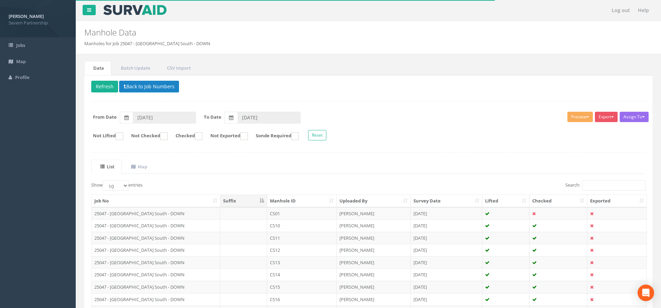
scroll to position [76, 0]
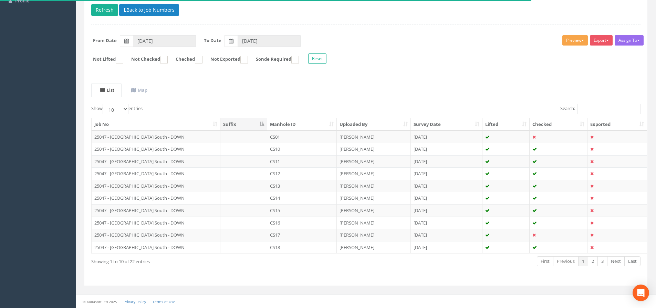
click at [571, 43] on button "Preview" at bounding box center [574, 40] width 25 height 10
click at [555, 51] on link "SP Manhole" at bounding box center [562, 54] width 52 height 11
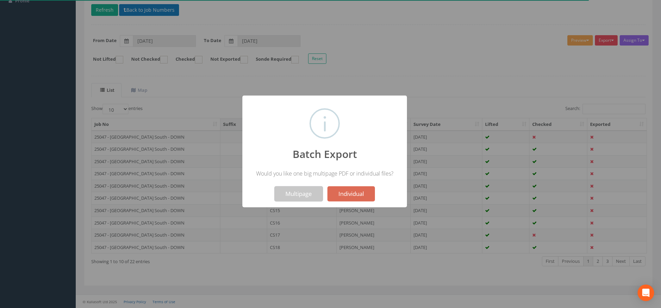
click at [284, 197] on button "Multipage" at bounding box center [299, 193] width 49 height 15
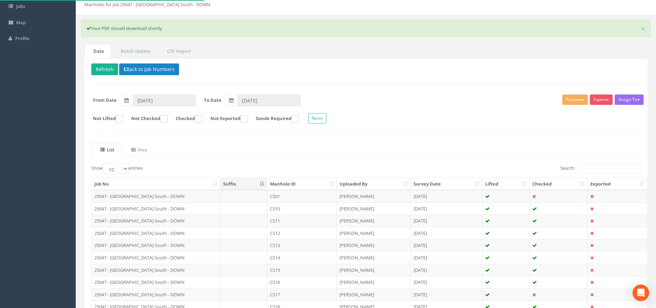
scroll to position [0, 0]
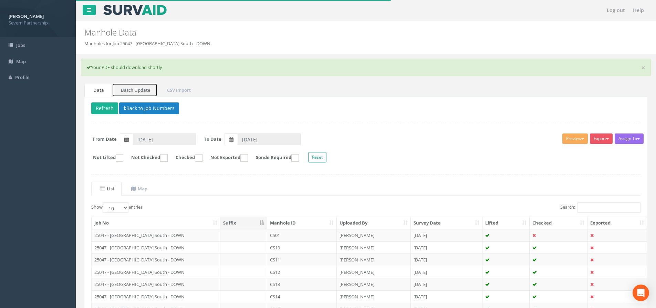
click at [139, 91] on link "Batch Update" at bounding box center [134, 90] width 45 height 14
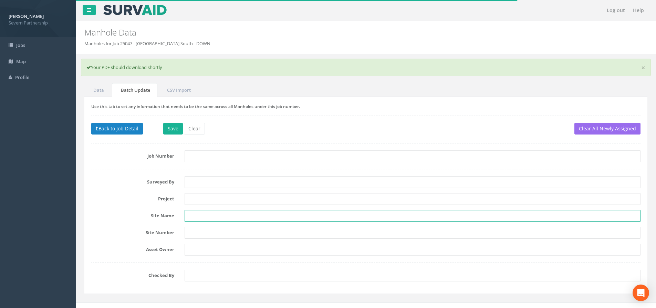
drag, startPoint x: 198, startPoint y: 215, endPoint x: 205, endPoint y: 217, distance: 7.5
click at [198, 215] on input "text" at bounding box center [413, 216] width 456 height 12
type input "Coventry South"
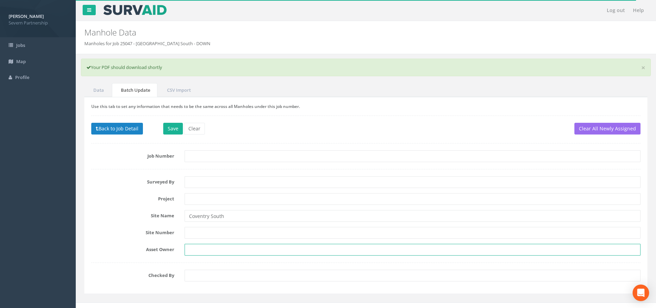
click at [210, 249] on input "text" at bounding box center [413, 250] width 456 height 12
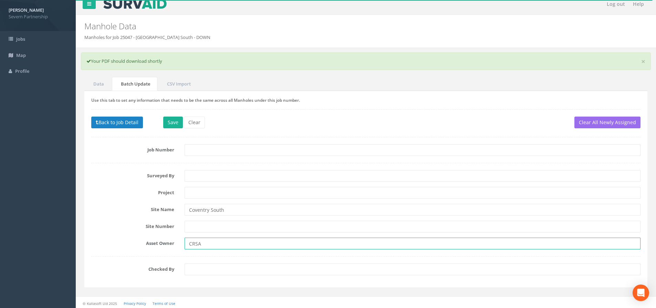
scroll to position [8, 0]
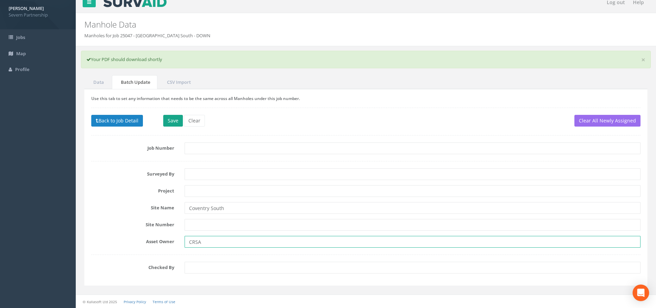
type input "CRSA"
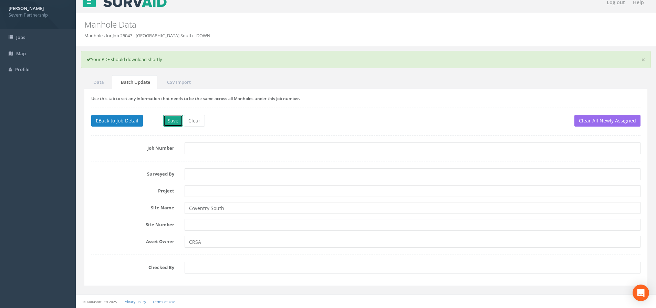
click at [177, 118] on button "Save" at bounding box center [173, 121] width 20 height 12
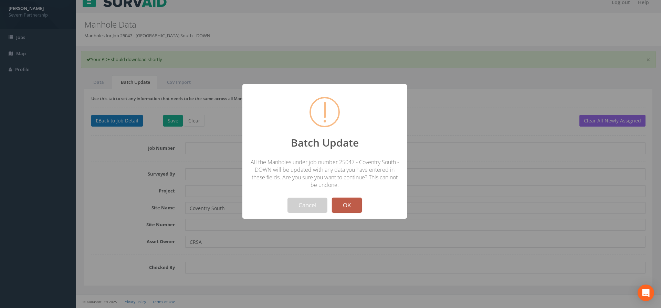
click at [355, 204] on button "OK" at bounding box center [347, 204] width 30 height 15
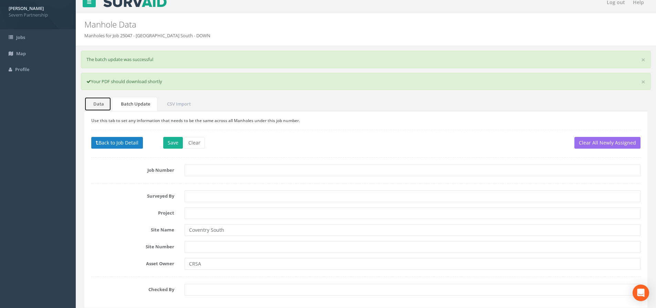
click at [97, 107] on link "Data" at bounding box center [97, 104] width 27 height 14
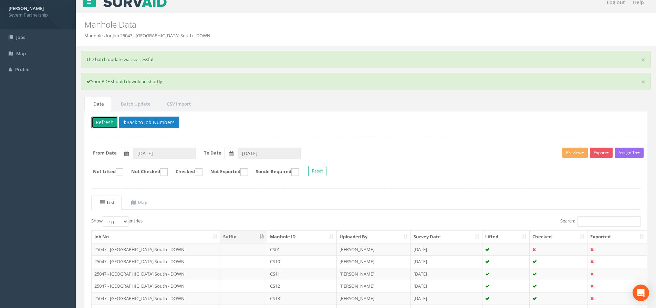
click at [110, 125] on button "Refresh" at bounding box center [104, 122] width 27 height 12
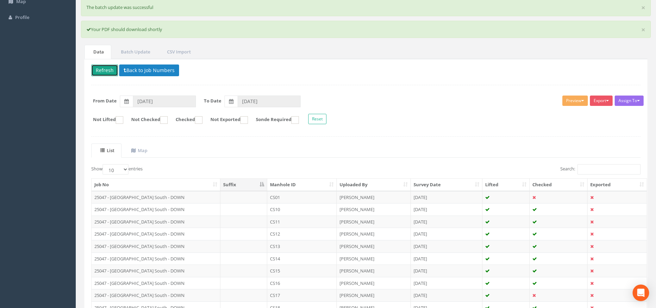
scroll to position [121, 0]
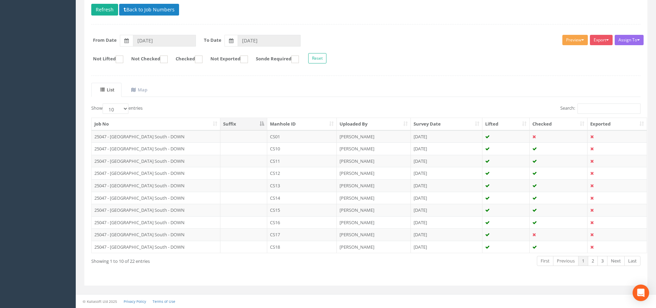
click at [569, 42] on button "Preview" at bounding box center [574, 40] width 25 height 10
click at [561, 54] on link "SP Manhole" at bounding box center [562, 54] width 52 height 11
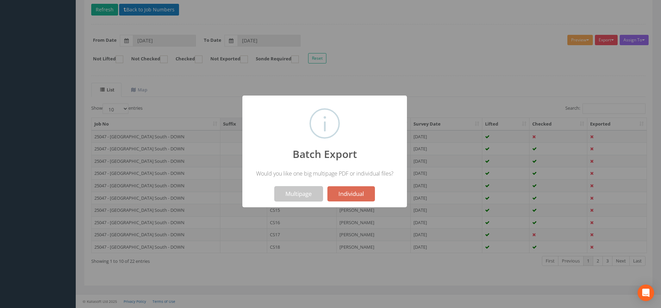
click at [296, 192] on button "Multipage" at bounding box center [299, 193] width 49 height 15
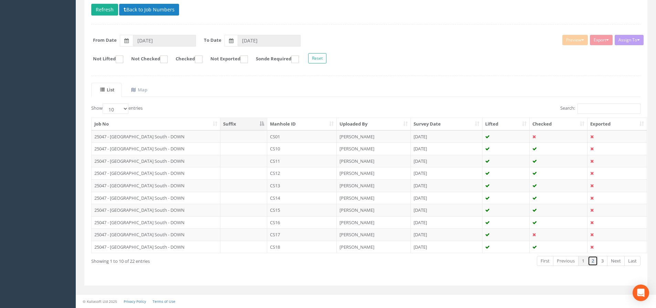
click at [594, 258] on link "2" at bounding box center [593, 261] width 10 height 10
click at [602, 262] on link "3" at bounding box center [603, 261] width 10 height 10
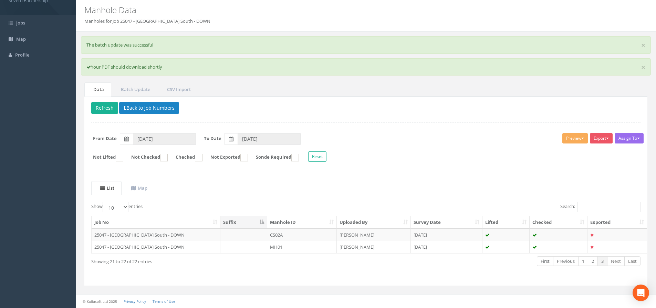
scroll to position [22, 0]
click at [586, 263] on link "1" at bounding box center [583, 261] width 10 height 10
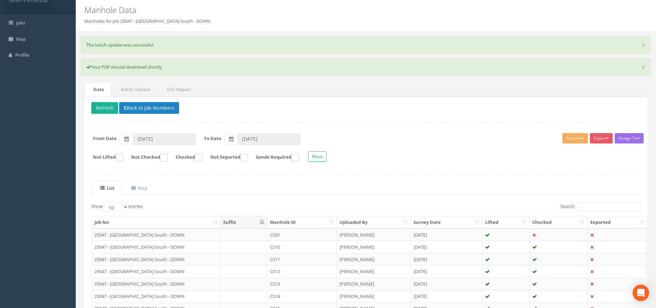
scroll to position [121, 0]
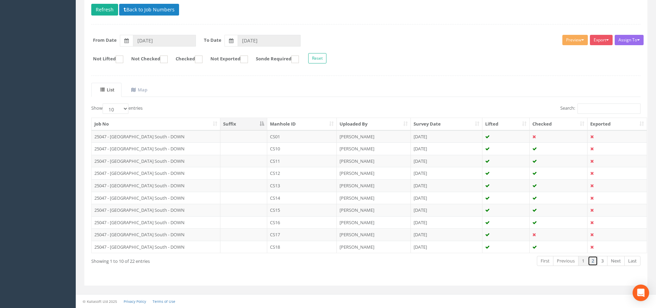
click at [590, 263] on link "2" at bounding box center [593, 261] width 10 height 10
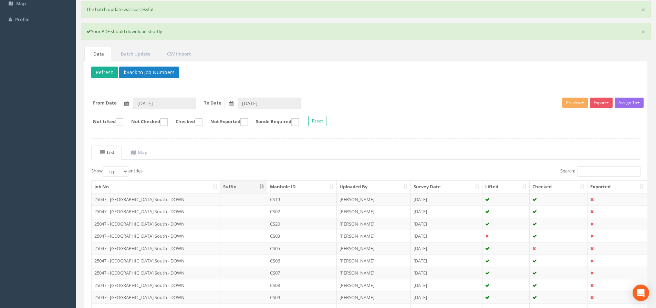
scroll to position [0, 0]
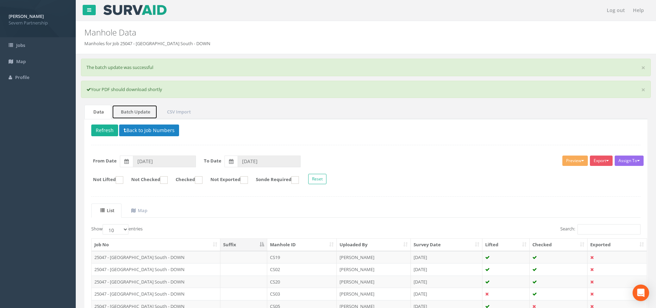
click at [139, 111] on link "Batch Update" at bounding box center [134, 112] width 45 height 14
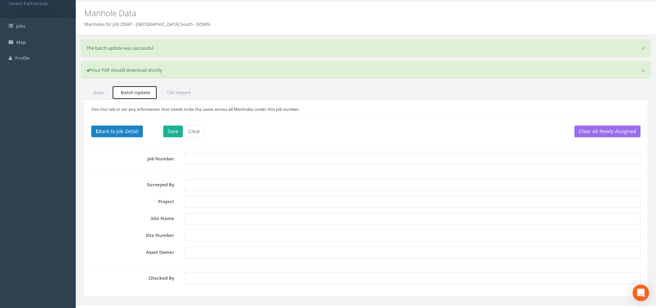
scroll to position [30, 0]
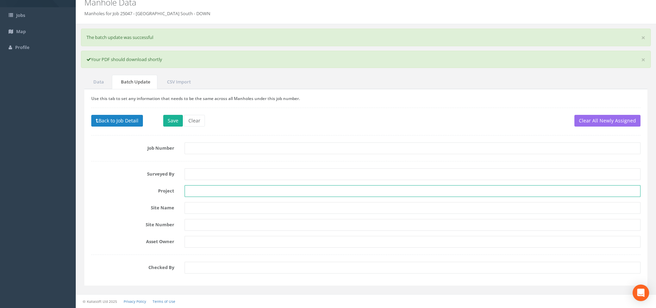
click at [203, 192] on input "text" at bounding box center [413, 191] width 456 height 12
click at [198, 208] on input "text" at bounding box center [413, 208] width 456 height 12
click at [103, 80] on link "Data" at bounding box center [97, 82] width 27 height 14
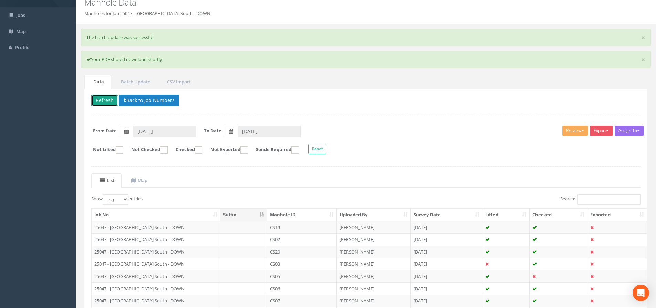
click at [100, 97] on button "Refresh" at bounding box center [104, 100] width 27 height 12
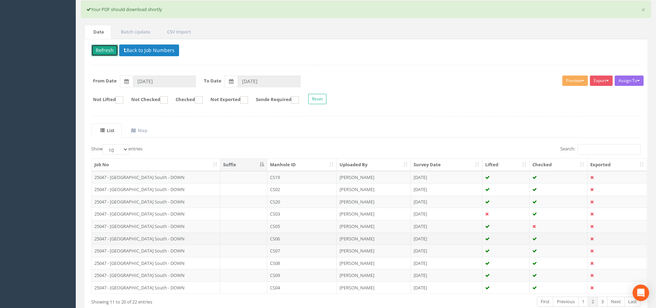
scroll to position [121, 0]
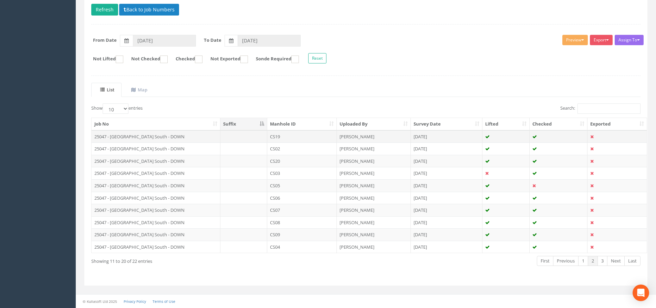
click at [198, 137] on td "25047 - [GEOGRAPHIC_DATA] South - DOWN" at bounding box center [156, 136] width 129 height 12
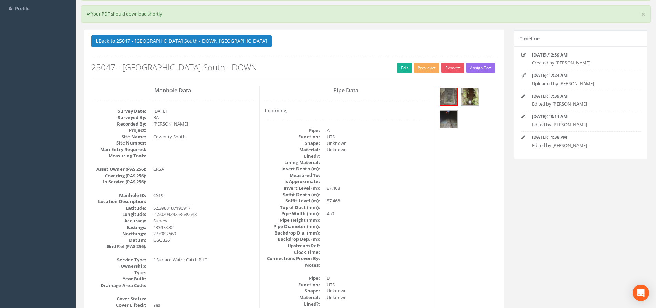
scroll to position [0, 0]
click at [170, 47] on p "Back to 25047 - [GEOGRAPHIC_DATA] South - DOWN Manholes Back to Map" at bounding box center [294, 41] width 406 height 13
click at [168, 43] on button "Back to 25047 - [GEOGRAPHIC_DATA] South - DOWN [GEOGRAPHIC_DATA]" at bounding box center [181, 41] width 180 height 12
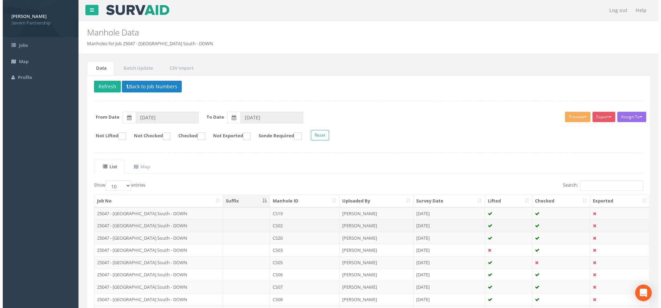
scroll to position [69, 0]
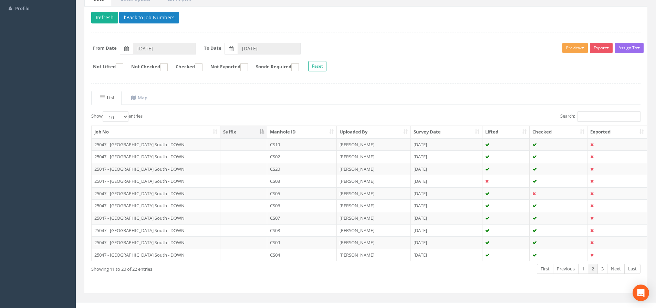
click at [572, 51] on button "Preview" at bounding box center [574, 48] width 25 height 10
click at [560, 62] on link "SP Manhole" at bounding box center [562, 62] width 52 height 11
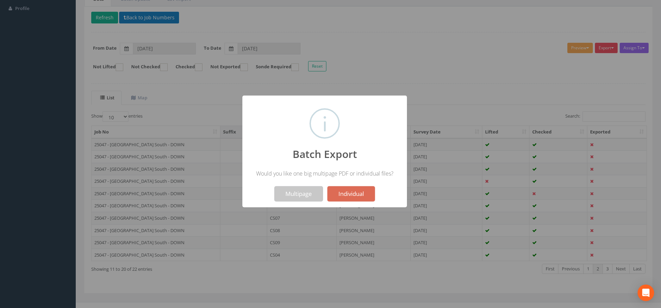
click at [303, 192] on button "Multipage" at bounding box center [299, 193] width 49 height 15
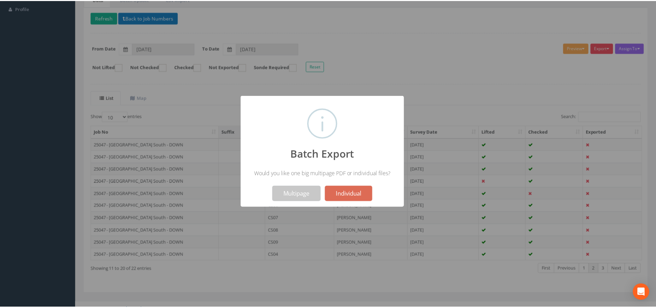
scroll to position [91, 0]
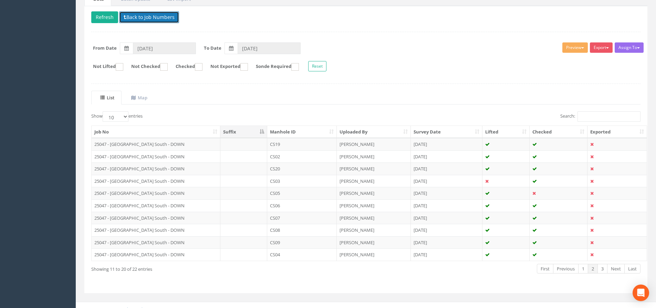
click at [145, 19] on button "Back to Job Numbers" at bounding box center [149, 17] width 60 height 12
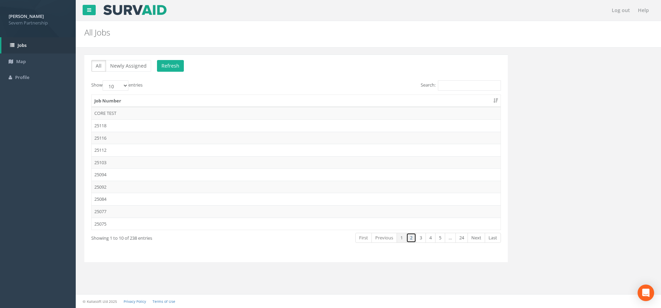
click at [407, 237] on link "2" at bounding box center [411, 237] width 10 height 10
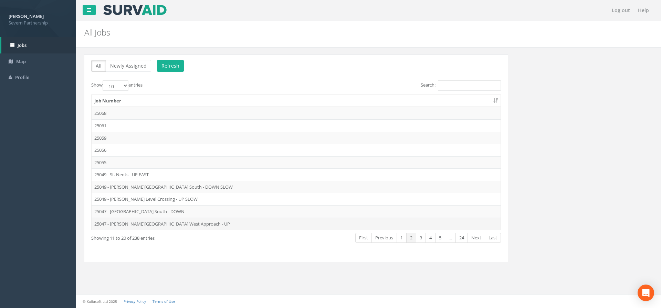
click at [134, 225] on td "25047 - [PERSON_NAME][GEOGRAPHIC_DATA] West Approach - UP" at bounding box center [296, 223] width 409 height 12
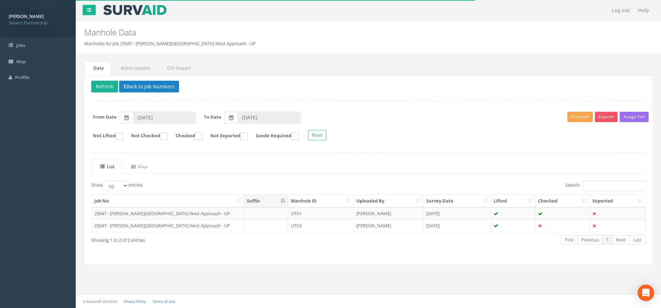
click at [570, 117] on button "Preview" at bounding box center [580, 117] width 25 height 10
click at [562, 129] on link "SP Manhole" at bounding box center [567, 131] width 52 height 11
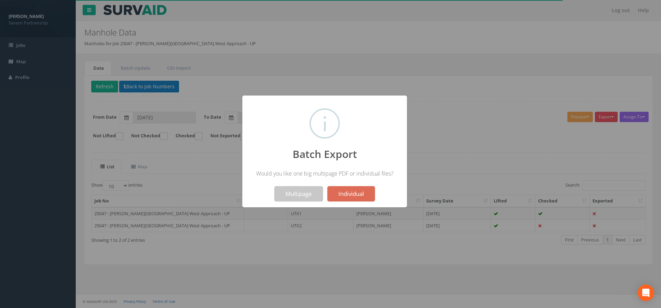
click at [303, 194] on button "Multipage" at bounding box center [299, 193] width 49 height 15
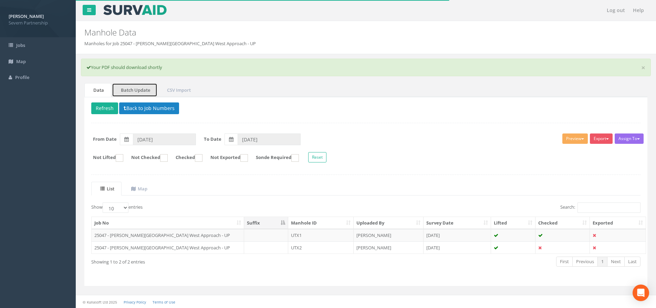
drag, startPoint x: 144, startPoint y: 92, endPoint x: 180, endPoint y: 123, distance: 47.6
click at [144, 92] on link "Batch Update" at bounding box center [134, 90] width 45 height 14
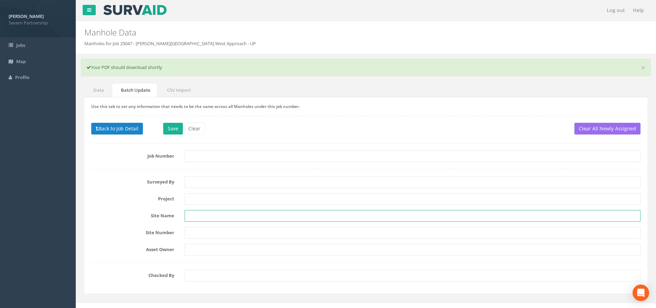
click at [206, 217] on input "text" at bounding box center [413, 216] width 456 height 12
type input "[PERSON_NAME][GEOGRAPHIC_DATA]"
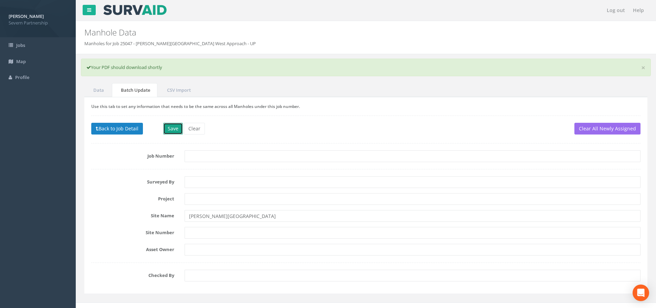
click at [173, 131] on button "Save" at bounding box center [173, 129] width 20 height 12
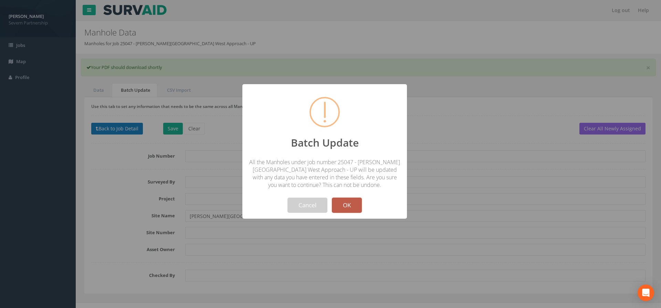
click at [355, 207] on button "OK" at bounding box center [347, 204] width 30 height 15
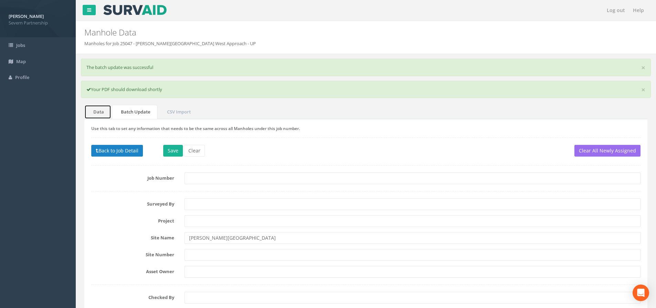
click at [95, 111] on link "Data" at bounding box center [97, 112] width 27 height 14
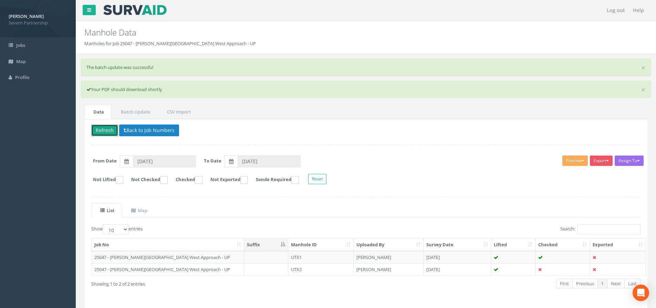
click at [110, 132] on button "Refresh" at bounding box center [104, 130] width 27 height 12
click at [572, 162] on button "Preview" at bounding box center [574, 160] width 25 height 10
click at [557, 176] on link "SP Manhole" at bounding box center [562, 174] width 52 height 11
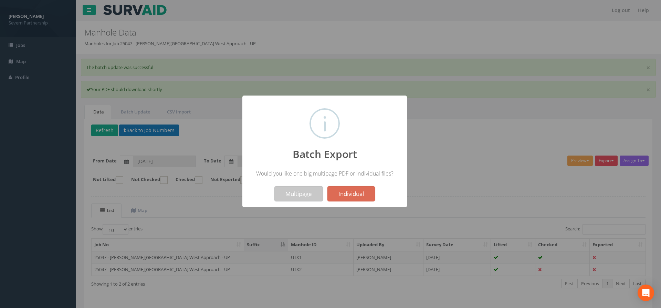
click at [303, 196] on button "Multipage" at bounding box center [299, 193] width 49 height 15
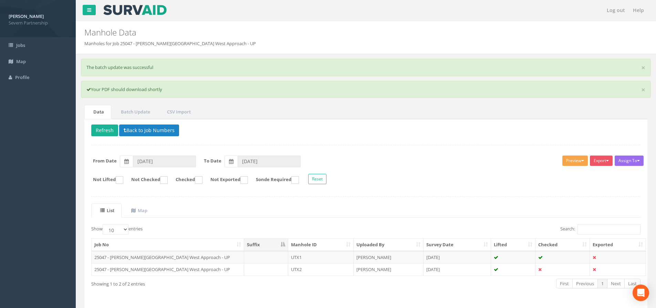
click at [567, 161] on button "Preview" at bounding box center [574, 160] width 25 height 10
click at [549, 174] on link "SP Manhole" at bounding box center [562, 174] width 52 height 11
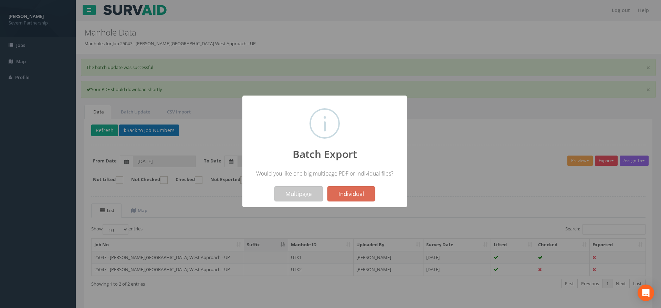
click at [295, 193] on button "Multipage" at bounding box center [299, 193] width 49 height 15
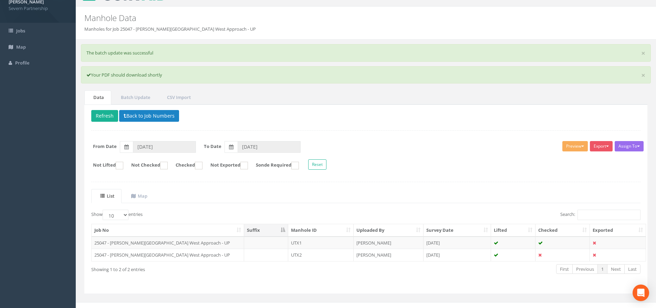
scroll to position [22, 0]
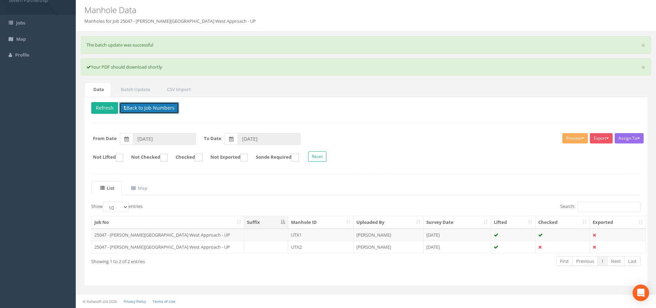
click at [136, 107] on button "Back to Job Numbers" at bounding box center [149, 108] width 60 height 12
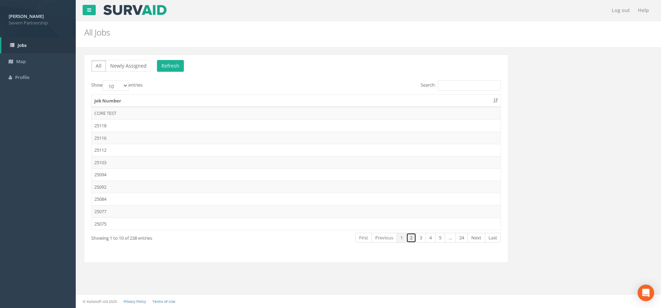
click at [410, 240] on link "2" at bounding box center [411, 237] width 10 height 10
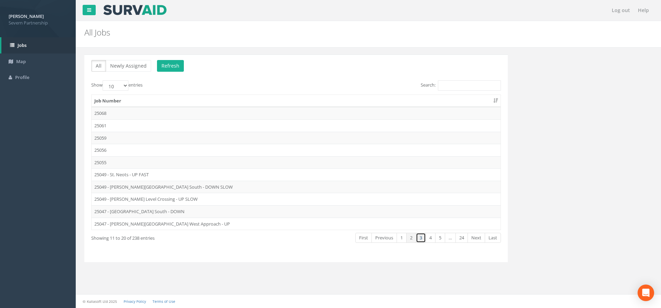
click at [418, 240] on link "3" at bounding box center [421, 237] width 10 height 10
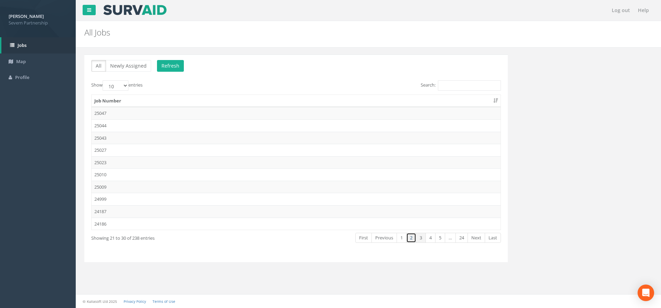
click at [412, 238] on link "2" at bounding box center [411, 237] width 10 height 10
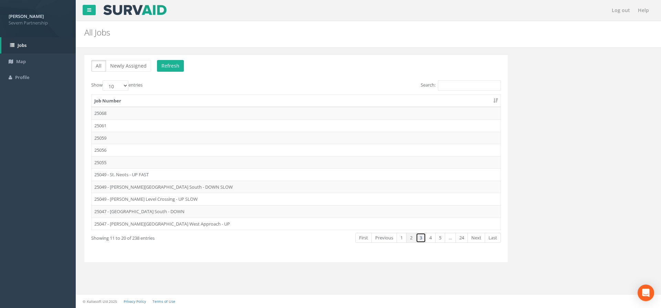
click at [419, 239] on link "3" at bounding box center [421, 237] width 10 height 10
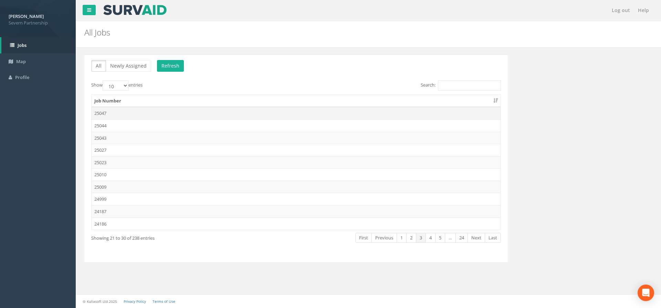
click at [153, 113] on td "25047" at bounding box center [296, 113] width 409 height 12
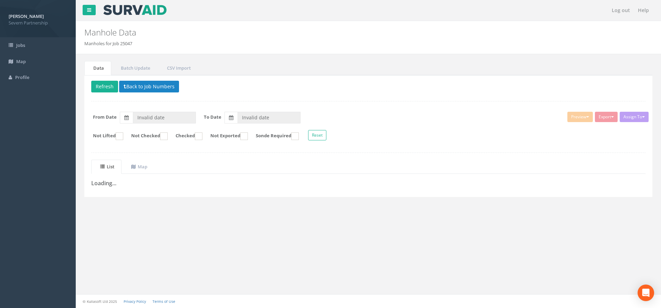
type input "[DATE]"
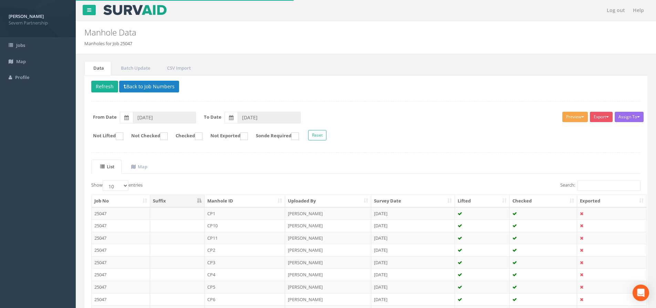
click at [573, 117] on button "Preview" at bounding box center [574, 117] width 25 height 10
click at [472, 98] on div "Delete Refresh Back to Job Numbers Assign To No Companies Added Export SP Manho…" at bounding box center [365, 218] width 563 height 287
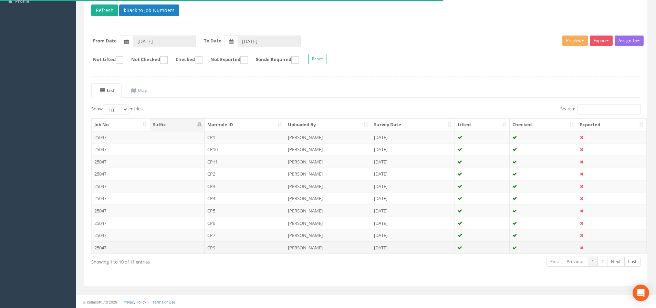
scroll to position [76, 0]
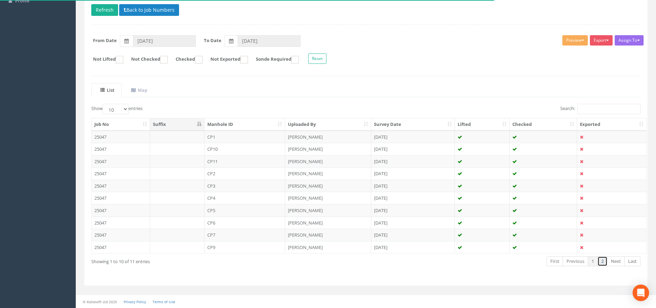
click at [602, 262] on link "2" at bounding box center [603, 261] width 10 height 10
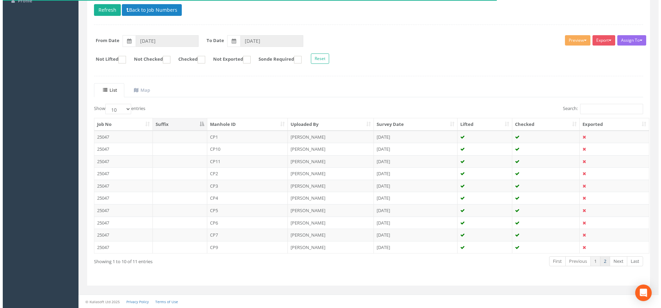
scroll to position [0, 0]
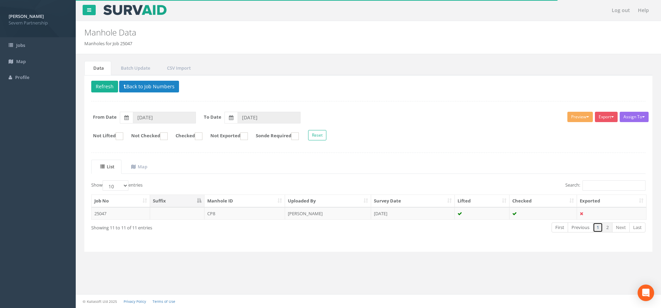
click at [597, 226] on link "1" at bounding box center [598, 227] width 10 height 10
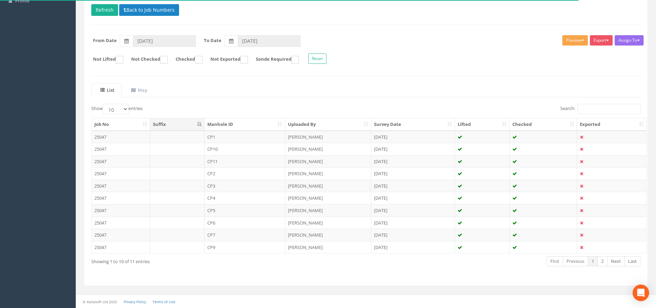
click at [571, 41] on button "Preview" at bounding box center [574, 40] width 25 height 10
click at [567, 52] on link "SP Manhole" at bounding box center [562, 54] width 52 height 11
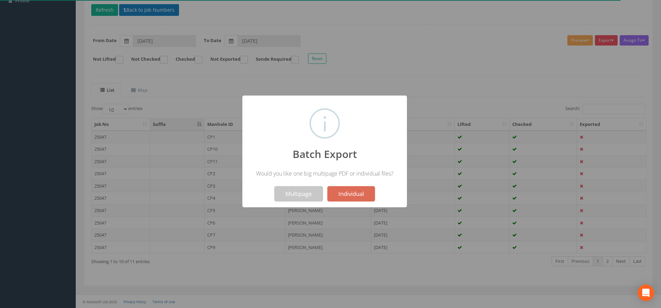
click at [296, 194] on button "Multipage" at bounding box center [299, 193] width 49 height 15
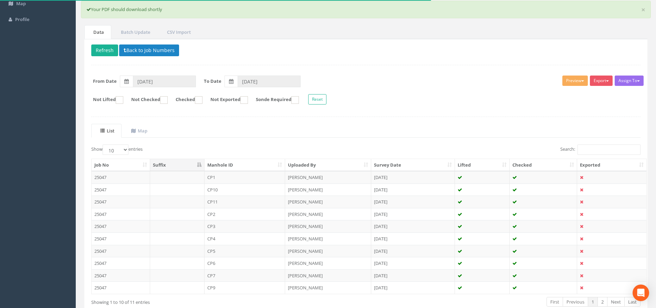
scroll to position [0, 0]
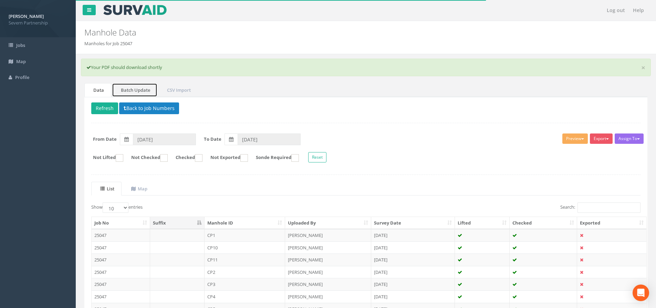
click at [136, 90] on link "Batch Update" at bounding box center [134, 90] width 45 height 14
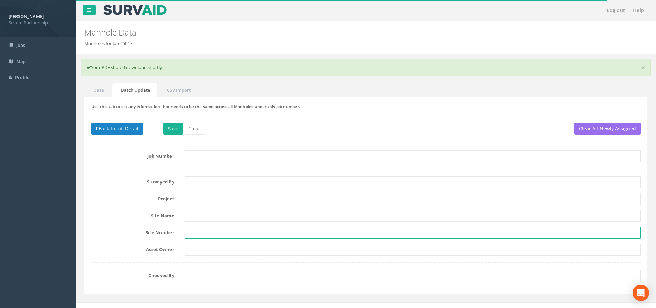
click at [200, 234] on input "text" at bounding box center [413, 233] width 456 height 12
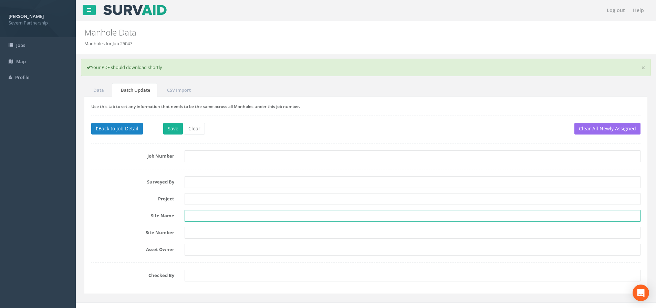
click at [201, 216] on input "text" at bounding box center [413, 216] width 456 height 12
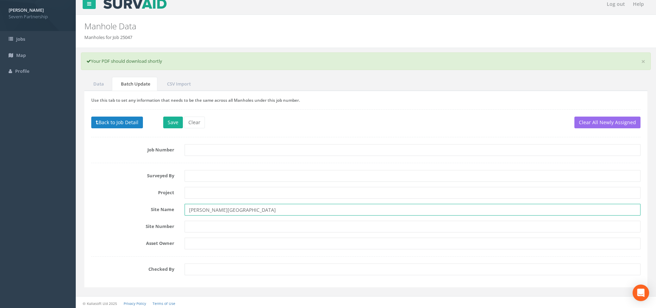
scroll to position [8, 0]
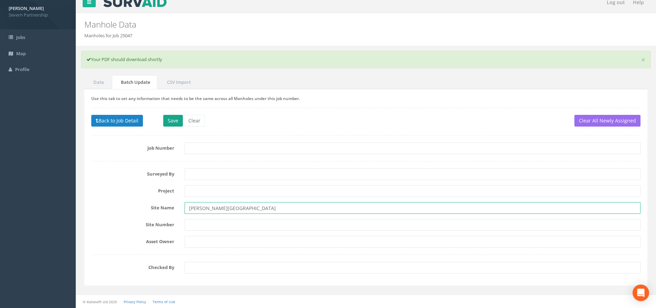
type input "[PERSON_NAME][GEOGRAPHIC_DATA]"
click at [177, 120] on button "Save" at bounding box center [173, 121] width 20 height 12
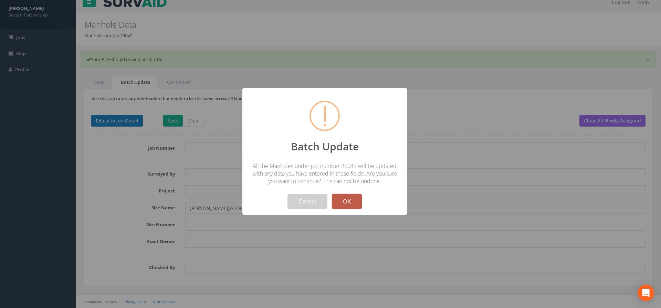
click at [349, 201] on button "OK" at bounding box center [347, 201] width 30 height 15
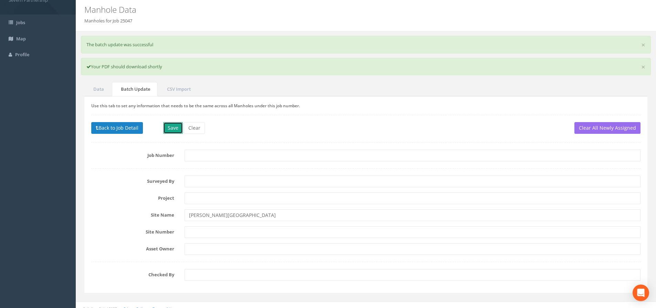
scroll to position [30, 0]
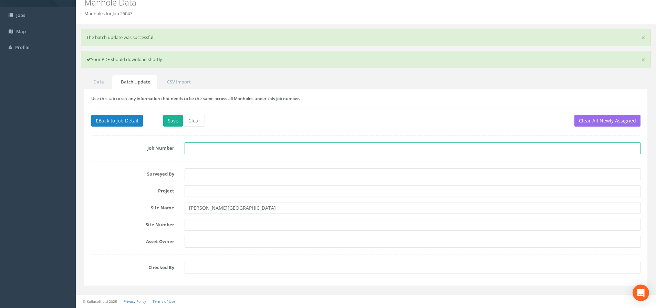
click at [210, 146] on input "text" at bounding box center [413, 148] width 456 height 12
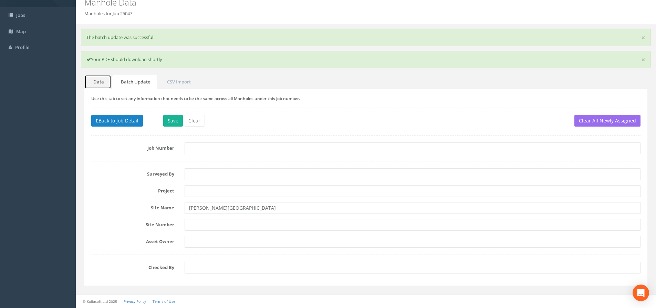
click at [106, 83] on link "Data" at bounding box center [97, 82] width 27 height 14
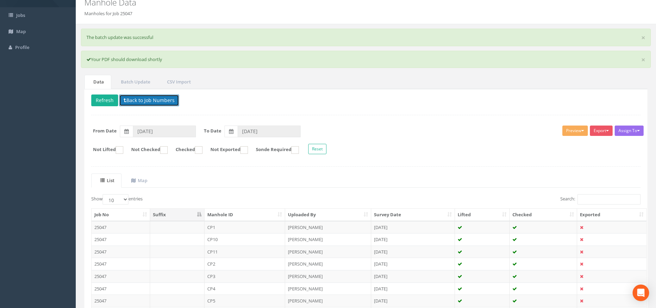
click at [134, 101] on button "Back to Job Numbers" at bounding box center [149, 100] width 60 height 12
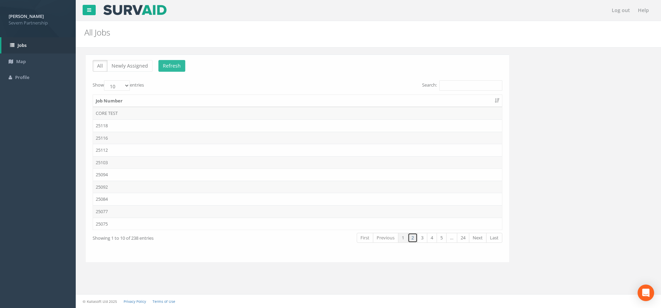
click at [411, 240] on link "2" at bounding box center [411, 237] width 10 height 10
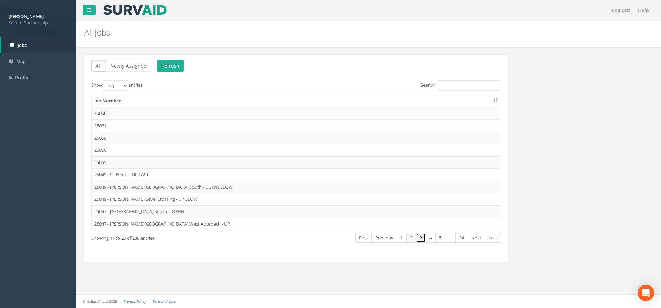
click at [418, 237] on link "3" at bounding box center [421, 237] width 10 height 10
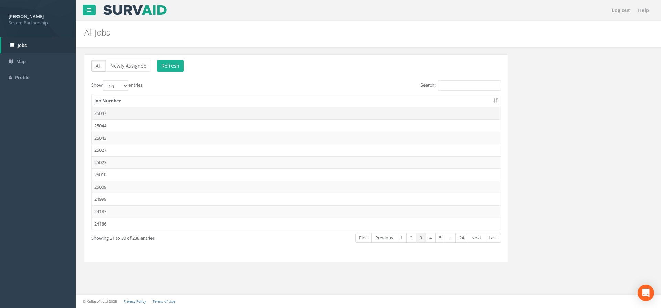
click at [123, 115] on td "25047" at bounding box center [296, 113] width 409 height 12
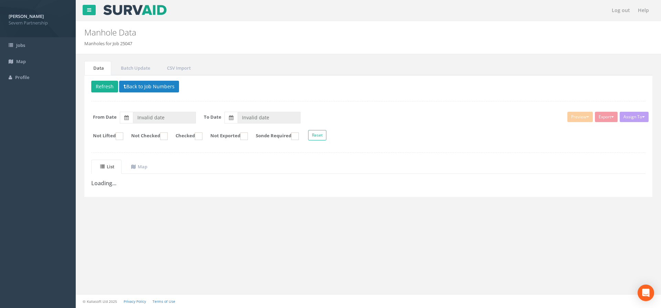
type input "[DATE]"
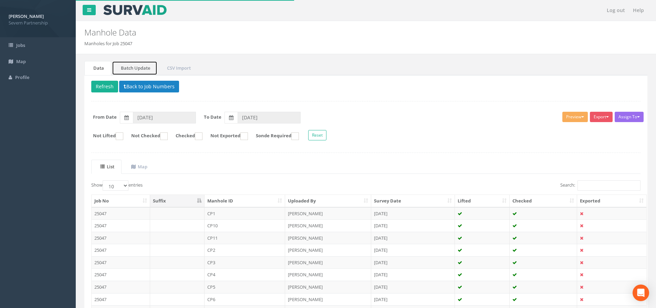
click at [142, 69] on link "Batch Update" at bounding box center [134, 68] width 45 height 14
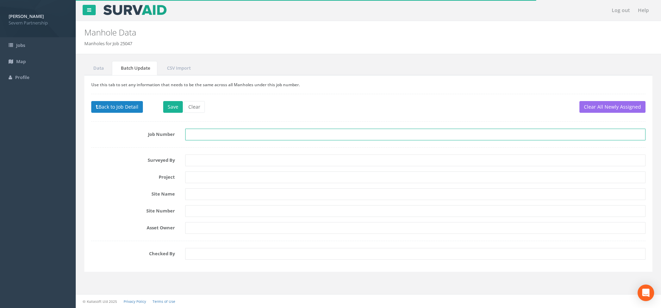
click at [201, 135] on input "text" at bounding box center [415, 134] width 460 height 12
paste input "25047 - [PERSON_NAME][GEOGRAPHIC_DATA] WEST APPROACH - UP"
drag, startPoint x: 221, startPoint y: 136, endPoint x: 212, endPoint y: 140, distance: 10.6
click at [212, 140] on form "Job Number 25047 - [PERSON_NAME][GEOGRAPHIC_DATA] WEST APPROACH - UP Surveyed B…" at bounding box center [368, 193] width 555 height 131
click at [294, 134] on input "25047 - [PERSON_NAME][GEOGRAPHIC_DATA] West Approach - UP" at bounding box center [415, 134] width 460 height 12
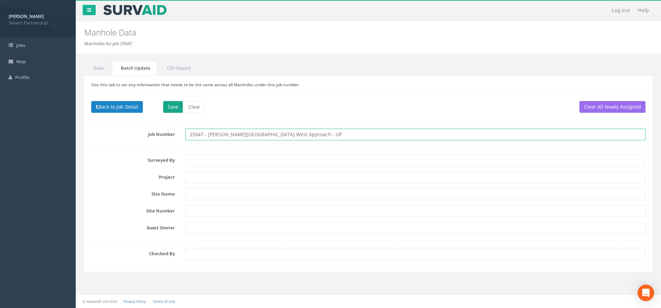
type input "25047 - [PERSON_NAME][GEOGRAPHIC_DATA] West Approach - UP"
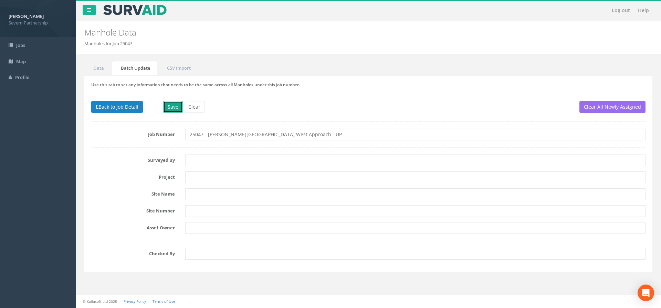
click at [169, 110] on button "Save" at bounding box center [173, 107] width 20 height 12
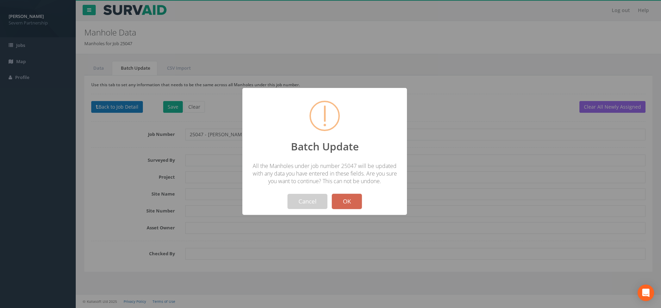
click at [355, 195] on button "OK" at bounding box center [347, 201] width 30 height 15
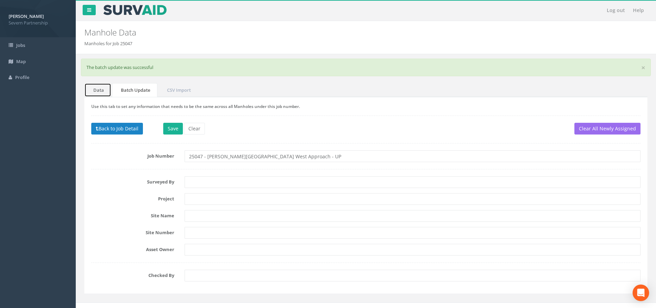
click at [102, 91] on link "Data" at bounding box center [97, 90] width 27 height 14
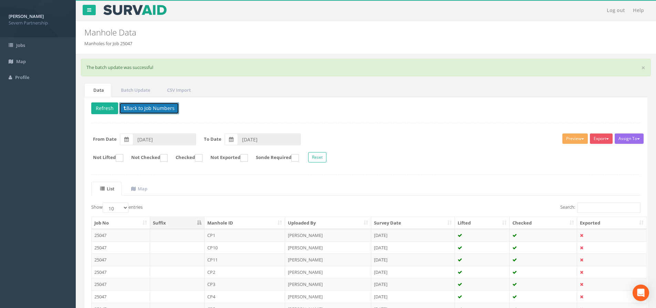
click at [157, 108] on button "Back to Job Numbers" at bounding box center [149, 108] width 60 height 12
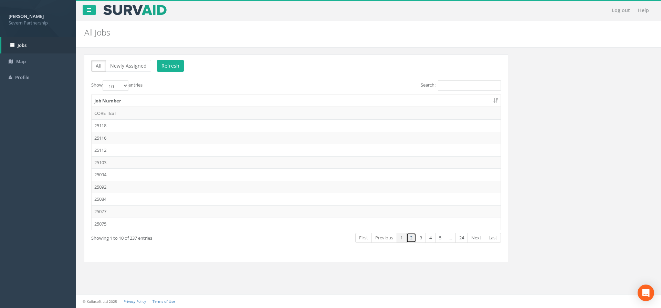
click at [414, 236] on link "2" at bounding box center [411, 237] width 10 height 10
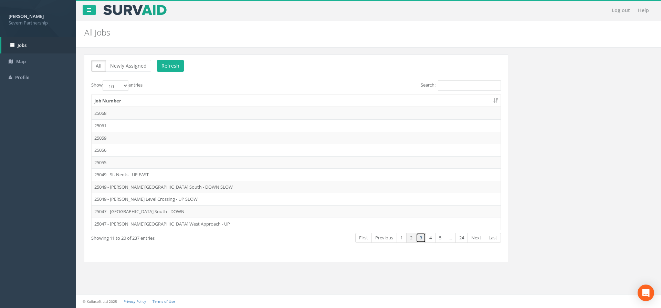
click at [421, 237] on link "3" at bounding box center [421, 237] width 10 height 10
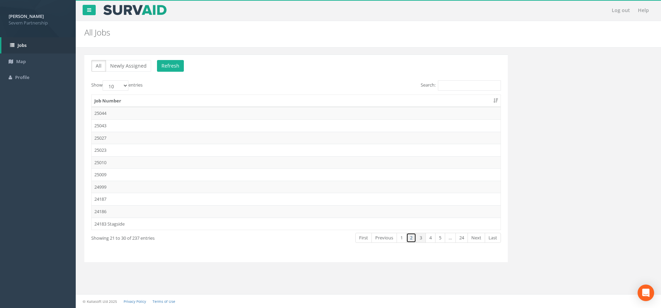
click at [406, 238] on link "2" at bounding box center [411, 237] width 10 height 10
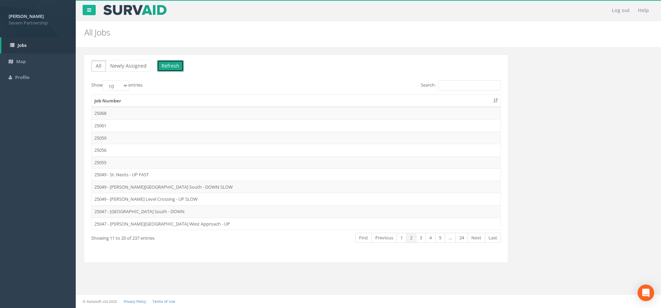
click at [168, 63] on button "Refresh" at bounding box center [170, 66] width 27 height 12
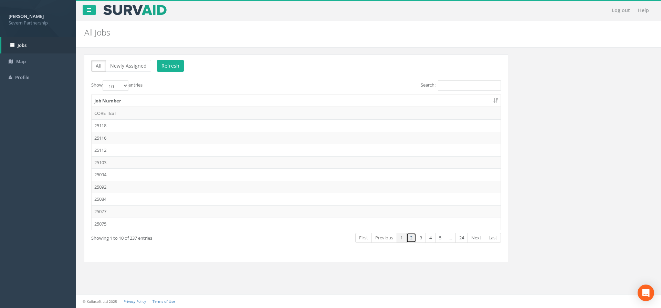
click at [410, 241] on link "2" at bounding box center [411, 237] width 10 height 10
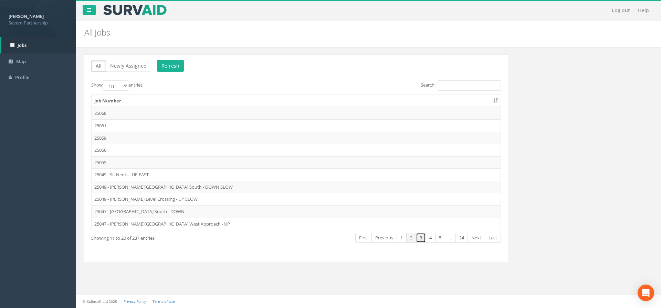
click at [425, 239] on link "3" at bounding box center [421, 237] width 10 height 10
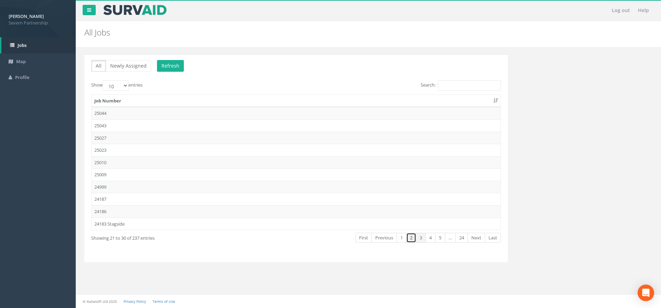
click at [408, 239] on link "2" at bounding box center [411, 237] width 10 height 10
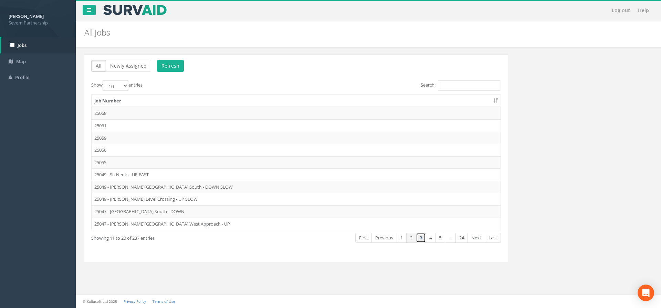
click at [421, 240] on link "3" at bounding box center [421, 237] width 10 height 10
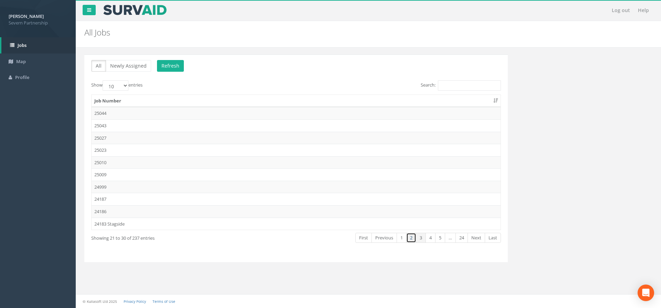
click at [411, 235] on link "2" at bounding box center [411, 237] width 10 height 10
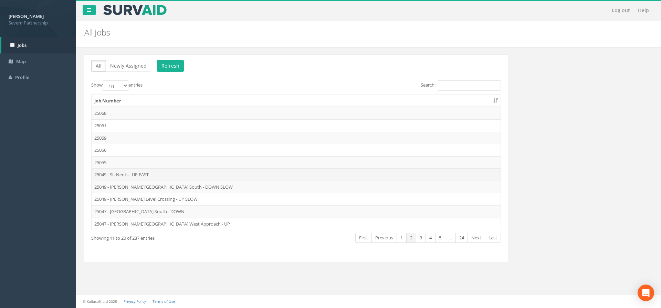
click at [132, 172] on td "25049 - St. Neots - UP FAST" at bounding box center [296, 174] width 409 height 12
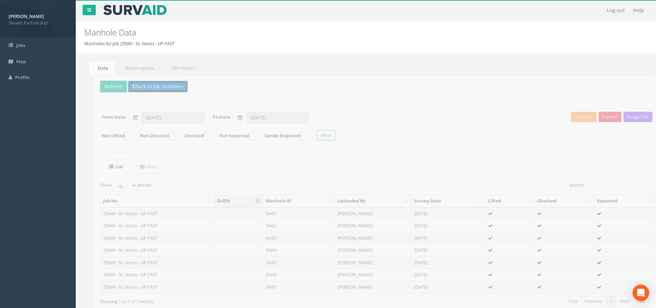
click at [140, 86] on button "Back to Job Numbers" at bounding box center [149, 87] width 60 height 12
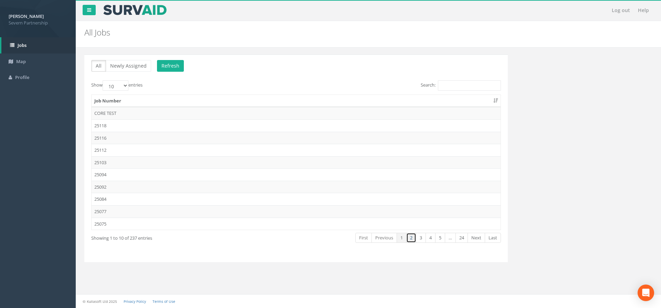
click at [411, 241] on link "2" at bounding box center [411, 237] width 10 height 10
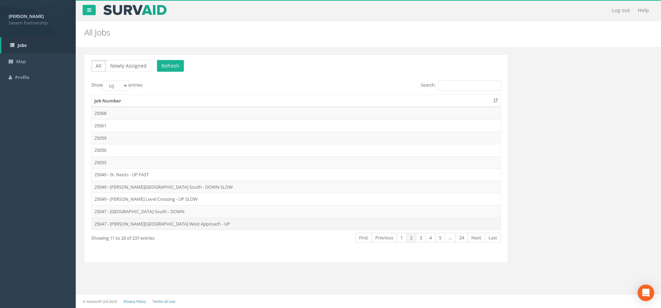
click at [190, 220] on td "25047 - [PERSON_NAME][GEOGRAPHIC_DATA] West Approach - UP" at bounding box center [296, 223] width 409 height 12
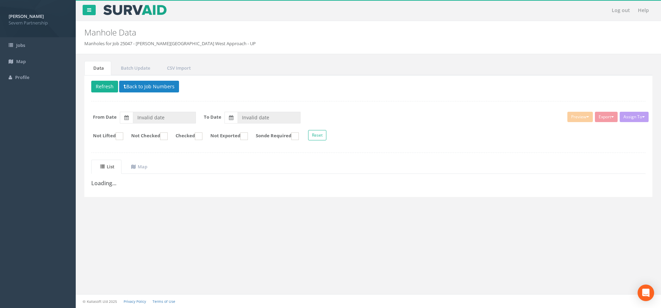
type input "[DATE]"
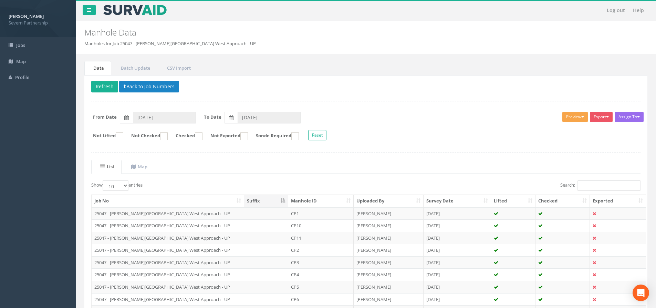
drag, startPoint x: 571, startPoint y: 115, endPoint x: 567, endPoint y: 120, distance: 6.1
click at [571, 115] on button "Preview" at bounding box center [574, 117] width 25 height 10
click at [556, 127] on link "SP Manhole" at bounding box center [562, 131] width 52 height 11
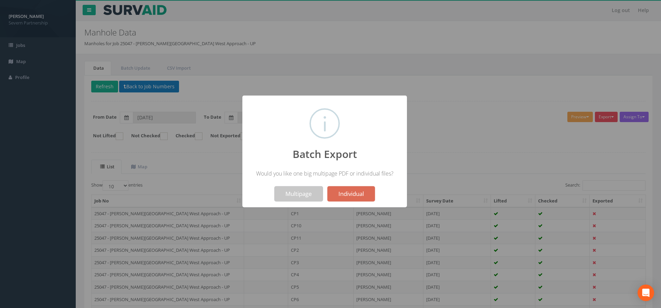
click at [283, 189] on button "Multipage" at bounding box center [299, 193] width 49 height 15
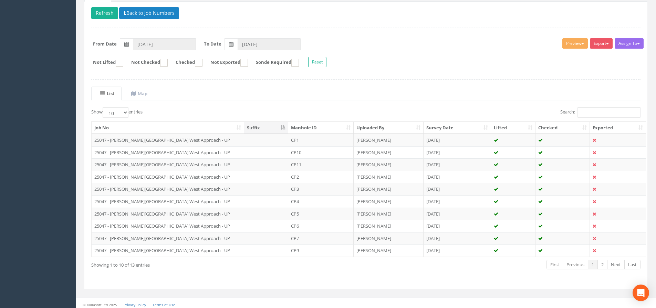
scroll to position [99, 0]
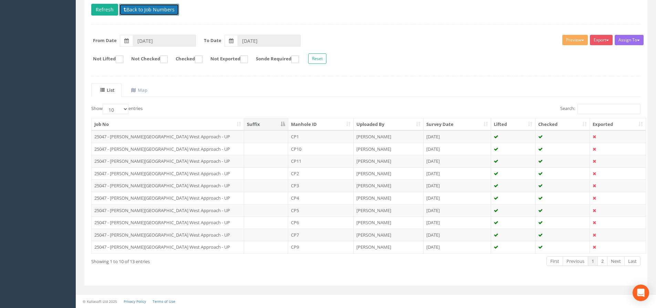
click at [155, 10] on button "Back to Job Numbers" at bounding box center [149, 10] width 60 height 12
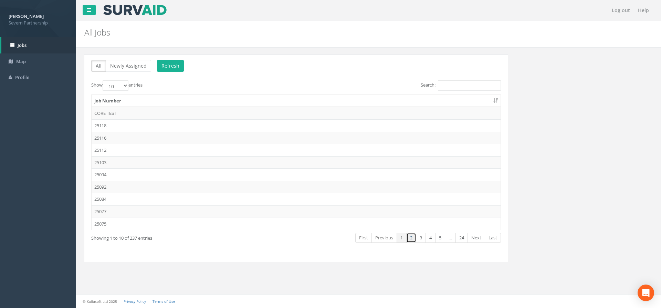
click at [410, 237] on link "2" at bounding box center [411, 237] width 10 height 10
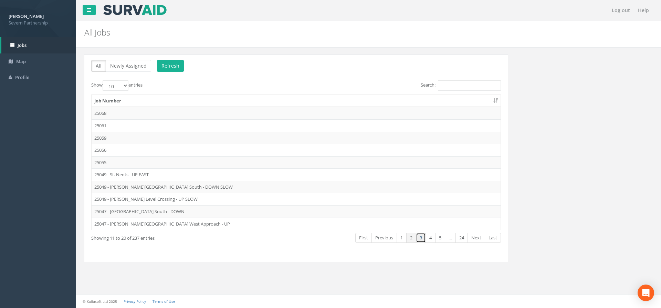
click at [422, 239] on link "3" at bounding box center [421, 237] width 10 height 10
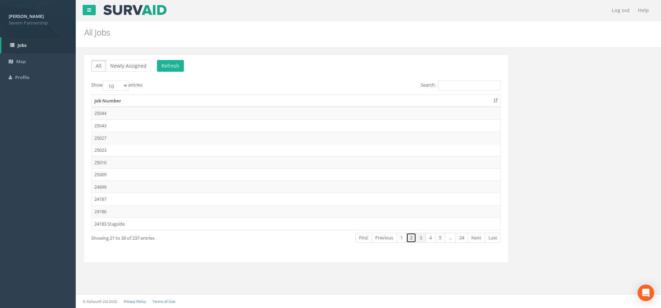
click at [409, 237] on link "2" at bounding box center [411, 237] width 10 height 10
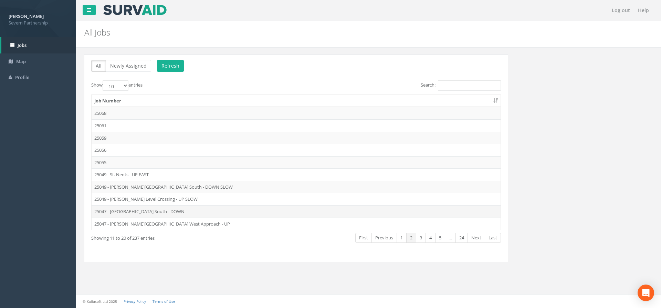
click at [183, 209] on td "25047 - [GEOGRAPHIC_DATA] South - DOWN" at bounding box center [296, 211] width 409 height 12
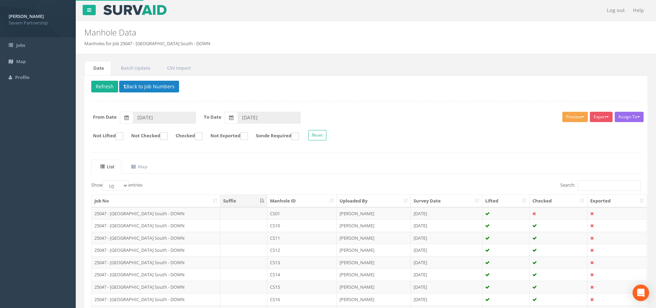
click at [568, 112] on button "Preview" at bounding box center [574, 117] width 25 height 10
click at [548, 128] on link "SP Manhole" at bounding box center [562, 131] width 52 height 11
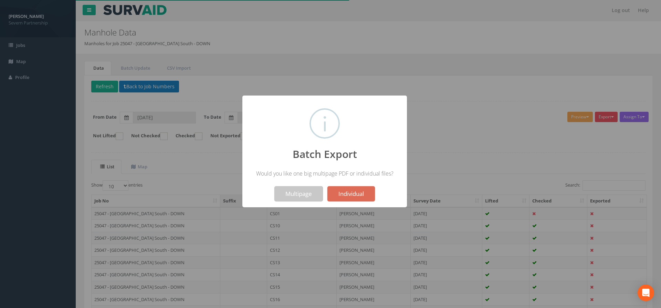
click at [287, 194] on button "Multipage" at bounding box center [299, 193] width 49 height 15
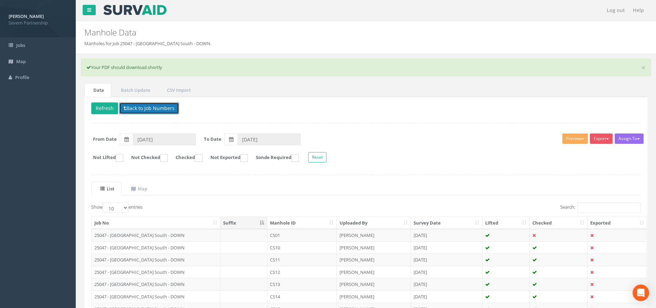
click at [139, 110] on button "Back to Job Numbers" at bounding box center [149, 108] width 60 height 12
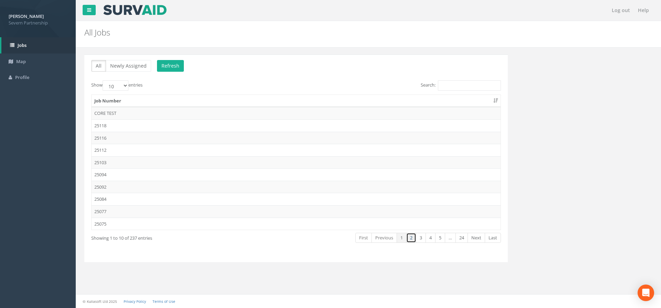
click at [412, 239] on link "2" at bounding box center [411, 237] width 10 height 10
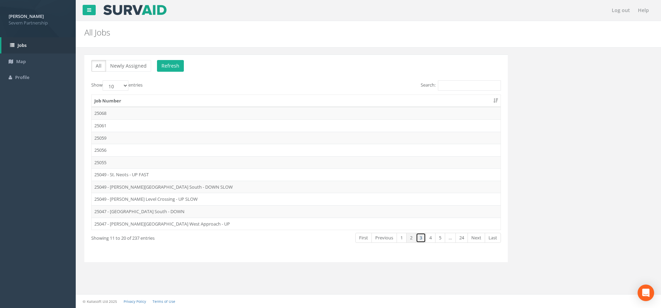
click at [417, 237] on link "3" at bounding box center [421, 237] width 10 height 10
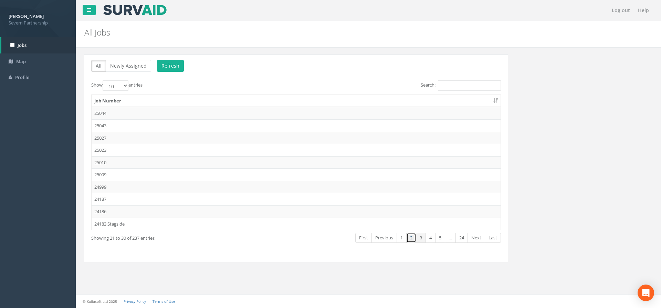
click at [412, 237] on link "2" at bounding box center [411, 237] width 10 height 10
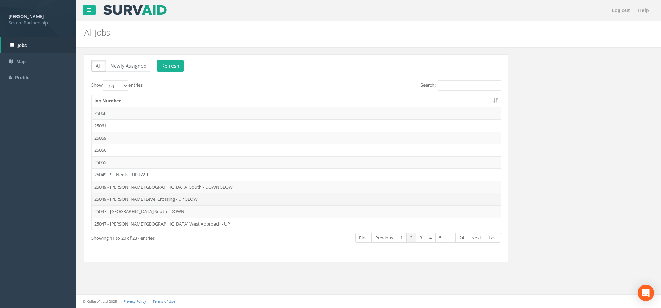
click at [167, 199] on td "25049 - [PERSON_NAME] Level Crossing - UP SLOW" at bounding box center [296, 199] width 409 height 12
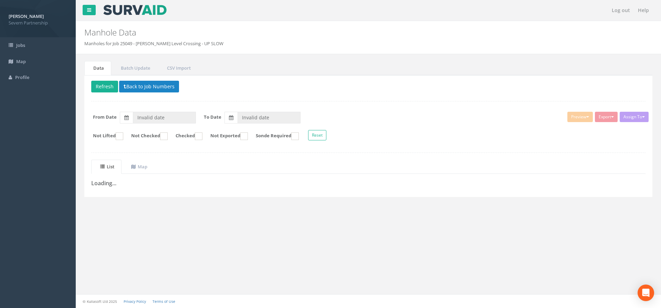
type input "[DATE]"
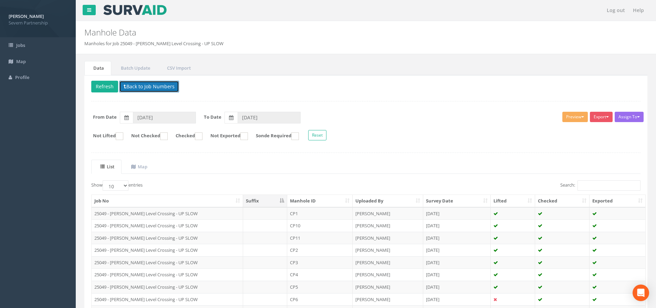
click at [138, 87] on button "Back to Job Numbers" at bounding box center [149, 87] width 60 height 12
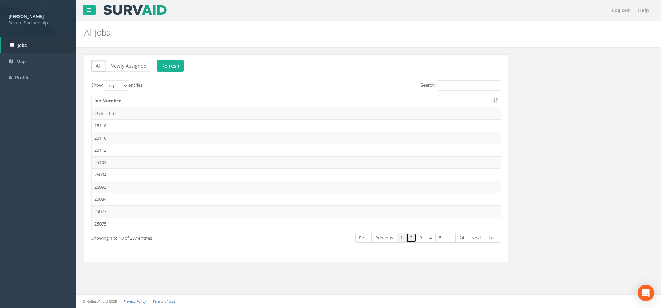
click at [412, 237] on link "2" at bounding box center [411, 237] width 10 height 10
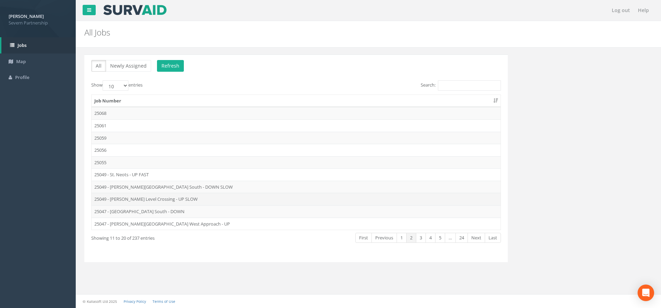
click at [137, 199] on td "25049 - [PERSON_NAME] Level Crossing - UP SLOW" at bounding box center [296, 199] width 409 height 12
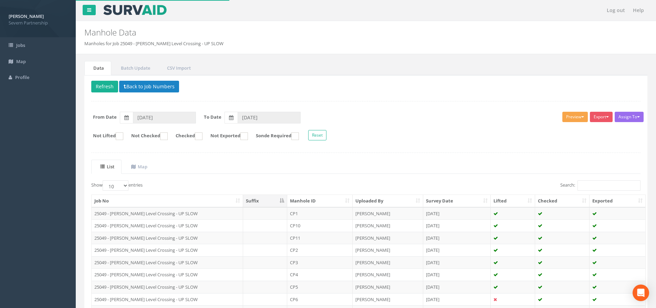
click at [582, 120] on button "Preview" at bounding box center [574, 117] width 25 height 10
click at [556, 130] on link "SP Manhole" at bounding box center [562, 131] width 52 height 11
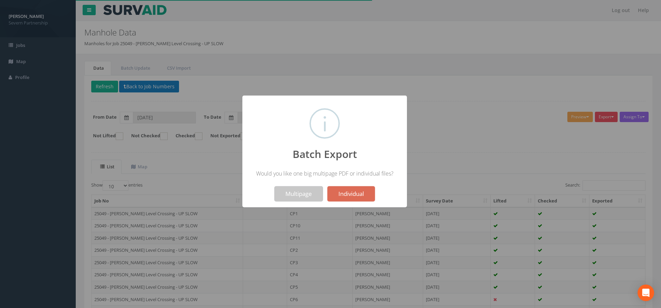
click at [294, 192] on button "Multipage" at bounding box center [299, 193] width 49 height 15
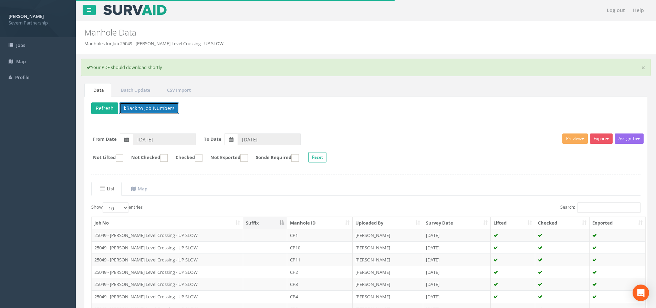
drag, startPoint x: 152, startPoint y: 112, endPoint x: 213, endPoint y: 162, distance: 78.4
click at [152, 112] on button "Back to Job Numbers" at bounding box center [149, 108] width 60 height 12
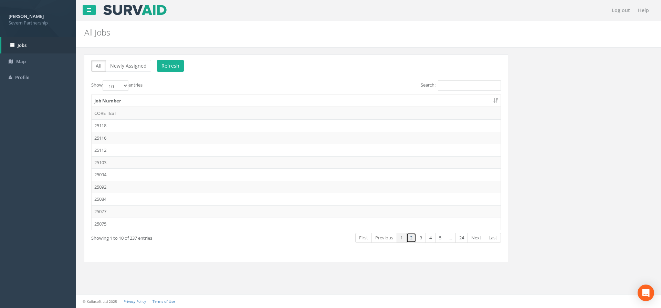
click at [413, 236] on link "2" at bounding box center [411, 237] width 10 height 10
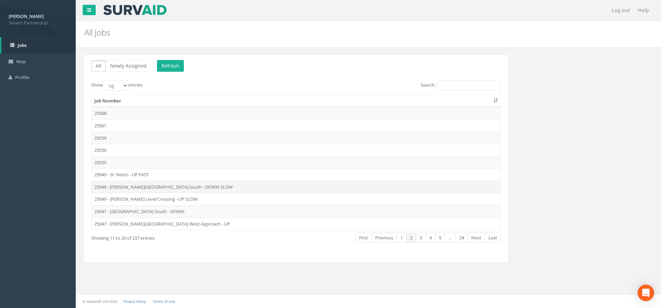
click at [166, 188] on td "25049 - [PERSON_NAME][GEOGRAPHIC_DATA] South - DOWN SLOW" at bounding box center [296, 186] width 409 height 12
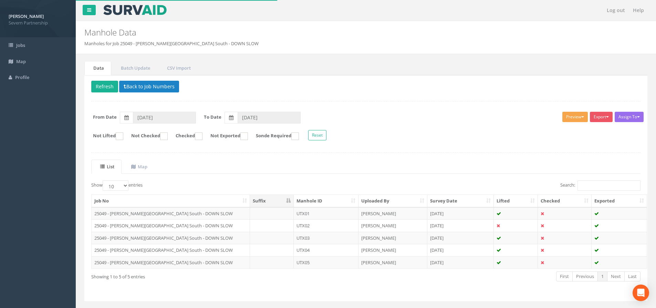
click at [568, 118] on button "Preview" at bounding box center [574, 117] width 25 height 10
click at [547, 132] on link "SP Manhole" at bounding box center [562, 131] width 52 height 11
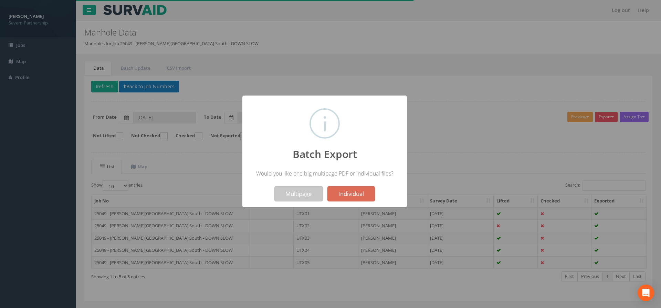
click at [288, 194] on button "Multipage" at bounding box center [299, 193] width 49 height 15
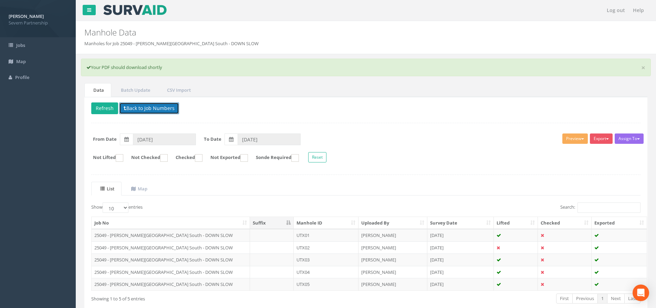
click at [157, 110] on button "Back to Job Numbers" at bounding box center [149, 108] width 60 height 12
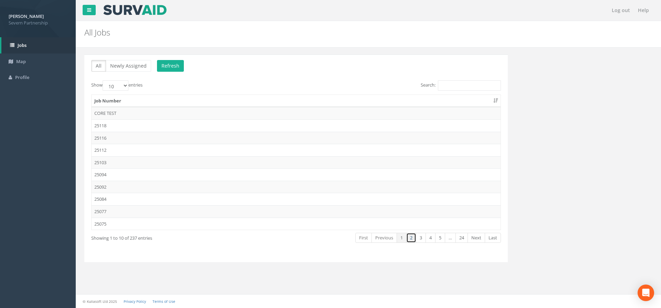
click at [411, 237] on link "2" at bounding box center [411, 237] width 10 height 10
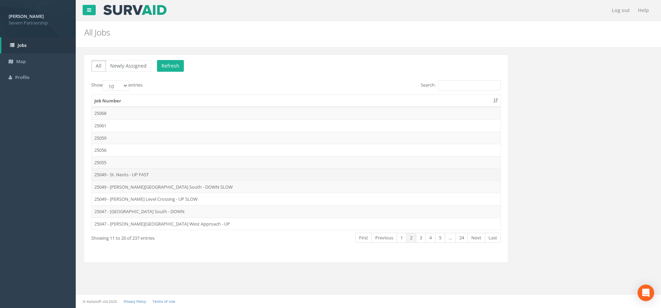
click at [149, 175] on td "25049 - St. Neots - UP FAST" at bounding box center [296, 174] width 409 height 12
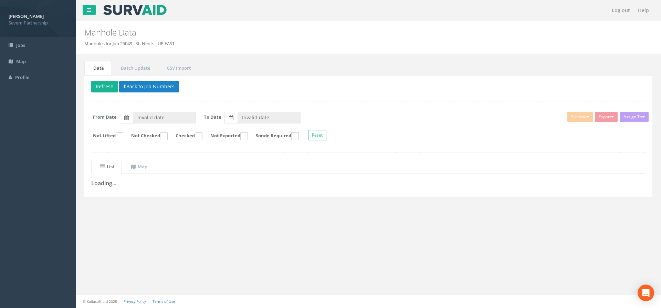
type input "[DATE]"
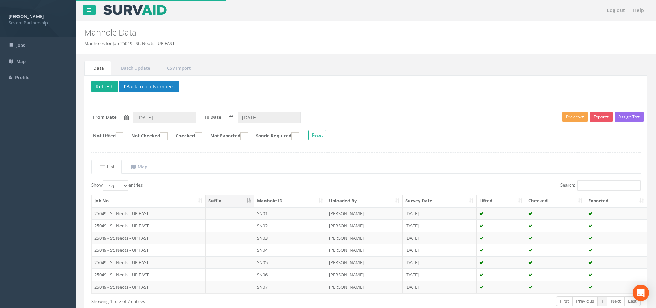
click at [565, 116] on button "Preview" at bounding box center [574, 117] width 25 height 10
click at [561, 131] on link "SP Manhole" at bounding box center [562, 131] width 52 height 11
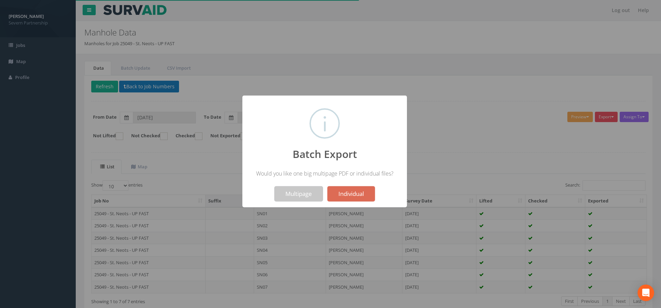
click at [300, 193] on button "Multipage" at bounding box center [299, 193] width 49 height 15
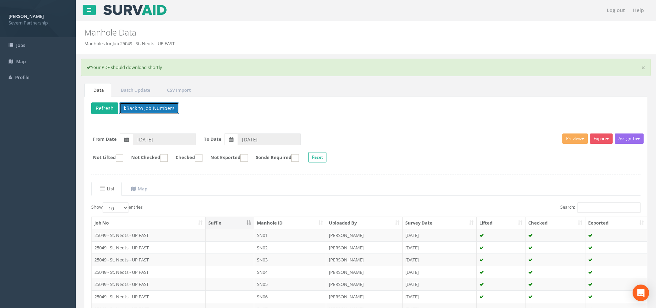
drag, startPoint x: 139, startPoint y: 110, endPoint x: 214, endPoint y: 142, distance: 81.6
click at [139, 110] on button "Back to Job Numbers" at bounding box center [149, 108] width 60 height 12
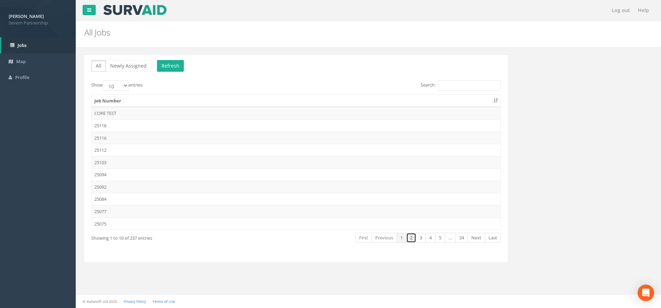
click at [412, 240] on link "2" at bounding box center [411, 237] width 10 height 10
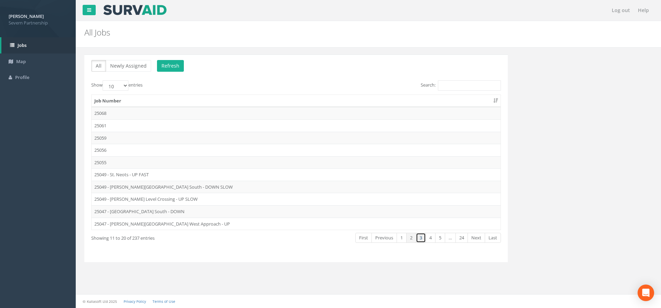
click at [421, 239] on link "3" at bounding box center [421, 237] width 10 height 10
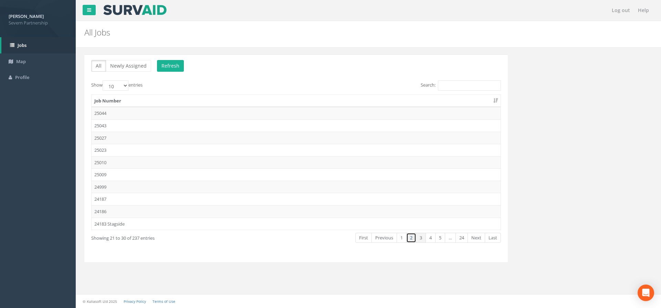
click at [410, 238] on link "2" at bounding box center [411, 237] width 10 height 10
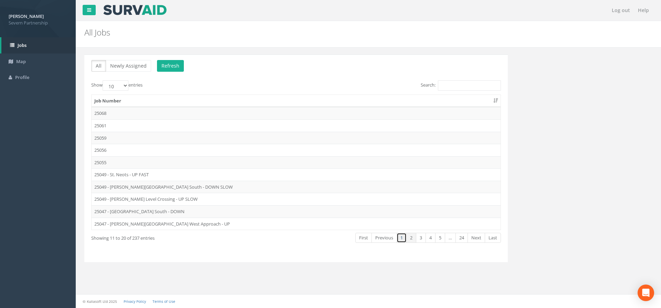
click at [401, 234] on link "1" at bounding box center [402, 237] width 10 height 10
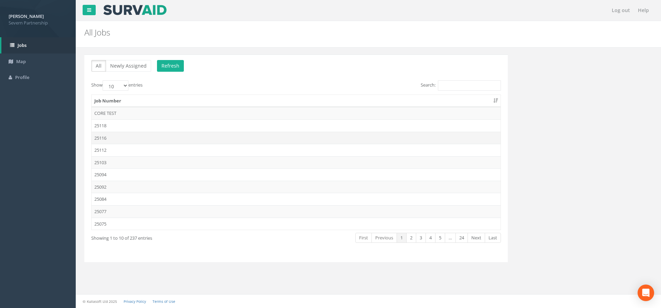
click at [154, 141] on td "25116" at bounding box center [296, 138] width 409 height 12
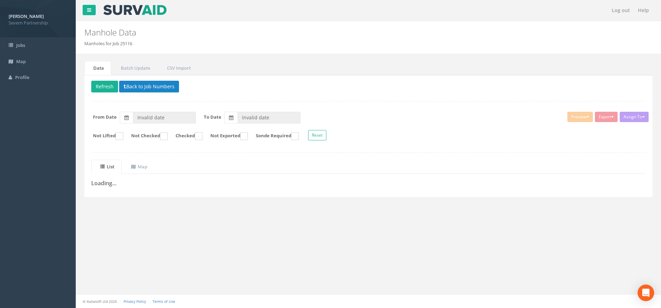
type input "[DATE]"
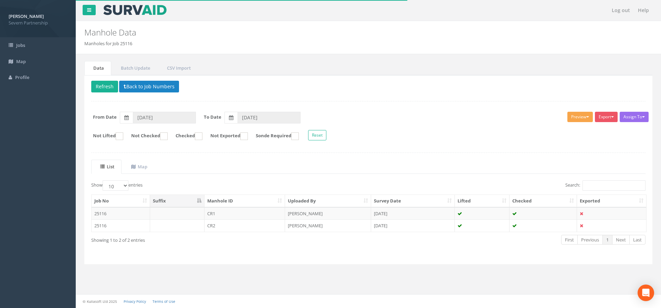
click at [568, 117] on button "Preview" at bounding box center [580, 117] width 25 height 10
click at [563, 127] on link "SP Manhole" at bounding box center [567, 131] width 52 height 11
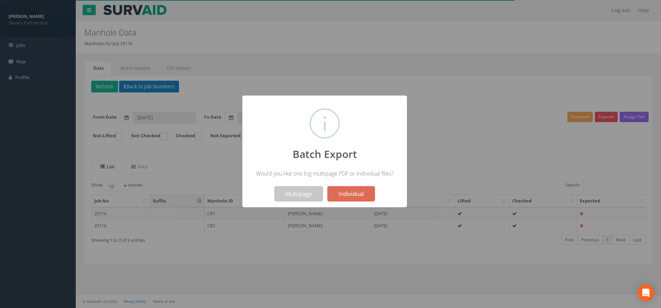
click at [313, 194] on button "Multipage" at bounding box center [299, 193] width 49 height 15
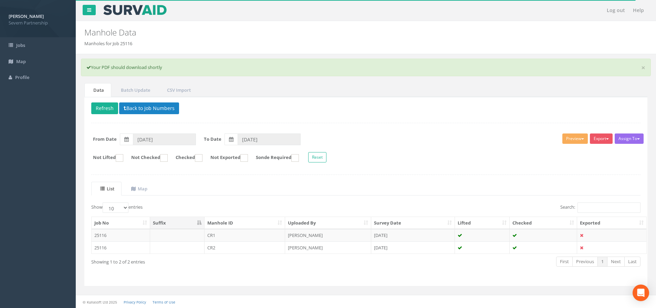
click at [436, 139] on form "From Date 29/08/2025 To Date 29/08/2025" at bounding box center [366, 139] width 560 height 12
click at [571, 135] on button "Preview" at bounding box center [574, 138] width 25 height 10
click at [543, 154] on link "SP Manhole" at bounding box center [562, 152] width 52 height 11
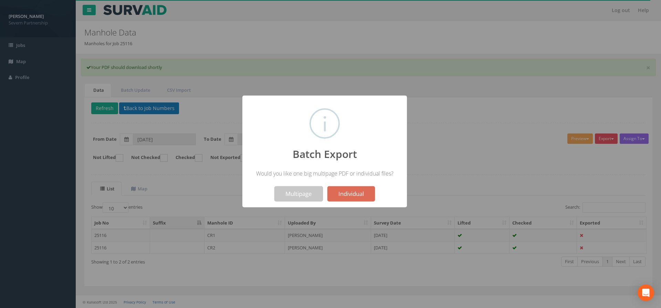
click at [301, 190] on button "Multipage" at bounding box center [299, 193] width 49 height 15
